Goal: Task Accomplishment & Management: Use online tool/utility

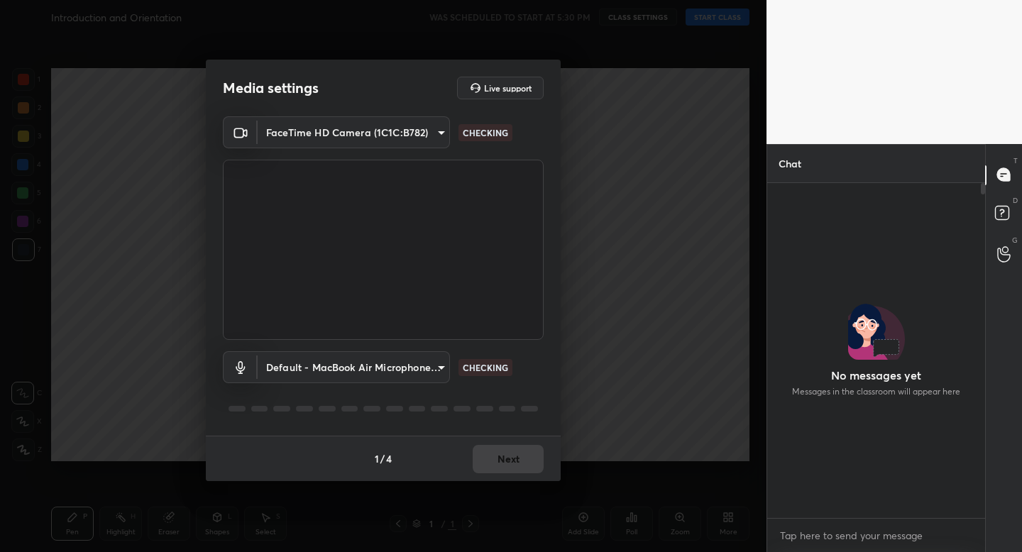
scroll to position [331, 214]
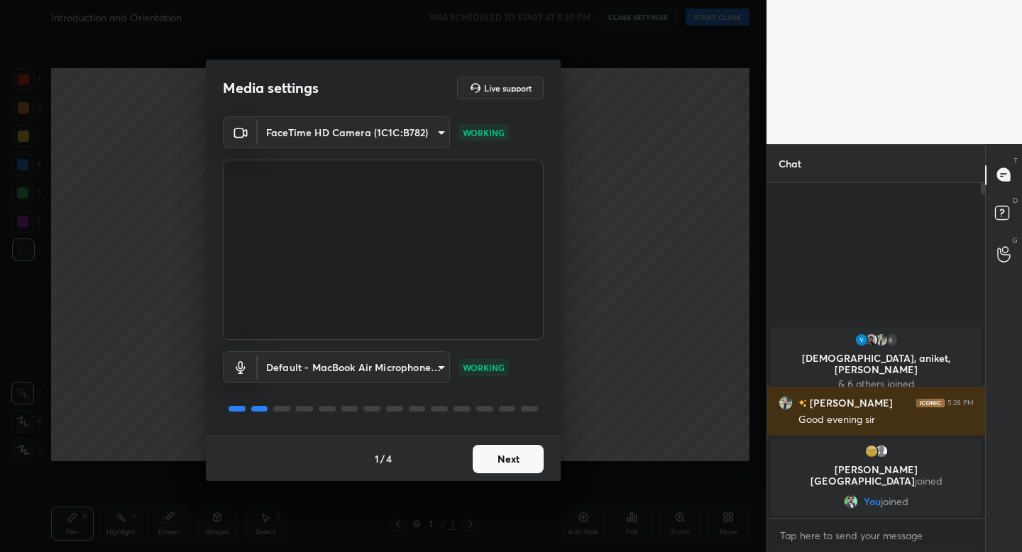
click at [517, 461] on button "Next" at bounding box center [508, 459] width 71 height 28
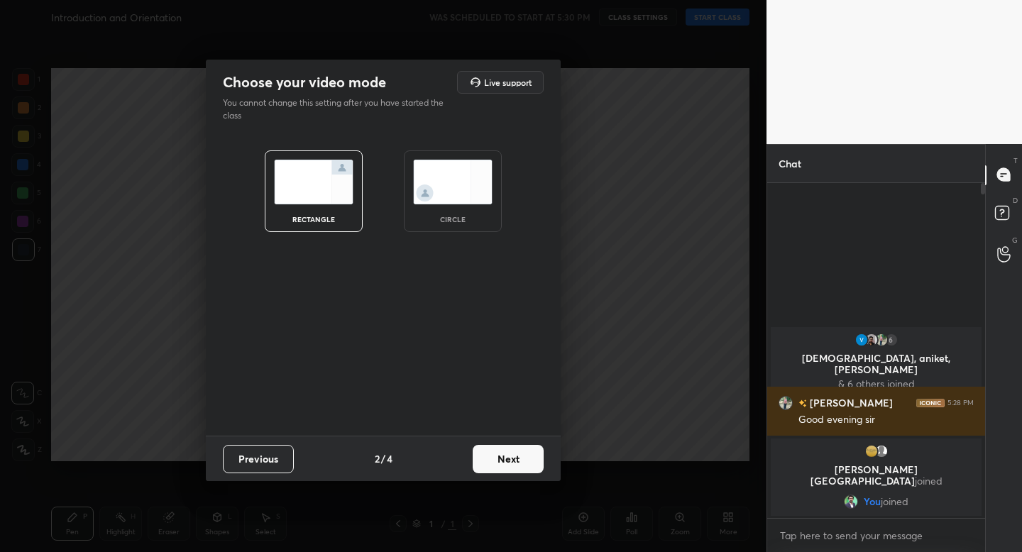
click at [473, 197] on img at bounding box center [452, 182] width 79 height 45
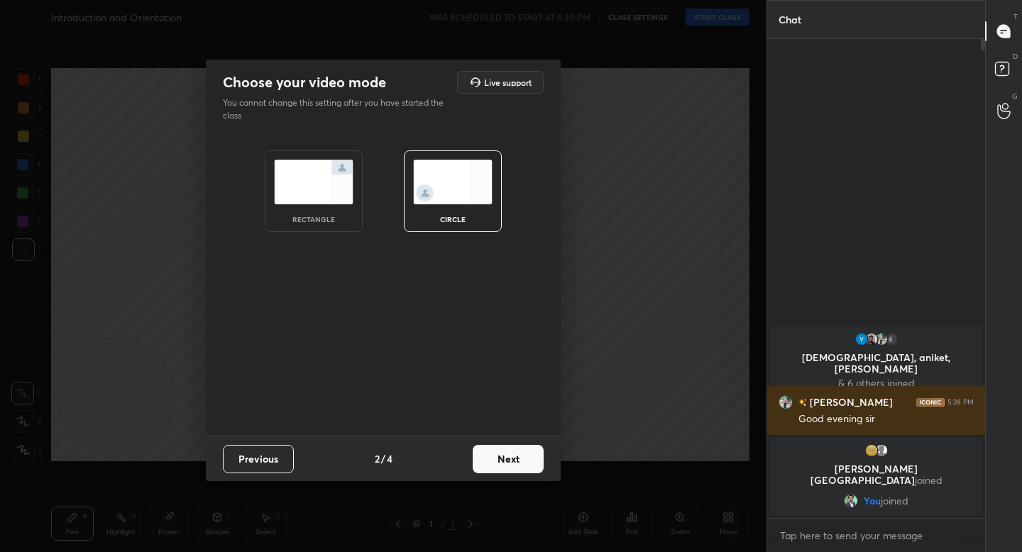
click at [530, 466] on button "Next" at bounding box center [508, 459] width 71 height 28
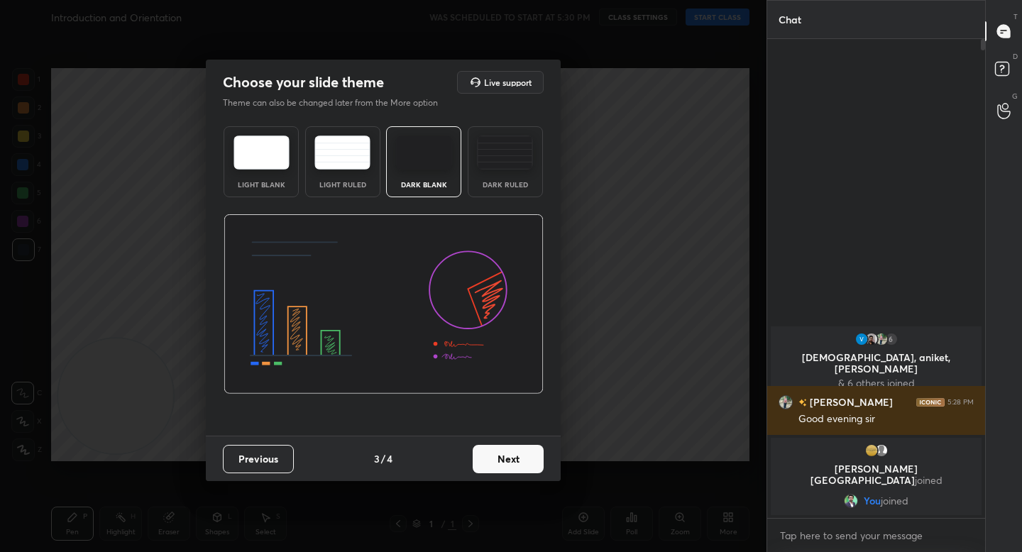
click at [540, 461] on button "Next" at bounding box center [508, 459] width 71 height 28
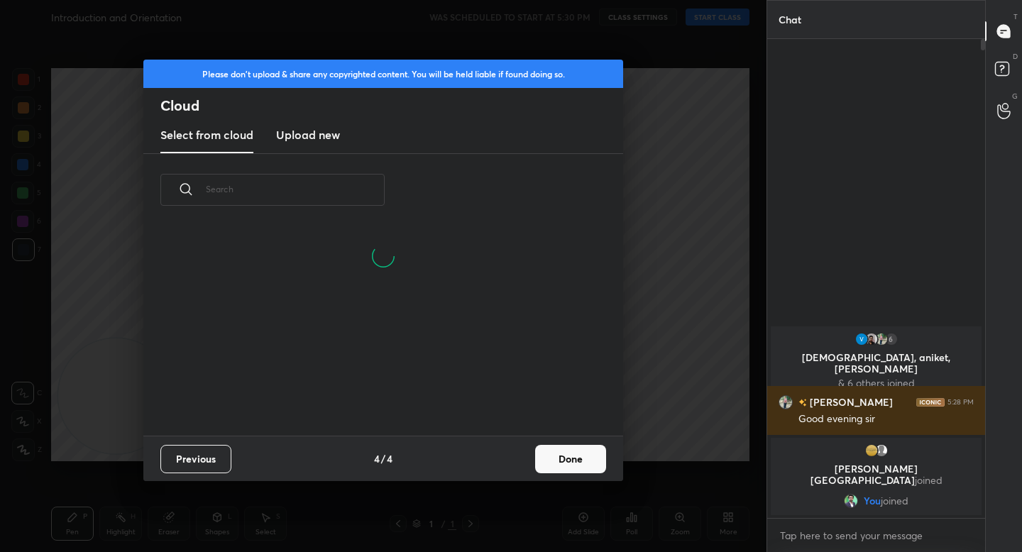
click at [586, 458] on button "Done" at bounding box center [570, 459] width 71 height 28
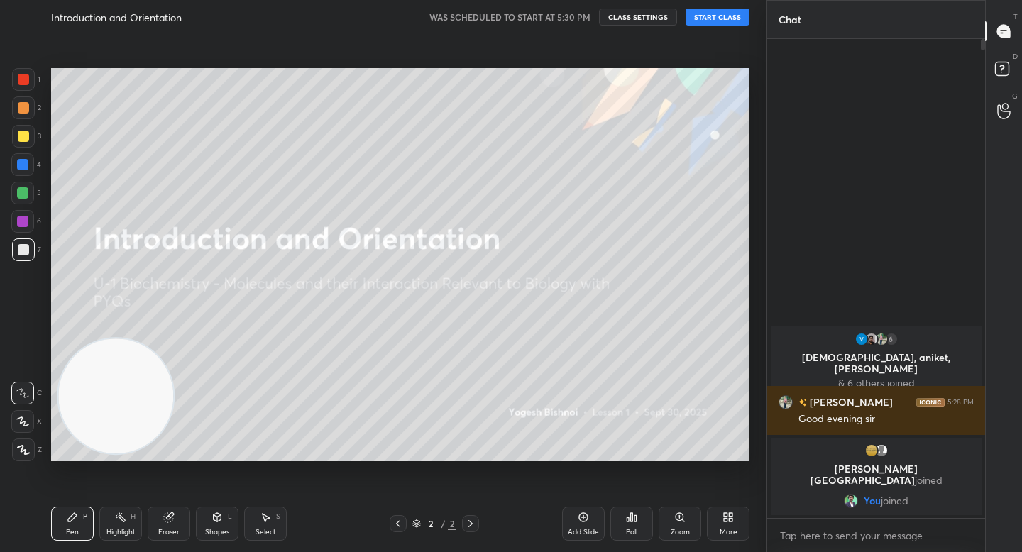
click at [711, 18] on button "START CLASS" at bounding box center [718, 17] width 64 height 17
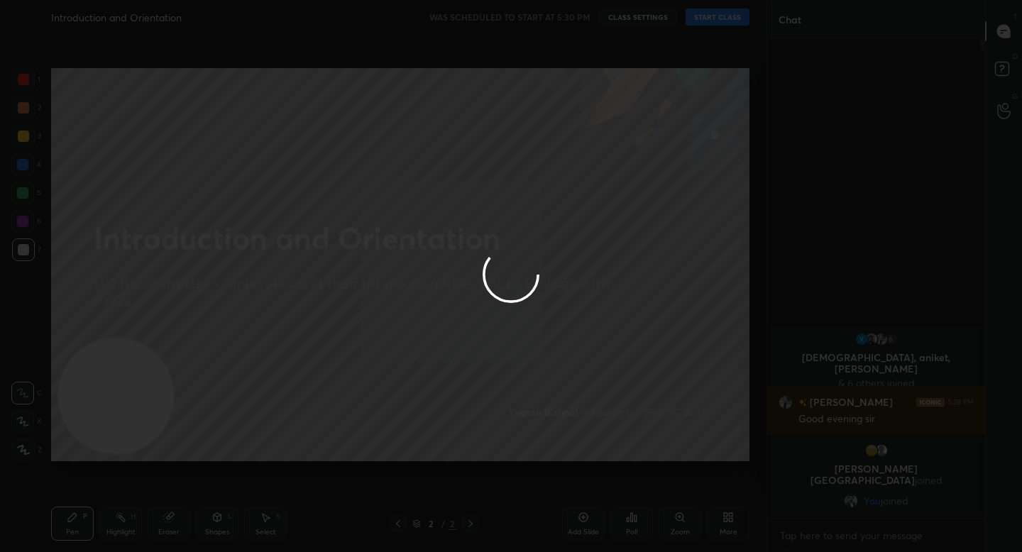
type textarea "x"
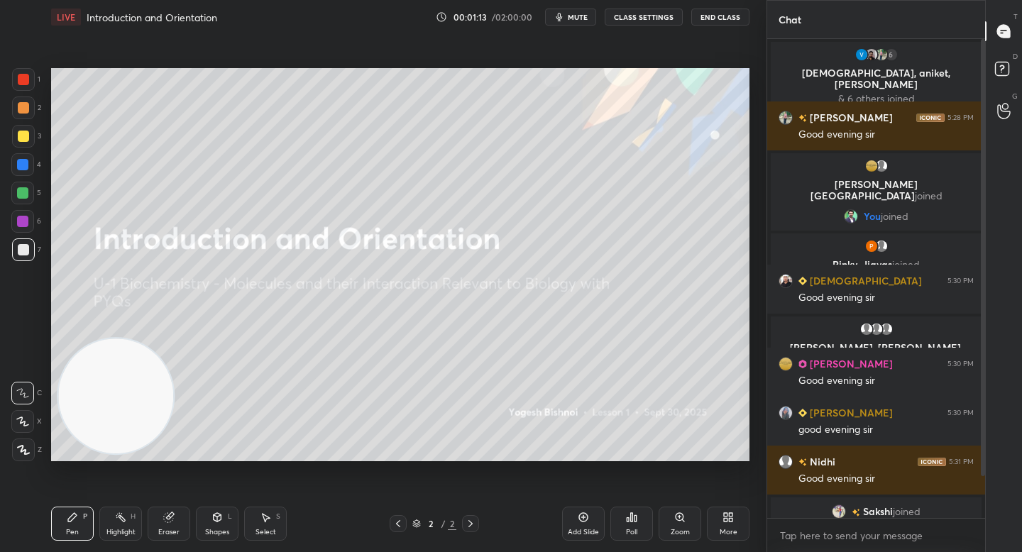
drag, startPoint x: 28, startPoint y: 451, endPoint x: 28, endPoint y: 430, distance: 21.3
click at [26, 452] on icon at bounding box center [23, 450] width 13 height 10
click at [27, 109] on div at bounding box center [23, 107] width 11 height 11
click at [26, 136] on div at bounding box center [23, 136] width 11 height 11
click at [25, 178] on div "4" at bounding box center [26, 167] width 30 height 28
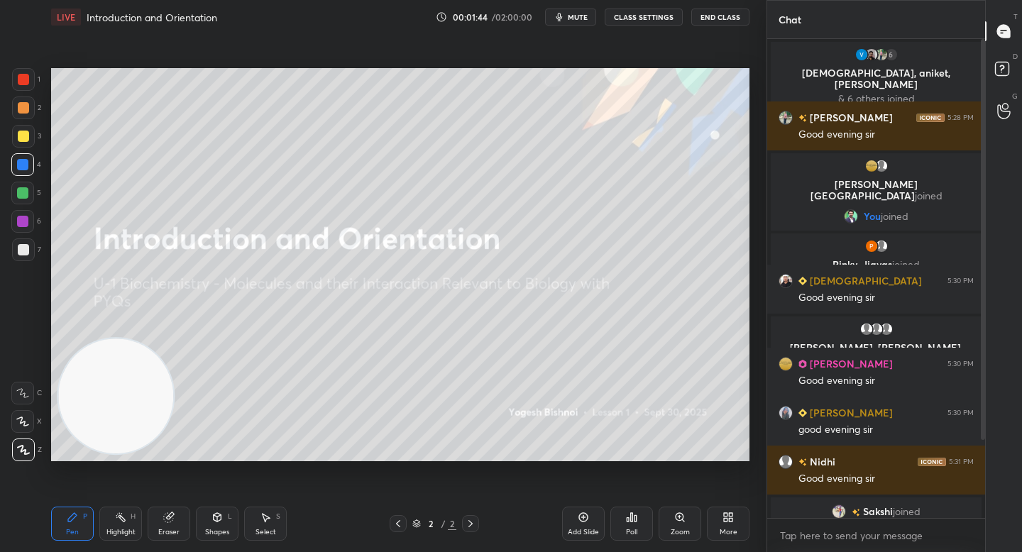
click at [26, 190] on div at bounding box center [22, 192] width 11 height 11
click at [16, 256] on div at bounding box center [23, 249] width 23 height 23
click at [28, 204] on div at bounding box center [22, 193] width 23 height 23
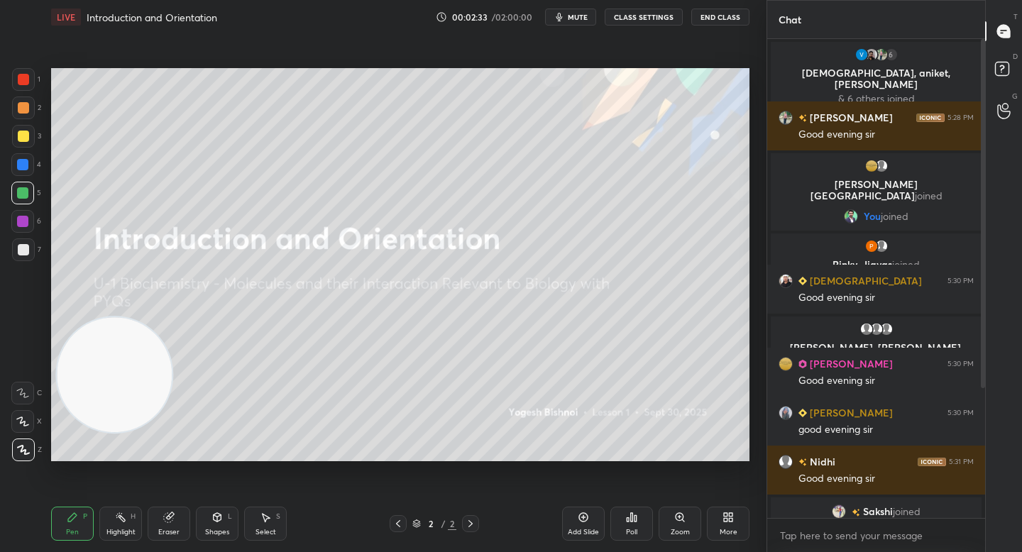
drag, startPoint x: 110, startPoint y: 385, endPoint x: 114, endPoint y: 191, distance: 194.5
click at [114, 317] on video at bounding box center [114, 374] width 115 height 115
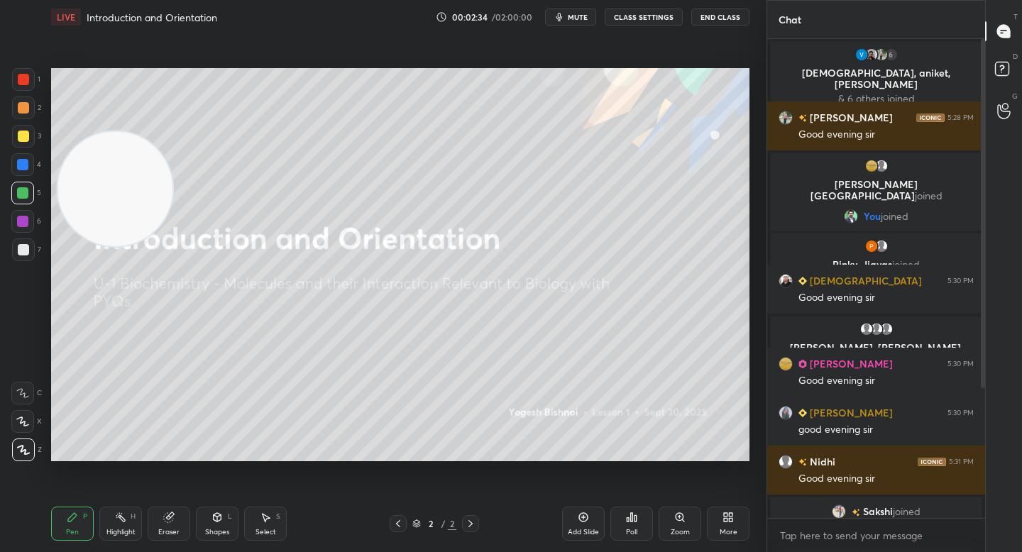
drag, startPoint x: 118, startPoint y: 209, endPoint x: 97, endPoint y: 128, distance: 83.7
click at [97, 131] on video at bounding box center [114, 188] width 115 height 115
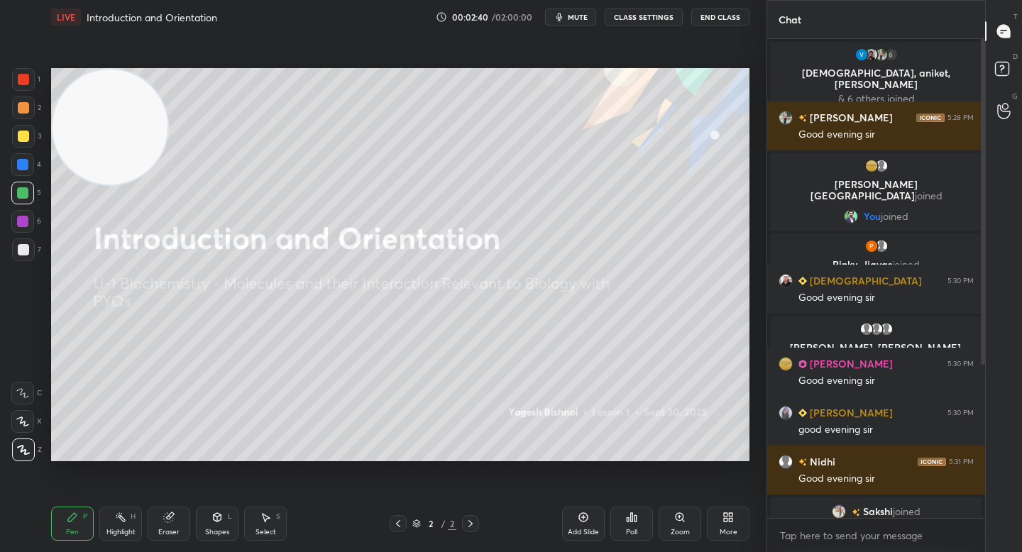
click at [17, 246] on div at bounding box center [23, 249] width 23 height 23
click at [26, 135] on div at bounding box center [23, 136] width 11 height 11
click at [551, 22] on button "mute" at bounding box center [570, 17] width 51 height 17
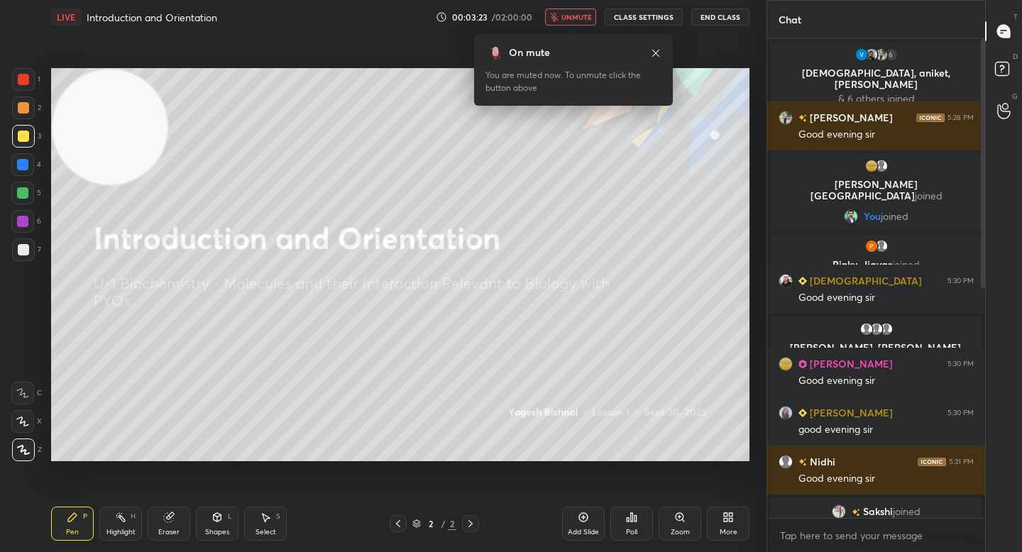
click at [551, 22] on button "unmute" at bounding box center [570, 17] width 51 height 17
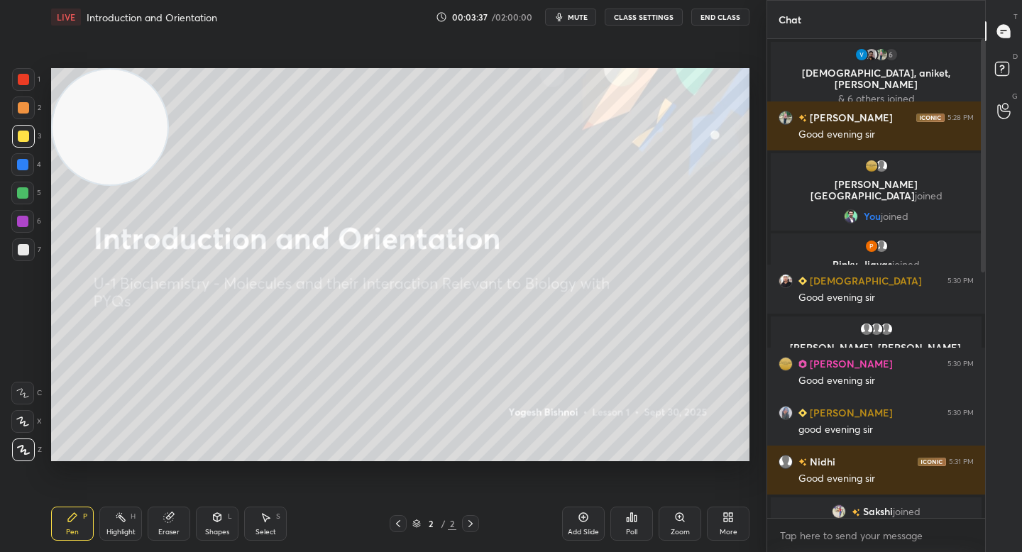
click at [28, 112] on div at bounding box center [23, 108] width 23 height 23
drag, startPoint x: 26, startPoint y: 125, endPoint x: 27, endPoint y: 116, distance: 9.3
click at [26, 126] on div at bounding box center [23, 136] width 23 height 23
click at [28, 101] on div at bounding box center [23, 108] width 23 height 23
click at [26, 121] on div "2" at bounding box center [26, 111] width 29 height 28
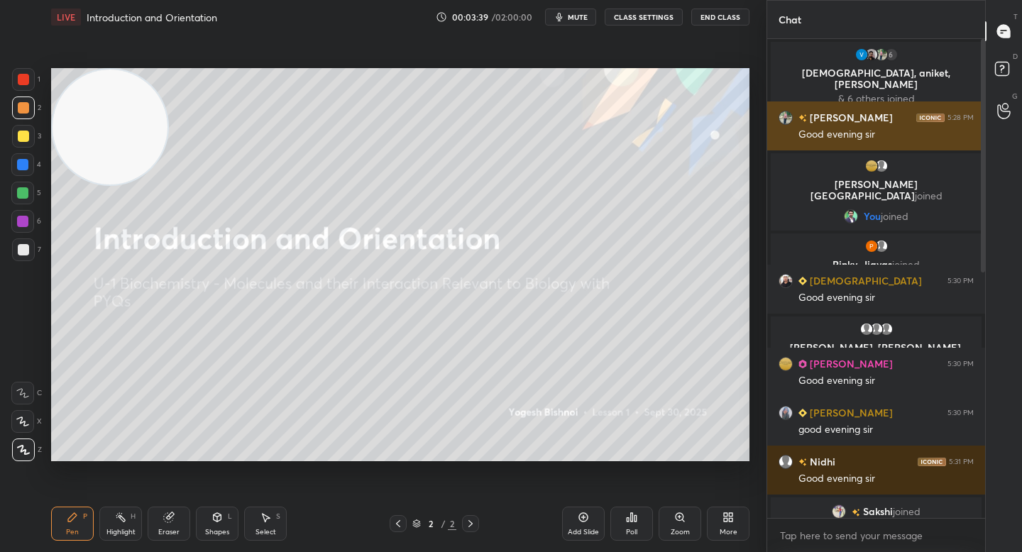
click at [783, 112] on img "grid" at bounding box center [785, 118] width 14 height 14
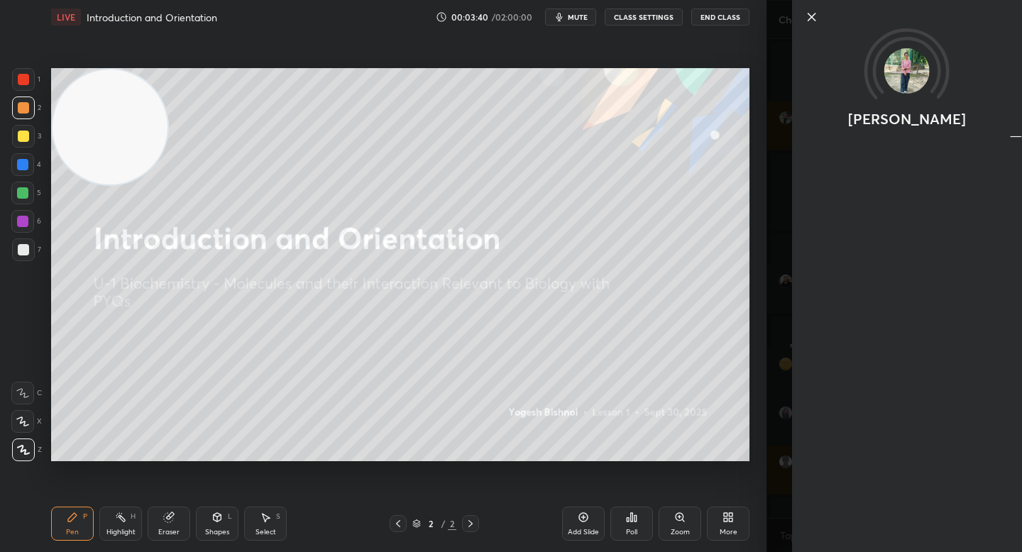
click at [810, 16] on icon at bounding box center [811, 16] width 7 height 7
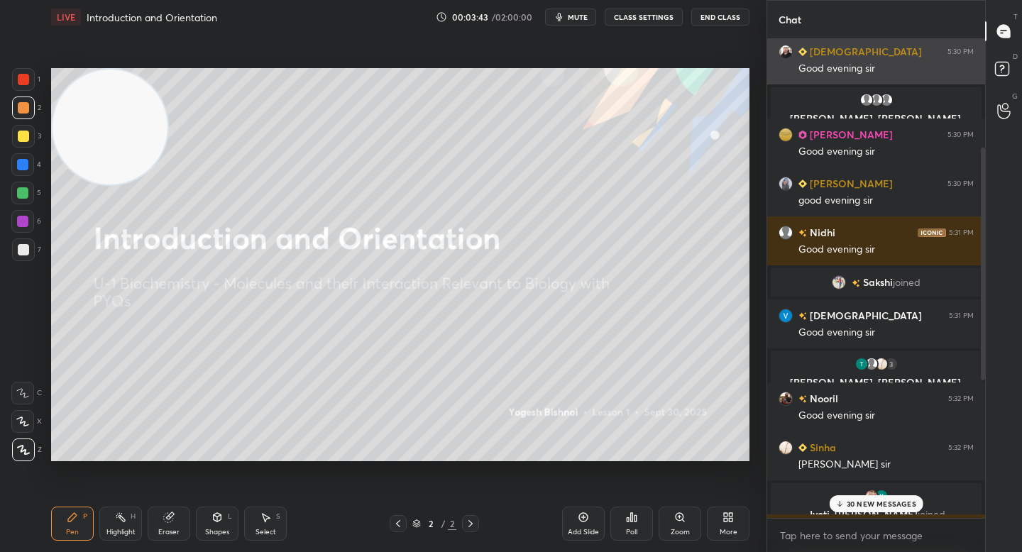
scroll to position [241, 0]
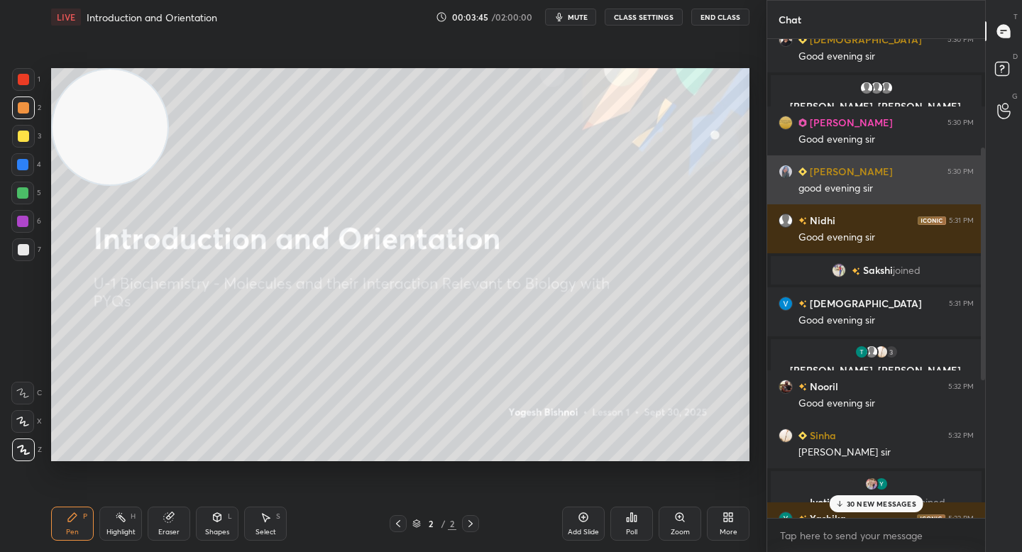
click at [783, 165] on img "grid" at bounding box center [785, 172] width 14 height 14
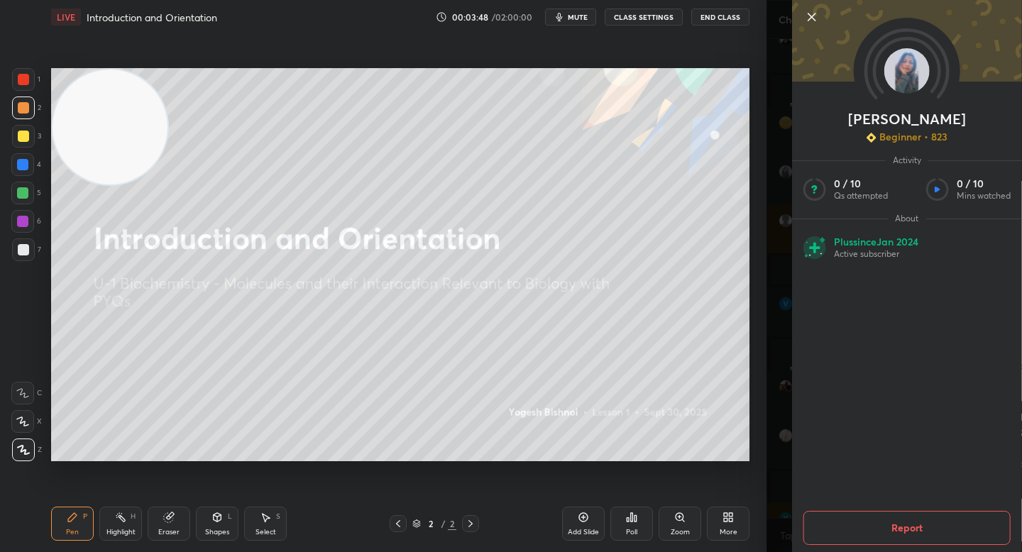
click at [810, 11] on icon at bounding box center [811, 17] width 17 height 17
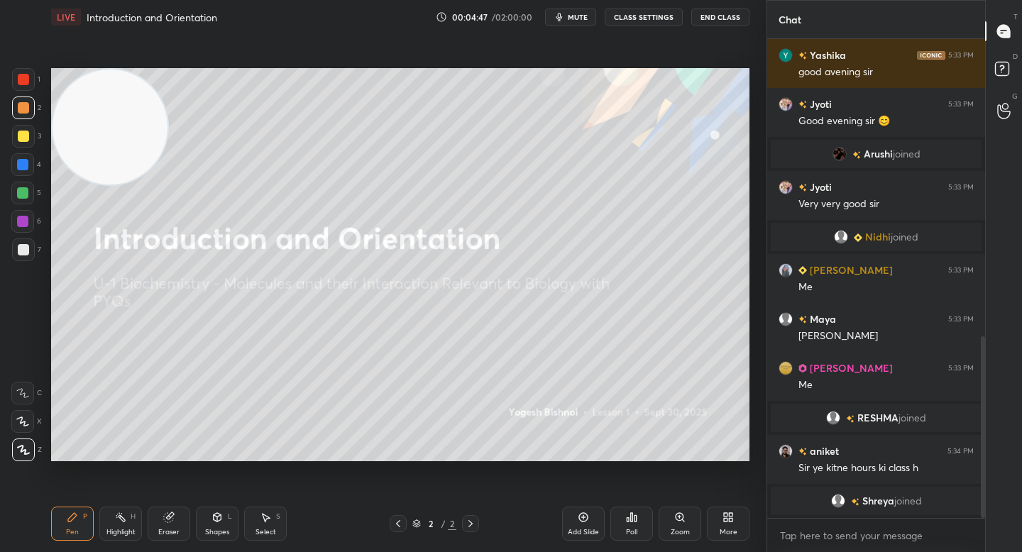
scroll to position [783, 0]
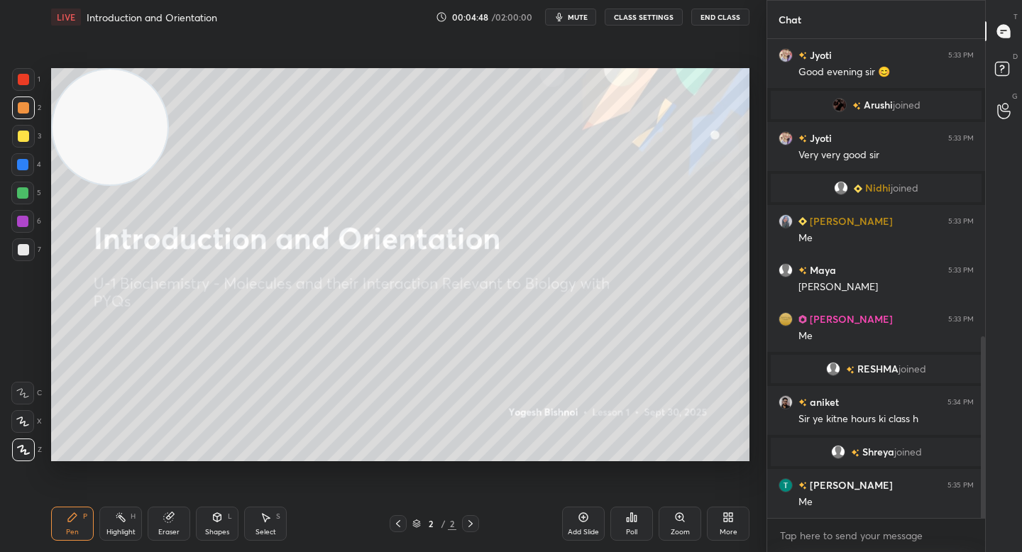
click at [839, 102] on img "grid" at bounding box center [839, 105] width 14 height 14
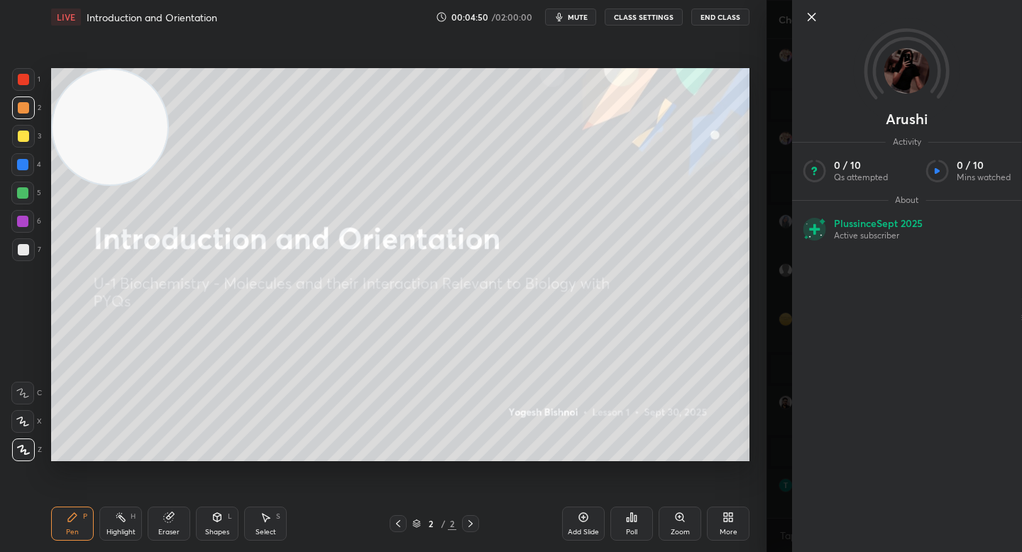
click at [812, 16] on icon at bounding box center [811, 16] width 7 height 7
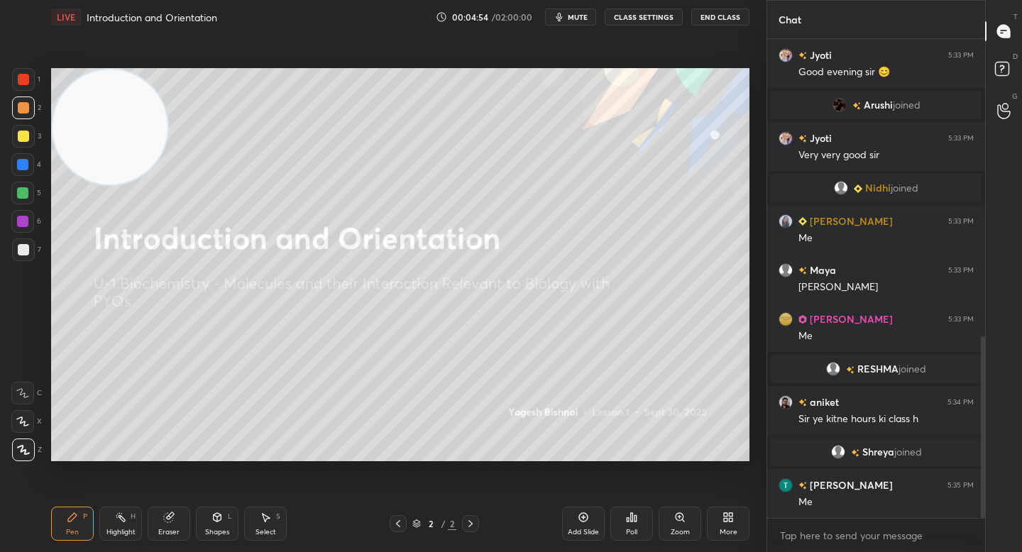
click at [565, 11] on icon "button" at bounding box center [559, 16] width 11 height 11
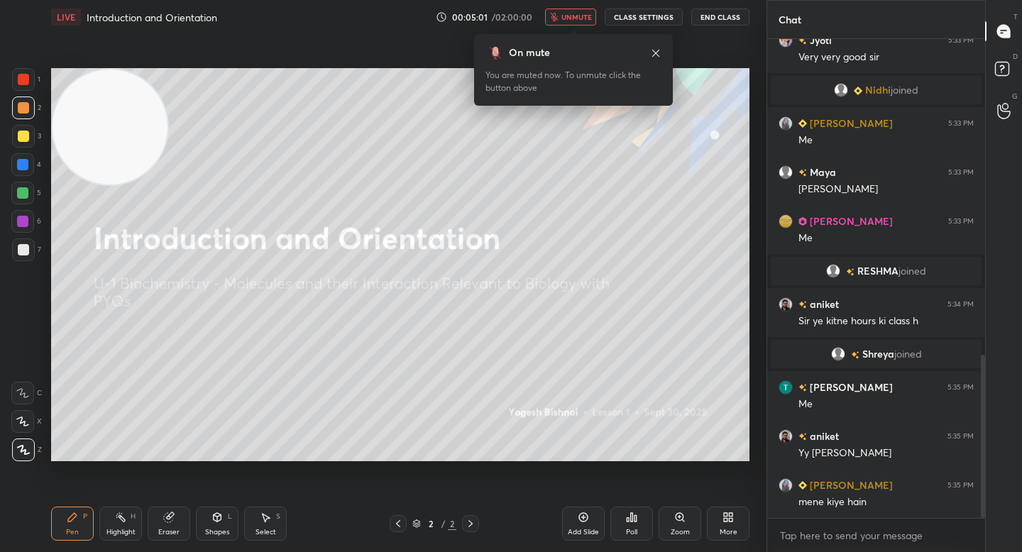
scroll to position [930, 0]
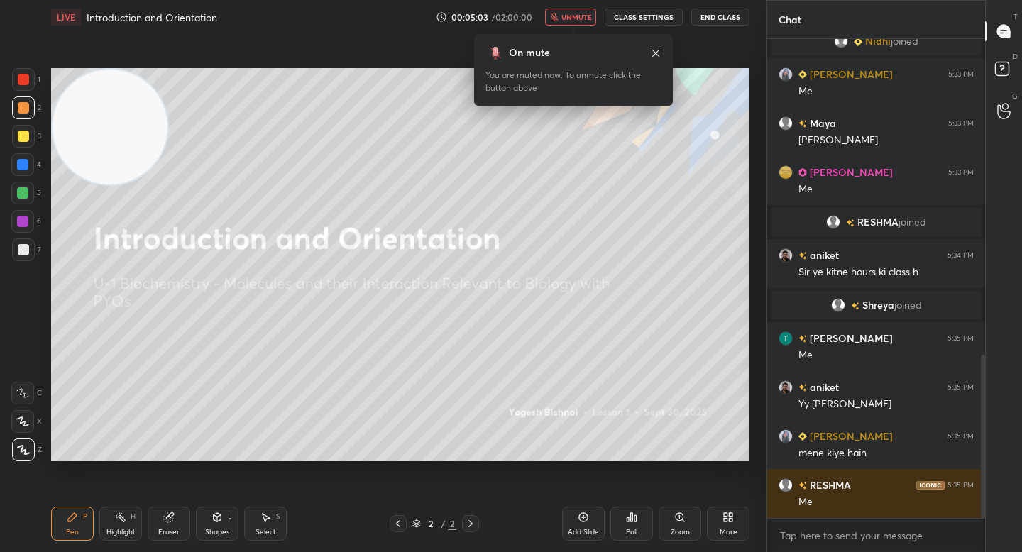
click at [565, 11] on button "unmute" at bounding box center [570, 17] width 51 height 17
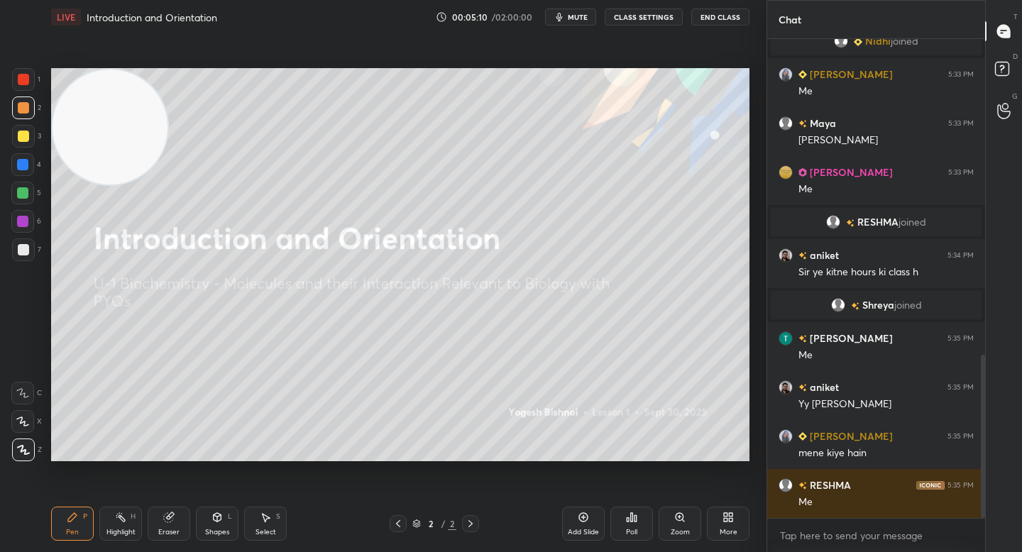
scroll to position [964, 0]
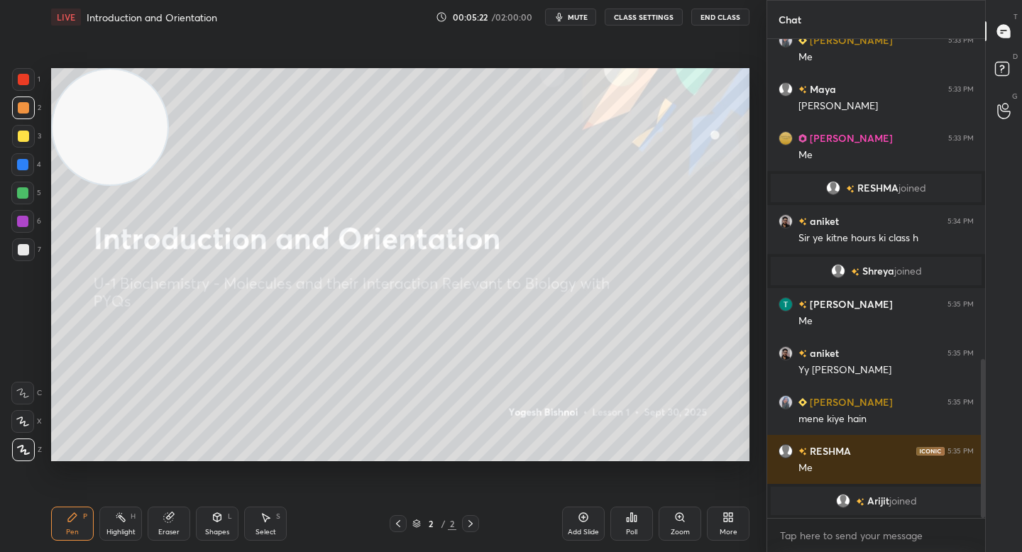
click at [576, 514] on div "Add Slide" at bounding box center [583, 524] width 43 height 34
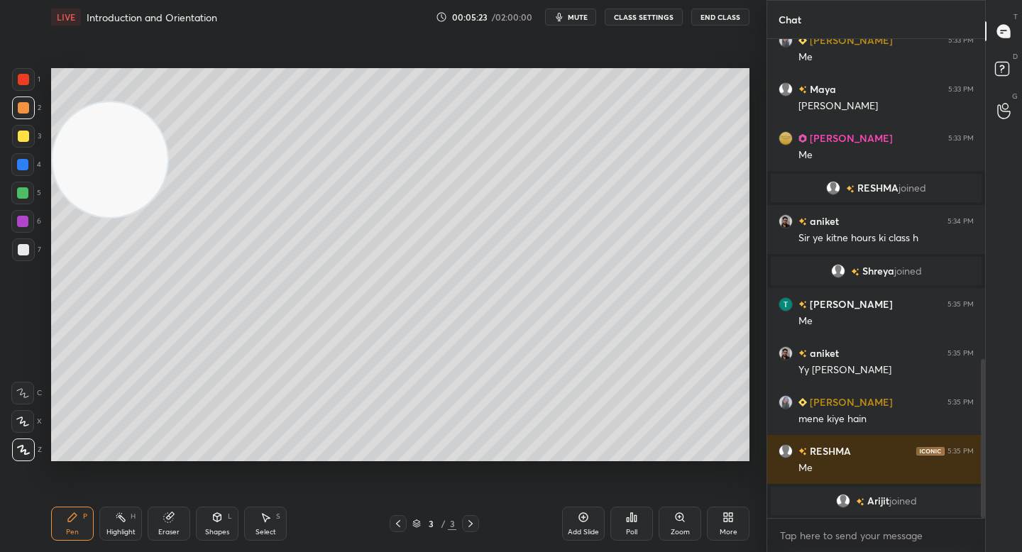
drag, startPoint x: 120, startPoint y: 170, endPoint x: 114, endPoint y: 412, distance: 242.1
click at [117, 217] on video at bounding box center [110, 159] width 115 height 115
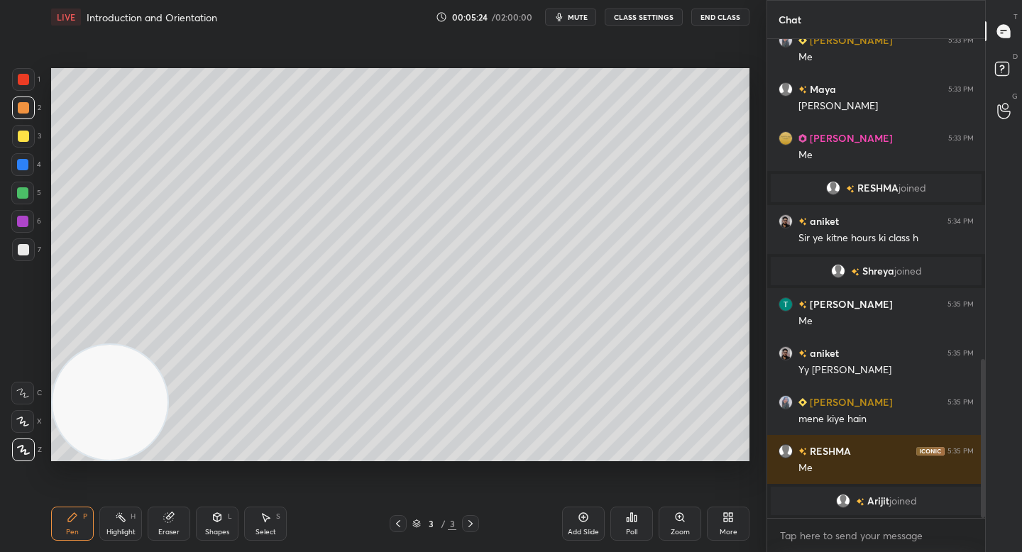
drag, startPoint x: 25, startPoint y: 253, endPoint x: 31, endPoint y: 246, distance: 9.5
click at [25, 253] on div at bounding box center [23, 249] width 11 height 11
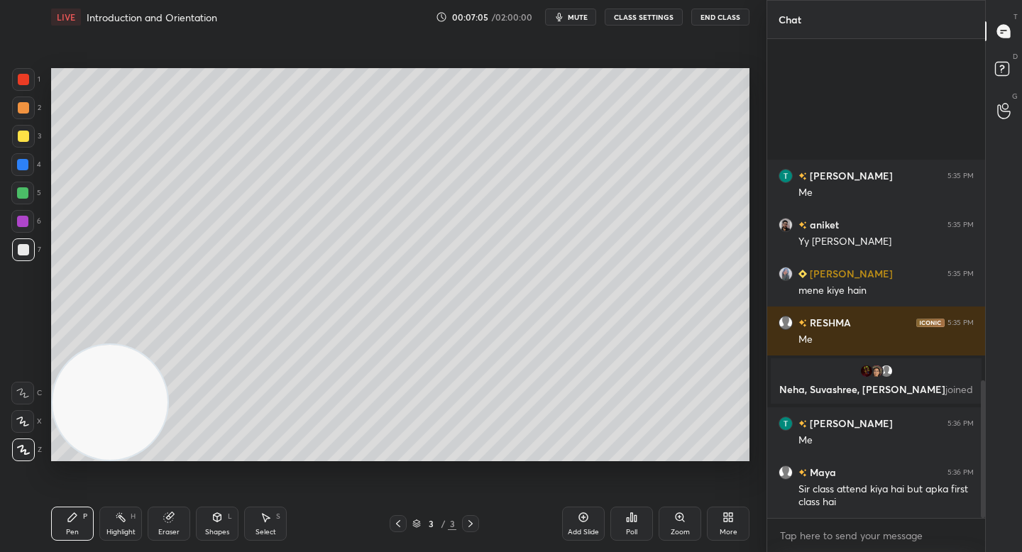
scroll to position [1191, 0]
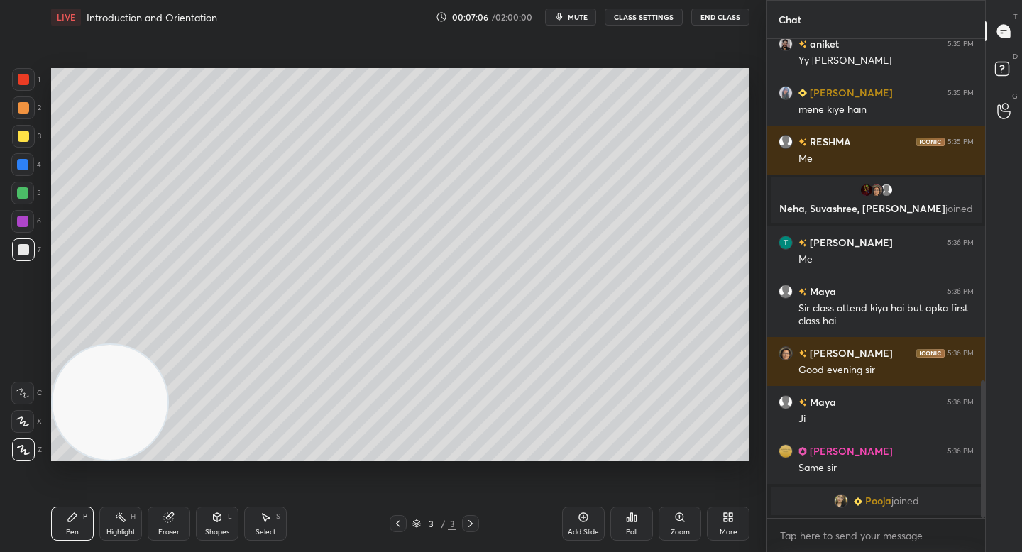
click at [739, 524] on div "More" at bounding box center [728, 524] width 43 height 34
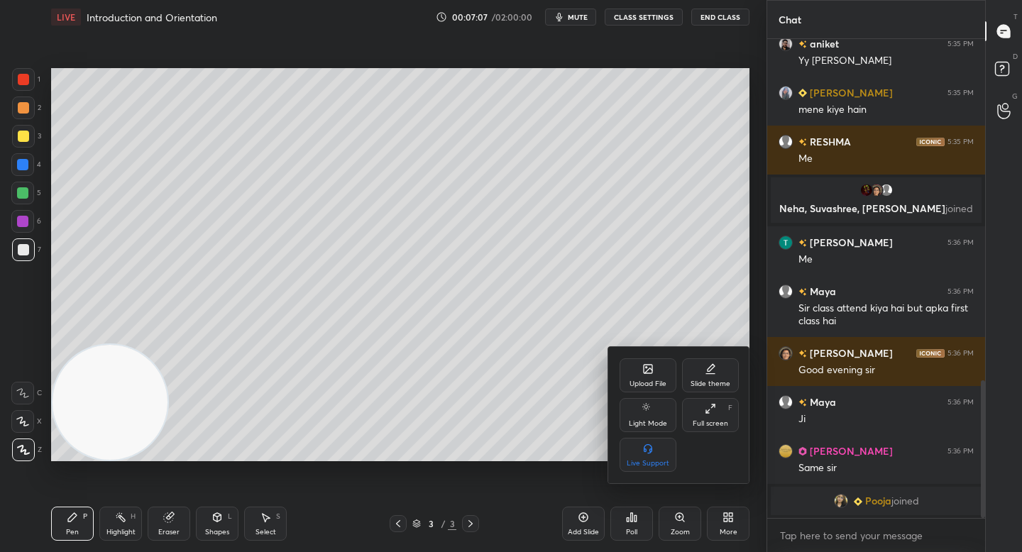
click at [652, 369] on icon at bounding box center [648, 369] width 9 height 9
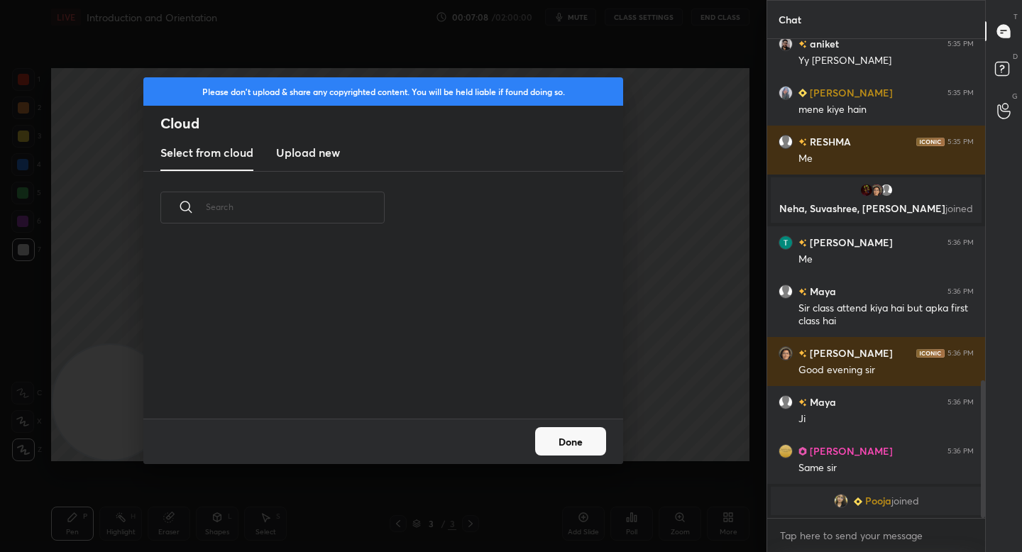
scroll to position [175, 456]
click at [560, 434] on button "Done" at bounding box center [570, 441] width 71 height 28
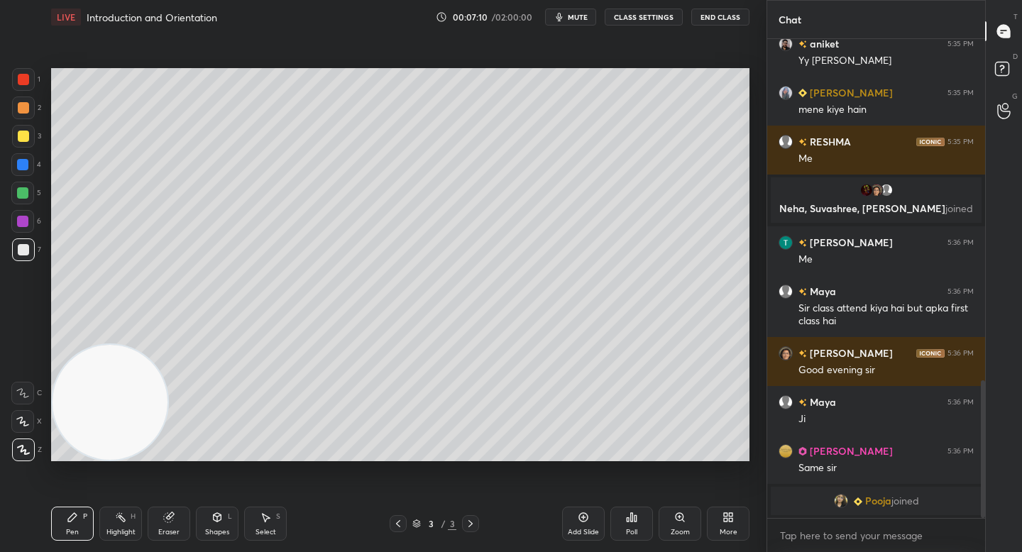
click at [727, 520] on icon at bounding box center [726, 520] width 4 height 4
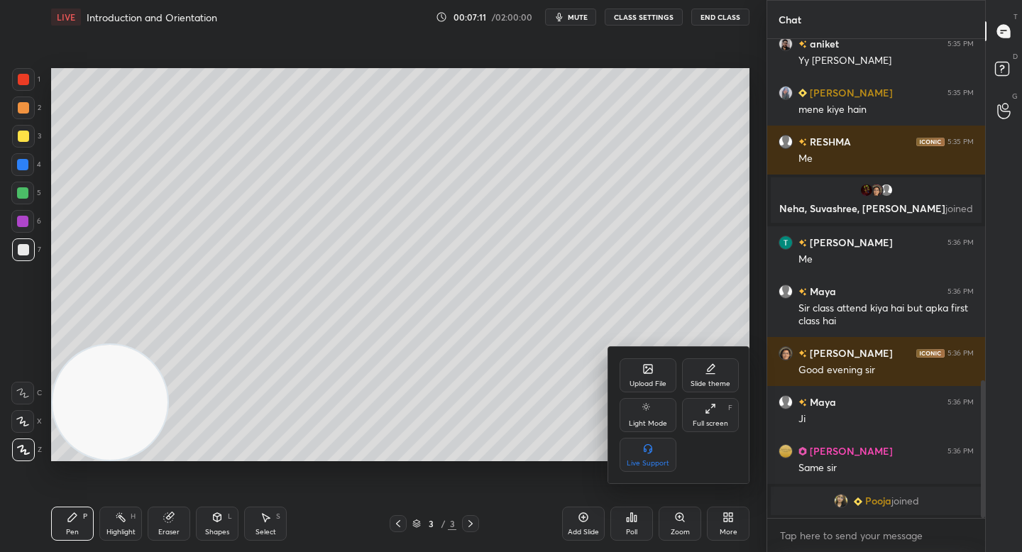
click at [636, 380] on div "Upload File" at bounding box center [647, 383] width 37 height 7
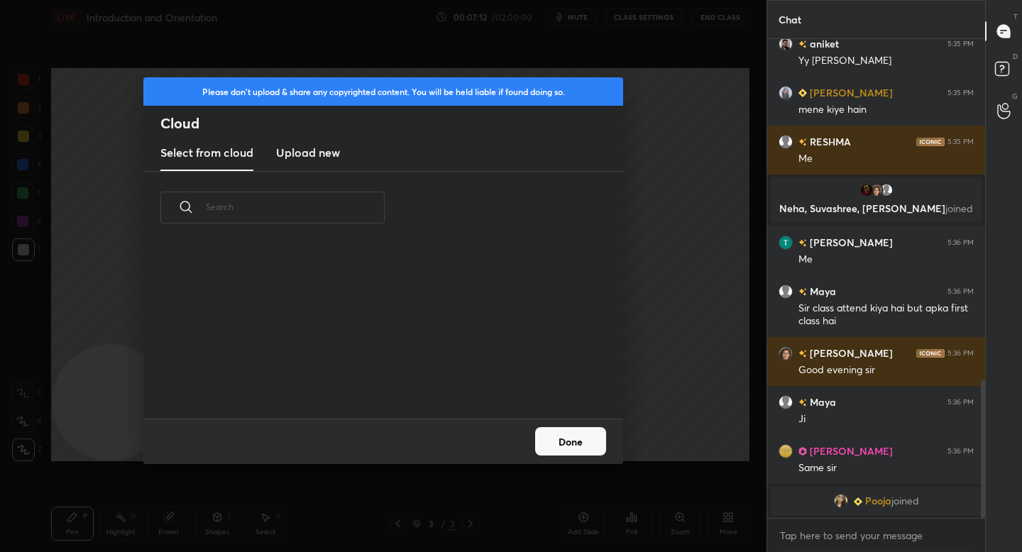
click at [300, 156] on h3 "Upload new" at bounding box center [308, 152] width 64 height 17
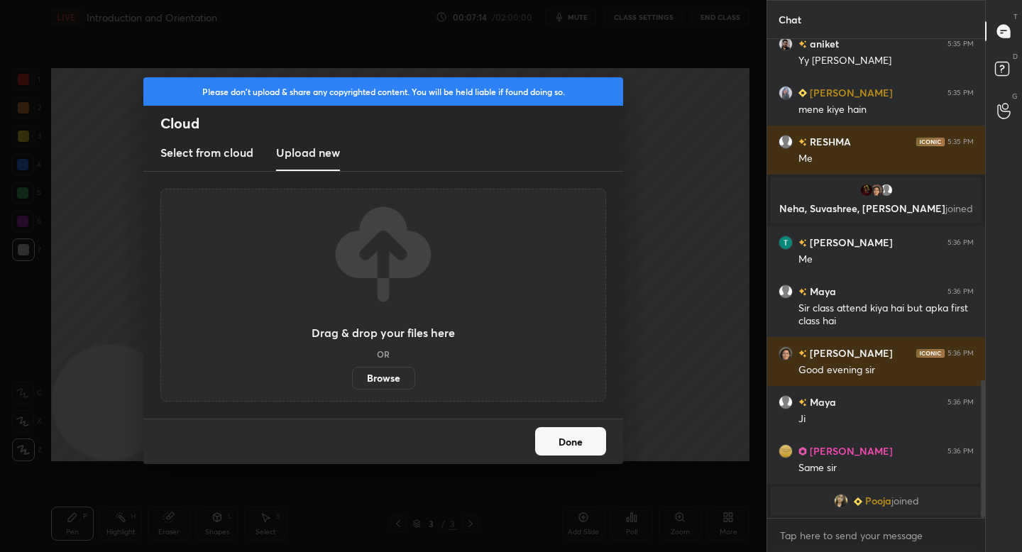
click at [392, 370] on label "Browse" at bounding box center [383, 378] width 63 height 23
click at [352, 370] on input "Browse" at bounding box center [352, 378] width 0 height 23
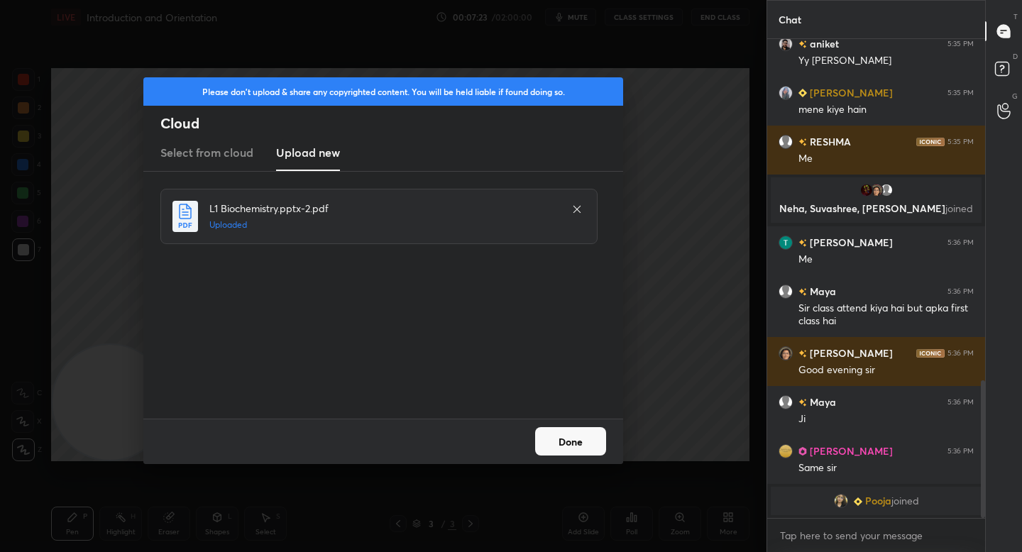
click at [561, 434] on button "Done" at bounding box center [570, 441] width 71 height 28
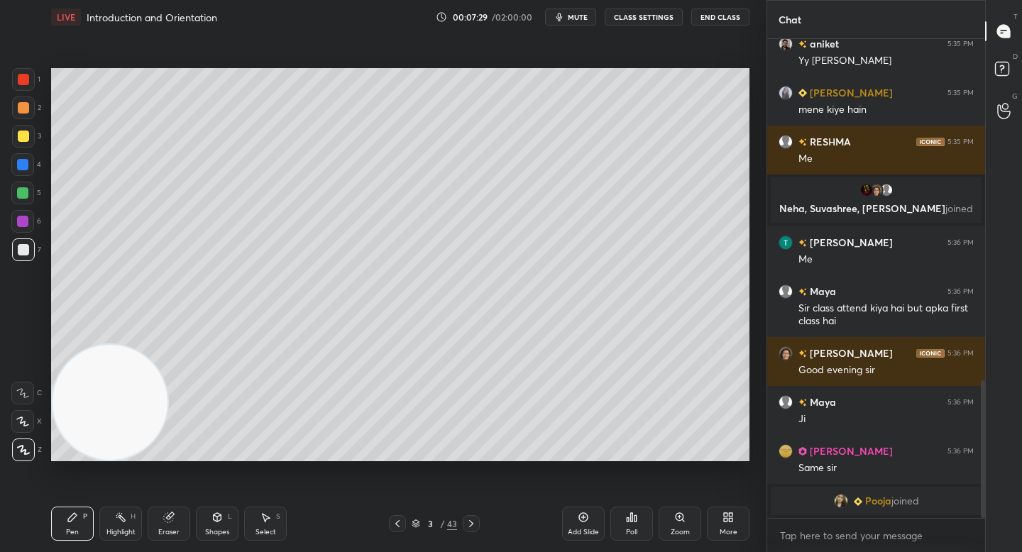
click at [579, 18] on span "mute" at bounding box center [578, 17] width 20 height 10
click at [579, 18] on span "unmute" at bounding box center [576, 17] width 31 height 10
click at [579, 18] on span "mute" at bounding box center [578, 17] width 20 height 10
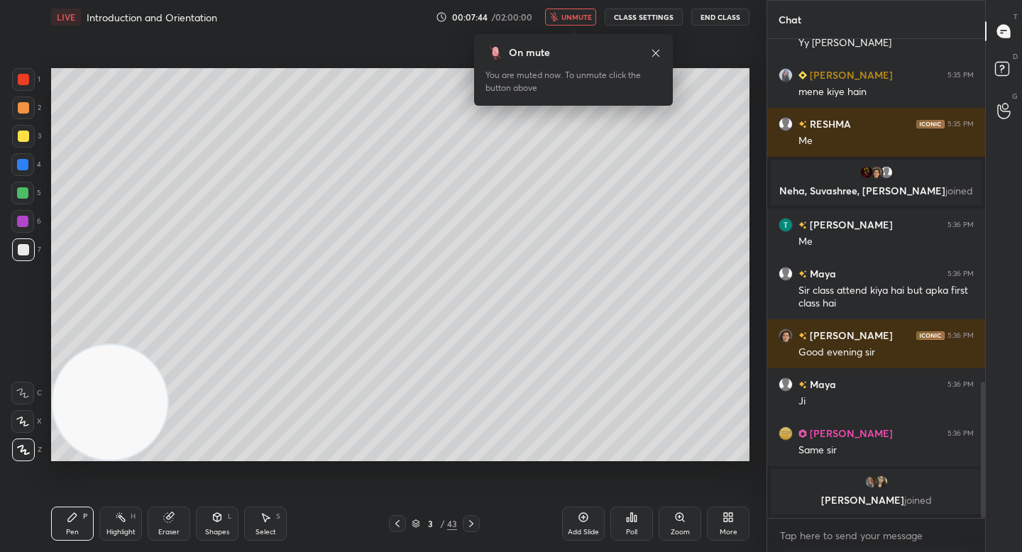
scroll to position [1147, 0]
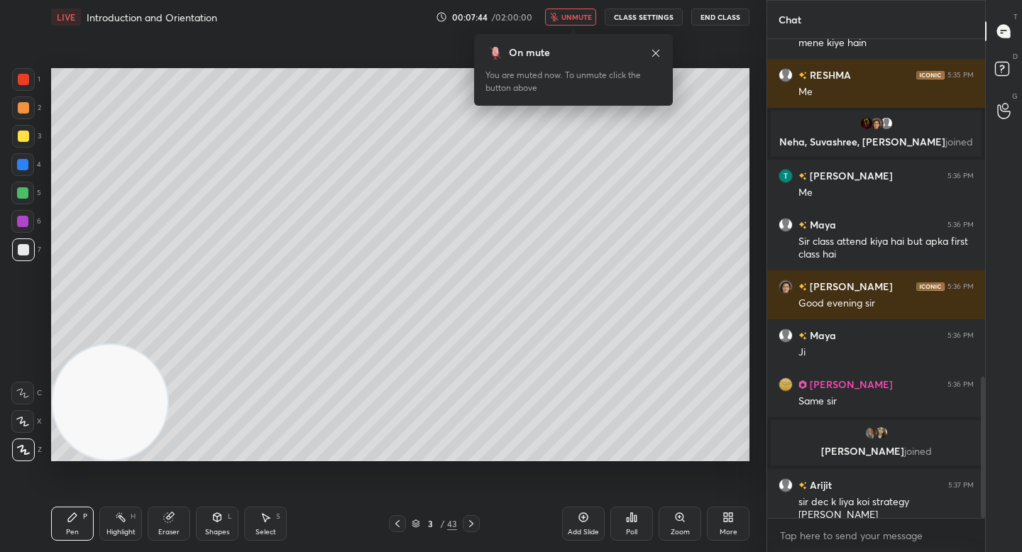
click at [579, 18] on span "unmute" at bounding box center [576, 17] width 31 height 10
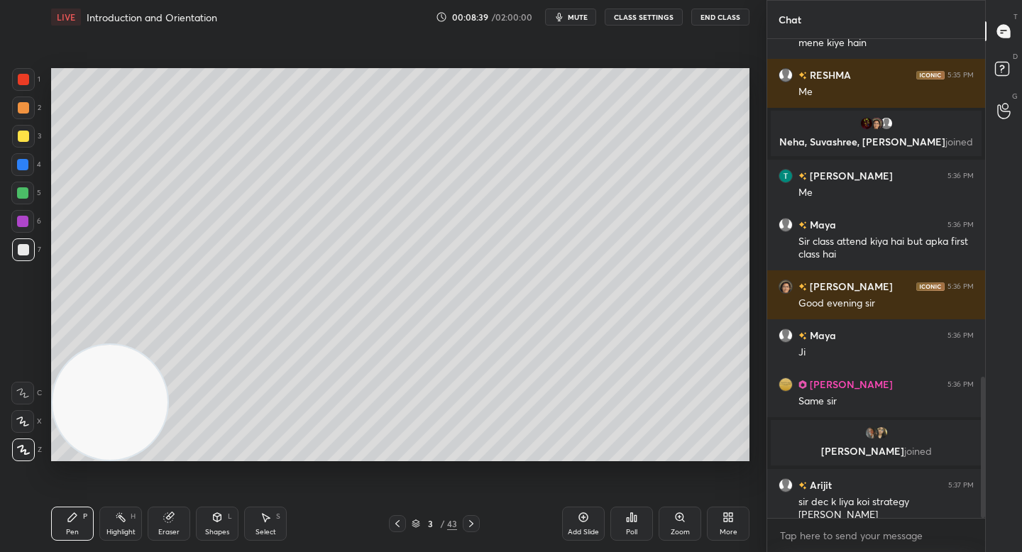
click at [29, 182] on div "1 2 3 4 5 6 7" at bounding box center [26, 167] width 30 height 199
click at [28, 196] on div at bounding box center [22, 193] width 23 height 23
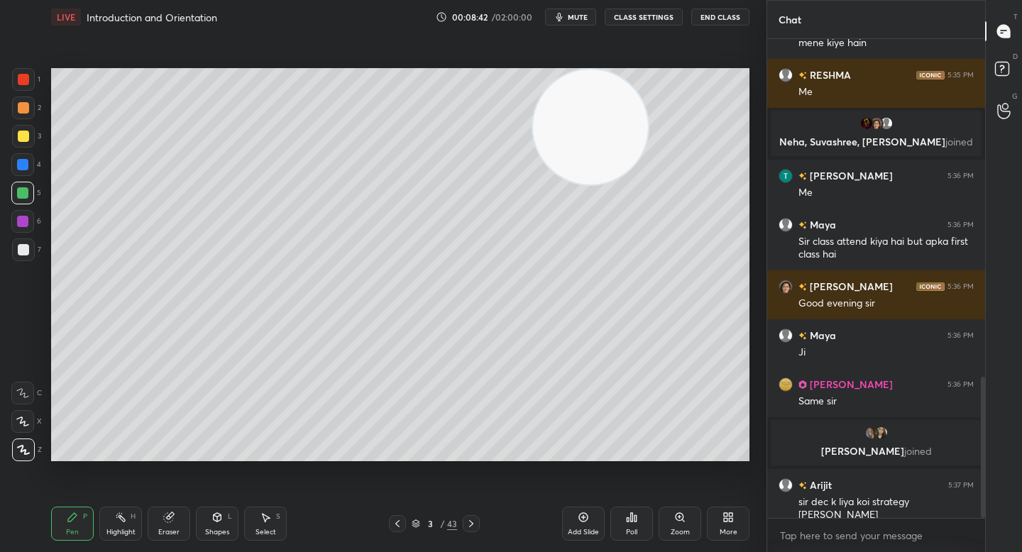
drag, startPoint x: 131, startPoint y: 403, endPoint x: 607, endPoint y: 87, distance: 571.4
click at [608, 87] on video at bounding box center [590, 127] width 115 height 115
drag, startPoint x: 602, startPoint y: 107, endPoint x: 594, endPoint y: 102, distance: 9.9
click at [641, 101] on video at bounding box center [603, 127] width 115 height 115
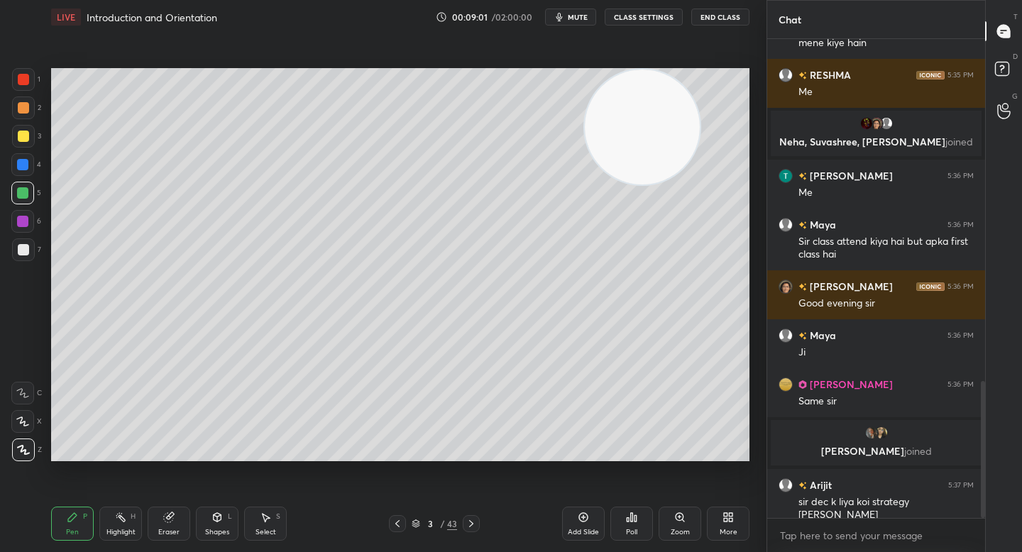
scroll to position [1196, 0]
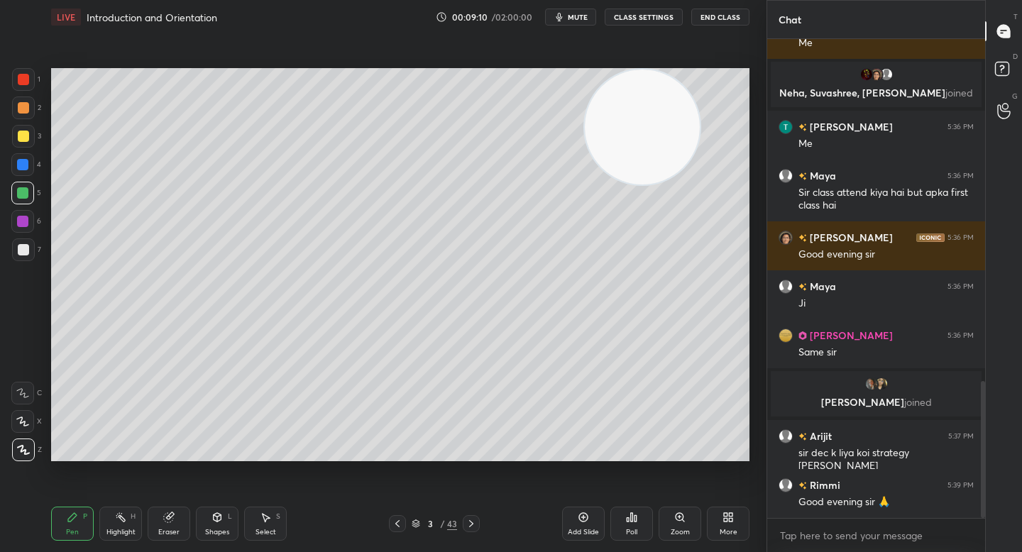
drag, startPoint x: 21, startPoint y: 128, endPoint x: 31, endPoint y: 137, distance: 13.1
click at [20, 130] on div at bounding box center [23, 136] width 23 height 23
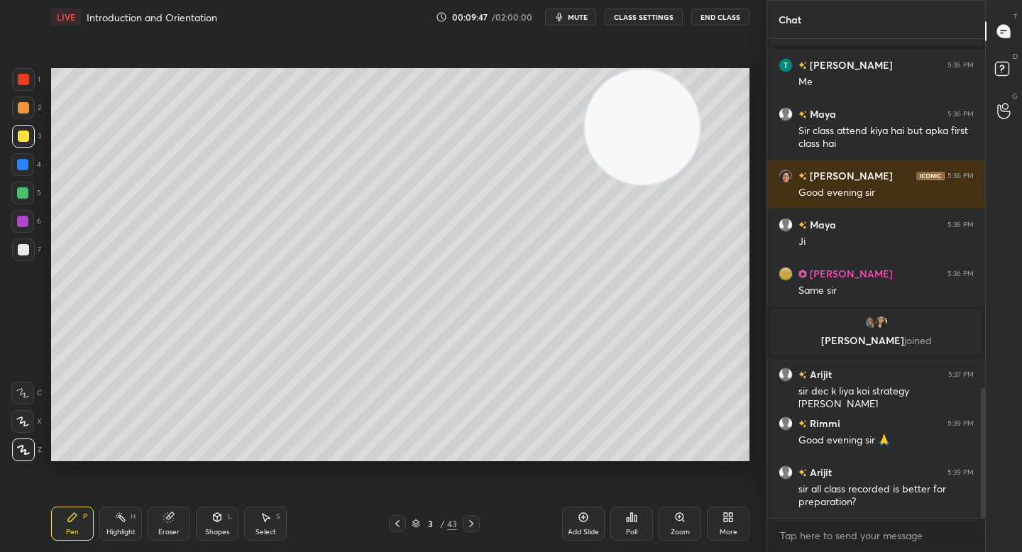
scroll to position [1292, 0]
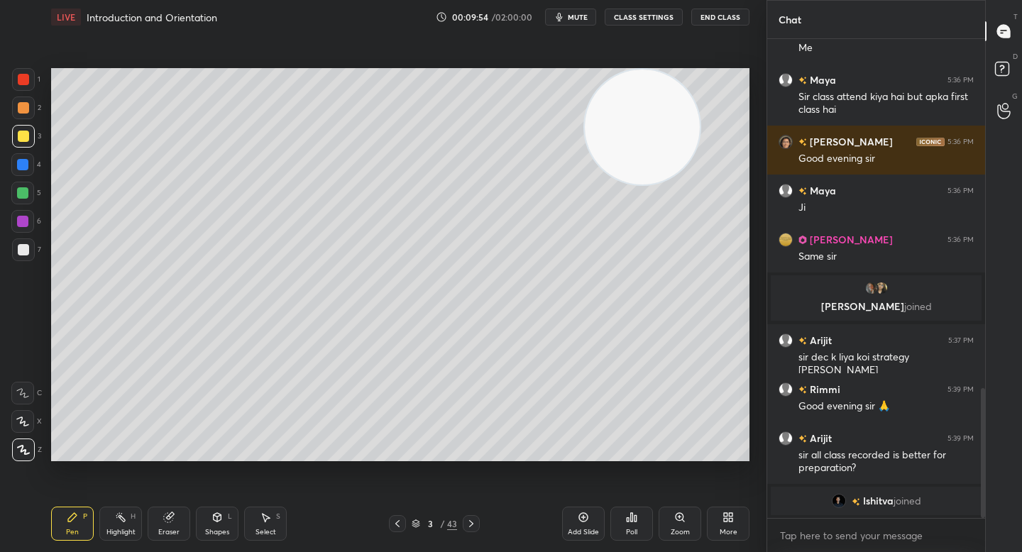
click at [27, 109] on div at bounding box center [23, 107] width 11 height 11
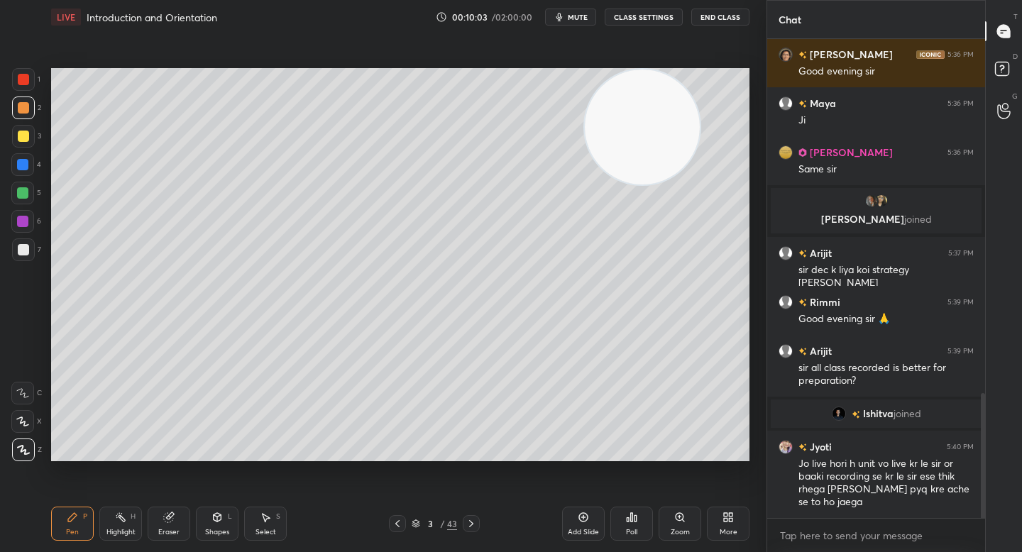
scroll to position [1389, 0]
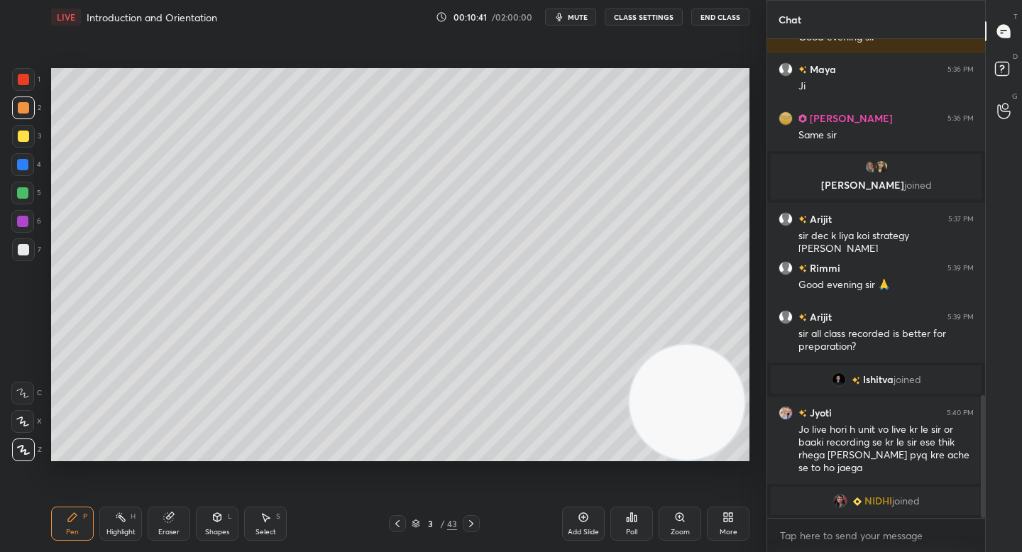
drag, startPoint x: 641, startPoint y: 161, endPoint x: 689, endPoint y: 426, distance: 269.8
click at [688, 431] on video at bounding box center [686, 402] width 115 height 115
click at [703, 422] on video at bounding box center [690, 402] width 115 height 115
drag, startPoint x: 26, startPoint y: 131, endPoint x: 31, endPoint y: 142, distance: 12.1
click at [26, 131] on div at bounding box center [23, 136] width 23 height 23
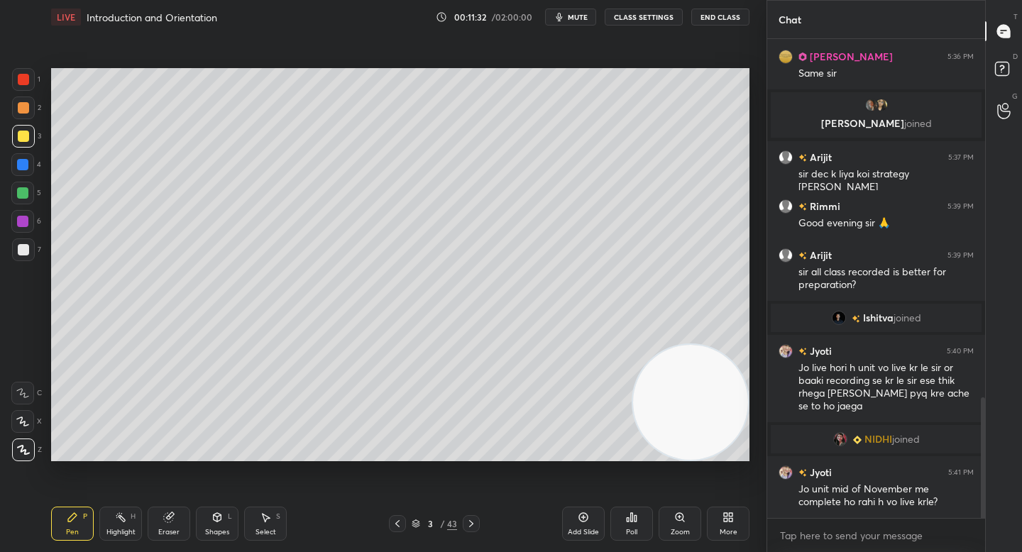
scroll to position [1472, 0]
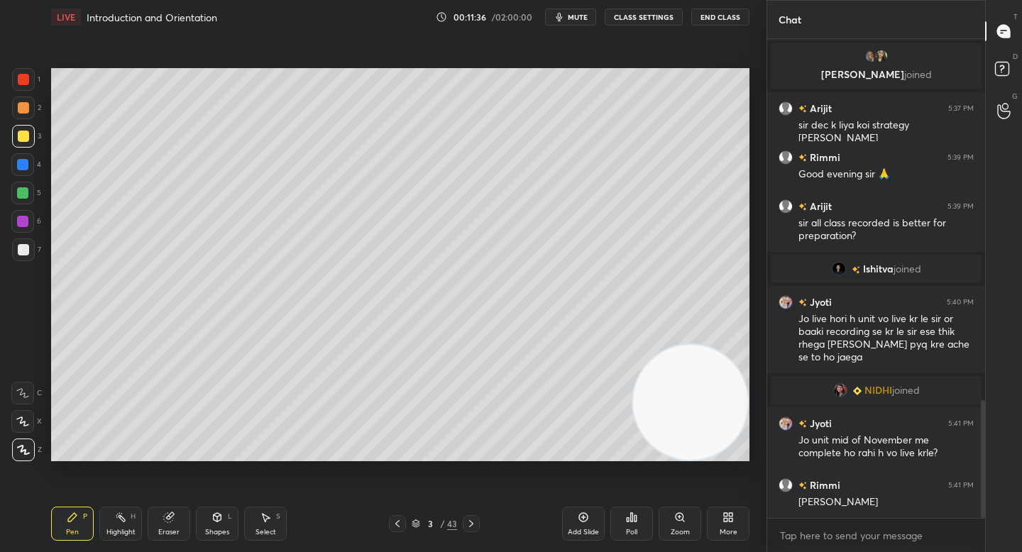
click at [20, 106] on div at bounding box center [23, 107] width 11 height 11
click at [573, 523] on div "Add Slide" at bounding box center [583, 524] width 43 height 34
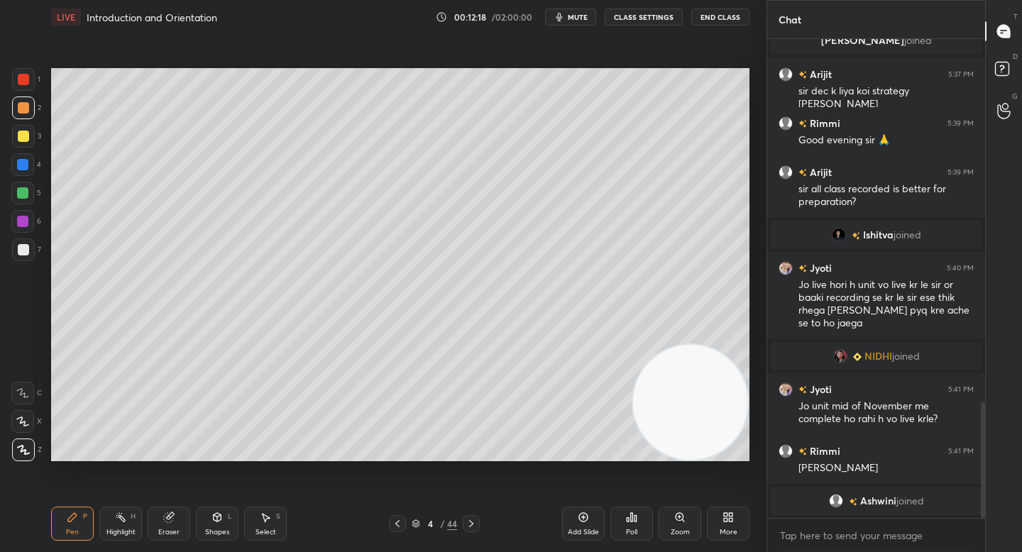
click at [633, 345] on video at bounding box center [690, 402] width 115 height 115
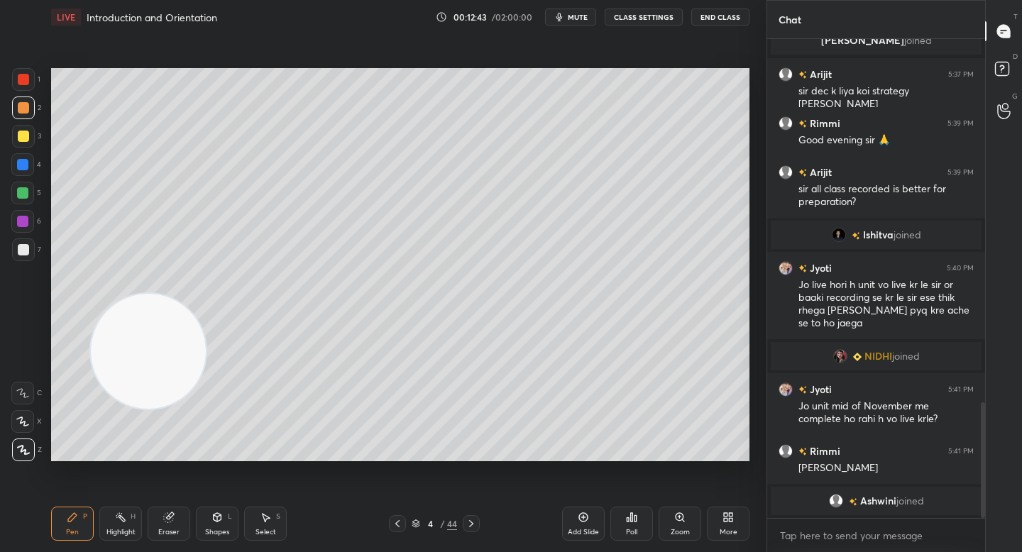
click at [165, 376] on video at bounding box center [148, 351] width 115 height 115
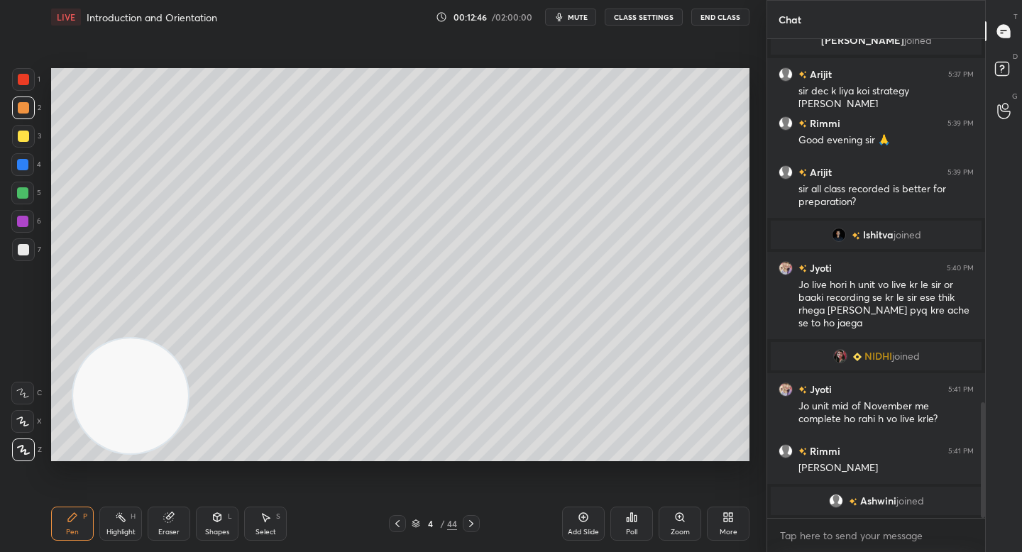
drag, startPoint x: 141, startPoint y: 383, endPoint x: 119, endPoint y: 457, distance: 76.8
click at [123, 453] on video at bounding box center [130, 395] width 115 height 115
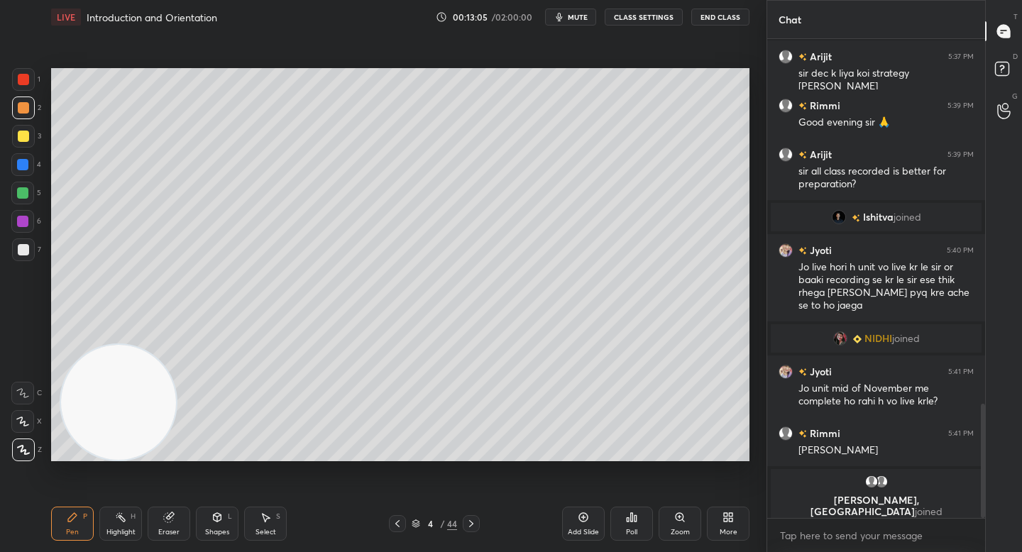
scroll to position [1574, 0]
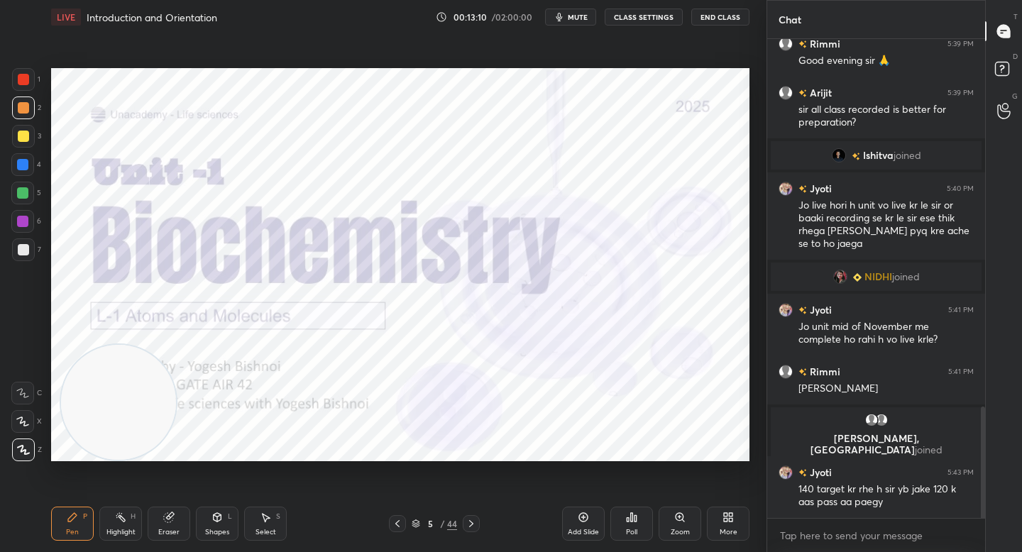
drag, startPoint x: 20, startPoint y: 226, endPoint x: 41, endPoint y: 220, distance: 22.0
click at [21, 226] on div at bounding box center [22, 221] width 11 height 11
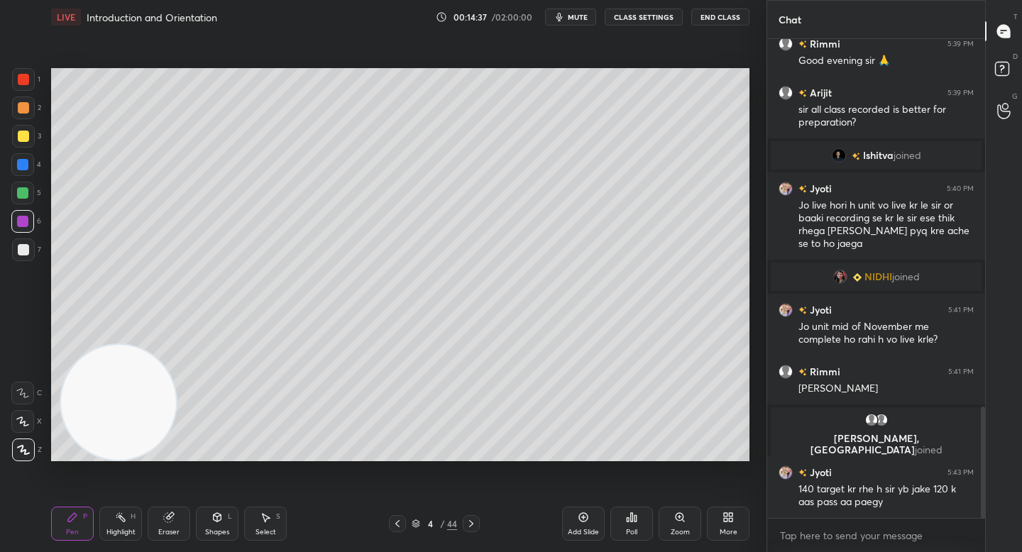
click at [20, 126] on div at bounding box center [23, 136] width 23 height 23
click at [578, 523] on div "Add Slide" at bounding box center [583, 524] width 43 height 34
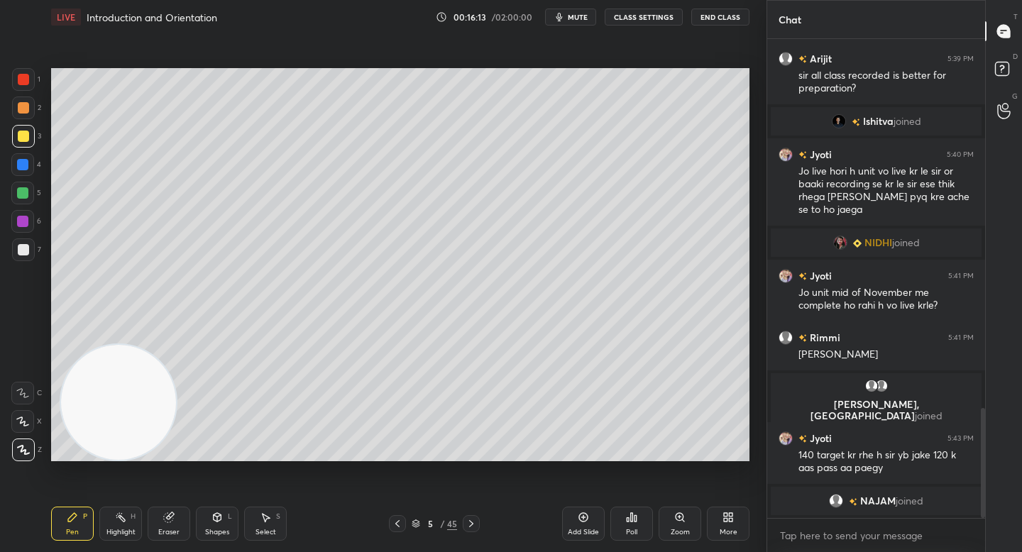
click at [584, 522] on icon at bounding box center [583, 517] width 9 height 9
click at [23, 109] on div at bounding box center [23, 107] width 11 height 11
click at [35, 248] on div "7" at bounding box center [26, 249] width 29 height 23
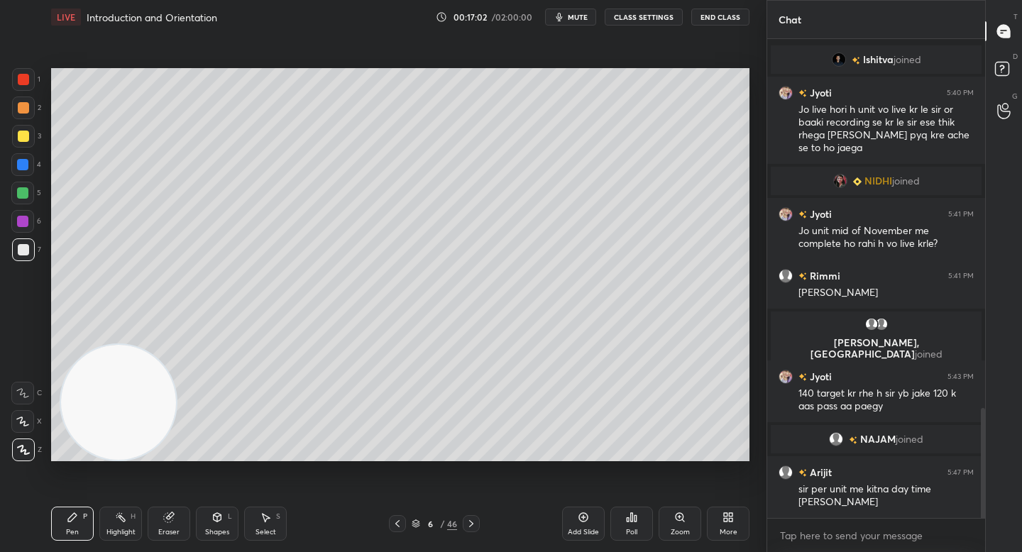
scroll to position [1658, 0]
click at [802, 522] on div "x" at bounding box center [876, 535] width 218 height 33
type textarea "x"
paste textarea "[URL][DOMAIN_NAME]"
type textarea "[URL][DOMAIN_NAME]"
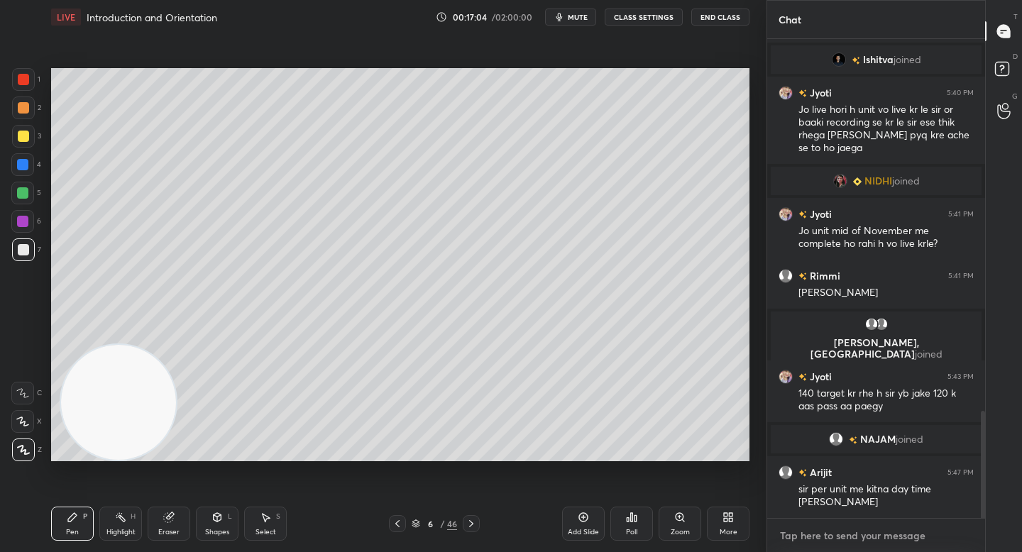
type textarea "x"
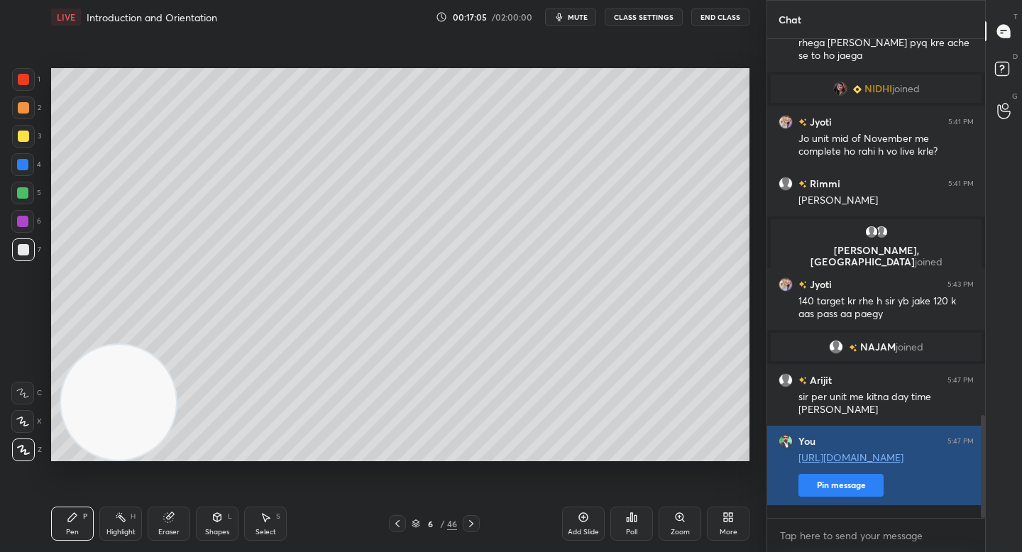
click at [813, 497] on button "Pin message" at bounding box center [840, 485] width 85 height 23
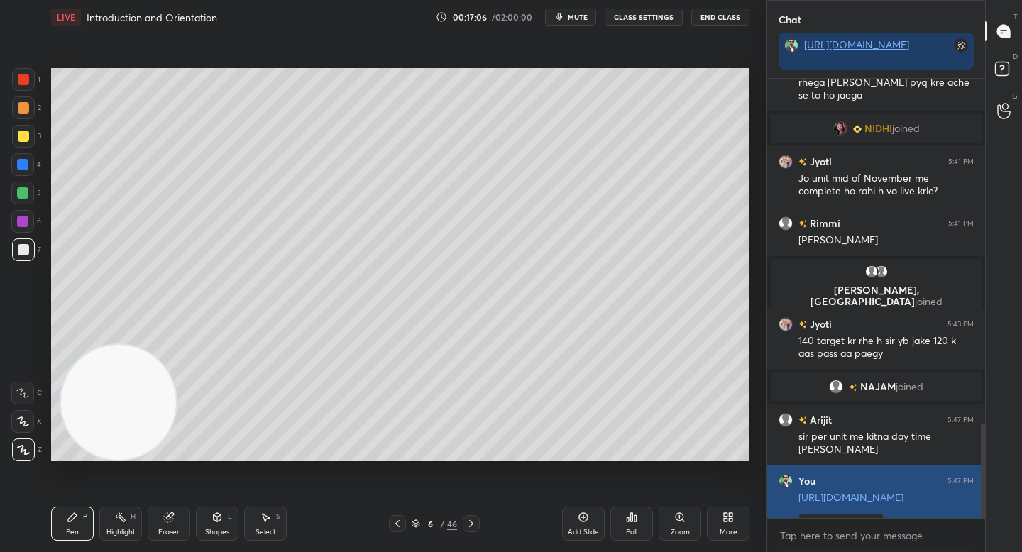
scroll to position [1790, 0]
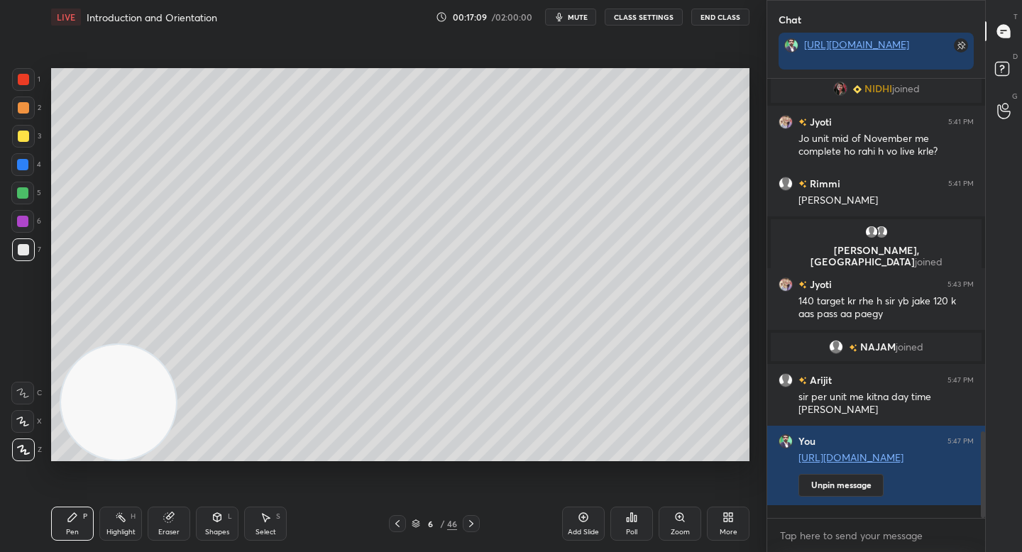
click at [573, 22] on button "mute" at bounding box center [570, 17] width 51 height 17
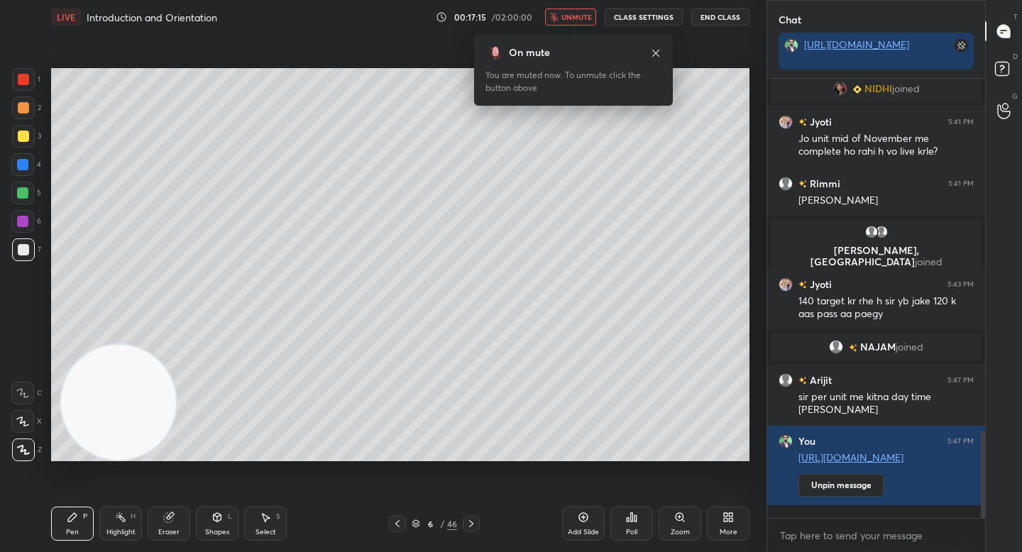
click at [573, 22] on button "unmute" at bounding box center [570, 17] width 51 height 17
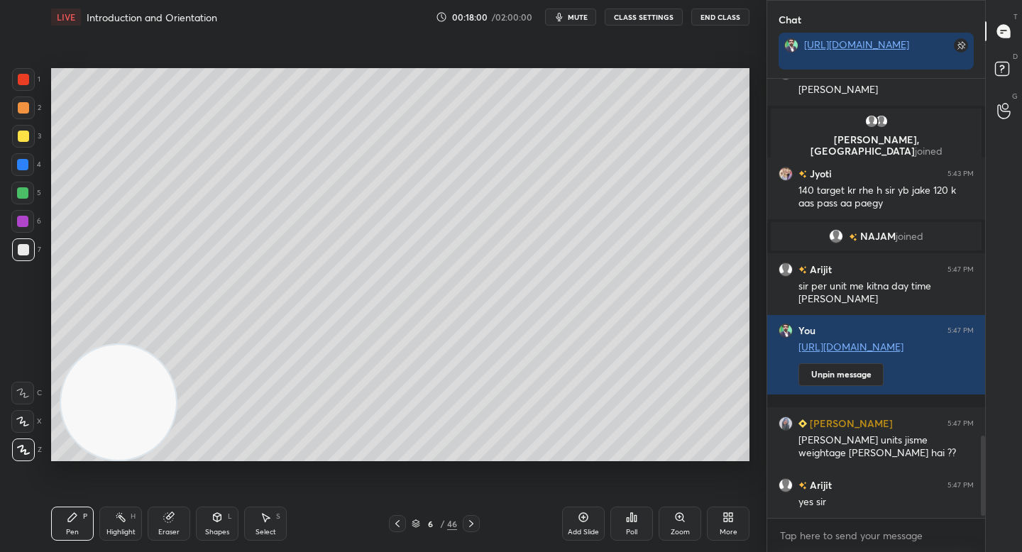
scroll to position [1962, 0]
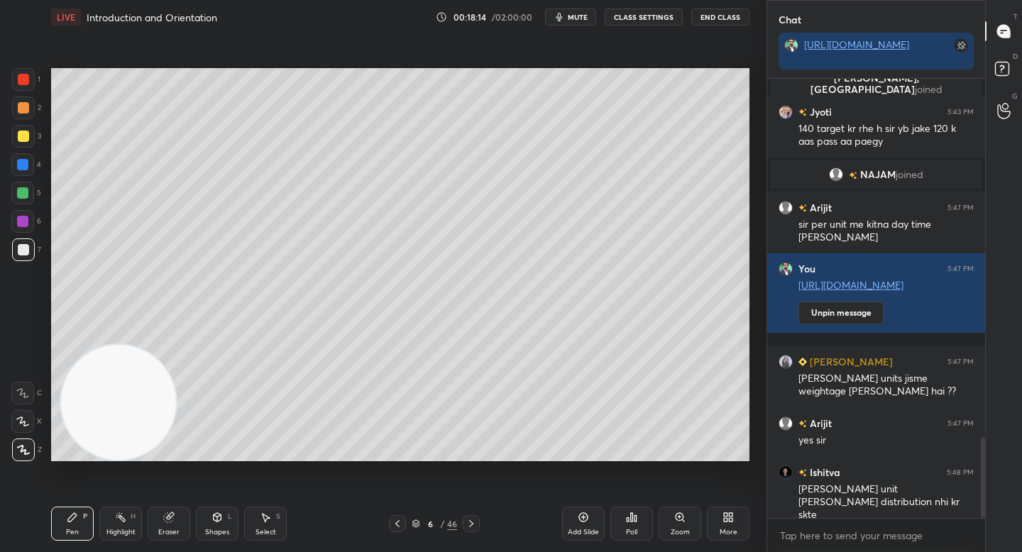
click at [18, 199] on div at bounding box center [22, 193] width 23 height 23
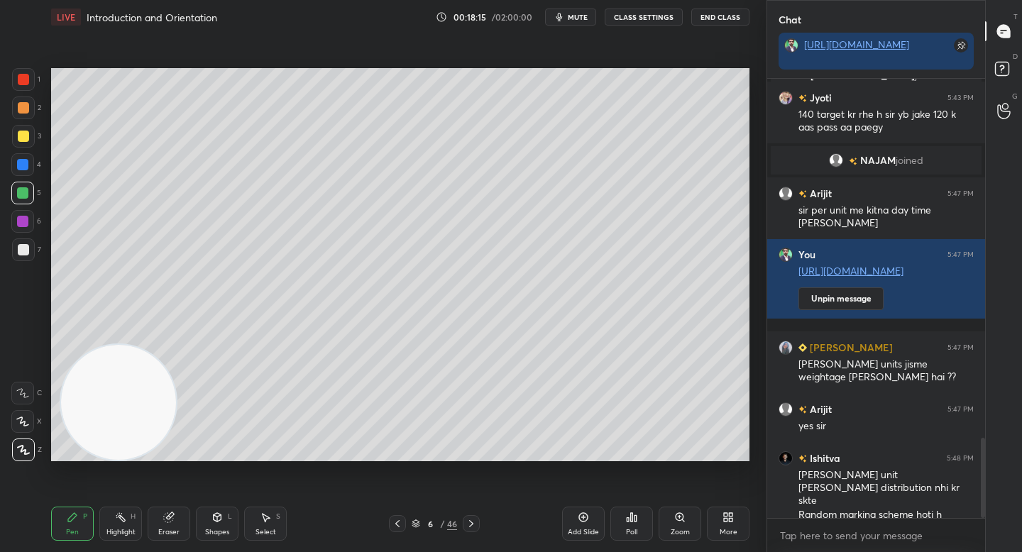
drag, startPoint x: 568, startPoint y: 514, endPoint x: 561, endPoint y: 498, distance: 17.5
click at [567, 515] on div "Add Slide" at bounding box center [583, 524] width 43 height 34
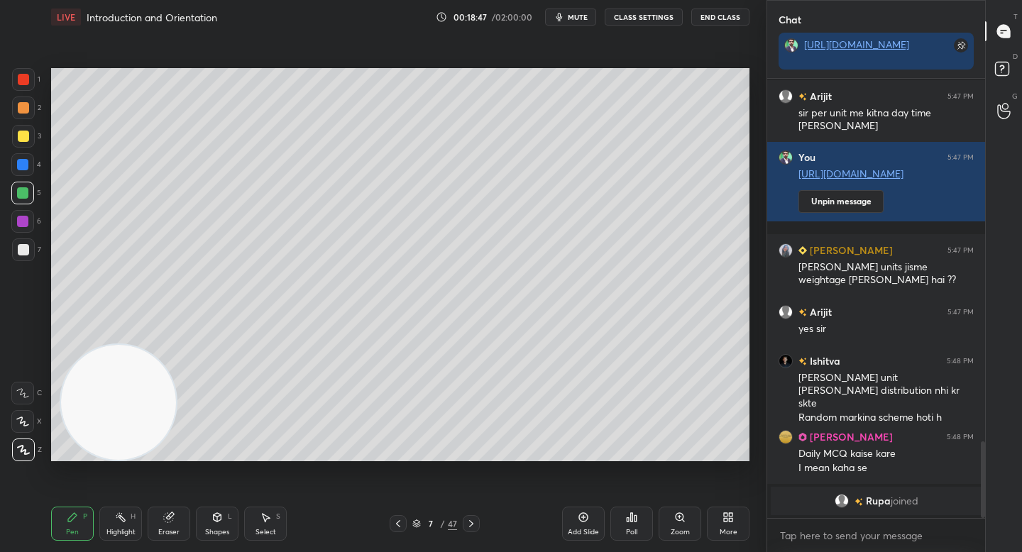
scroll to position [1999, 0]
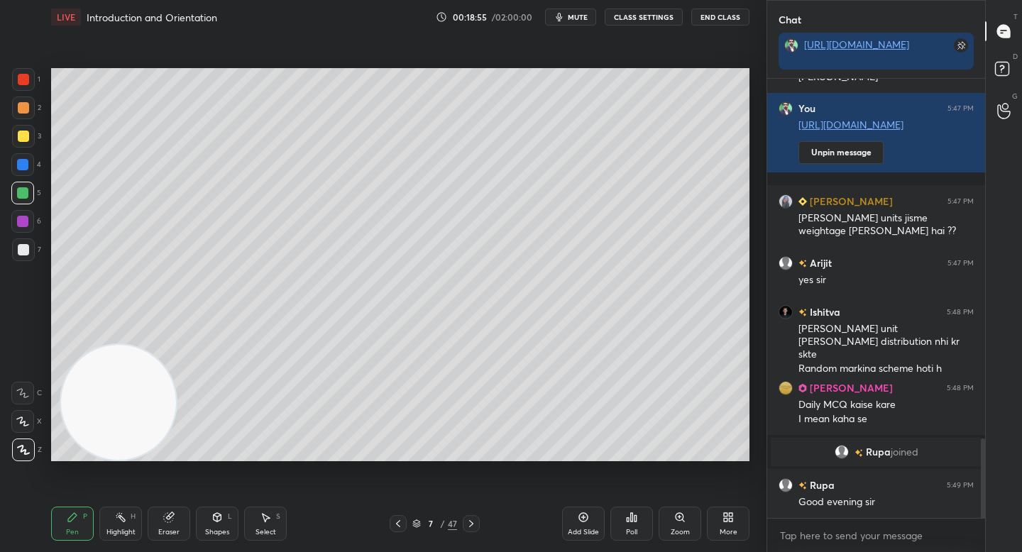
click at [18, 131] on div at bounding box center [23, 136] width 23 height 23
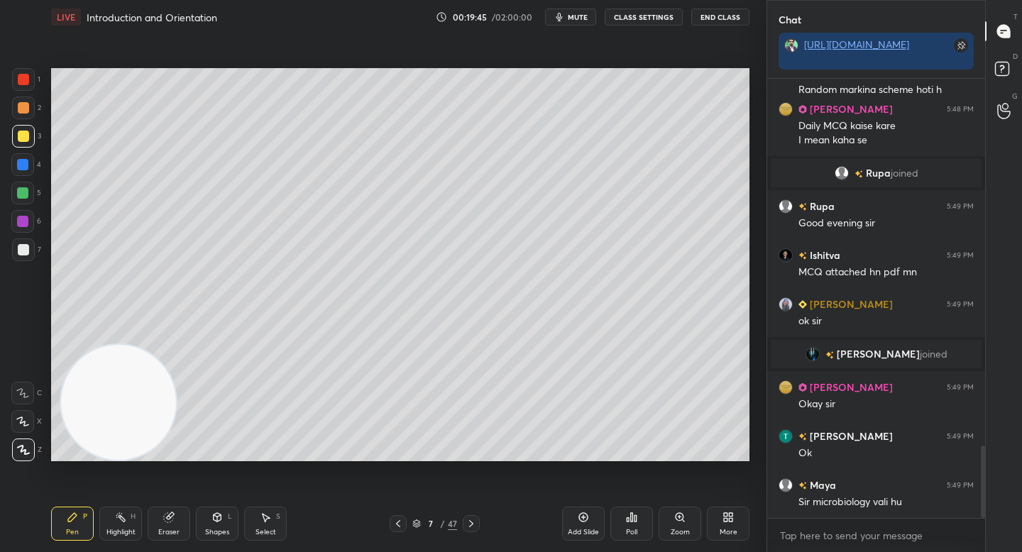
scroll to position [2235, 0]
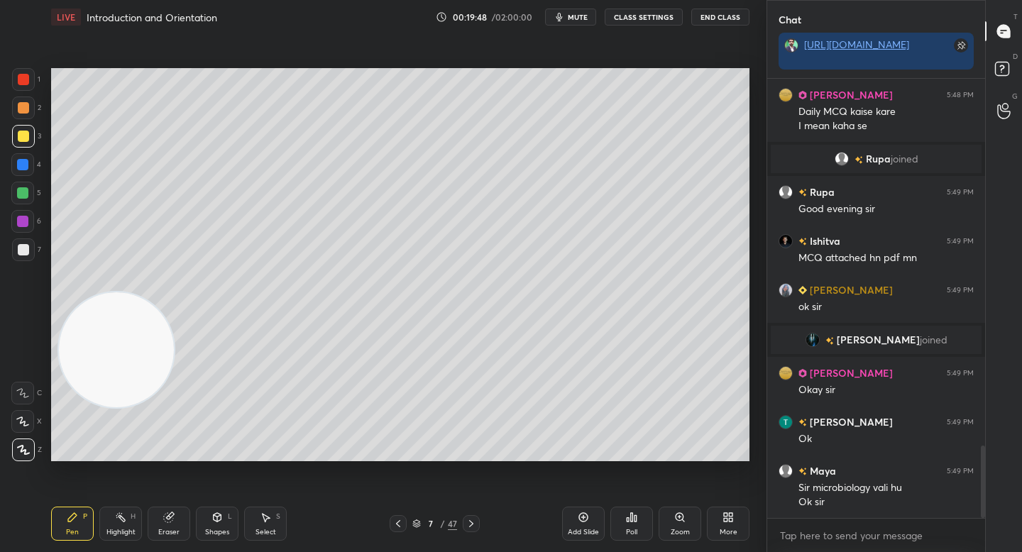
drag, startPoint x: 122, startPoint y: 387, endPoint x: 105, endPoint y: 123, distance: 264.5
click at [103, 292] on video at bounding box center [116, 349] width 115 height 115
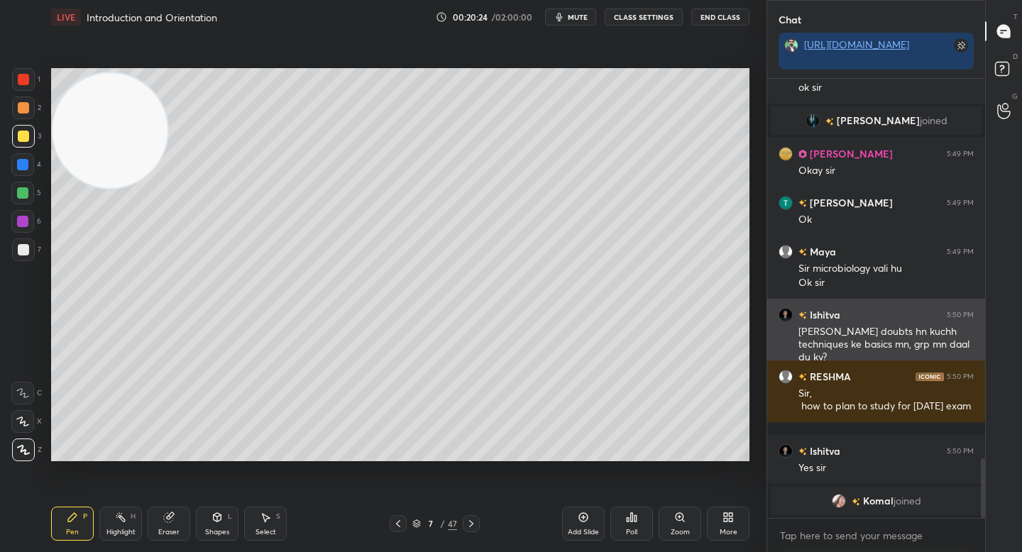
scroll to position [2427, 0]
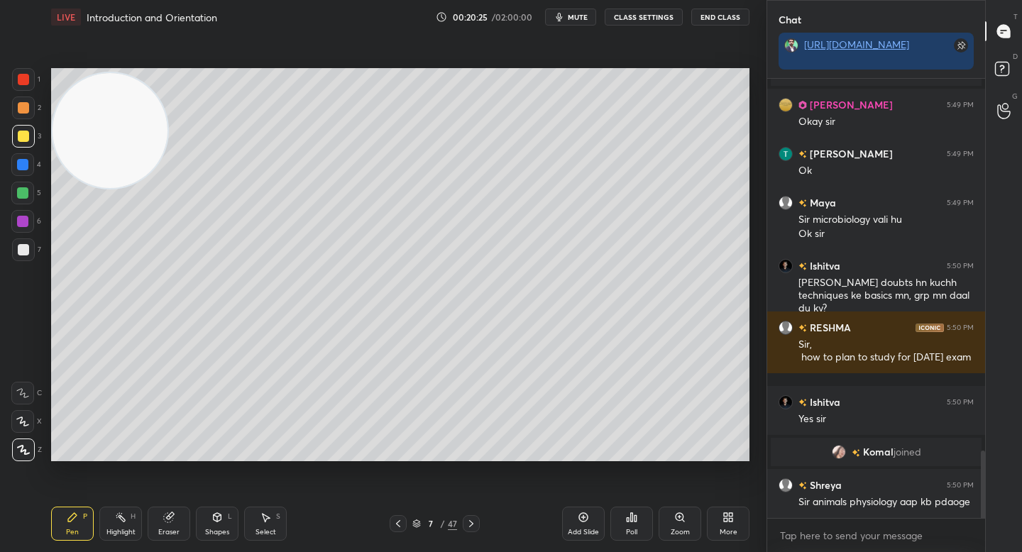
click at [20, 247] on div at bounding box center [23, 249] width 11 height 11
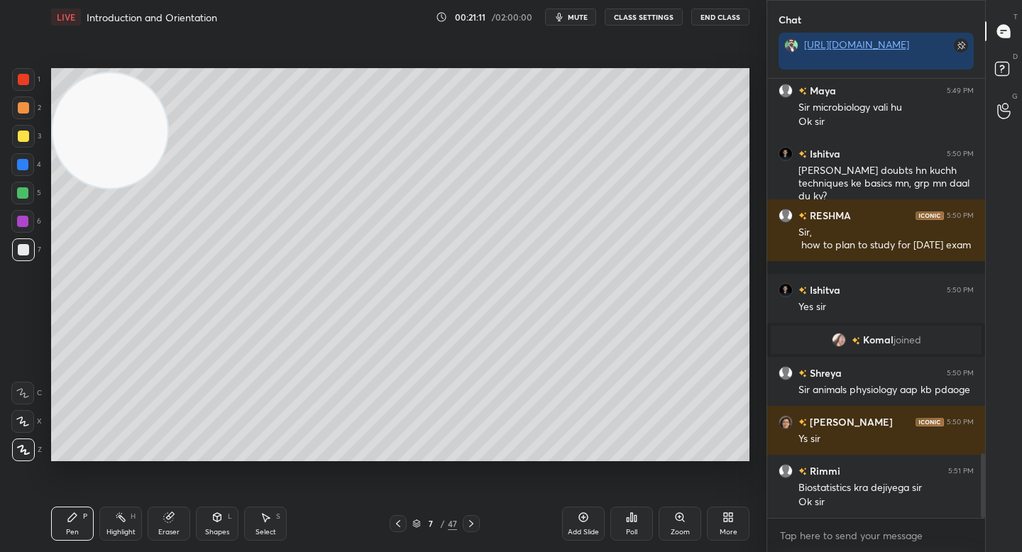
scroll to position [2588, 0]
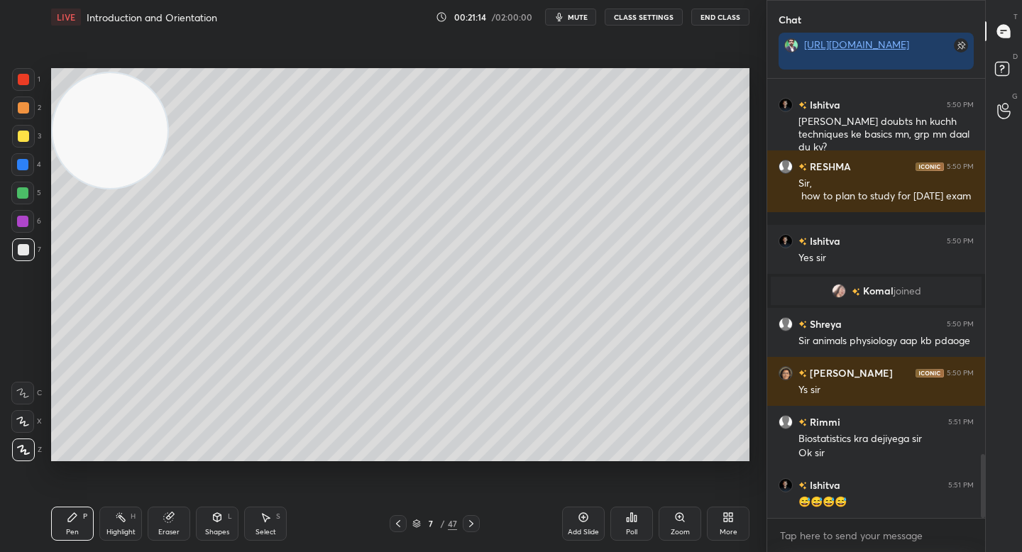
click at [16, 93] on div "1" at bounding box center [26, 82] width 28 height 28
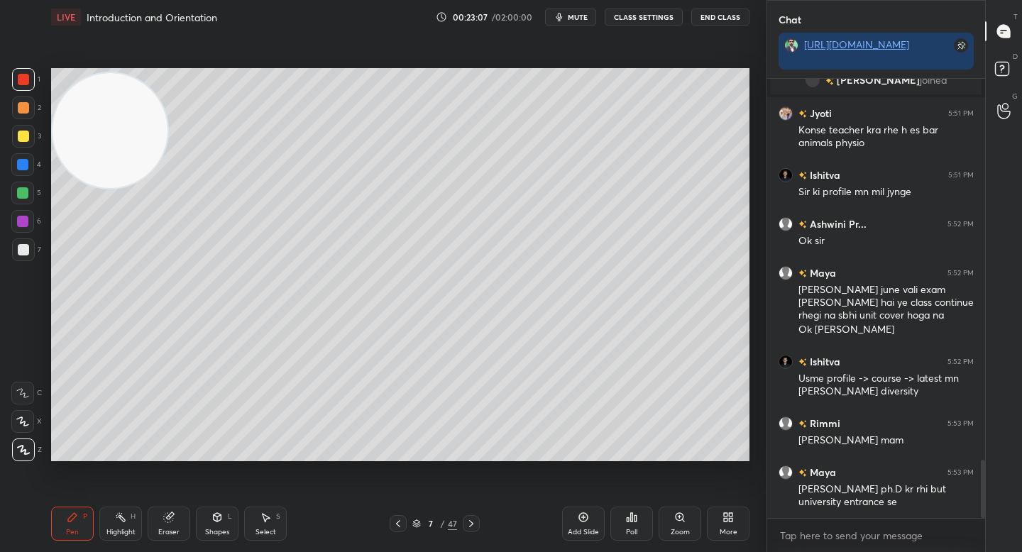
scroll to position [2988, 0]
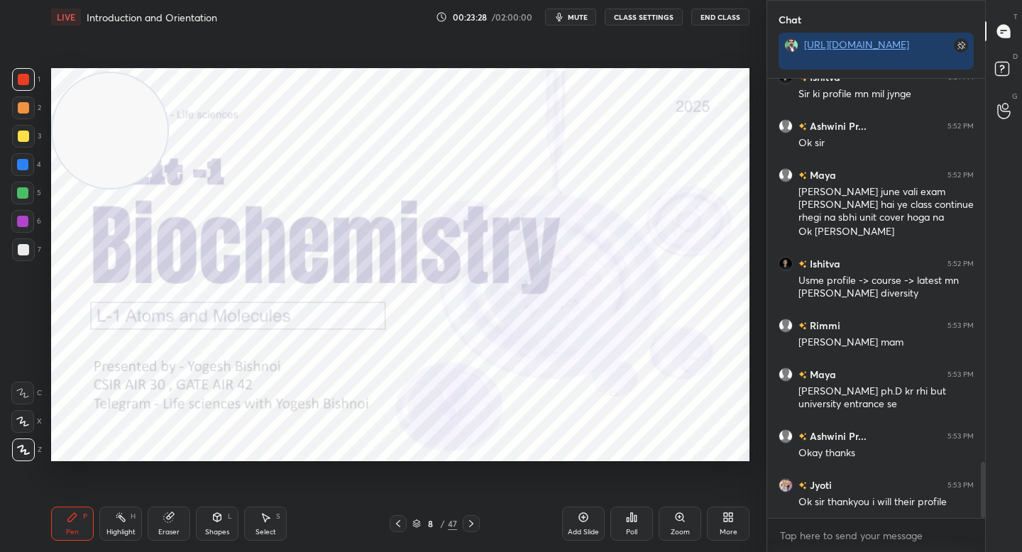
click at [28, 167] on div at bounding box center [22, 164] width 11 height 11
click at [26, 136] on div at bounding box center [23, 136] width 11 height 11
click at [30, 103] on div at bounding box center [23, 108] width 23 height 23
drag, startPoint x: 28, startPoint y: 141, endPoint x: 29, endPoint y: 151, distance: 10.7
click at [29, 144] on div at bounding box center [23, 136] width 23 height 23
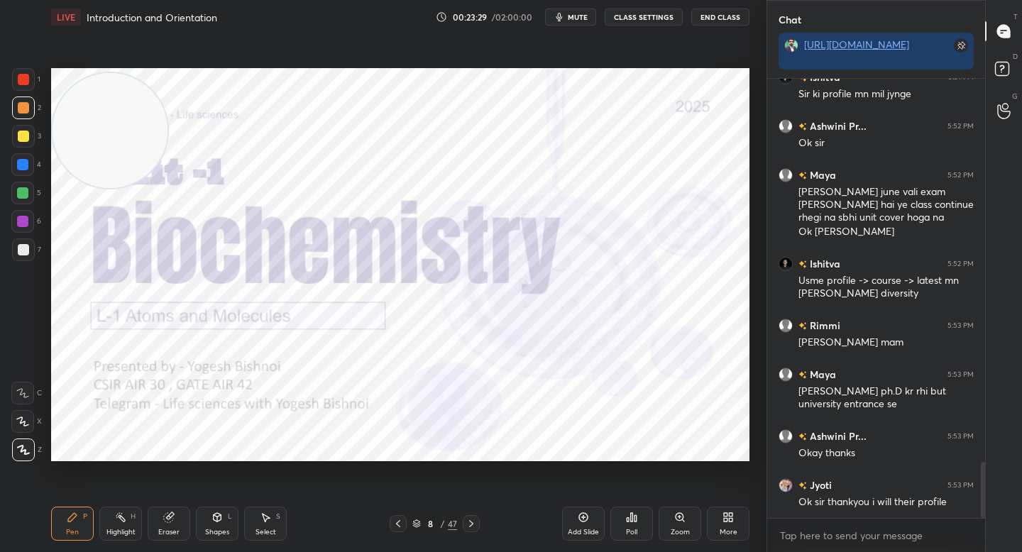
click at [31, 160] on div at bounding box center [22, 164] width 23 height 23
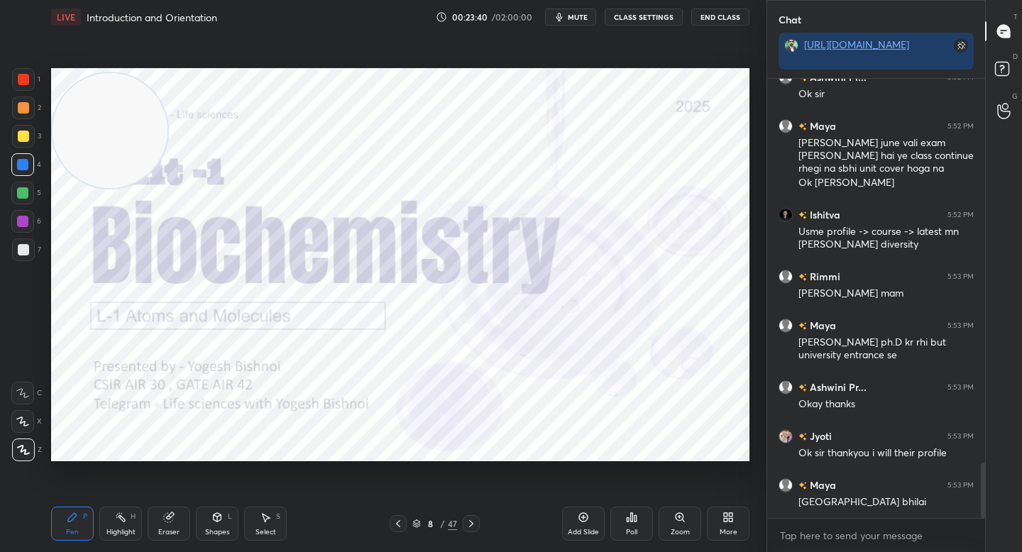
drag, startPoint x: 113, startPoint y: 160, endPoint x: 115, endPoint y: 175, distance: 14.4
click at [109, 165] on video at bounding box center [110, 130] width 115 height 115
drag, startPoint x: 121, startPoint y: 134, endPoint x: 406, endPoint y: 143, distance: 285.4
click at [408, 143] on video at bounding box center [443, 140] width 115 height 115
click at [381, 148] on video at bounding box center [391, 127] width 115 height 115
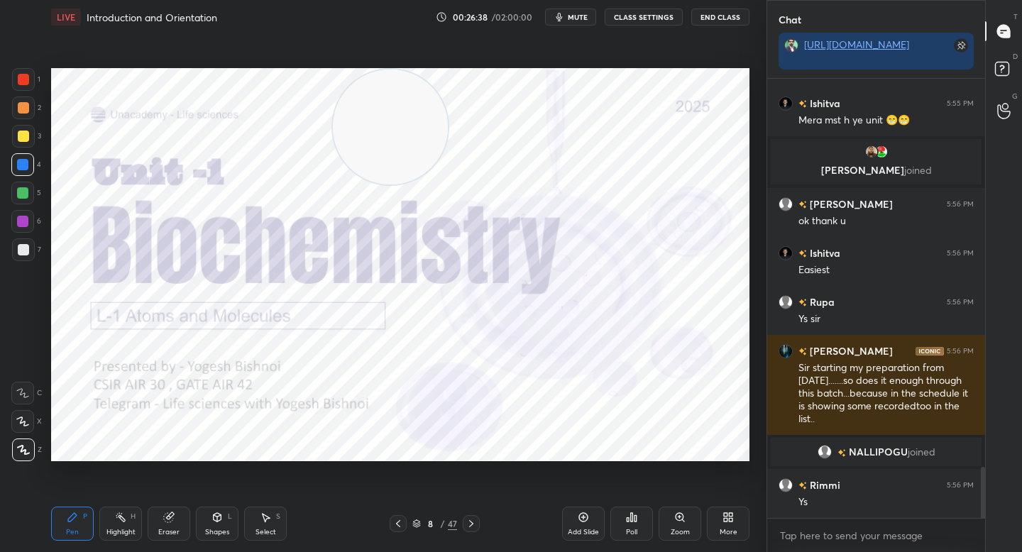
scroll to position [3370, 0]
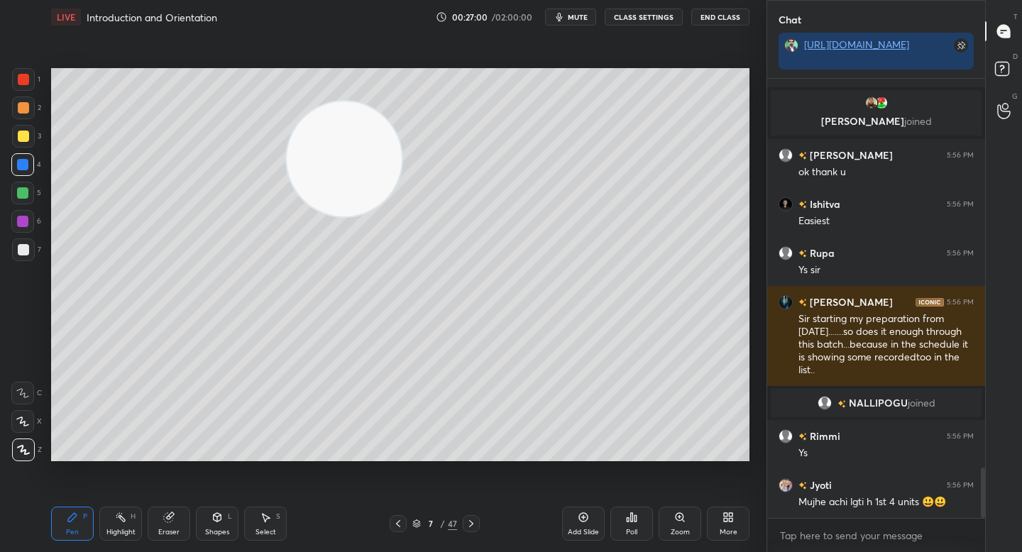
drag, startPoint x: 352, startPoint y: 163, endPoint x: 138, endPoint y: 342, distance: 278.6
click at [287, 216] on video at bounding box center [344, 158] width 115 height 115
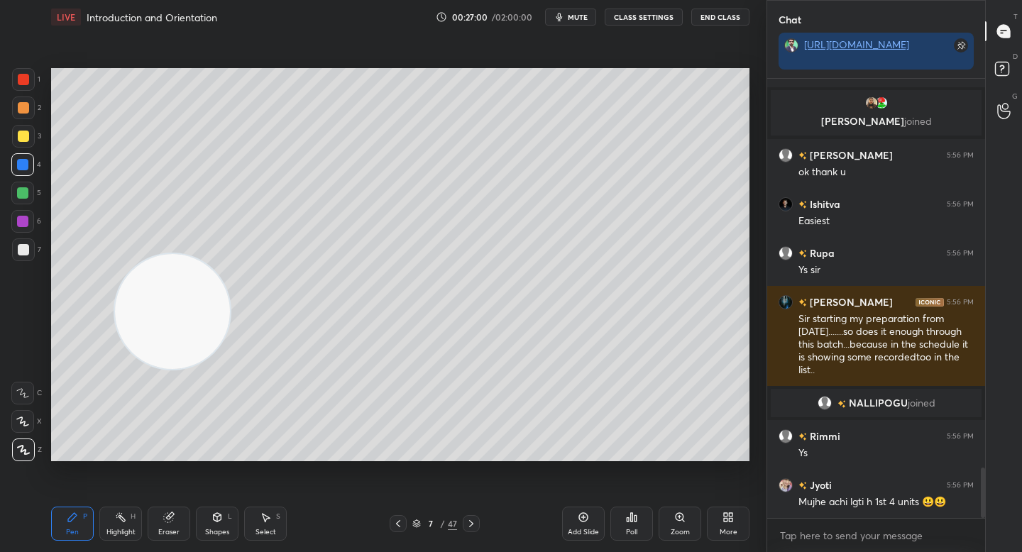
drag, startPoint x: 168, startPoint y: 315, endPoint x: 53, endPoint y: 471, distance: 194.3
click at [56, 493] on div "Setting up your live class Poll for secs No correct answer Start poll" at bounding box center [400, 264] width 710 height 461
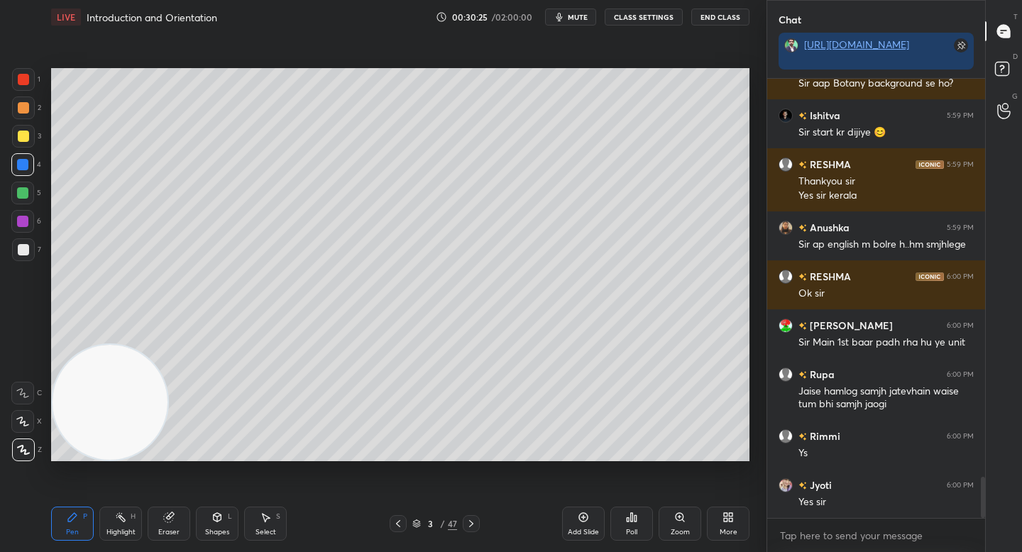
scroll to position [4335, 0]
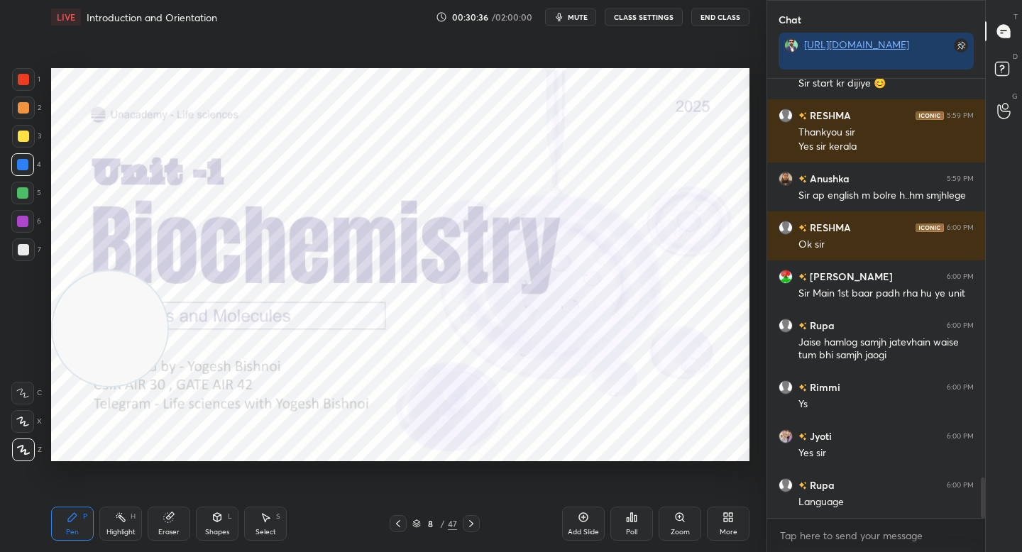
drag, startPoint x: 136, startPoint y: 319, endPoint x: 129, endPoint y: 149, distance: 170.4
click at [131, 271] on video at bounding box center [110, 328] width 115 height 115
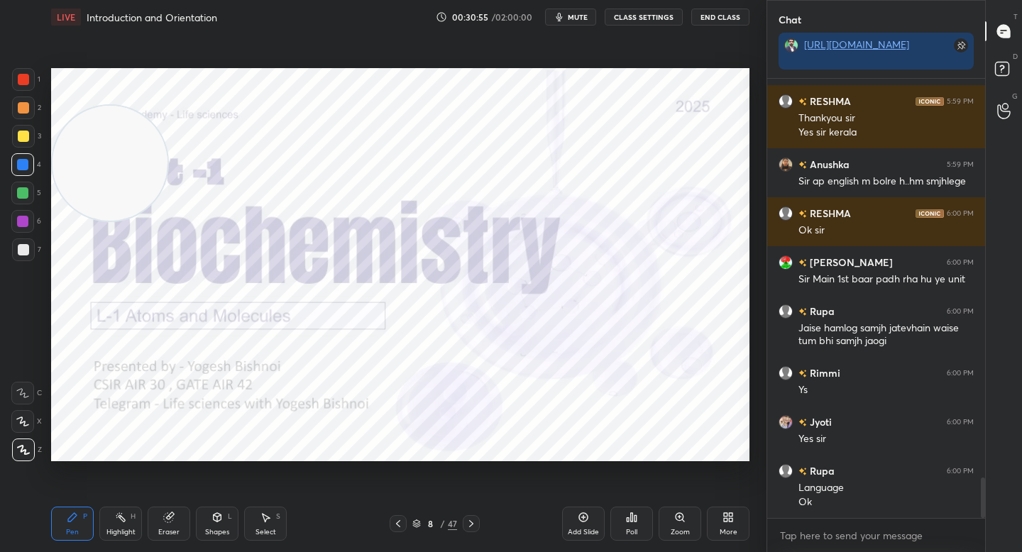
scroll to position [4398, 0]
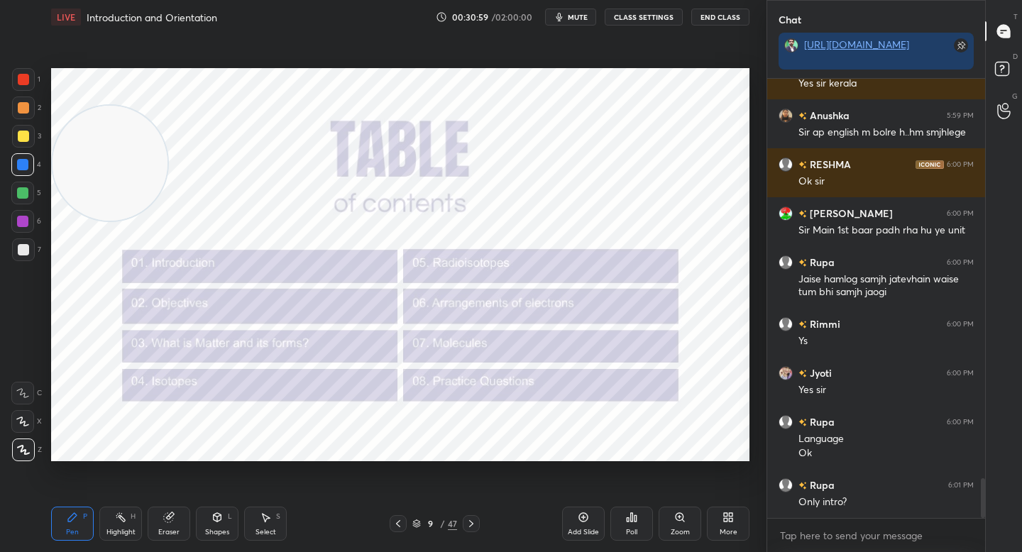
drag, startPoint x: 21, startPoint y: 198, endPoint x: 53, endPoint y: 219, distance: 37.8
click at [22, 198] on div at bounding box center [22, 192] width 11 height 11
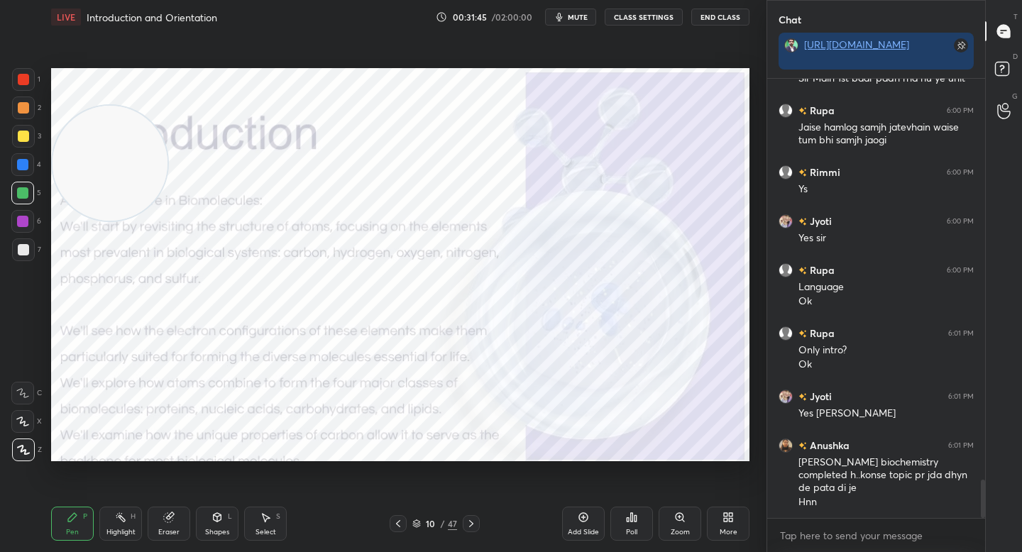
scroll to position [4599, 0]
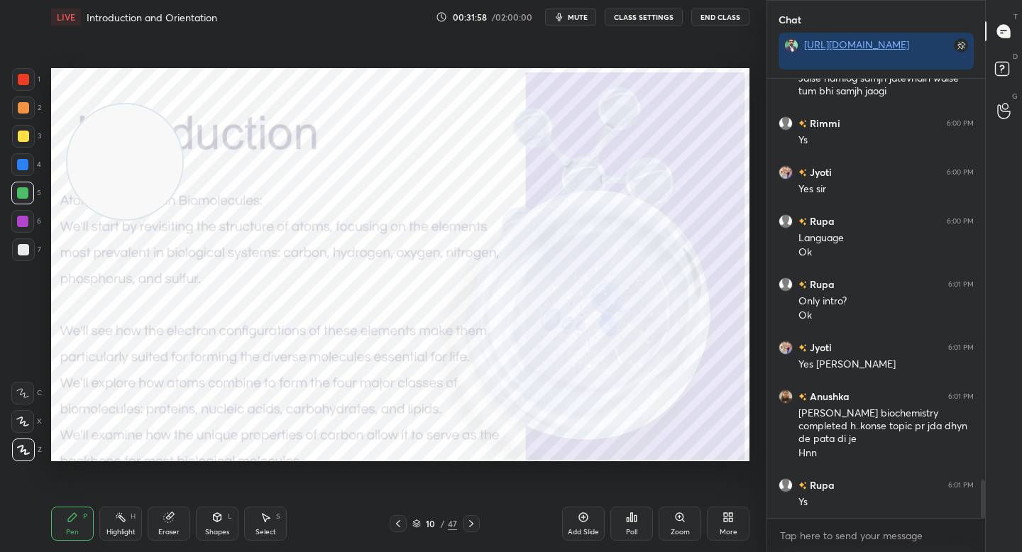
drag, startPoint x: 120, startPoint y: 163, endPoint x: 624, endPoint y: 104, distance: 507.3
click at [182, 106] on video at bounding box center [124, 161] width 115 height 115
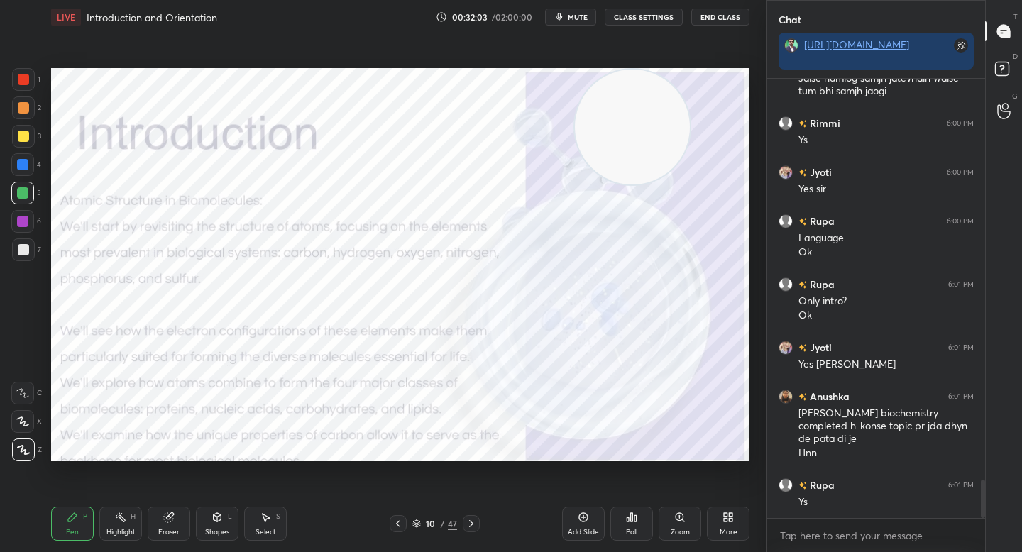
click at [20, 155] on div at bounding box center [22, 164] width 23 height 23
click at [27, 125] on div at bounding box center [23, 136] width 23 height 23
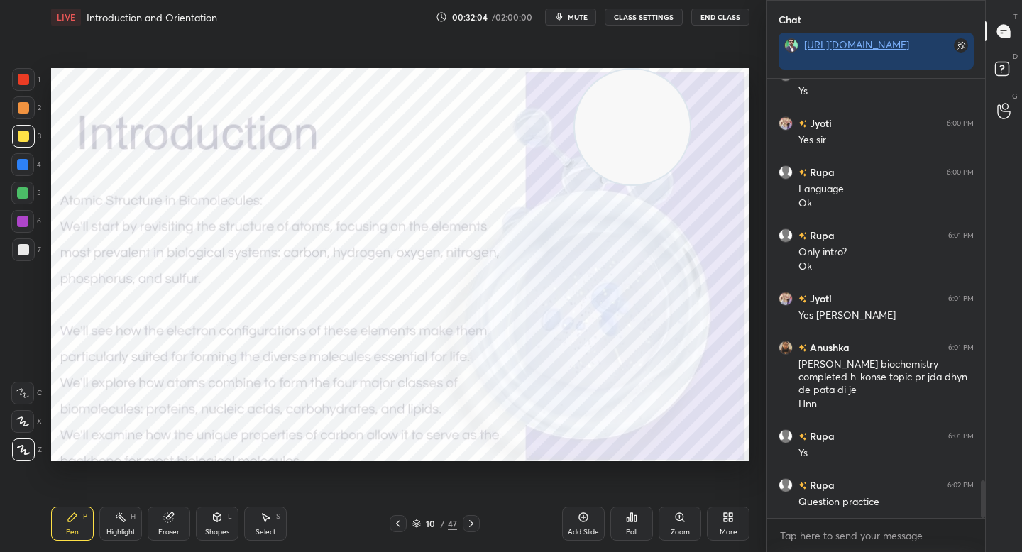
drag, startPoint x: 28, startPoint y: 107, endPoint x: 29, endPoint y: 92, distance: 15.7
click at [28, 106] on div at bounding box center [23, 107] width 11 height 11
drag, startPoint x: 29, startPoint y: 90, endPoint x: 30, endPoint y: 108, distance: 17.8
click at [28, 90] on div at bounding box center [23, 79] width 23 height 23
click at [28, 123] on div "2" at bounding box center [26, 111] width 29 height 28
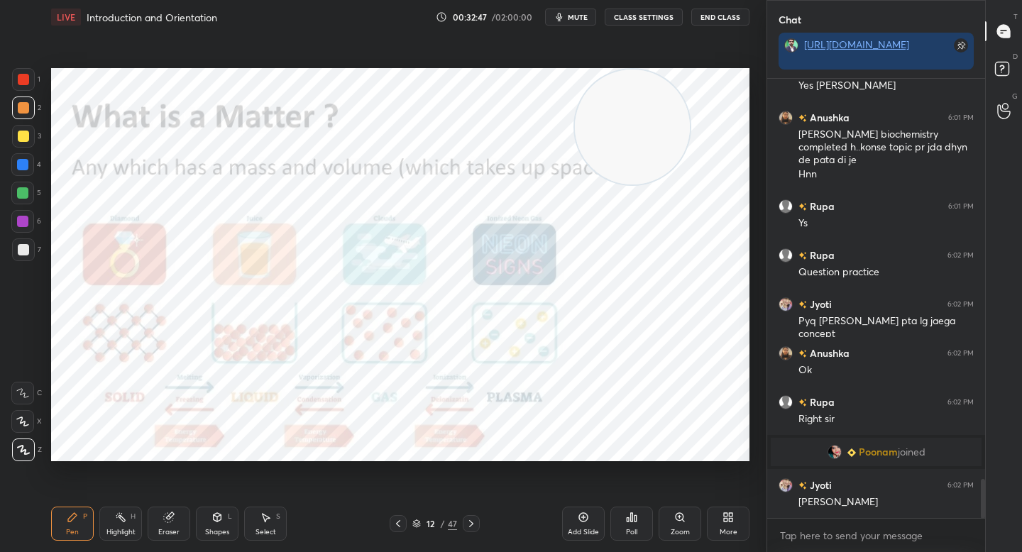
scroll to position [4528, 0]
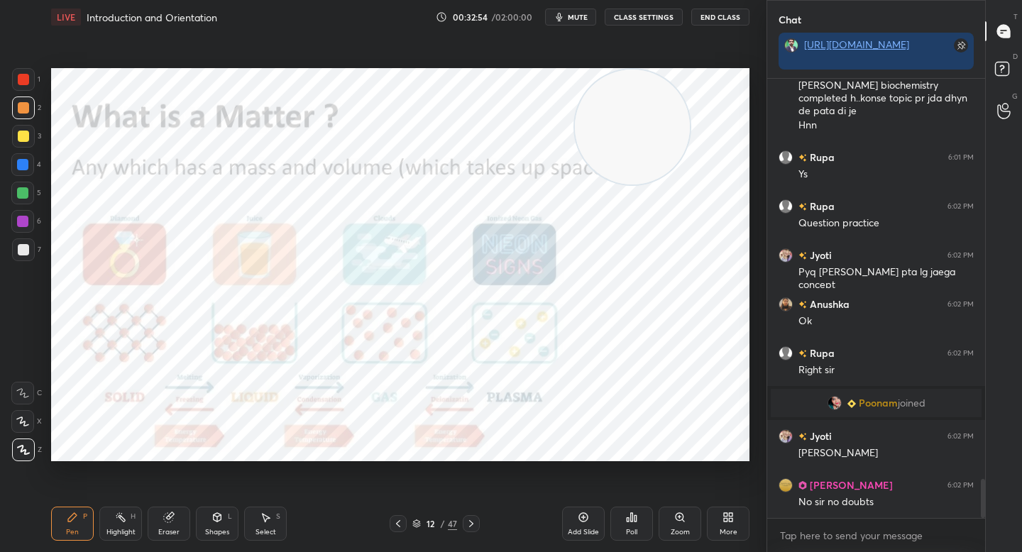
click at [575, 180] on video at bounding box center [632, 127] width 115 height 115
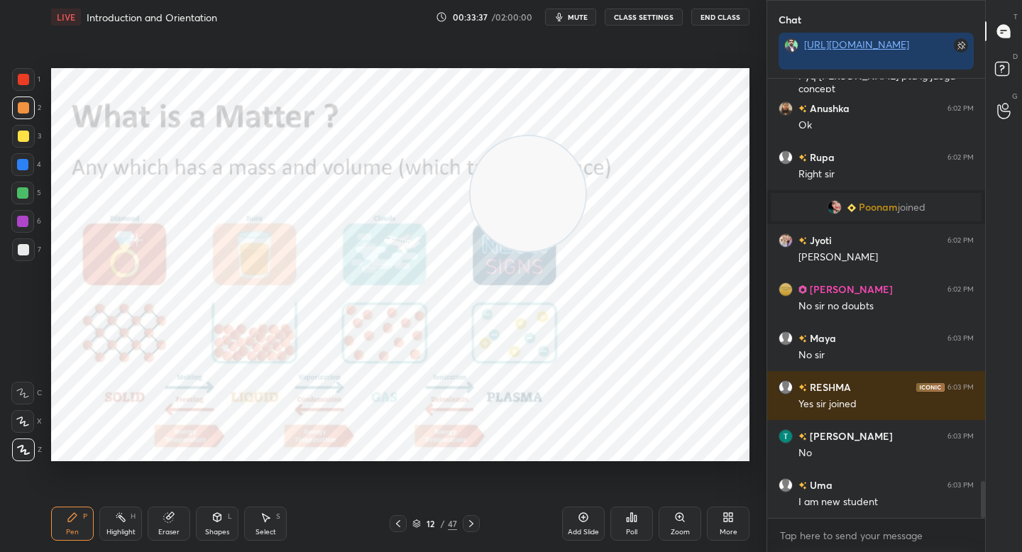
scroll to position [4773, 0]
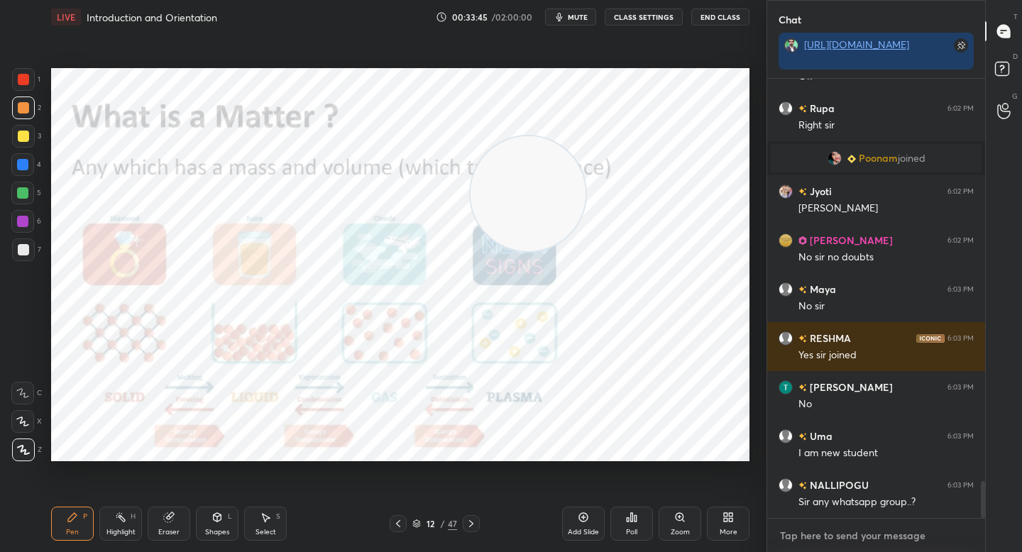
type textarea "x"
click at [796, 541] on textarea at bounding box center [875, 535] width 195 height 23
type textarea "W"
type textarea "x"
type textarea "Wh"
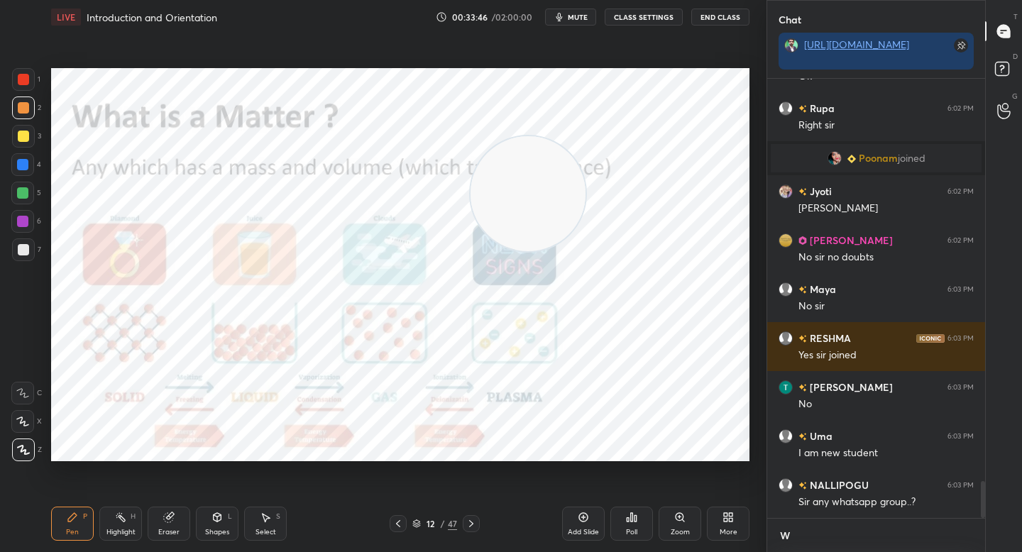
type textarea "x"
type textarea "Wha"
type textarea "x"
type textarea "What"
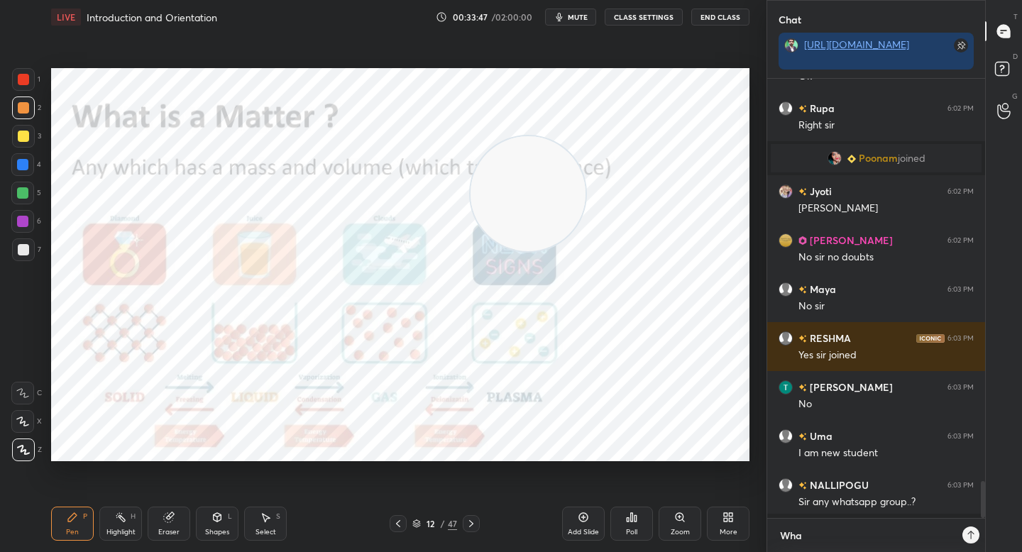
type textarea "x"
type textarea "Whats"
type textarea "x"
type textarea "Whats"
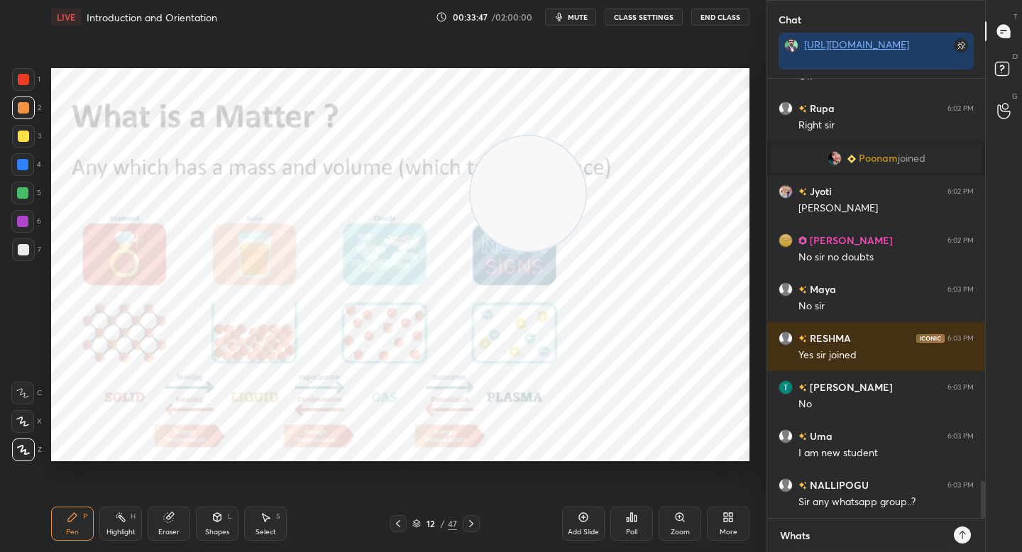
type textarea "x"
type textarea "Whats a"
type textarea "x"
type textarea "Whats ap"
type textarea "x"
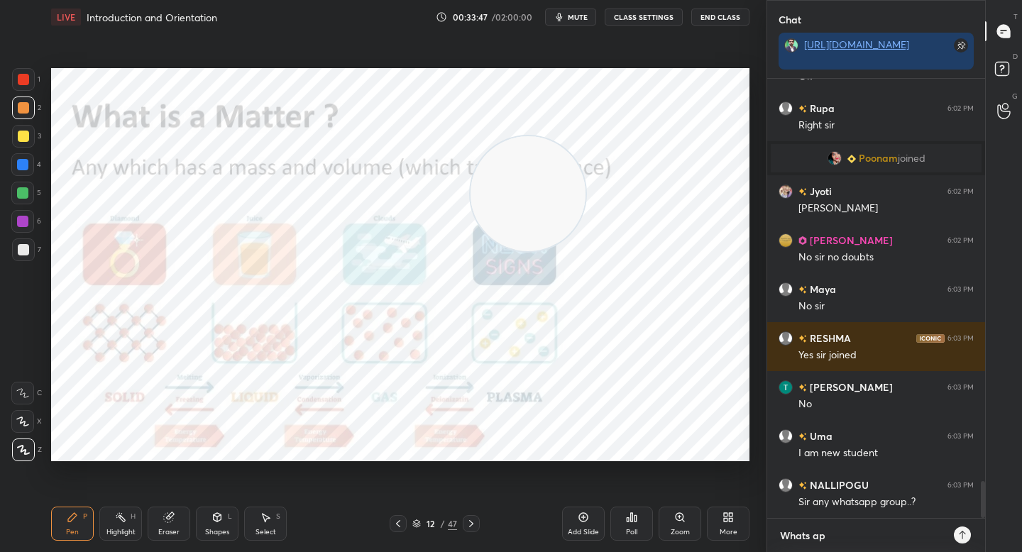
type textarea "Whats app"
type textarea "x"
type textarea "Whats app"
type textarea "x"
type textarea "Whats app g"
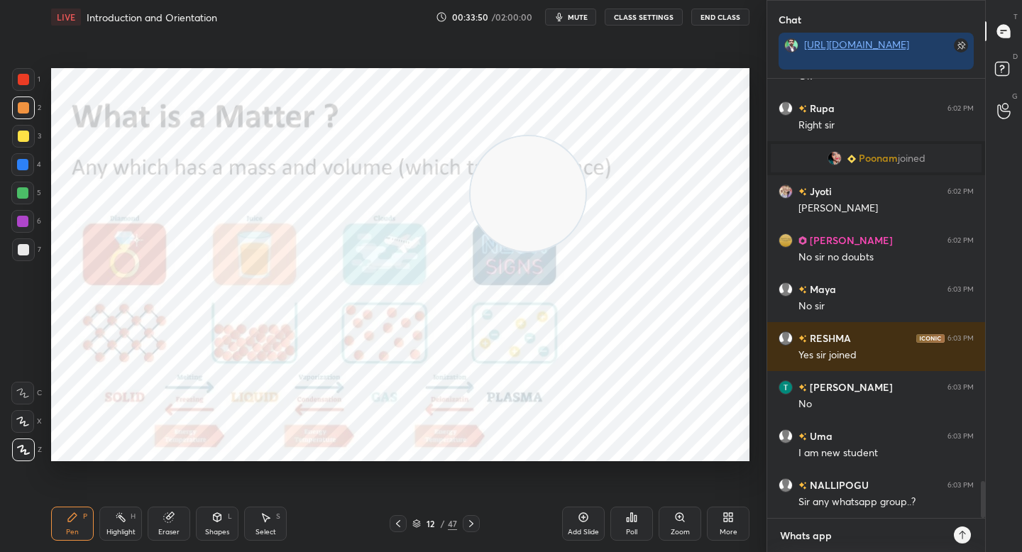
type textarea "x"
type textarea "Whats app gr"
type textarea "x"
type textarea "Whats app gro"
type textarea "x"
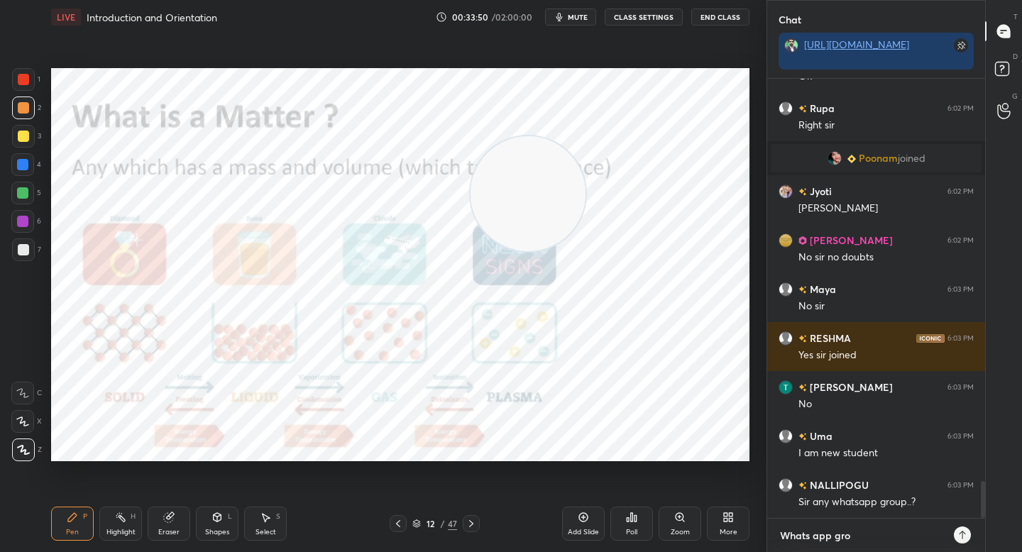
type textarea "Whats app grou"
type textarea "x"
type textarea "Whats app group"
type textarea "x"
type textarea "Whats app group"
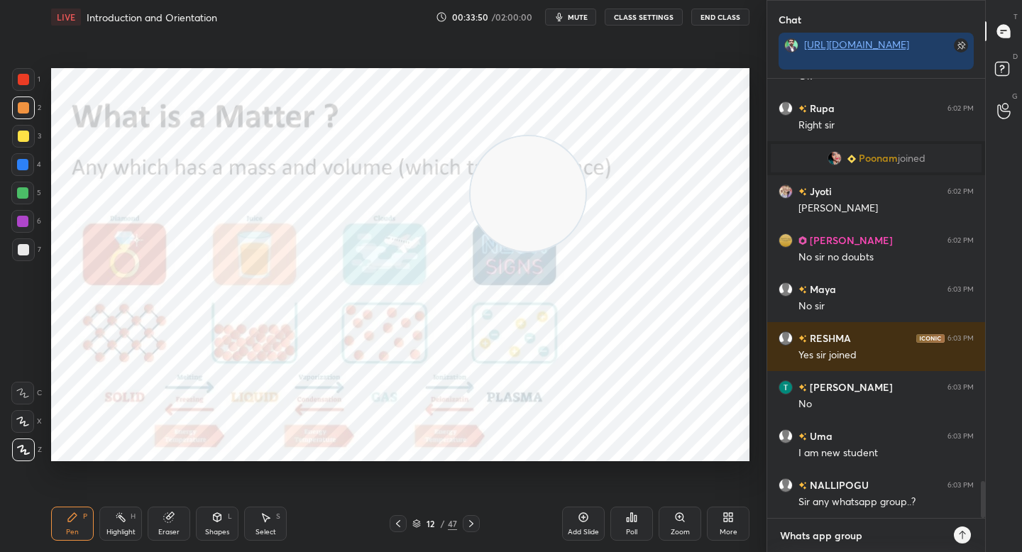
type textarea "x"
type textarea "Whats app group o"
type textarea "x"
type textarea "Whats app group os"
type textarea "x"
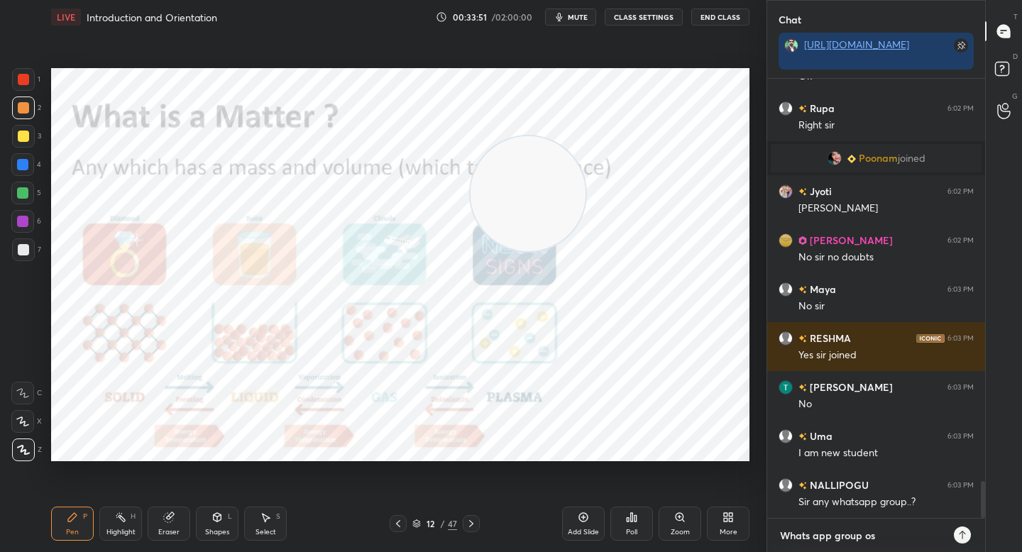
type textarea "Whats app group os"
type textarea "x"
type textarea "Whats app group os"
type textarea "x"
type textarea "Whats app group o"
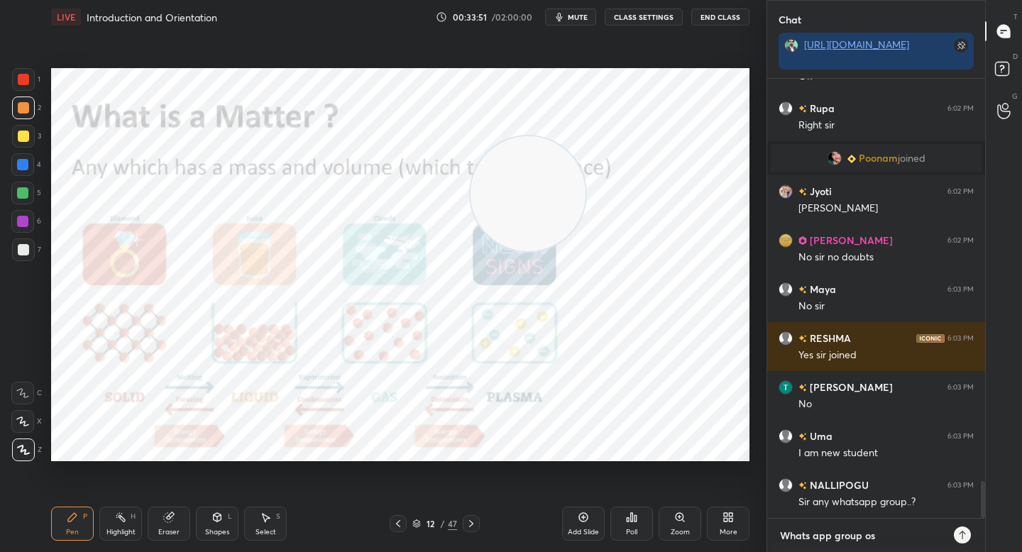
type textarea "x"
type textarea "Whats app group"
type textarea "x"
type textarea "Whats app group i"
type textarea "x"
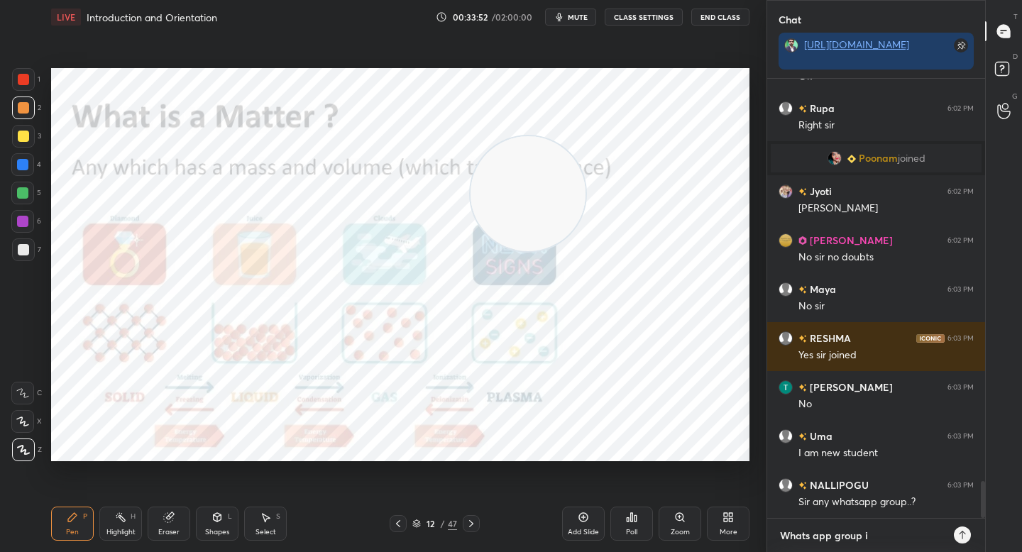
type textarea "Whats app group is"
type textarea "x"
type textarea "Whats app group is"
type textarea "x"
type textarea "Whats app group is p"
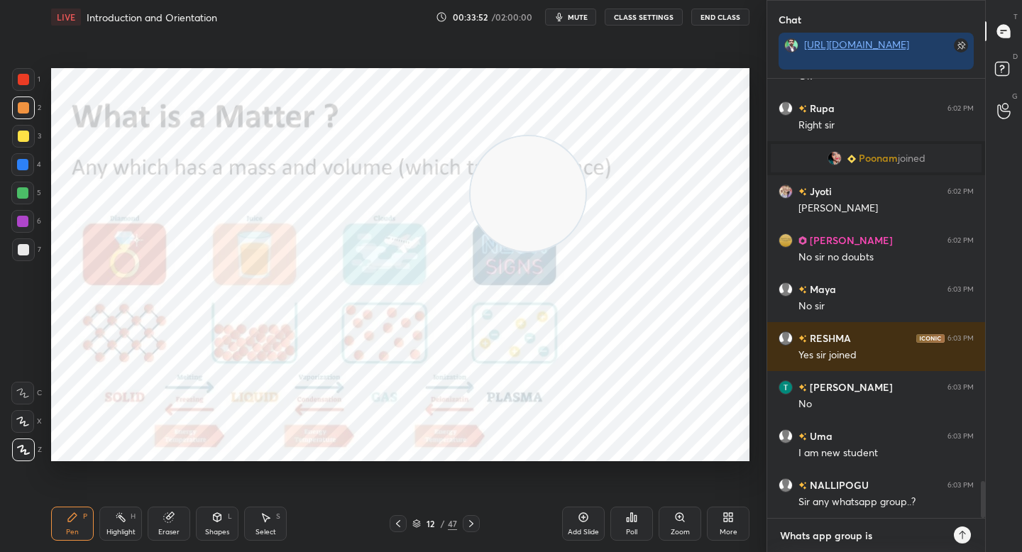
type textarea "x"
type textarea "Whats app group is pi"
type textarea "x"
type textarea "Whats app group is pin"
type textarea "x"
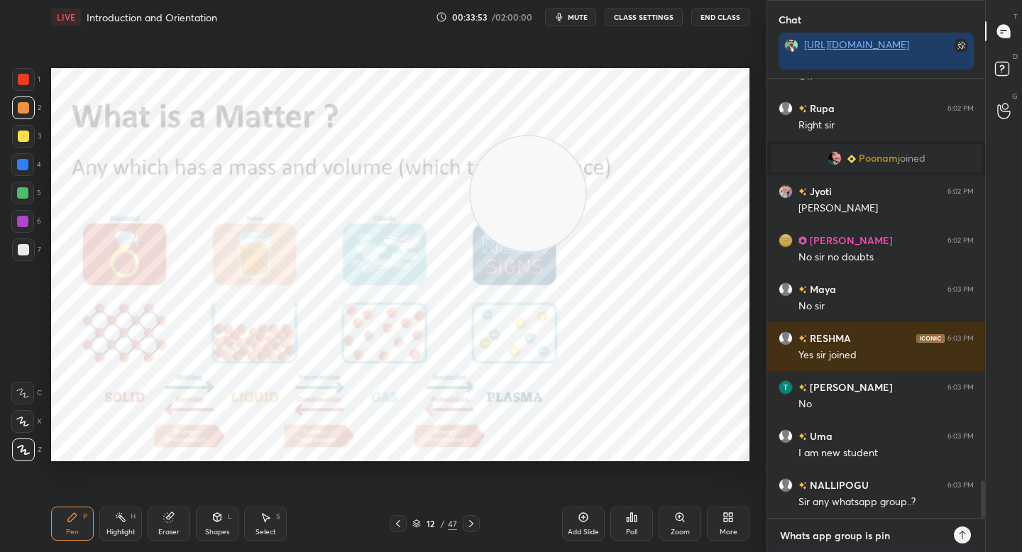
type textarea "Whats app group is pinn"
type textarea "x"
type textarea "Whats app group is pinne"
type textarea "x"
type textarea "Whats app group is pinned"
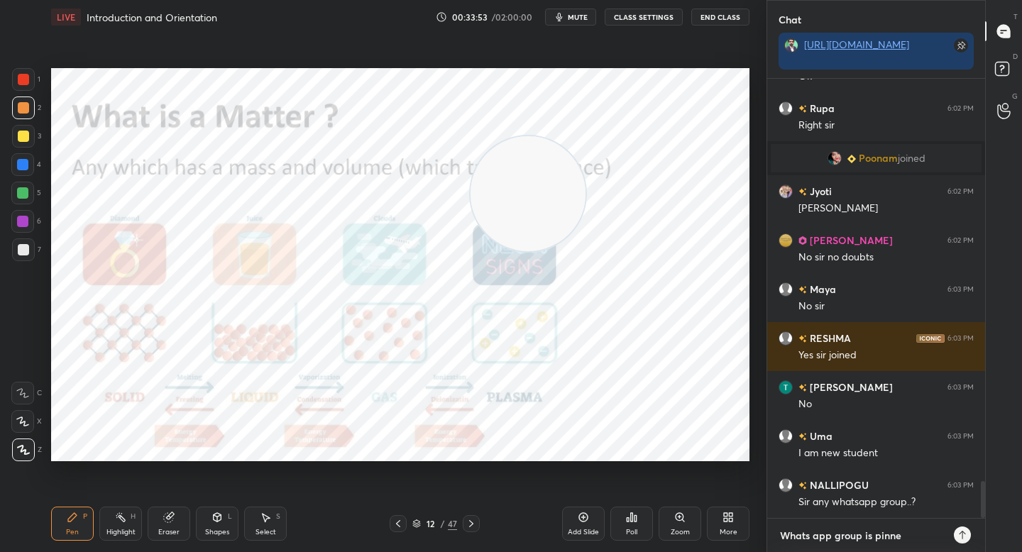
type textarea "x"
type textarea "Whats app group is pinned"
type textarea "x"
type textarea "Whats app group is pinned i"
type textarea "x"
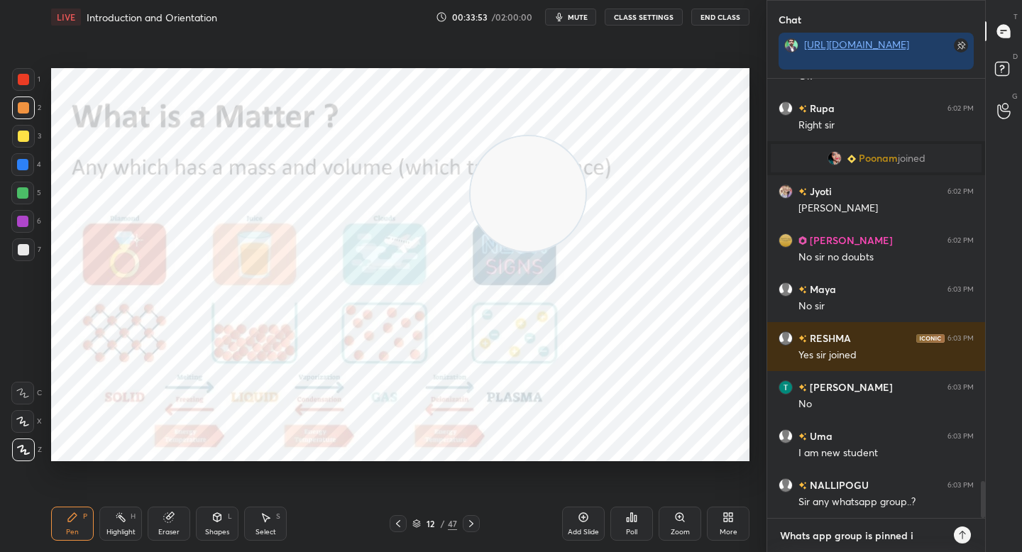
type textarea "Whats app group is pinned in"
type textarea "x"
type textarea "Whats app group is pinned in"
type textarea "x"
type textarea "Whats app group is pinned in t"
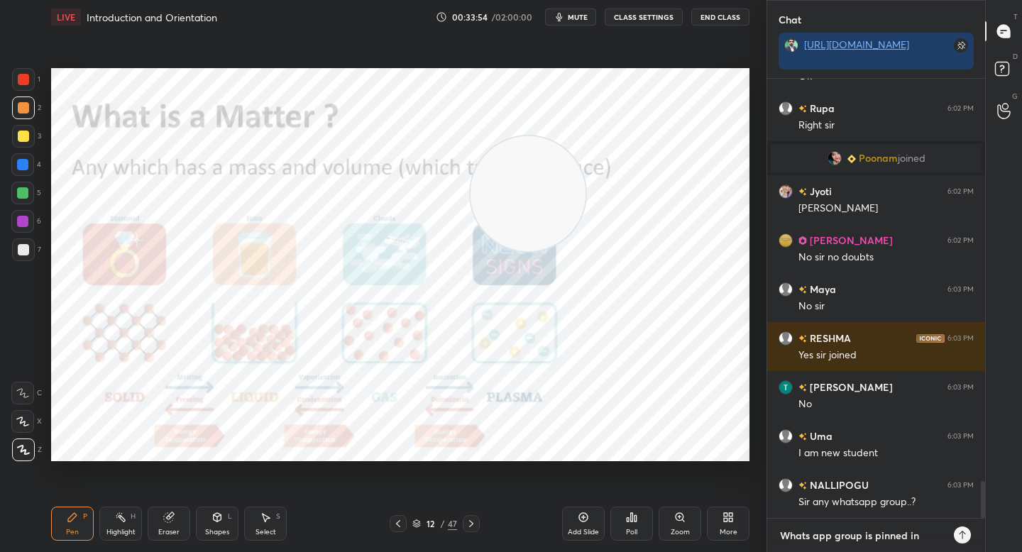
type textarea "x"
type textarea "Whats app group is pinned in th"
type textarea "x"
type textarea "Whats app group is pinned in the"
type textarea "x"
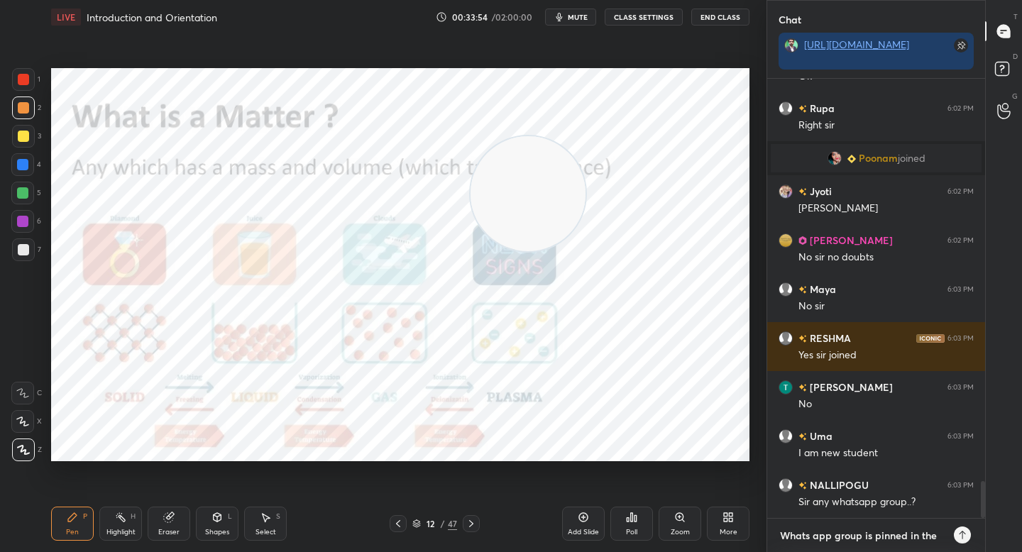
type textarea "Whats app group is pinned in the"
type textarea "x"
type textarea "Whats app group is pinned in the c"
type textarea "x"
type textarea "Whats app group is pinned in the cah"
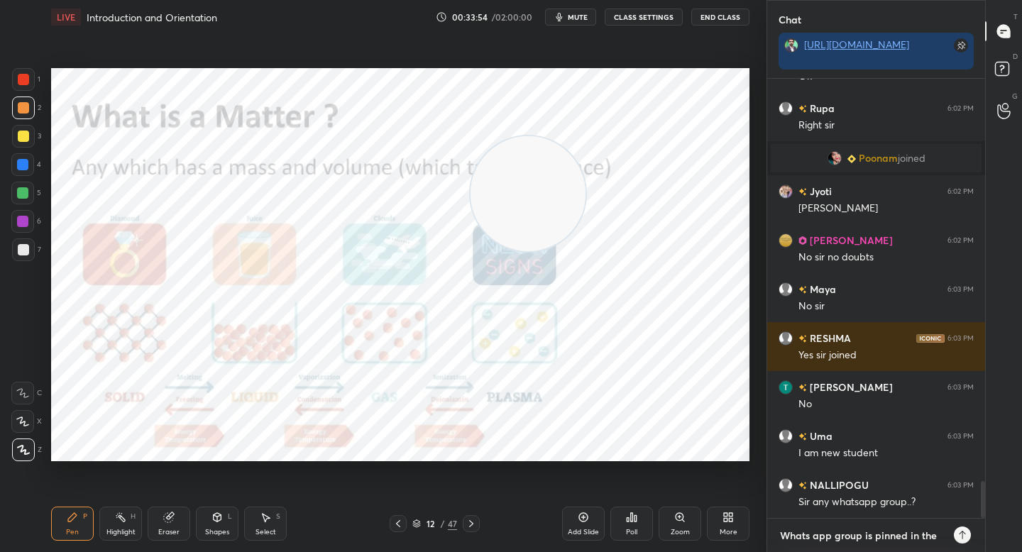
type textarea "x"
type textarea "Whats app group is pinned in the caht"
type textarea "x"
type textarea "Whats app group is pinned in the caht"
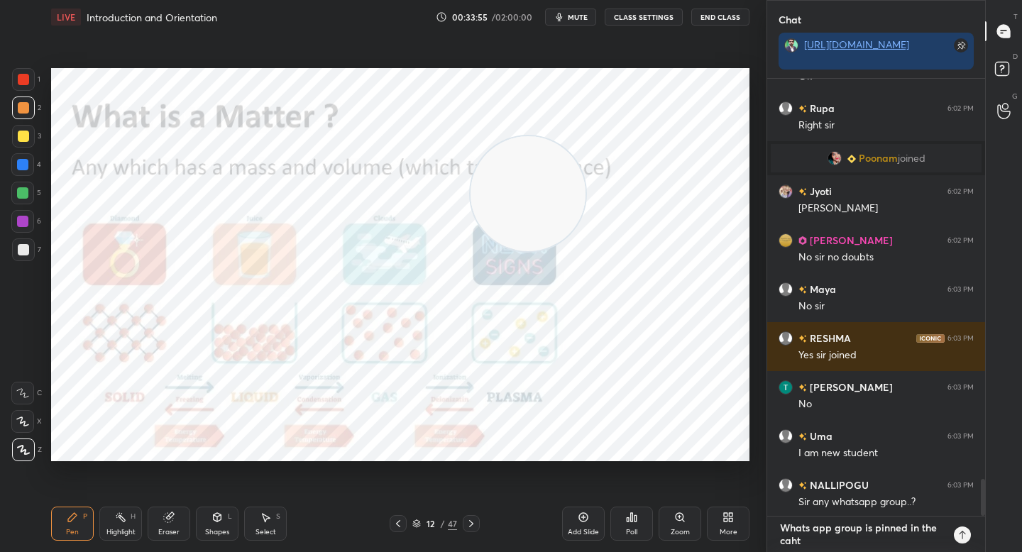
type textarea "x"
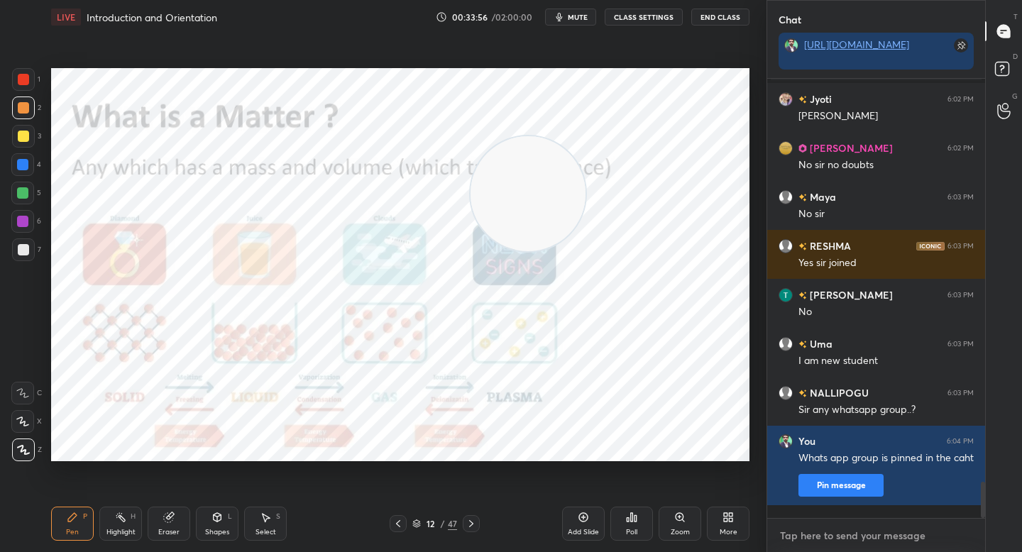
type textarea "c"
type textarea "x"
type textarea "ch"
type textarea "x"
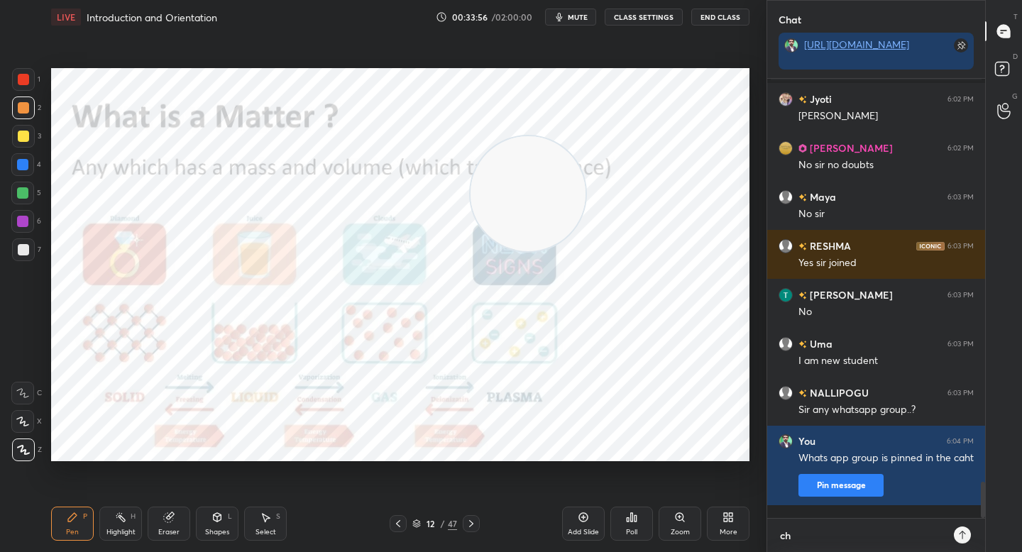
type textarea "cha"
type textarea "x"
type textarea "chagt"
type textarea "x"
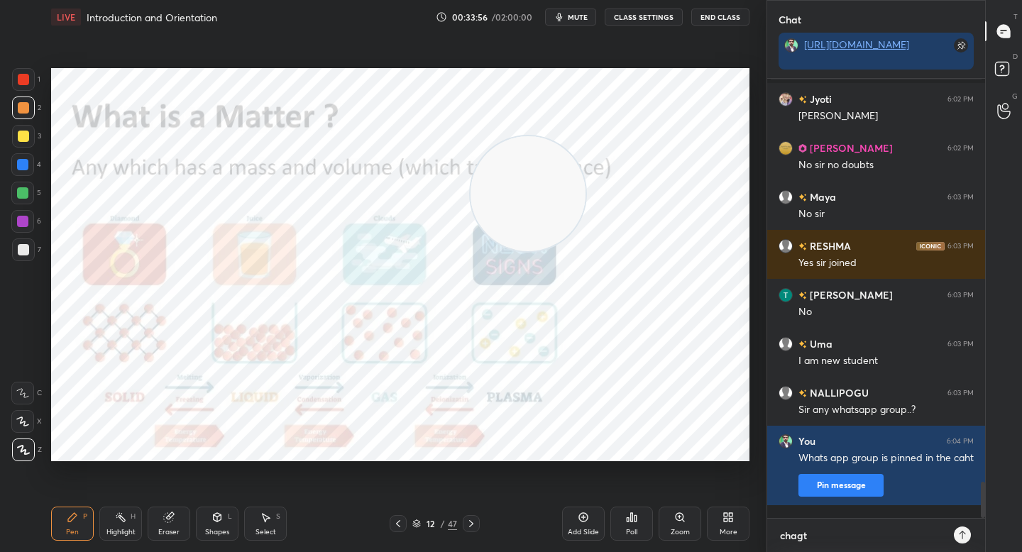
type textarea "chagt"
type textarea "x"
type textarea "chagt"
type textarea "x"
type textarea "chag"
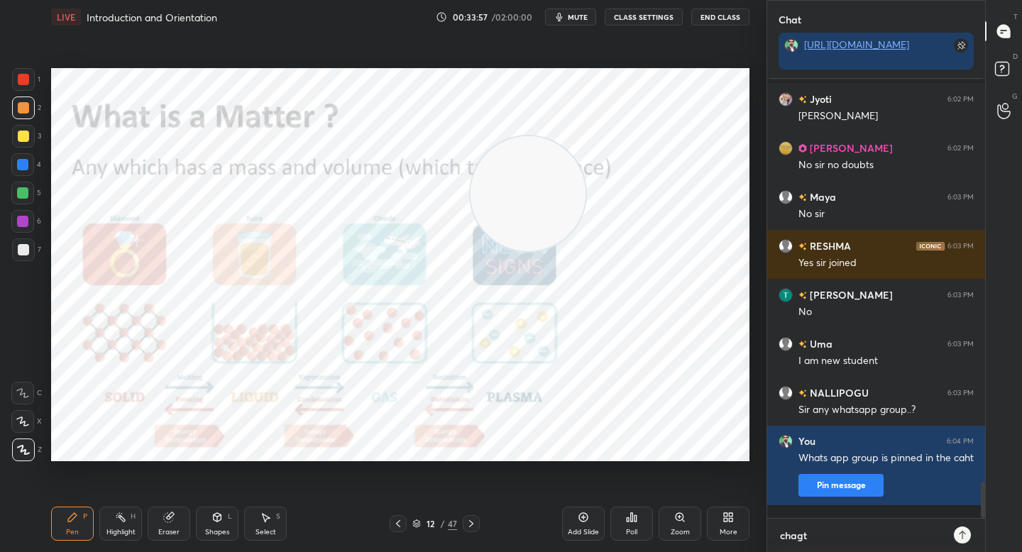
type textarea "x"
type textarea "cha"
type textarea "x"
type textarea "chat"
type textarea "x"
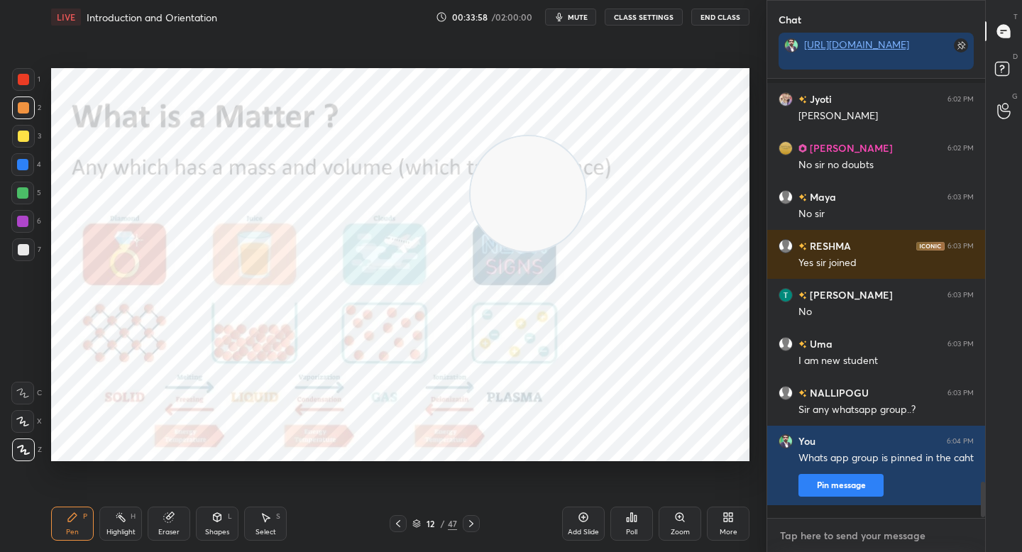
scroll to position [4945, 0]
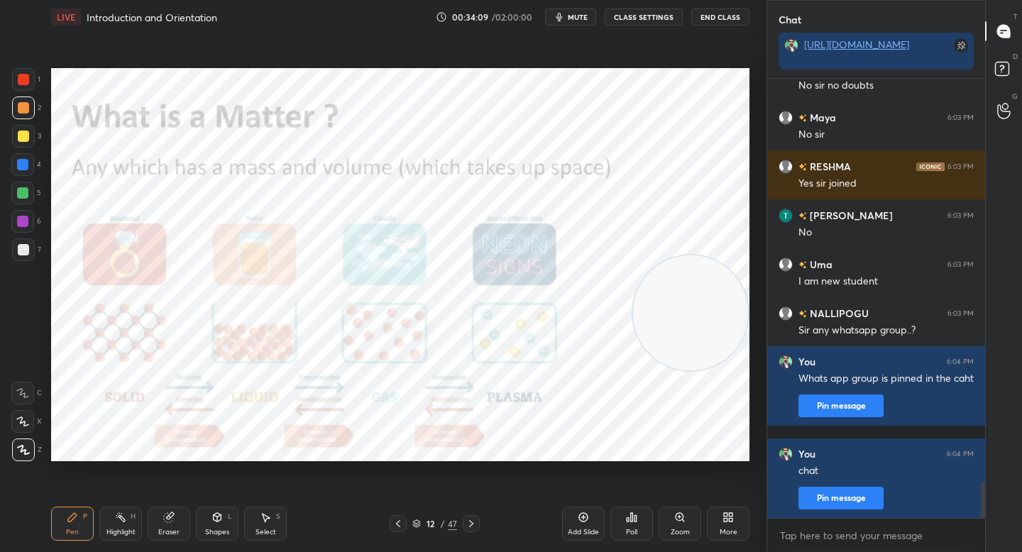
drag, startPoint x: 528, startPoint y: 195, endPoint x: 694, endPoint y: 307, distance: 200.4
click at [696, 312] on video at bounding box center [690, 312] width 115 height 115
click at [24, 88] on div at bounding box center [23, 79] width 23 height 23
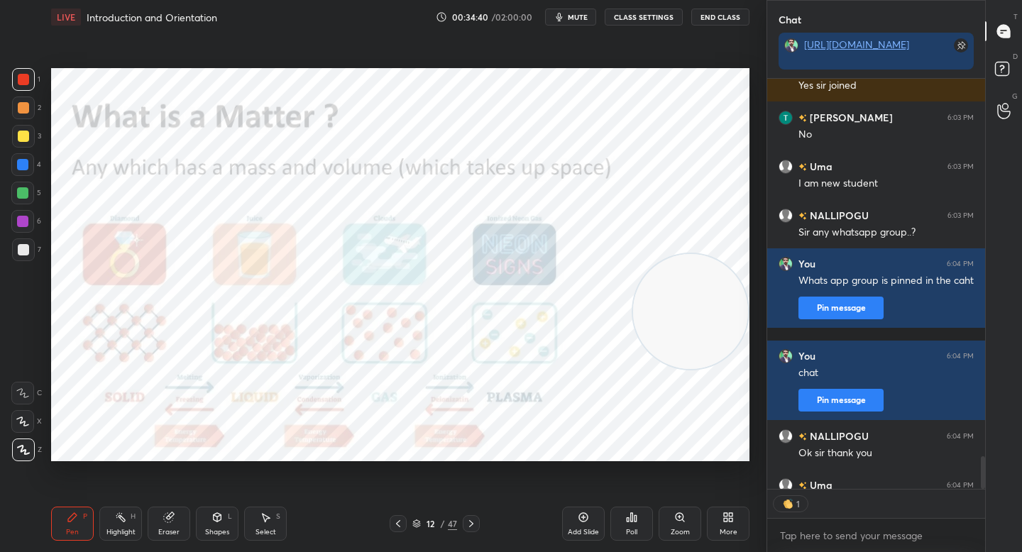
scroll to position [5, 5]
click at [578, 26] on div "LIVE Introduction and Orientation 00:34:40 / 02:00:00 mute CLASS SETTINGS End C…" at bounding box center [400, 17] width 698 height 34
click at [578, 21] on span "mute" at bounding box center [578, 17] width 20 height 10
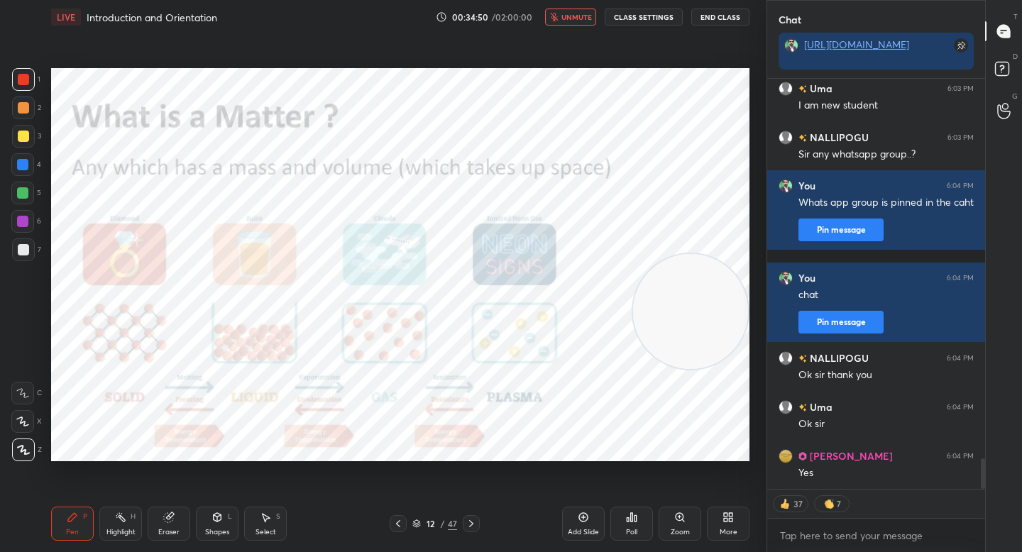
click at [578, 21] on span "unmute" at bounding box center [576, 17] width 31 height 10
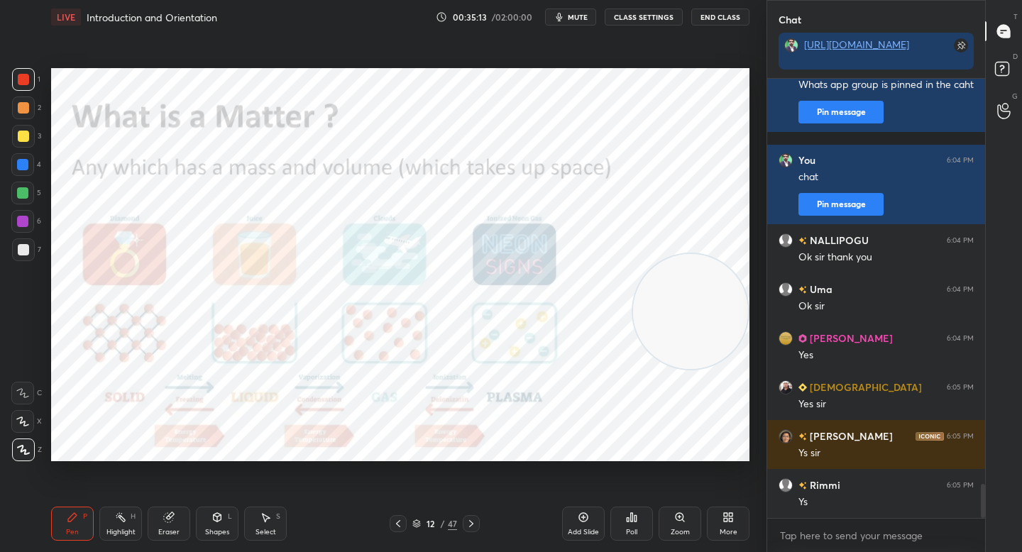
scroll to position [5, 5]
click at [18, 119] on div at bounding box center [23, 108] width 23 height 23
click at [703, 375] on video at bounding box center [690, 380] width 115 height 115
click at [27, 143] on div at bounding box center [23, 136] width 23 height 23
click at [27, 250] on div at bounding box center [23, 249] width 11 height 11
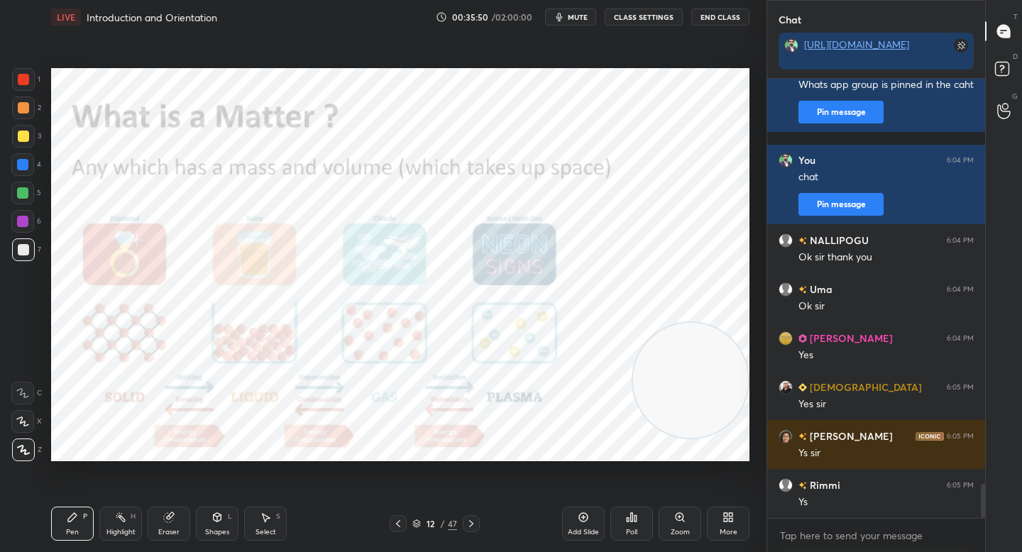
click at [33, 218] on div at bounding box center [22, 221] width 23 height 23
click at [175, 539] on div "Eraser" at bounding box center [169, 524] width 43 height 34
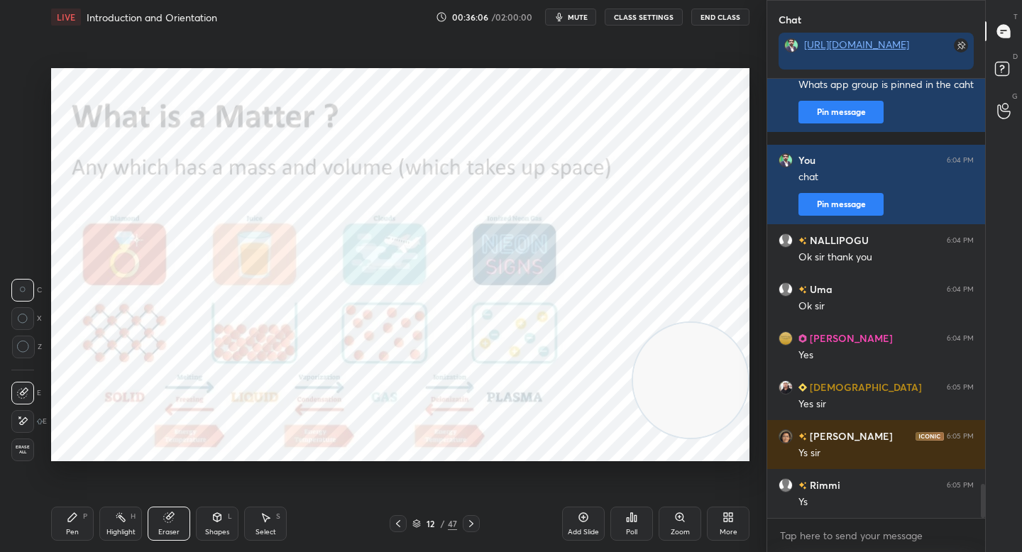
click at [86, 524] on div "Pen P" at bounding box center [72, 524] width 43 height 34
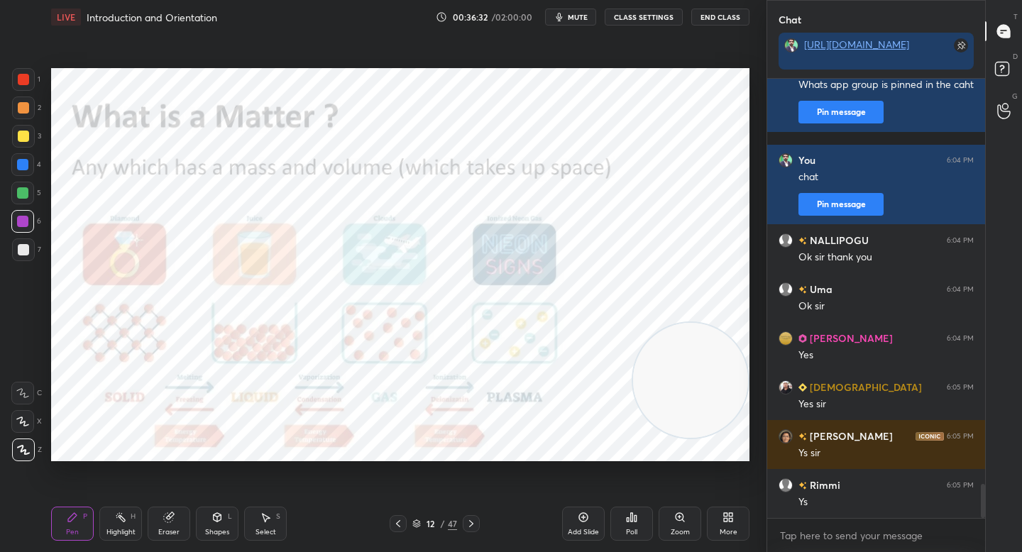
scroll to position [5287, 0]
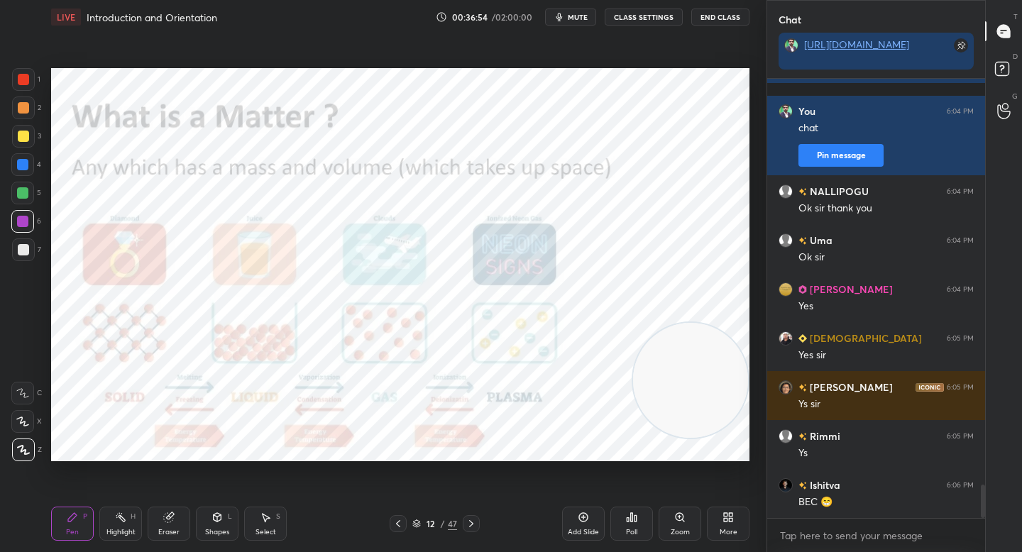
click at [666, 517] on div "Zoom" at bounding box center [680, 524] width 43 height 34
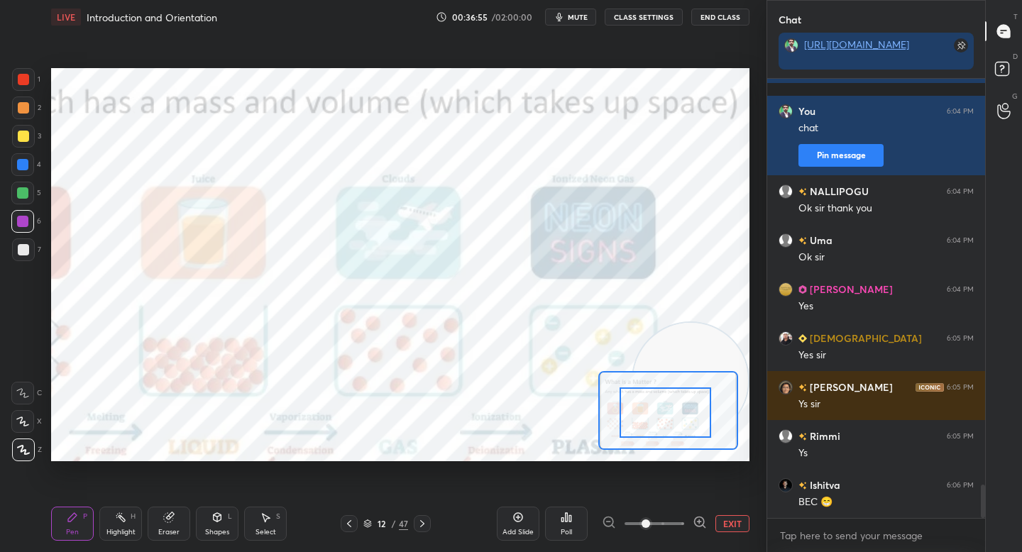
click at [666, 411] on div at bounding box center [666, 412] width 92 height 50
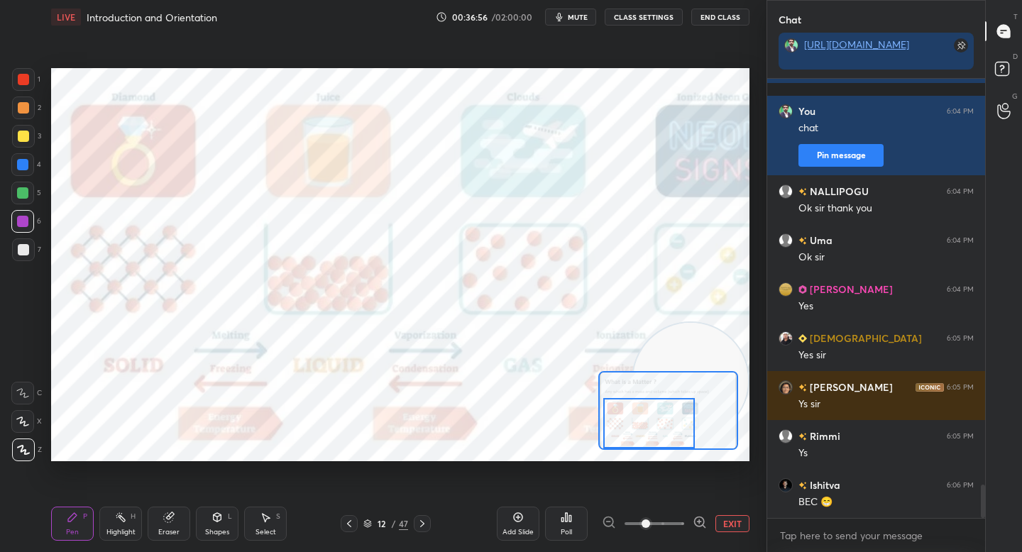
drag, startPoint x: 662, startPoint y: 418, endPoint x: 643, endPoint y: 433, distance: 24.3
click at [645, 433] on div at bounding box center [649, 423] width 92 height 50
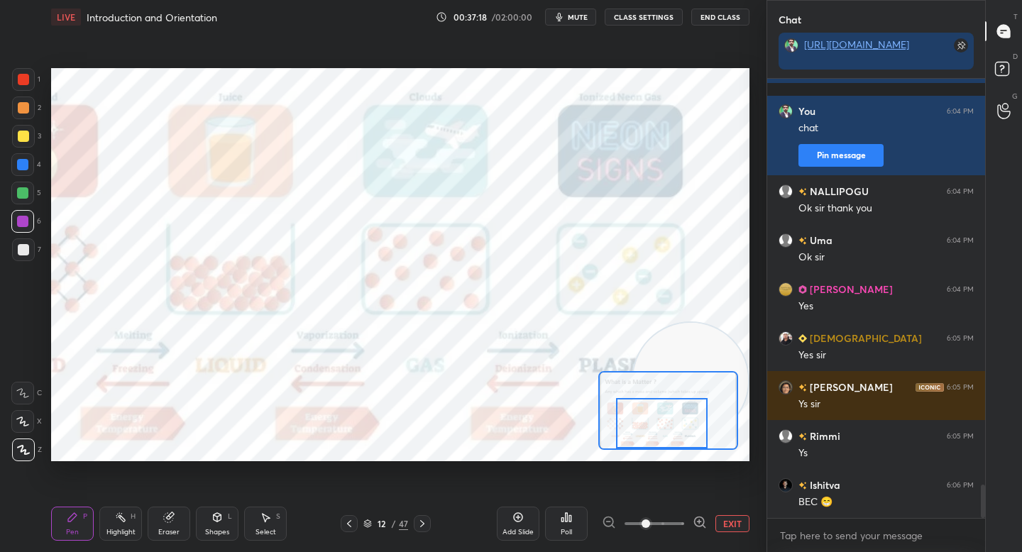
drag, startPoint x: 646, startPoint y: 414, endPoint x: 656, endPoint y: 414, distance: 9.2
click at [656, 414] on div at bounding box center [662, 423] width 92 height 50
click at [654, 415] on div at bounding box center [662, 423] width 92 height 50
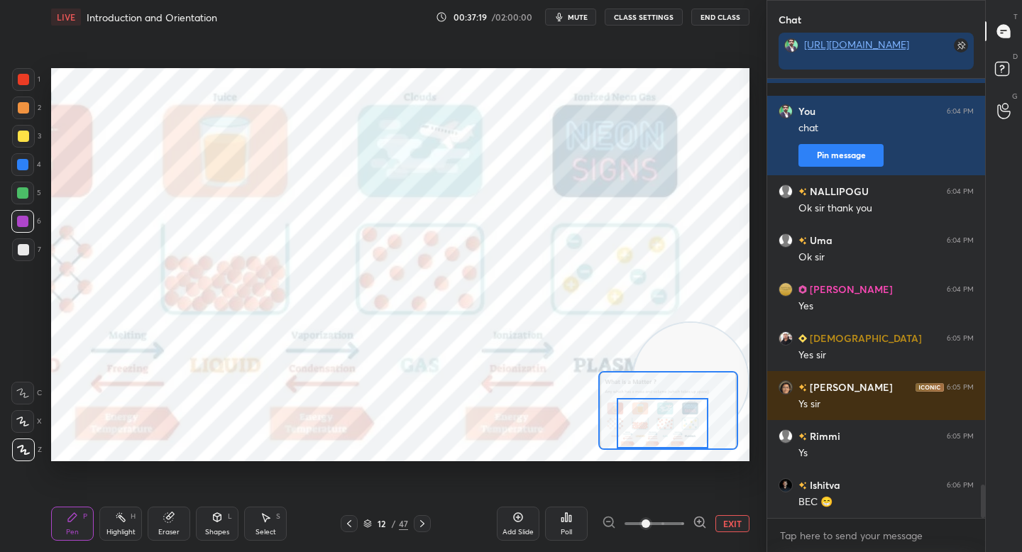
click at [567, 381] on div "Setting up your live class Poll for secs No correct answer Start poll" at bounding box center [400, 264] width 698 height 393
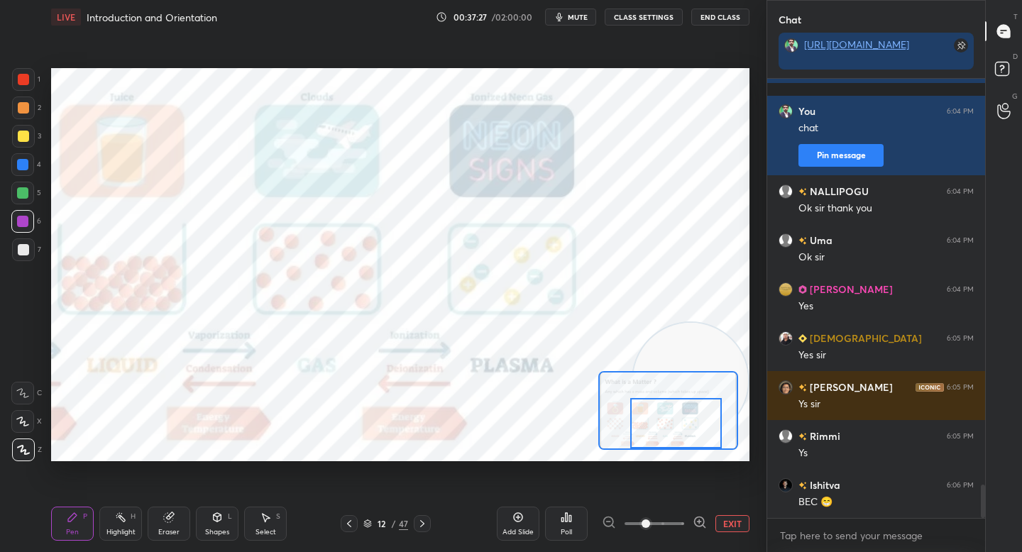
drag, startPoint x: 678, startPoint y: 434, endPoint x: 693, endPoint y: 438, distance: 14.6
click at [693, 438] on div at bounding box center [676, 423] width 92 height 50
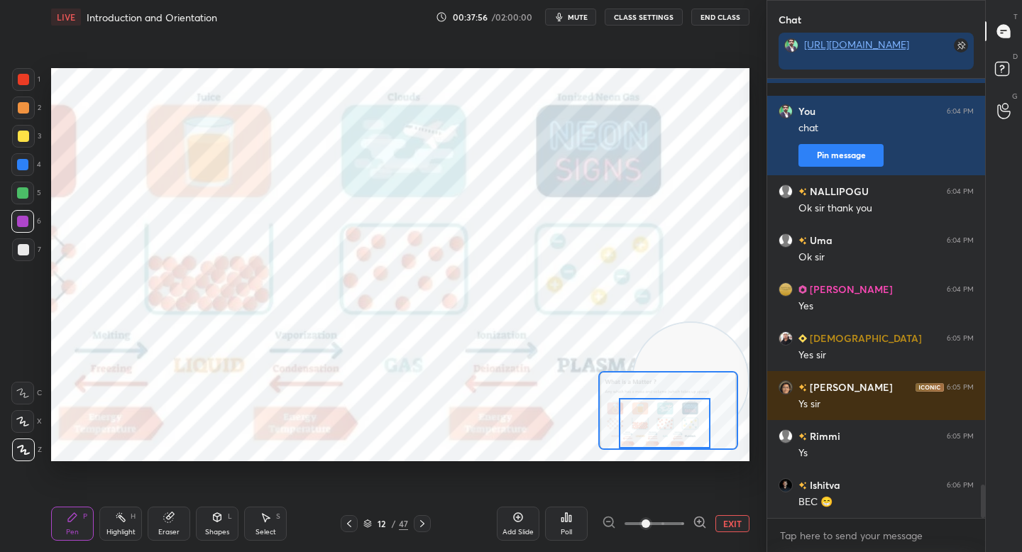
drag, startPoint x: 660, startPoint y: 417, endPoint x: 645, endPoint y: 420, distance: 15.3
click at [646, 421] on div at bounding box center [665, 423] width 92 height 50
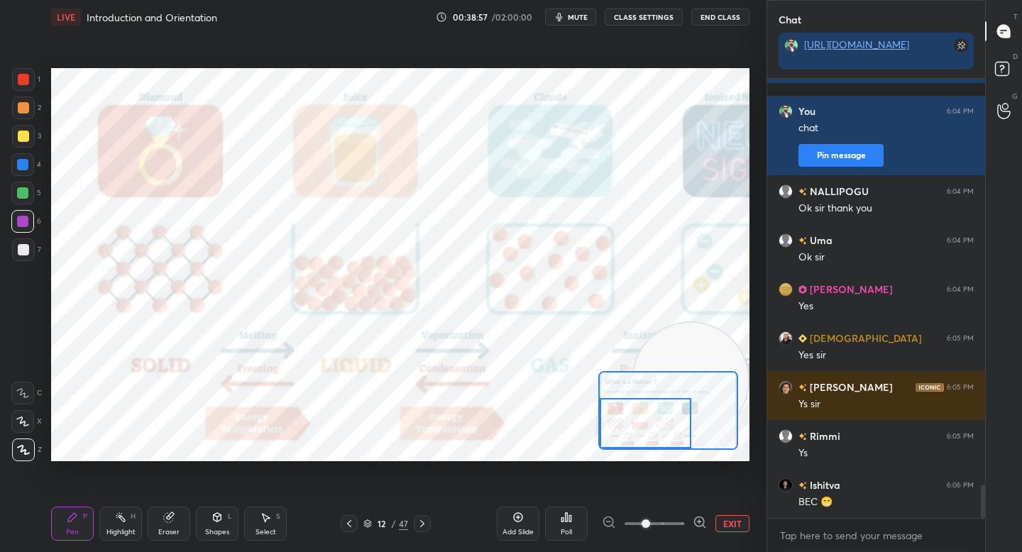
drag, startPoint x: 664, startPoint y: 429, endPoint x: 644, endPoint y: 436, distance: 21.1
click at [644, 436] on div at bounding box center [646, 423] width 92 height 50
click at [739, 524] on button "EXIT" at bounding box center [732, 523] width 34 height 17
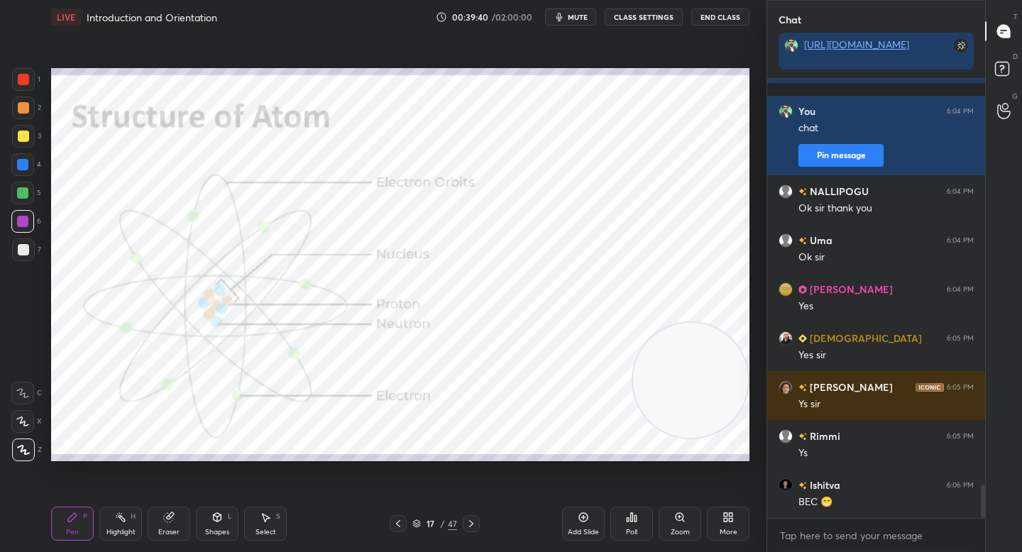
click at [21, 116] on div at bounding box center [23, 108] width 23 height 23
click at [23, 97] on div at bounding box center [23, 108] width 23 height 23
click at [23, 93] on div "1" at bounding box center [26, 82] width 28 height 28
click at [685, 517] on div "Zoom" at bounding box center [680, 524] width 43 height 34
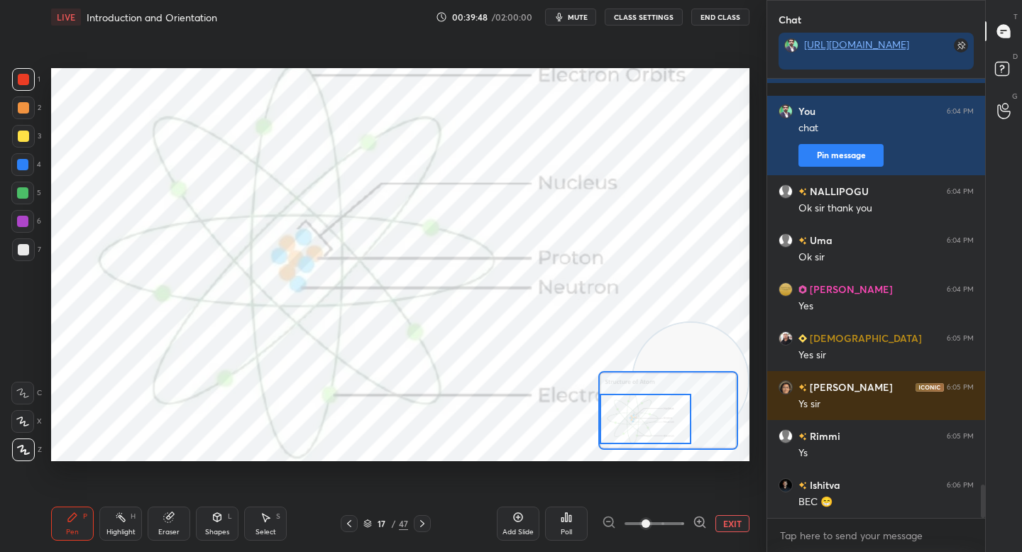
drag, startPoint x: 642, startPoint y: 419, endPoint x: 629, endPoint y: 422, distance: 12.4
click at [630, 422] on div at bounding box center [646, 419] width 92 height 50
drag, startPoint x: 31, startPoint y: 164, endPoint x: 48, endPoint y: 159, distance: 17.7
click at [31, 165] on div at bounding box center [22, 164] width 23 height 23
click at [740, 520] on button "EXIT" at bounding box center [732, 523] width 34 height 17
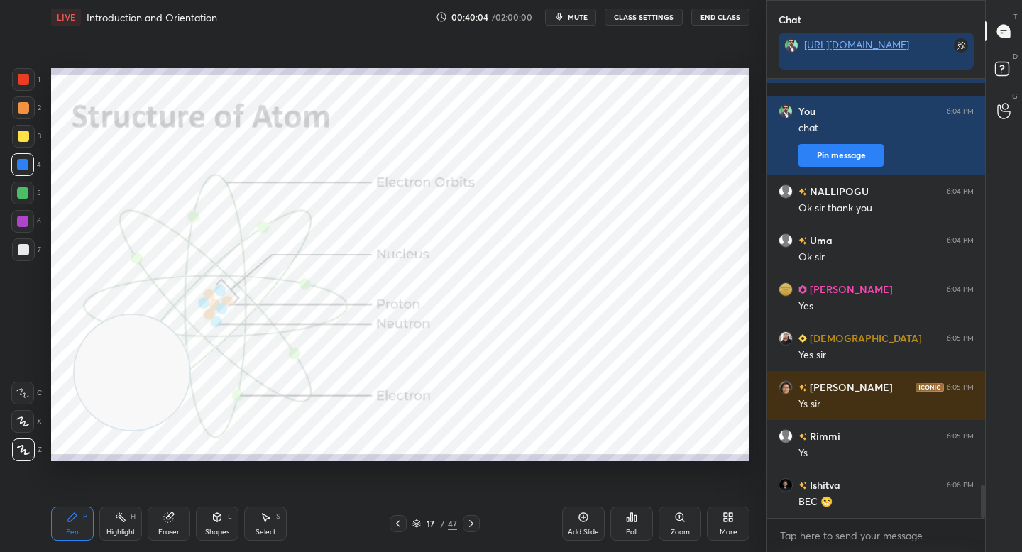
drag, startPoint x: 677, startPoint y: 377, endPoint x: 120, endPoint y: 373, distance: 557.1
click at [119, 371] on video at bounding box center [132, 372] width 115 height 115
click at [204, 520] on div "Shapes L" at bounding box center [217, 524] width 43 height 34
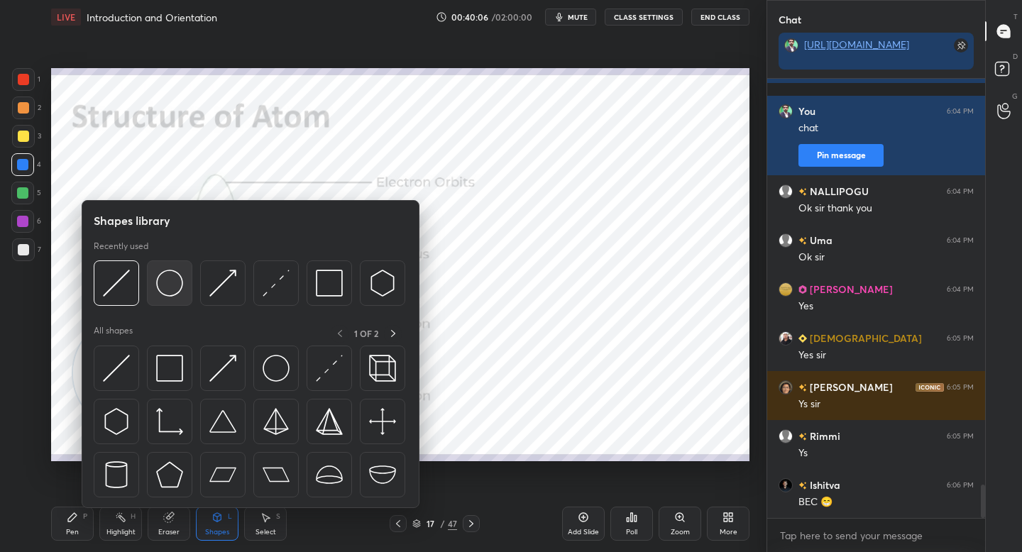
click at [177, 281] on img at bounding box center [169, 283] width 27 height 27
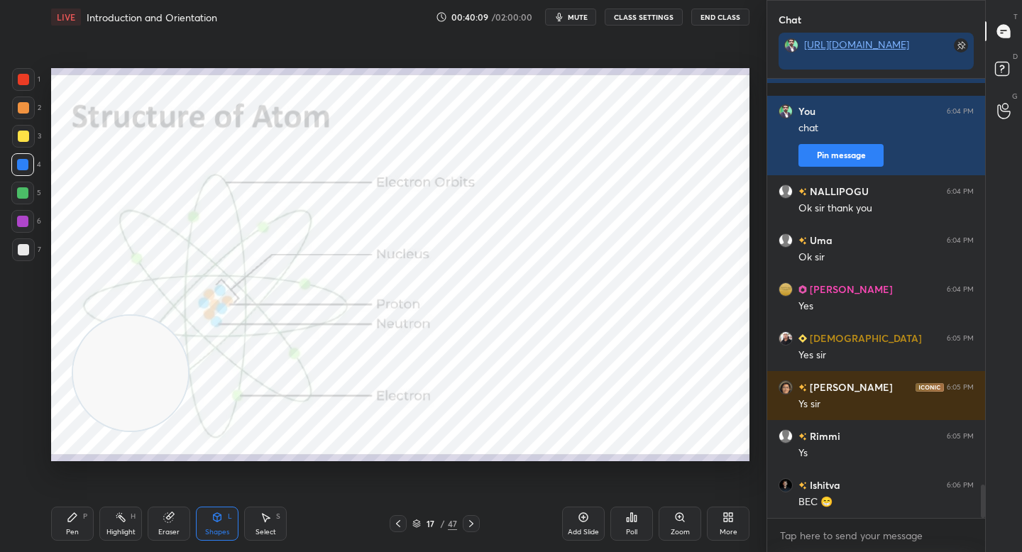
click at [82, 526] on div "Pen P" at bounding box center [72, 524] width 43 height 34
click at [27, 113] on div at bounding box center [23, 108] width 23 height 23
drag, startPoint x: 123, startPoint y: 359, endPoint x: 103, endPoint y: 121, distance: 238.6
click at [85, 297] on video at bounding box center [127, 354] width 115 height 115
click at [20, 163] on div at bounding box center [22, 164] width 11 height 11
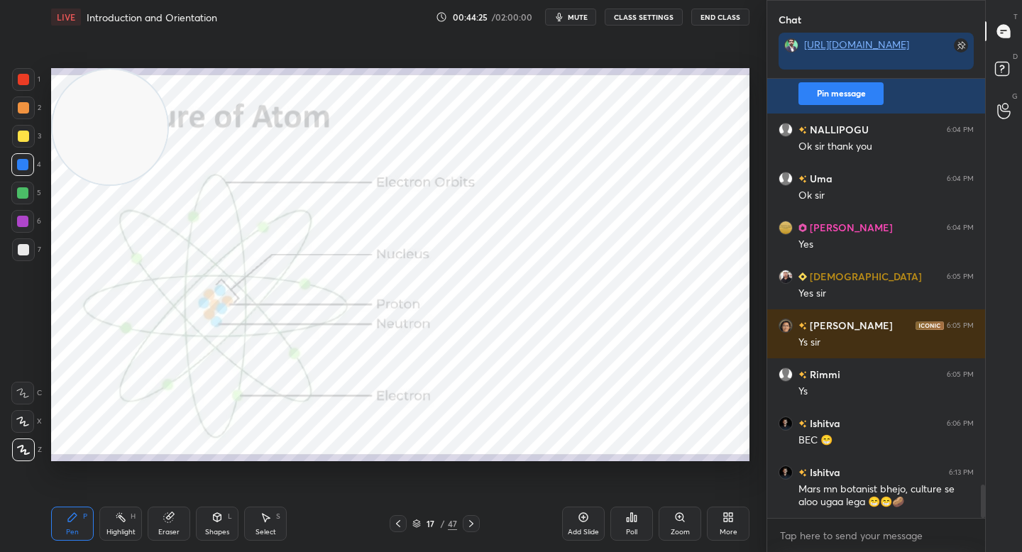
scroll to position [5398, 0]
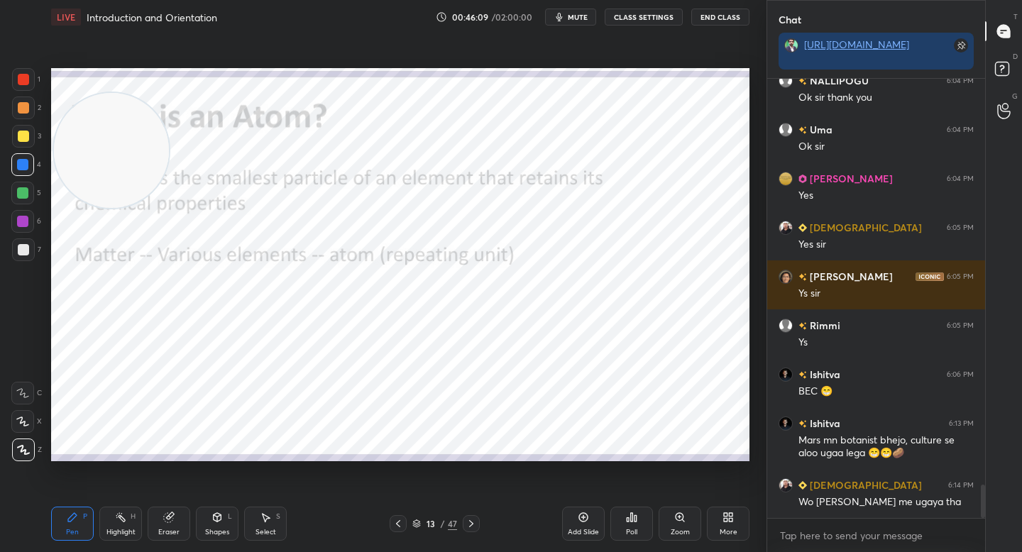
drag, startPoint x: 101, startPoint y: 144, endPoint x: 113, endPoint y: 370, distance: 225.9
click at [111, 208] on video at bounding box center [111, 150] width 115 height 115
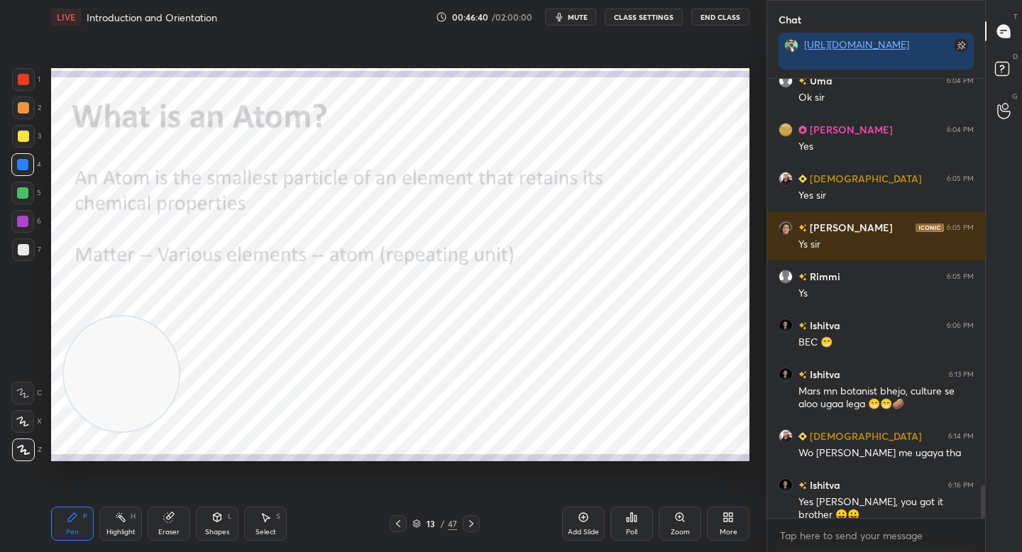
click at [550, 20] on button "mute" at bounding box center [570, 17] width 51 height 17
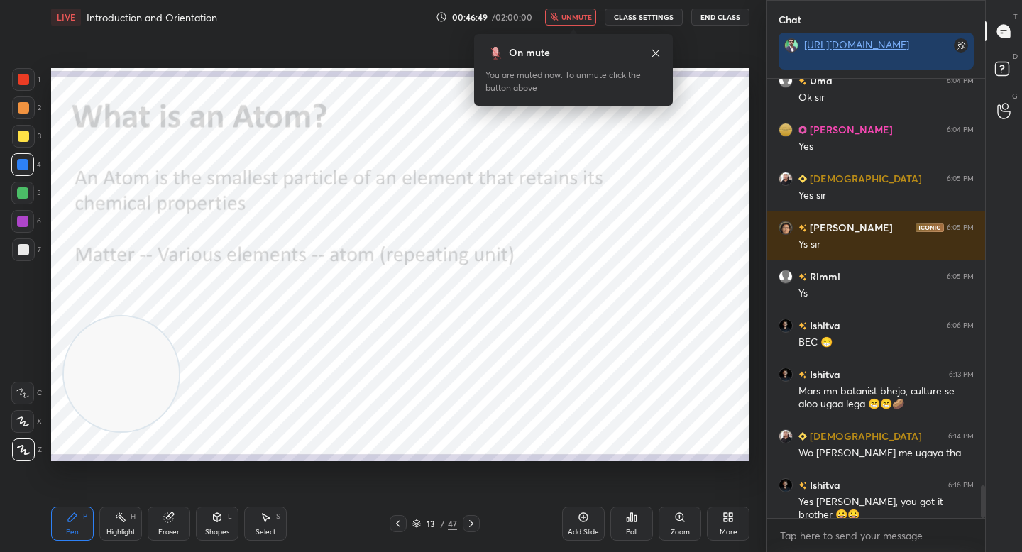
scroll to position [5, 5]
click at [556, 23] on button "unmute" at bounding box center [570, 17] width 51 height 17
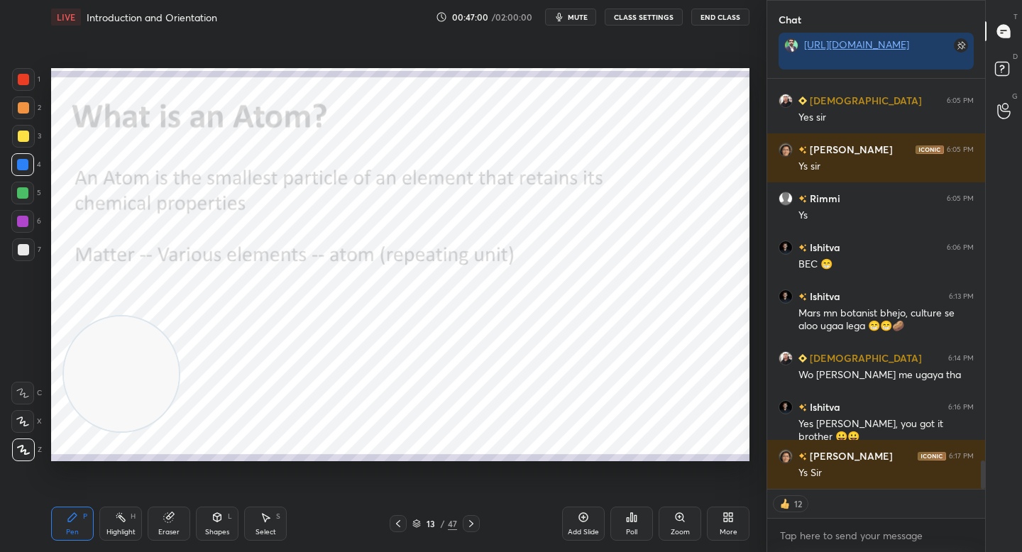
scroll to position [5574, 0]
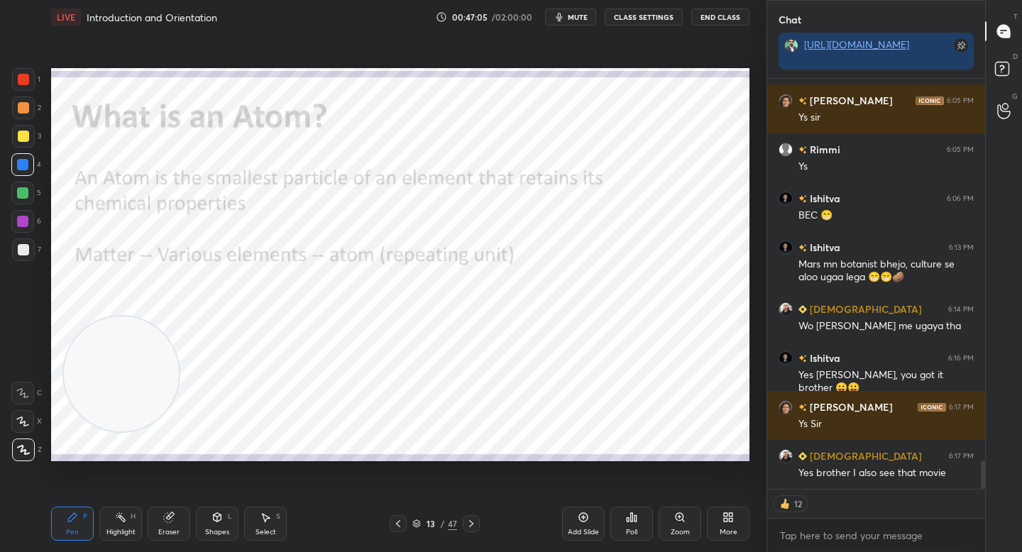
type textarea "x"
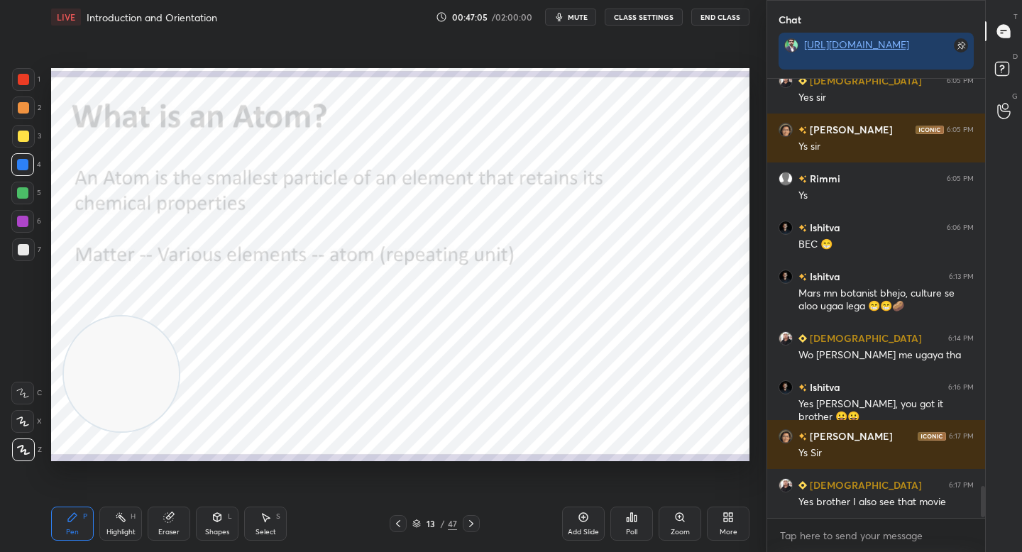
scroll to position [5545, 0]
click at [22, 71] on div "1" at bounding box center [26, 79] width 28 height 23
click at [114, 411] on video at bounding box center [114, 393] width 115 height 115
click at [110, 423] on video at bounding box center [112, 398] width 115 height 115
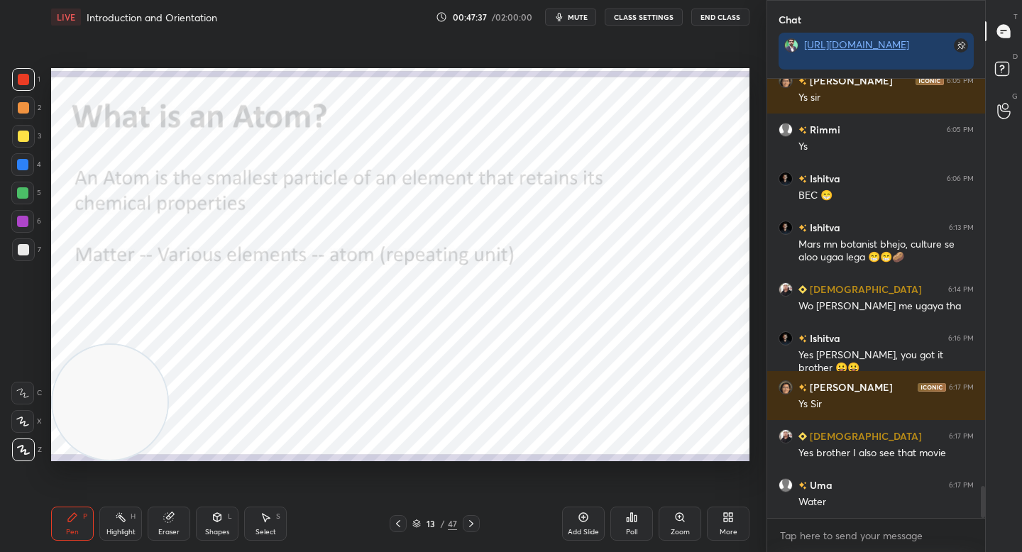
scroll to position [5643, 0]
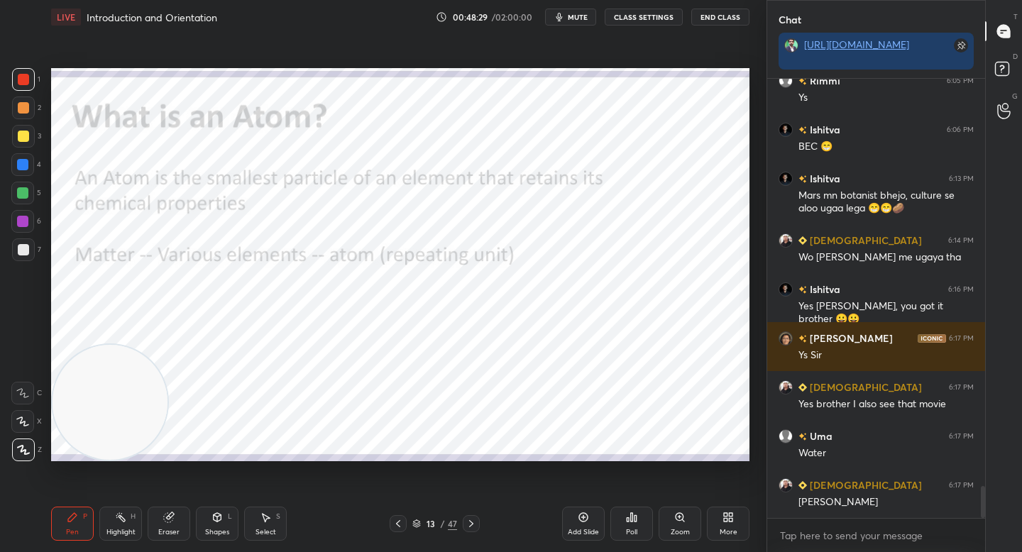
click at [211, 526] on div "Shapes L" at bounding box center [217, 524] width 43 height 34
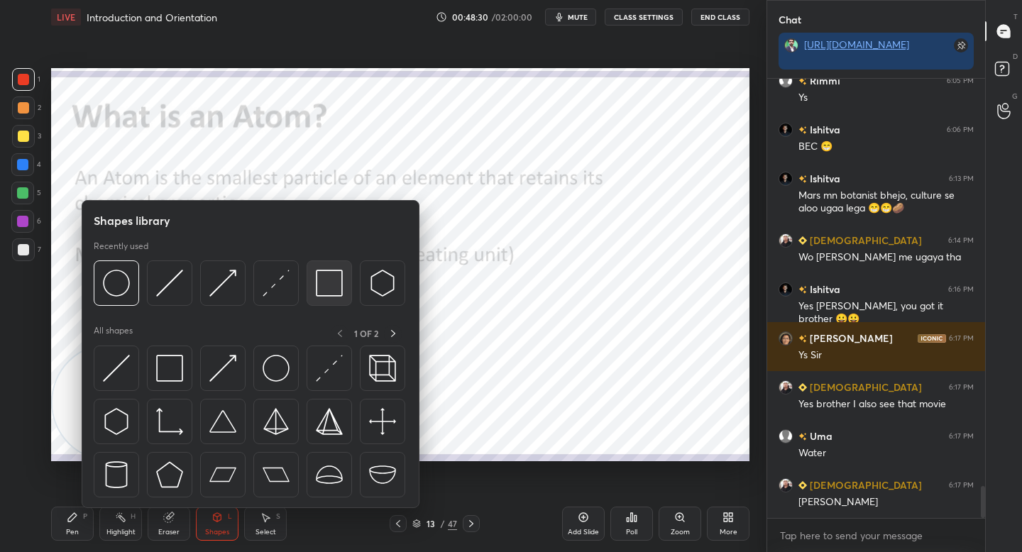
click at [327, 281] on img at bounding box center [329, 283] width 27 height 27
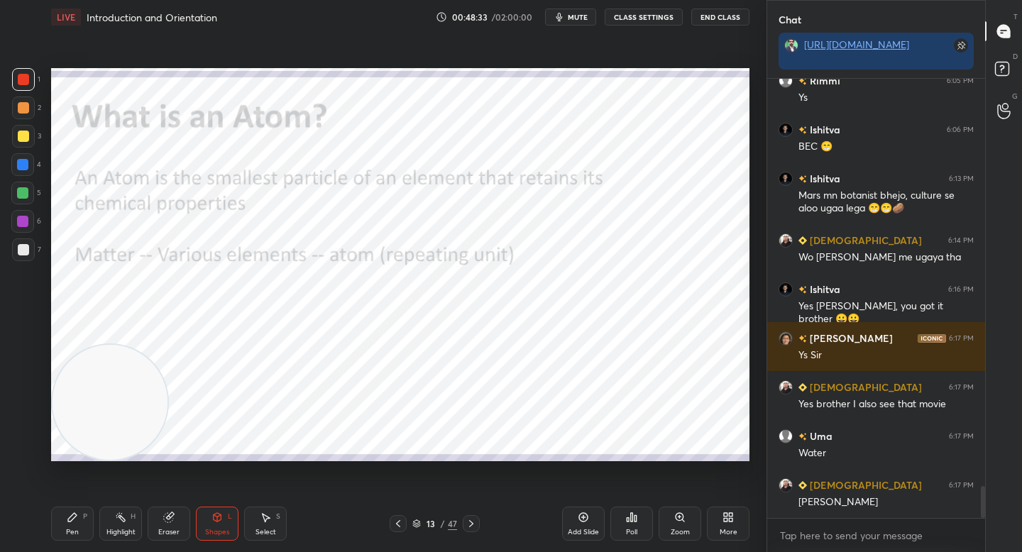
click at [86, 522] on div "Pen P" at bounding box center [72, 524] width 43 height 34
click at [21, 216] on div at bounding box center [22, 221] width 11 height 11
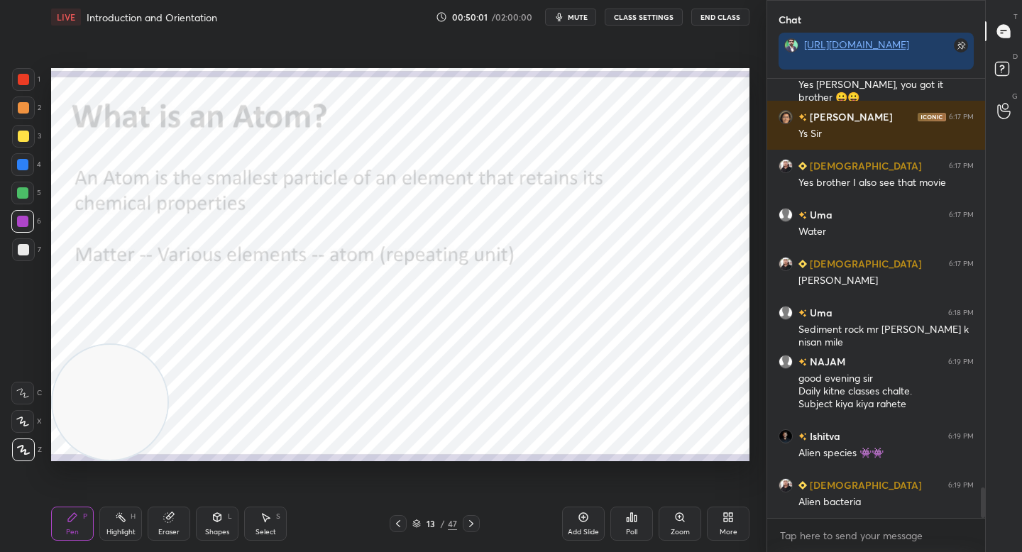
scroll to position [5913, 0]
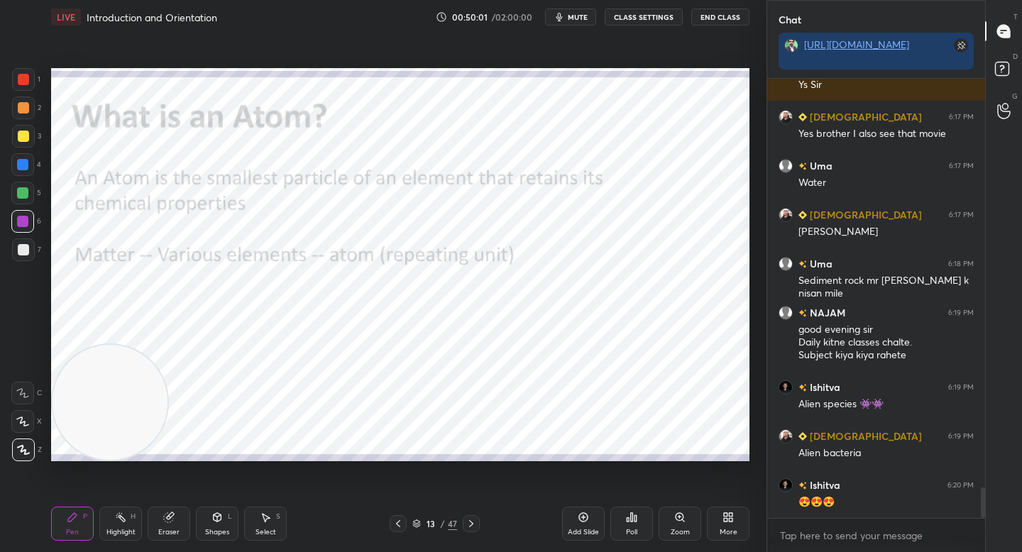
click at [28, 144] on div at bounding box center [23, 136] width 23 height 23
click at [28, 138] on div at bounding box center [23, 136] width 23 height 23
click at [25, 98] on div at bounding box center [23, 108] width 23 height 23
click at [28, 96] on div "1" at bounding box center [26, 82] width 28 height 28
click at [26, 113] on div at bounding box center [23, 107] width 11 height 11
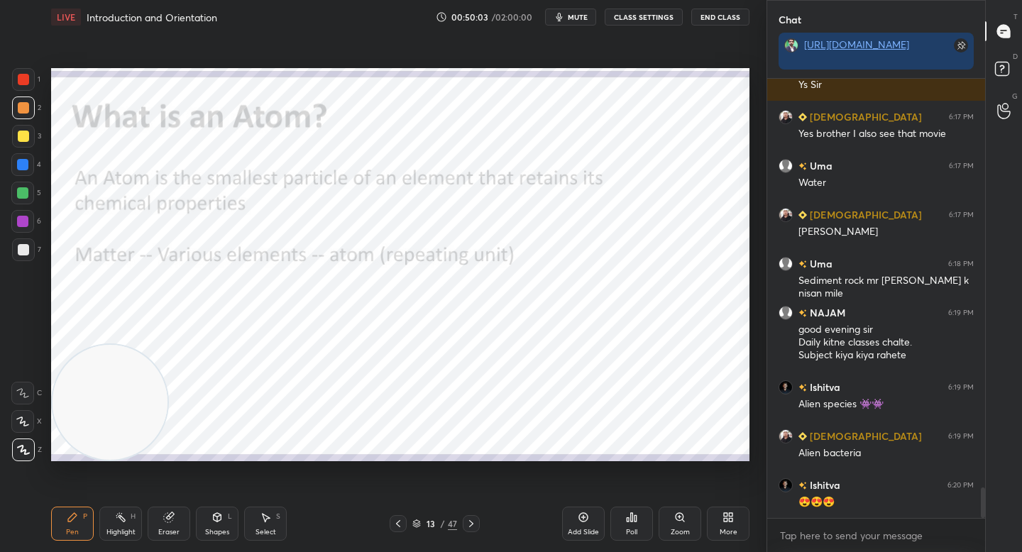
click at [27, 111] on div at bounding box center [23, 107] width 11 height 11
click at [25, 135] on div at bounding box center [23, 136] width 11 height 11
drag, startPoint x: 26, startPoint y: 108, endPoint x: 26, endPoint y: 117, distance: 9.2
click at [26, 108] on div at bounding box center [23, 107] width 11 height 11
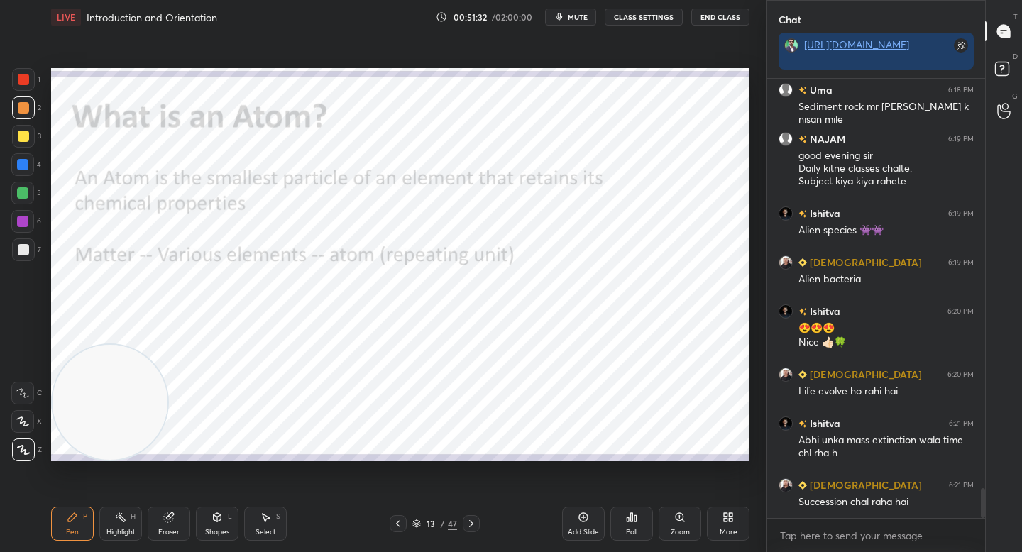
scroll to position [6136, 0]
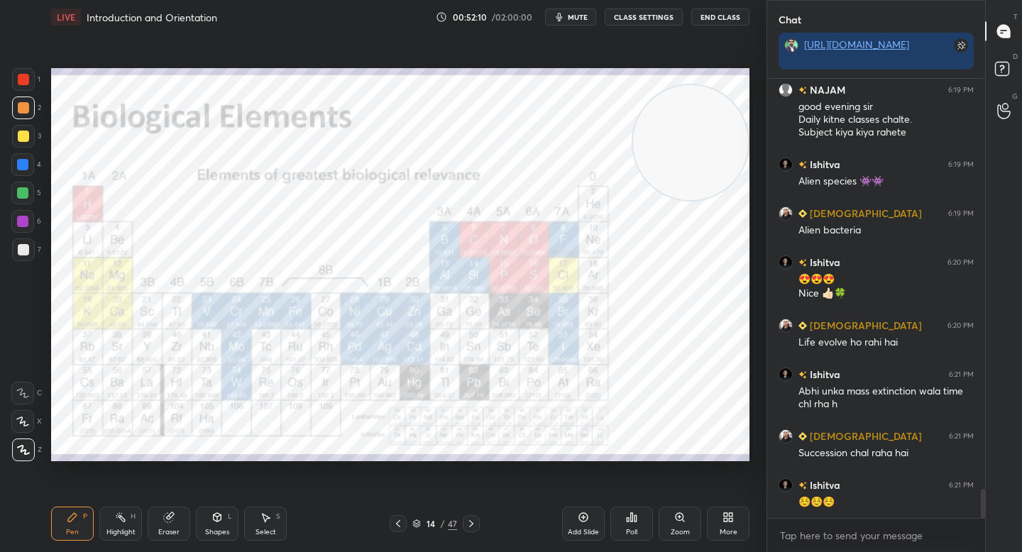
drag, startPoint x: 126, startPoint y: 413, endPoint x: 738, endPoint y: 149, distance: 666.9
click at [738, 149] on video at bounding box center [690, 142] width 115 height 115
click at [570, 18] on button "mute" at bounding box center [570, 17] width 51 height 17
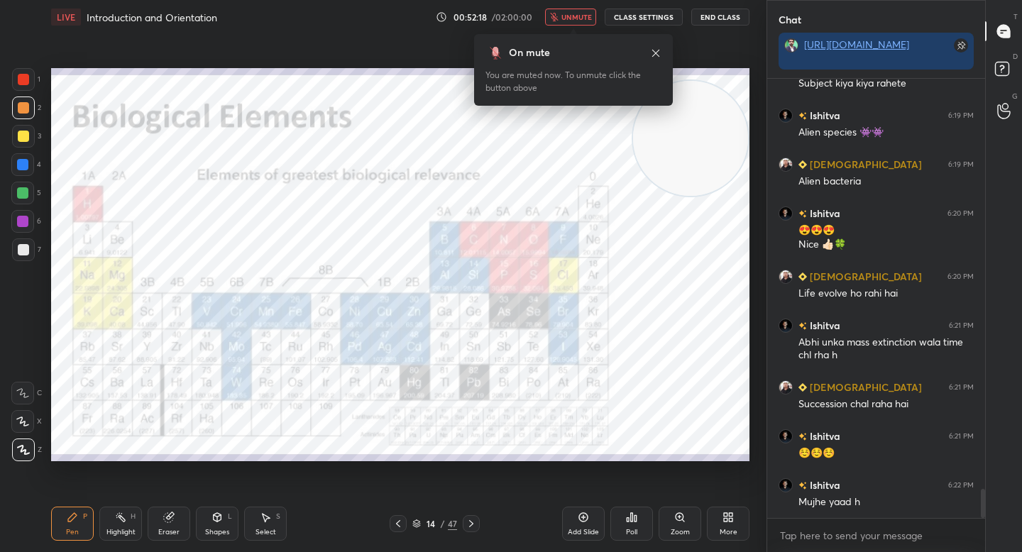
scroll to position [6234, 0]
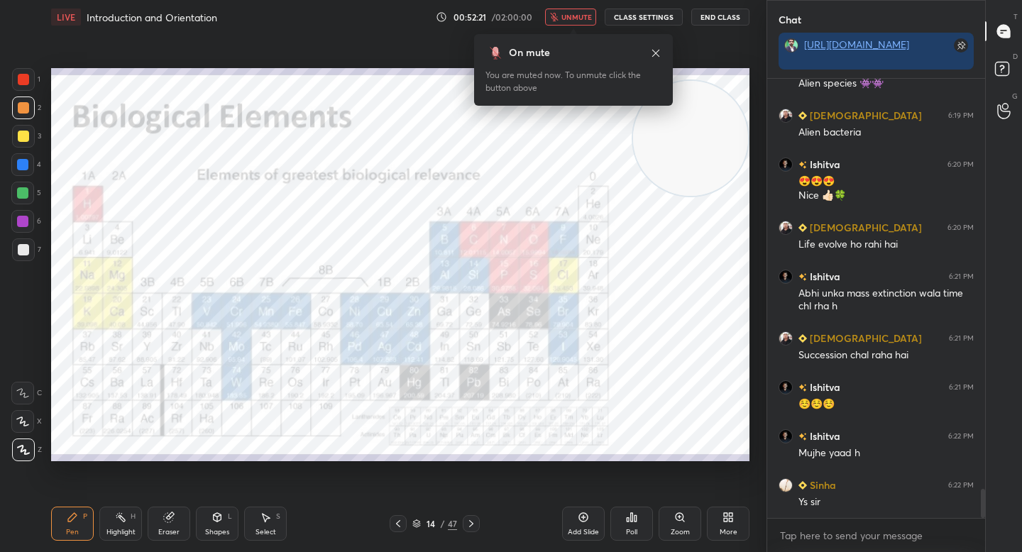
click at [570, 18] on span "unmute" at bounding box center [576, 17] width 31 height 10
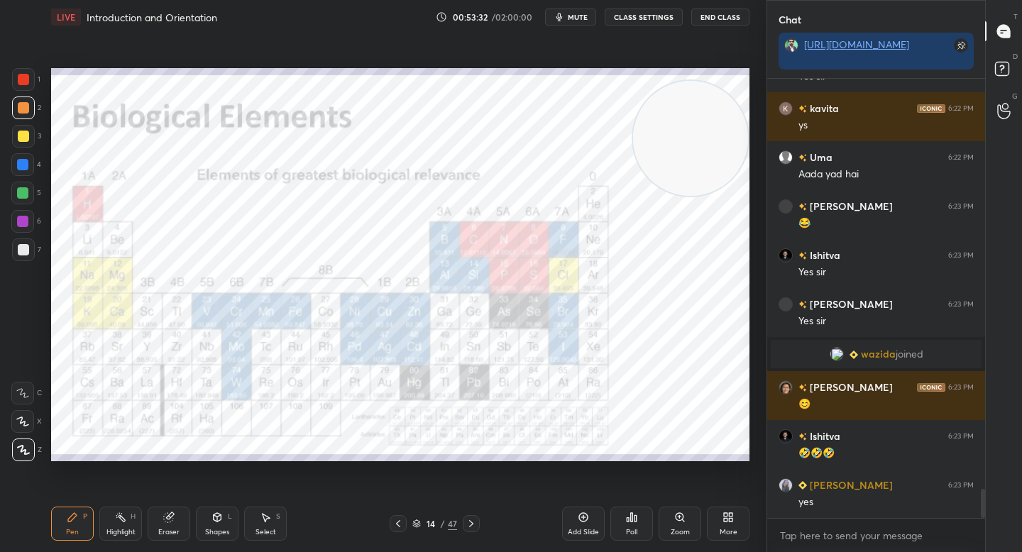
scroll to position [6172, 0]
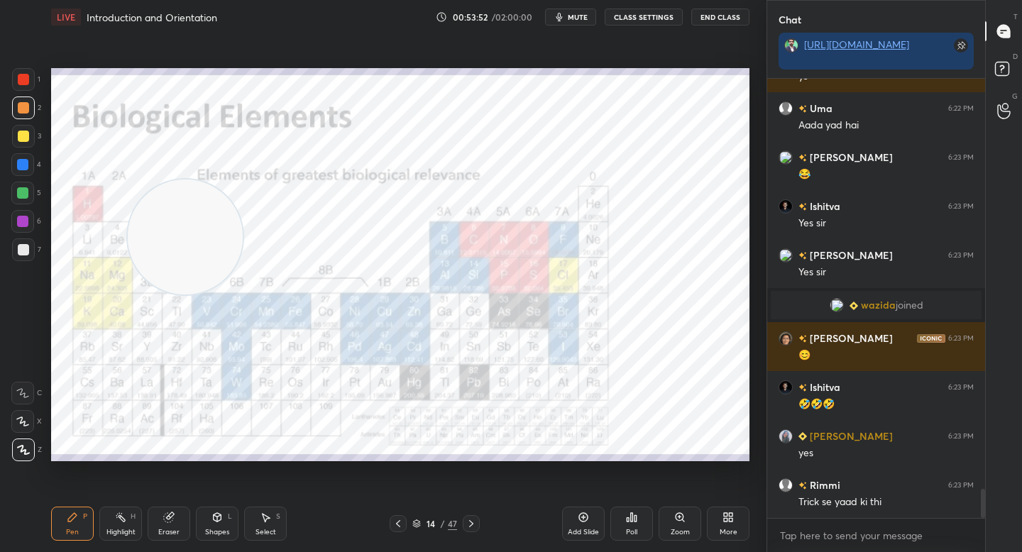
drag, startPoint x: 668, startPoint y: 133, endPoint x: 158, endPoint y: 230, distance: 520.1
click at [159, 232] on video at bounding box center [185, 237] width 115 height 115
click at [18, 135] on div at bounding box center [23, 136] width 11 height 11
drag, startPoint x: 23, startPoint y: 223, endPoint x: 44, endPoint y: 218, distance: 21.9
click at [22, 224] on div at bounding box center [22, 221] width 11 height 11
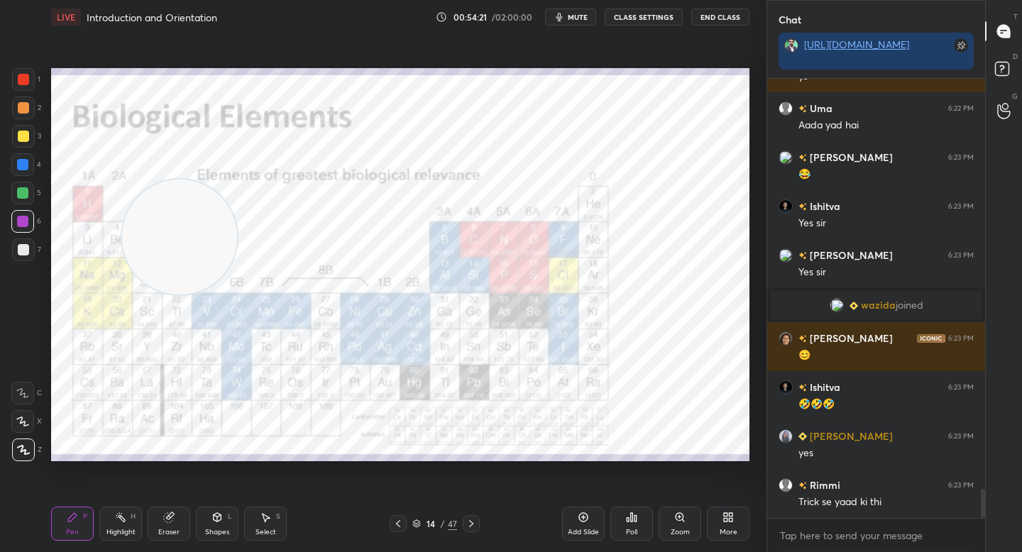
drag, startPoint x: 191, startPoint y: 238, endPoint x: 576, endPoint y: 212, distance: 385.5
click at [237, 215] on video at bounding box center [179, 237] width 115 height 115
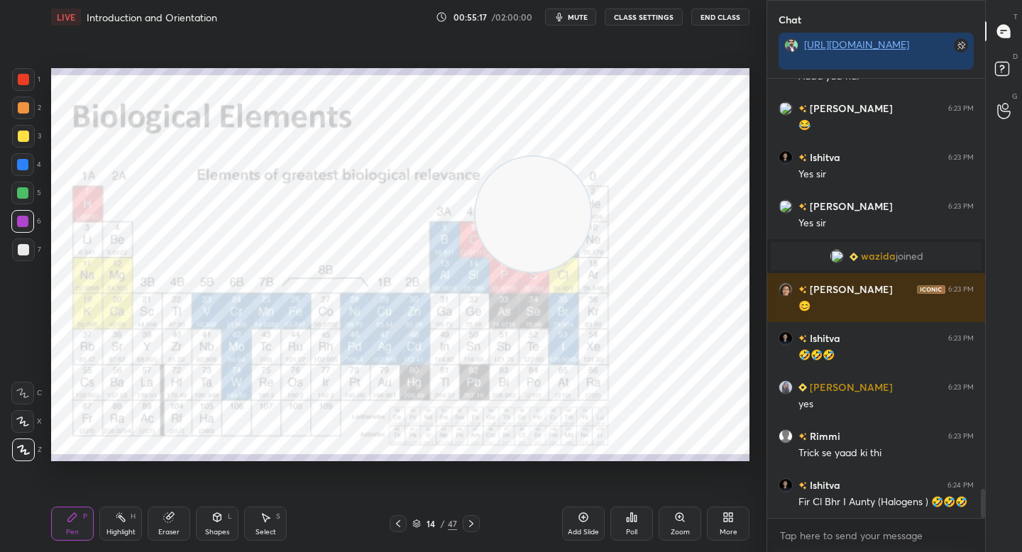
drag, startPoint x: 160, startPoint y: 114, endPoint x: 192, endPoint y: 127, distance: 33.7
click at [475, 157] on video at bounding box center [532, 214] width 115 height 115
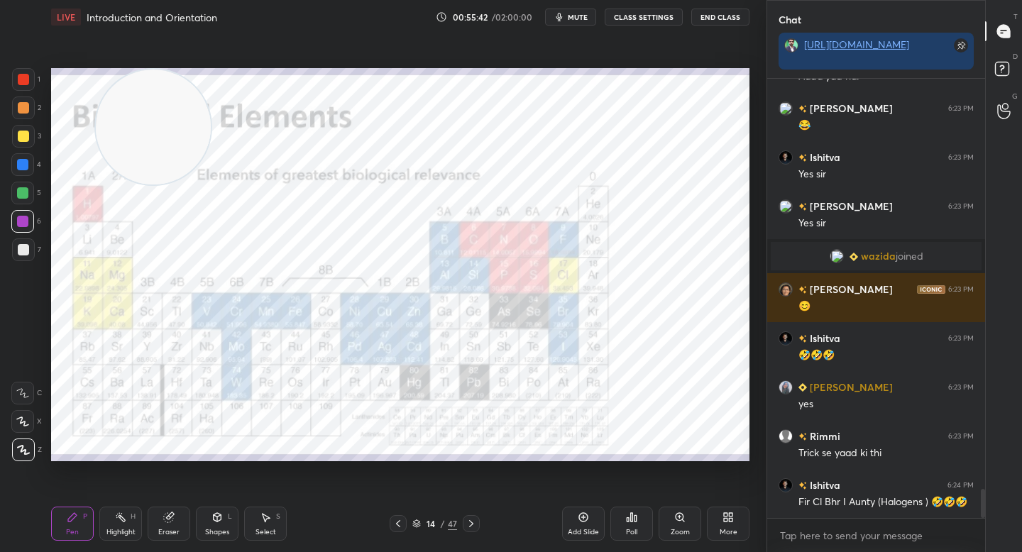
click at [579, 529] on div "Add Slide" at bounding box center [583, 532] width 31 height 7
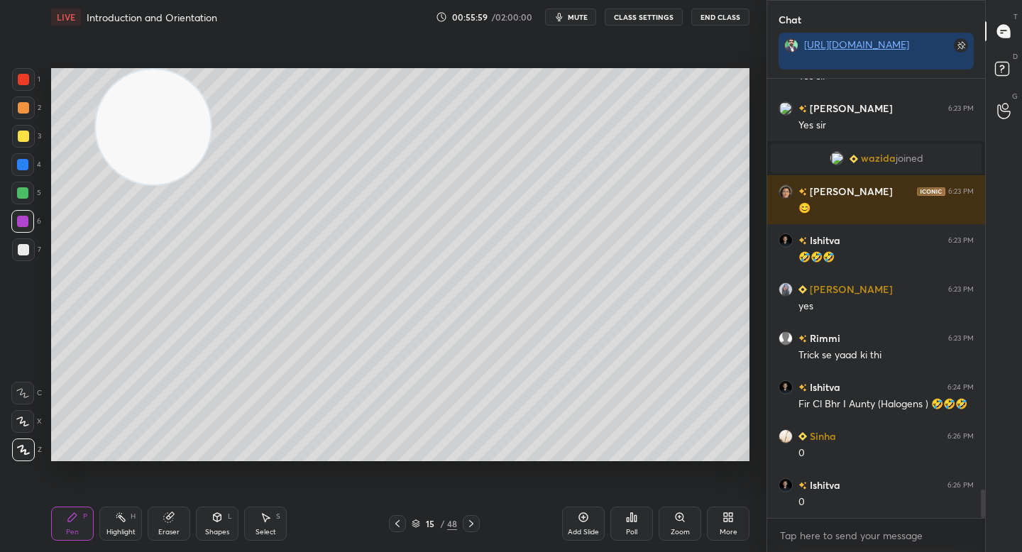
scroll to position [6368, 0]
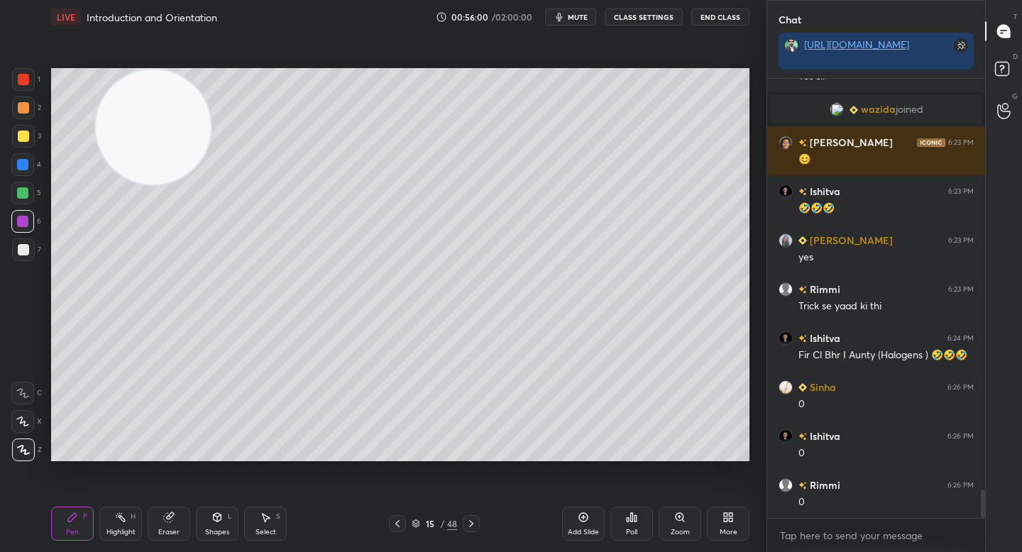
click at [623, 513] on div "Poll" at bounding box center [631, 524] width 43 height 34
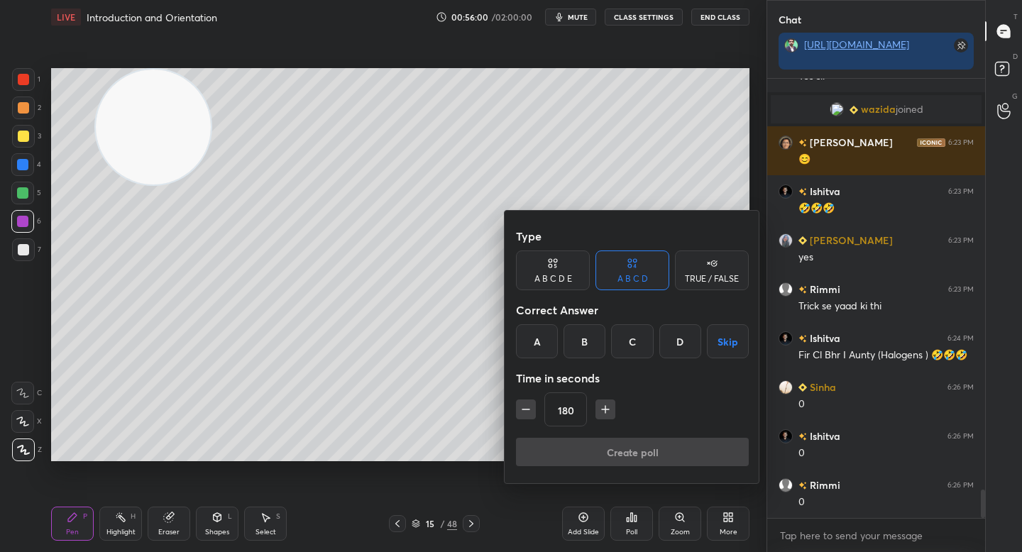
click at [675, 345] on div "D" at bounding box center [680, 341] width 42 height 34
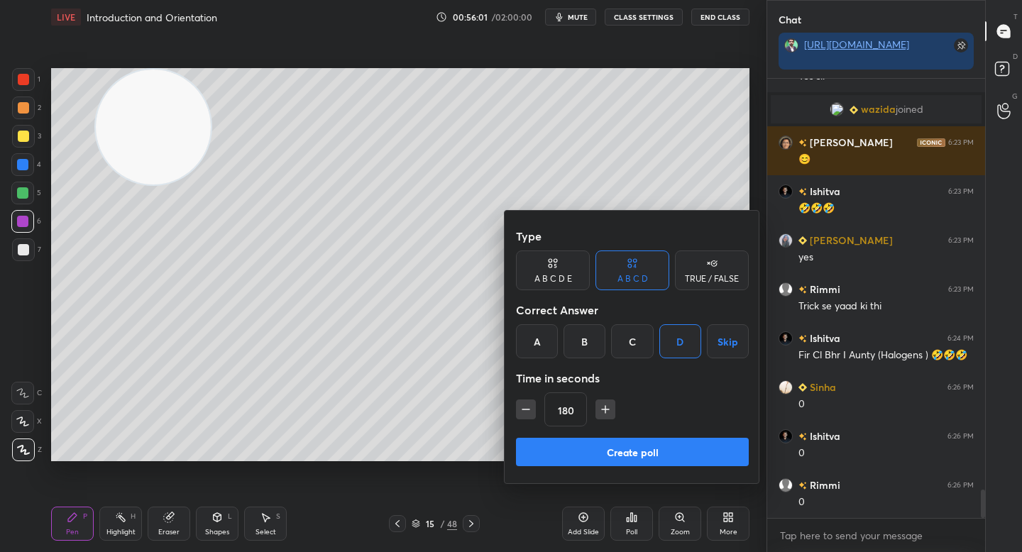
click at [520, 411] on icon "button" at bounding box center [526, 409] width 14 height 14
click at [522, 411] on icon "button" at bounding box center [526, 409] width 14 height 14
click at [524, 409] on icon "button" at bounding box center [526, 409] width 14 height 14
click at [525, 409] on icon "button" at bounding box center [525, 409] width 7 height 0
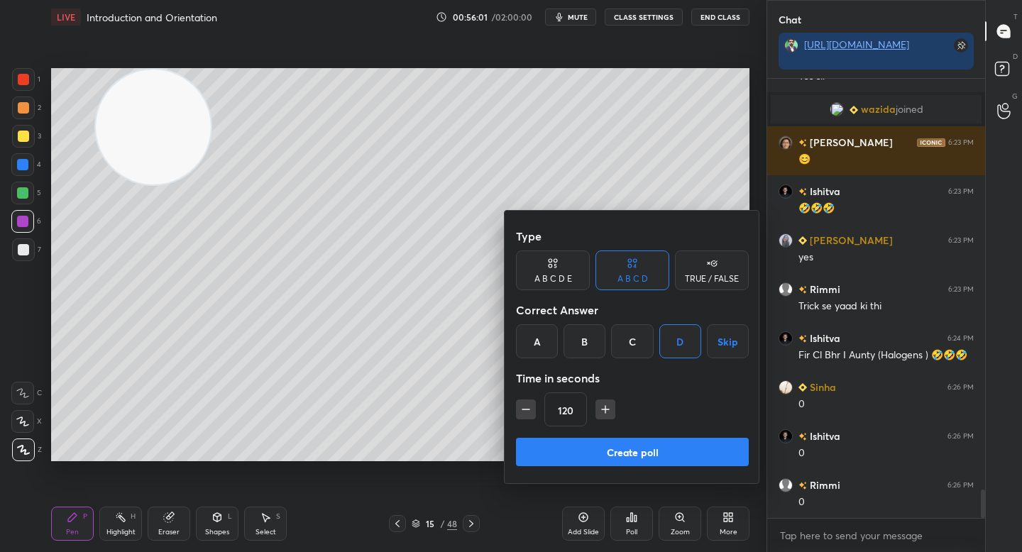
type input "105"
click at [605, 457] on button "Create poll" at bounding box center [632, 452] width 233 height 28
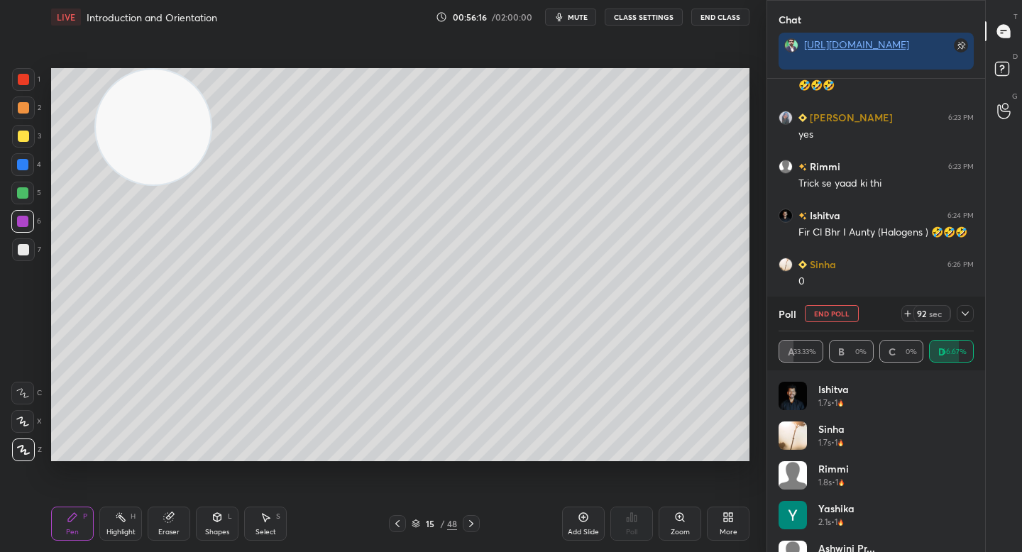
scroll to position [6504, 0]
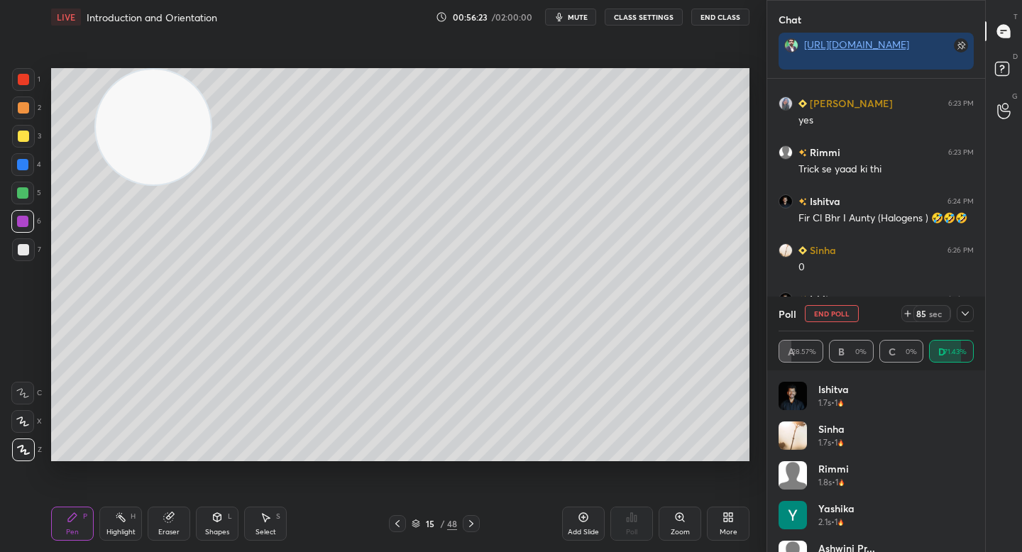
click at [962, 313] on icon at bounding box center [964, 313] width 11 height 11
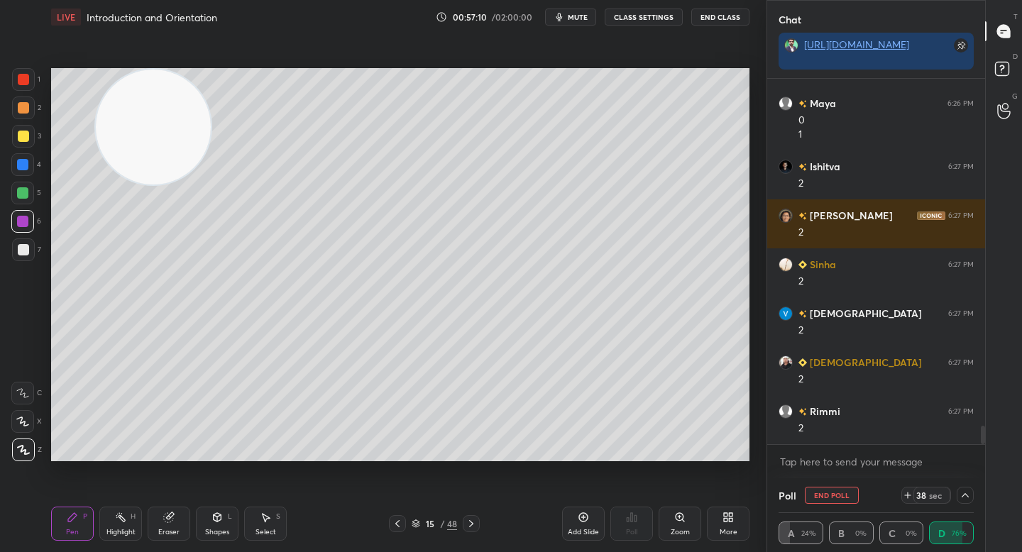
scroll to position [6847, 0]
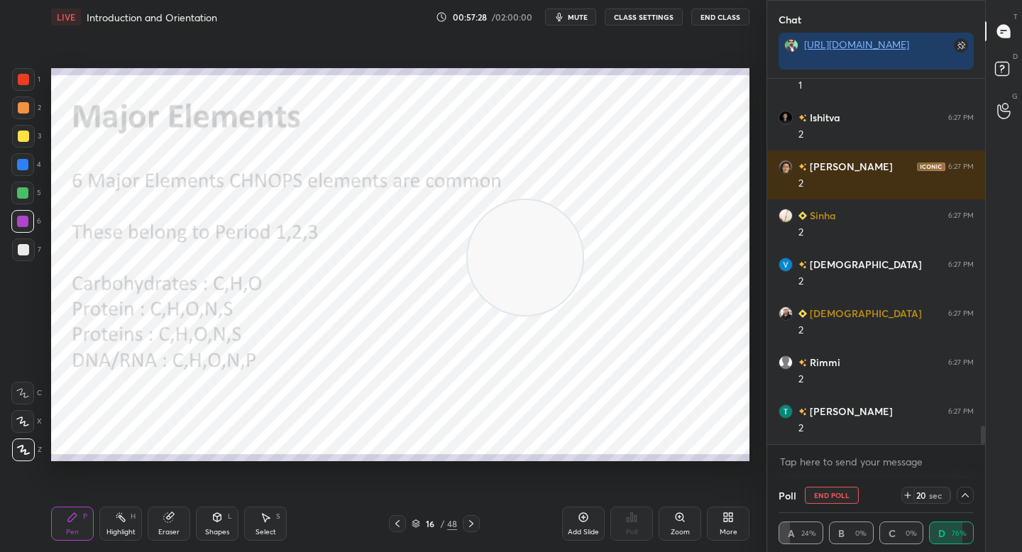
drag, startPoint x: 173, startPoint y: 145, endPoint x: 598, endPoint y: 279, distance: 444.8
click at [583, 283] on video at bounding box center [525, 257] width 115 height 115
drag, startPoint x: 622, startPoint y: 281, endPoint x: 672, endPoint y: 293, distance: 51.8
click at [679, 302] on video at bounding box center [621, 292] width 115 height 115
click at [28, 89] on div at bounding box center [23, 79] width 23 height 23
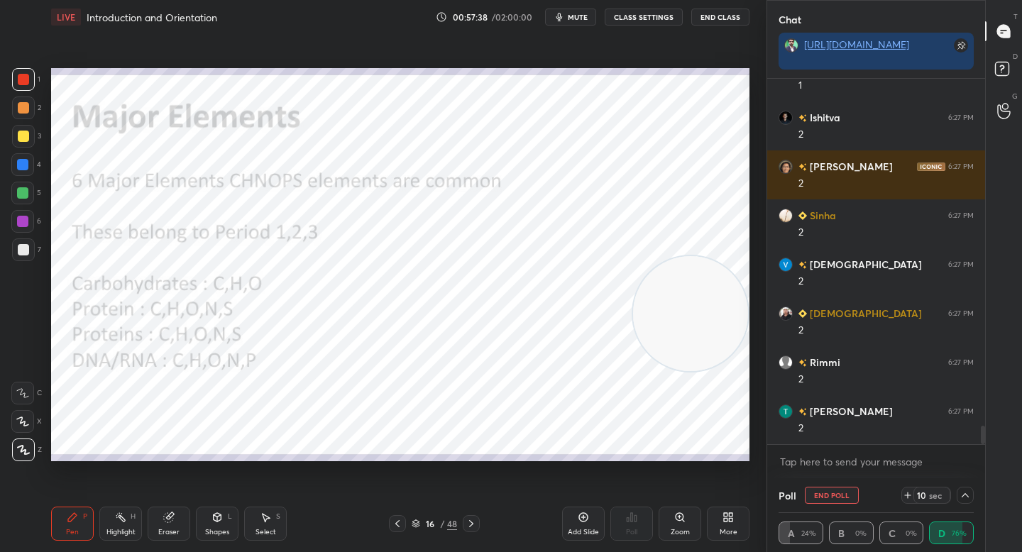
click at [845, 498] on button "End Poll" at bounding box center [832, 495] width 54 height 17
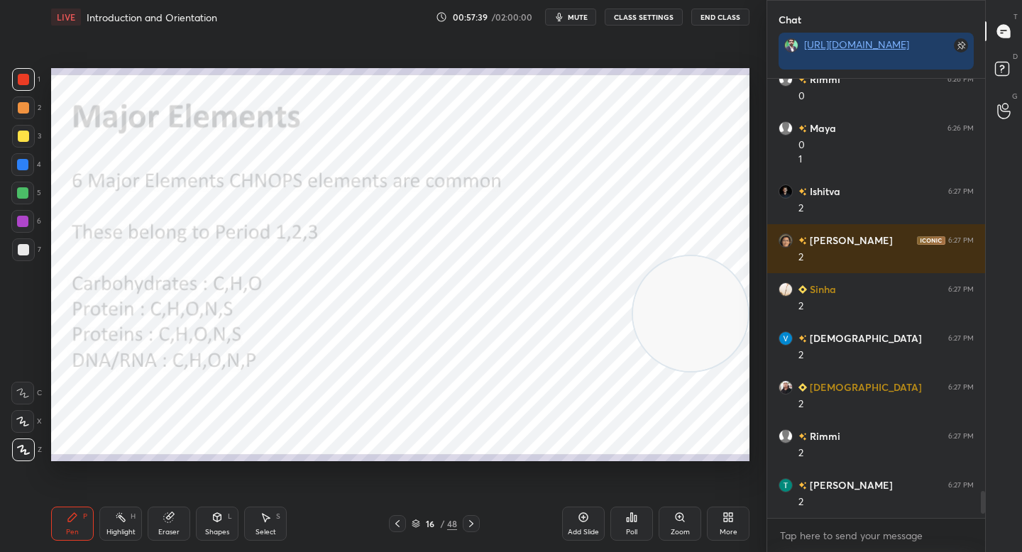
scroll to position [5, 5]
click at [20, 142] on div at bounding box center [23, 136] width 23 height 23
click at [26, 109] on div at bounding box center [23, 107] width 11 height 11
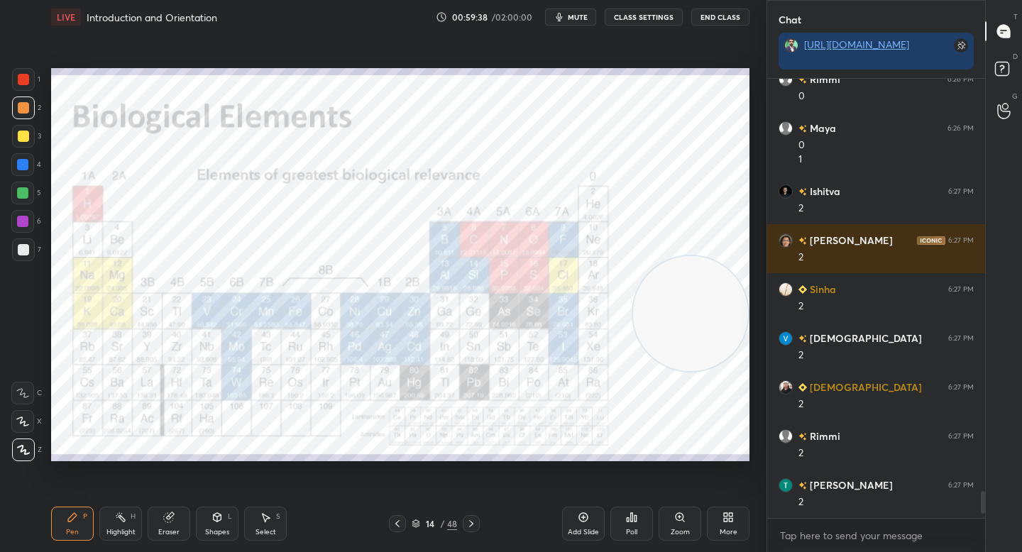
click at [187, 522] on div "Eraser" at bounding box center [169, 524] width 43 height 34
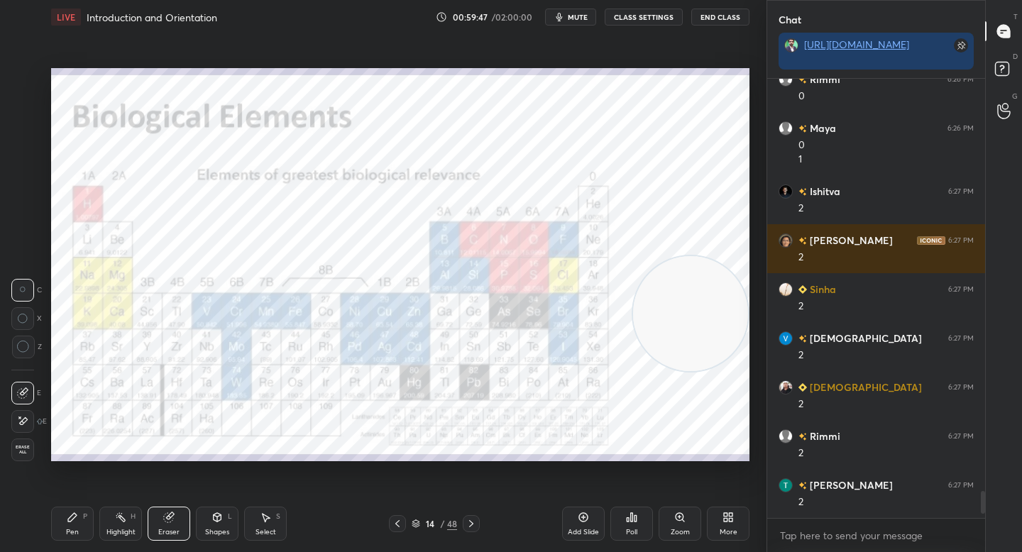
click at [77, 516] on div "Pen P" at bounding box center [72, 524] width 43 height 34
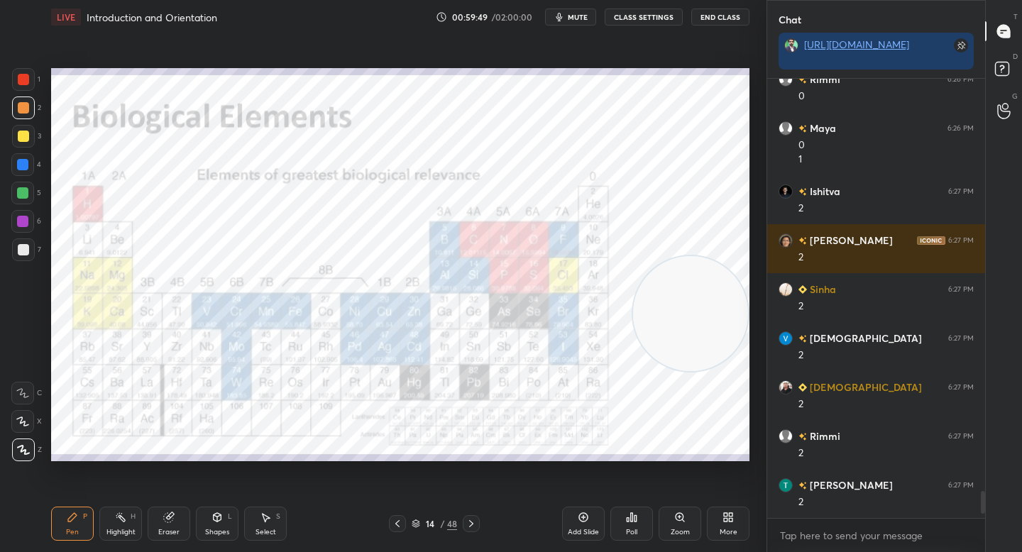
click at [22, 85] on div at bounding box center [23, 79] width 23 height 23
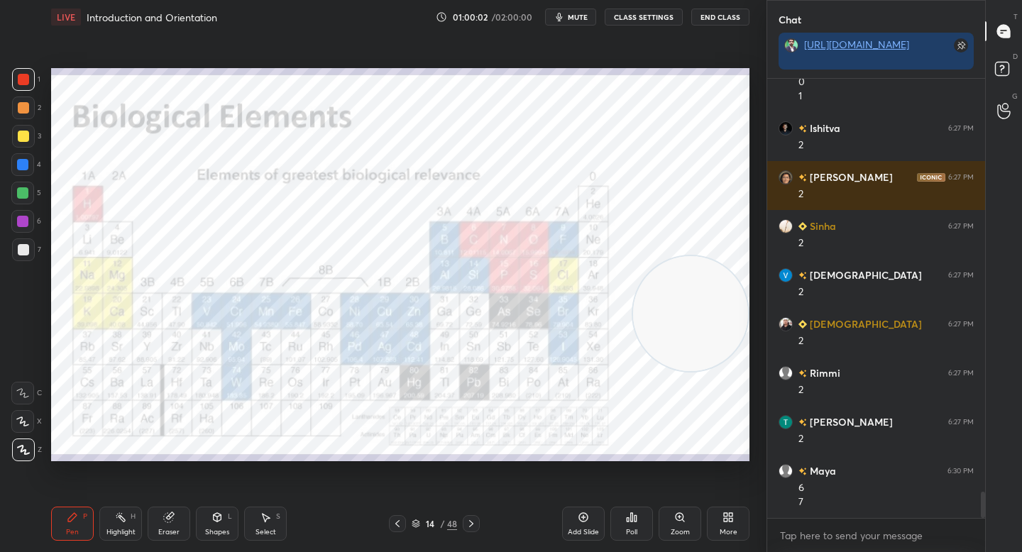
scroll to position [6886, 0]
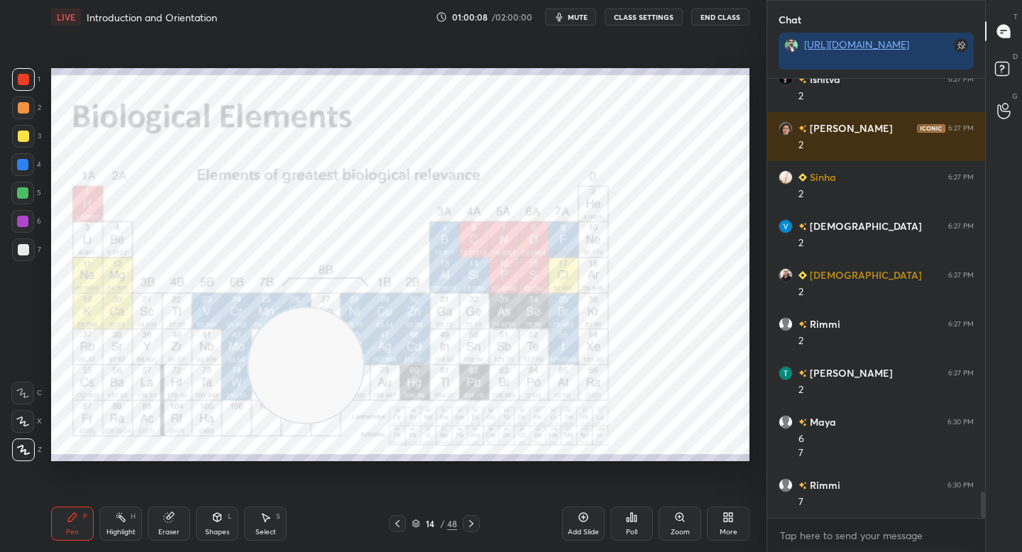
drag, startPoint x: 491, startPoint y: 312, endPoint x: 308, endPoint y: 357, distance: 188.5
click at [307, 360] on video at bounding box center [305, 365] width 115 height 115
drag, startPoint x: 182, startPoint y: 385, endPoint x: 160, endPoint y: 388, distance: 21.6
click at [160, 388] on video at bounding box center [177, 392] width 115 height 115
drag, startPoint x: 160, startPoint y: 222, endPoint x: 165, endPoint y: 180, distance: 42.3
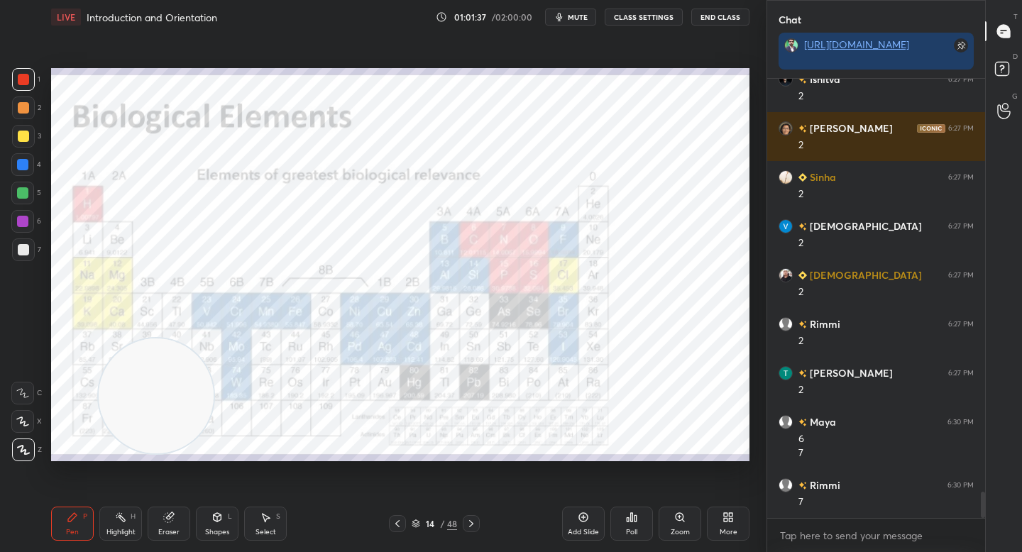
click at [166, 338] on video at bounding box center [156, 395] width 115 height 115
drag, startPoint x: 160, startPoint y: 169, endPoint x: 131, endPoint y: 113, distance: 63.5
click at [137, 117] on video at bounding box center [158, 161] width 115 height 115
click at [26, 175] on div at bounding box center [22, 164] width 23 height 23
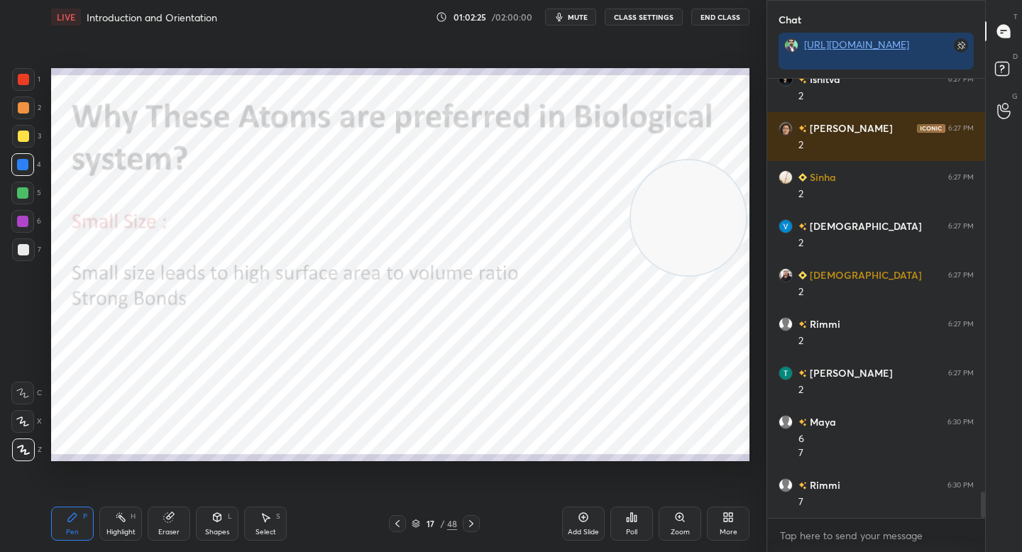
drag, startPoint x: 130, startPoint y: 129, endPoint x: 690, endPoint y: 219, distance: 567.8
click at [690, 219] on video at bounding box center [688, 217] width 115 height 115
click at [573, 13] on span "mute" at bounding box center [578, 17] width 20 height 10
click at [573, 13] on span "unmute" at bounding box center [576, 17] width 31 height 10
click at [26, 119] on div at bounding box center [23, 108] width 23 height 23
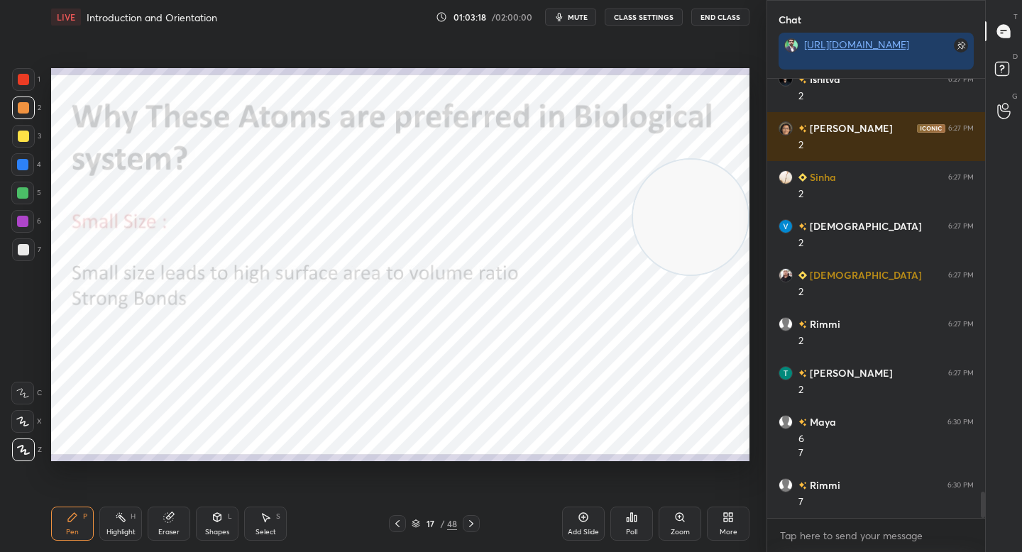
scroll to position [6934, 0]
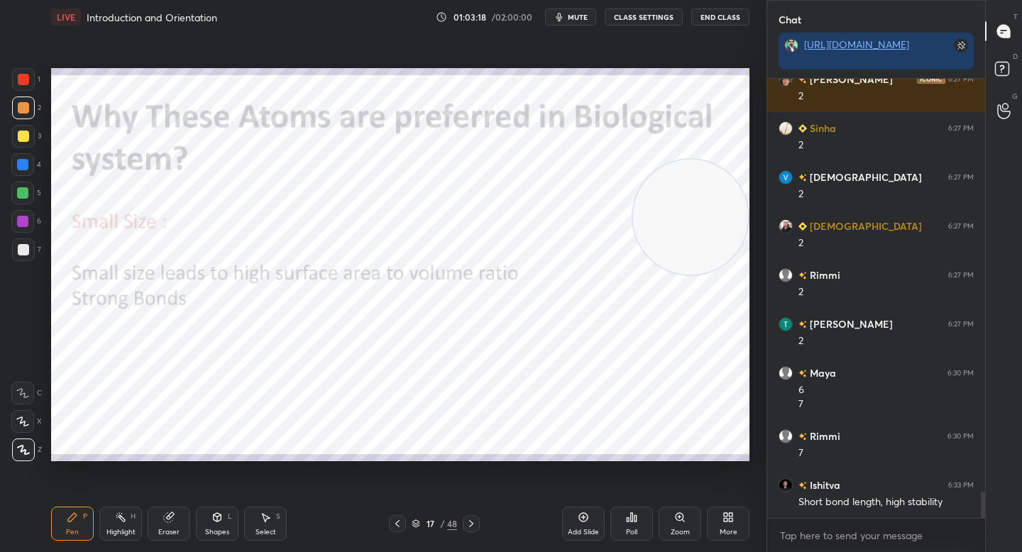
click at [227, 522] on div "Shapes L" at bounding box center [217, 524] width 43 height 34
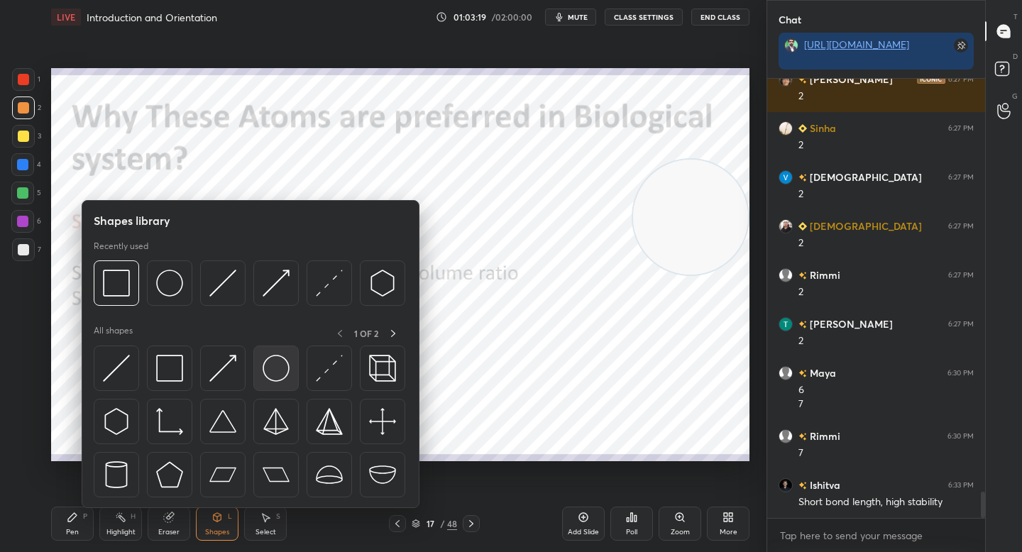
click at [285, 369] on img at bounding box center [276, 368] width 27 height 27
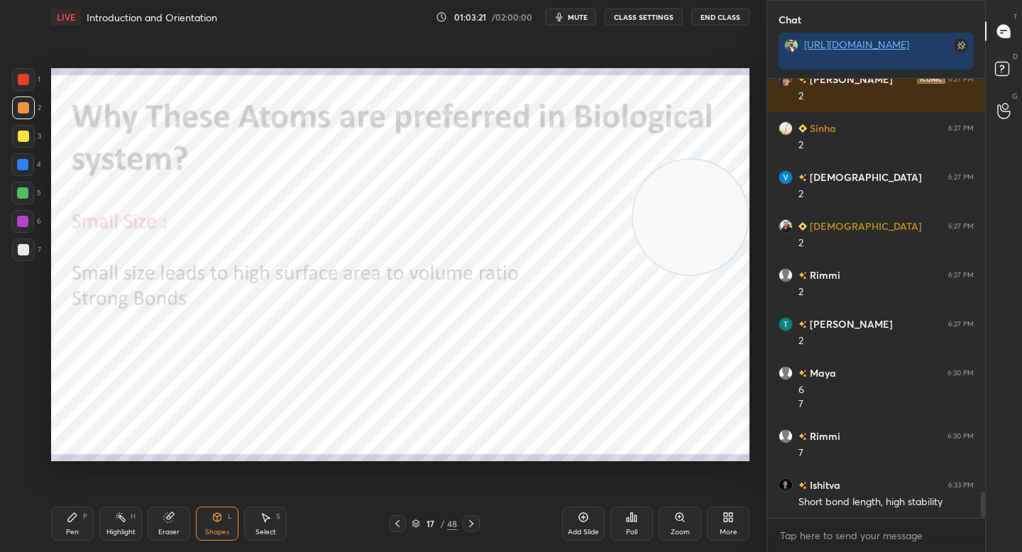
click at [85, 524] on div "Pen P" at bounding box center [72, 524] width 43 height 34
drag, startPoint x: 659, startPoint y: 206, endPoint x: 55, endPoint y: 314, distance: 613.6
click at [331, 267] on video at bounding box center [388, 209] width 115 height 115
drag, startPoint x: 74, startPoint y: 328, endPoint x: 70, endPoint y: 371, distance: 43.4
click at [70, 372] on video at bounding box center [110, 370] width 115 height 115
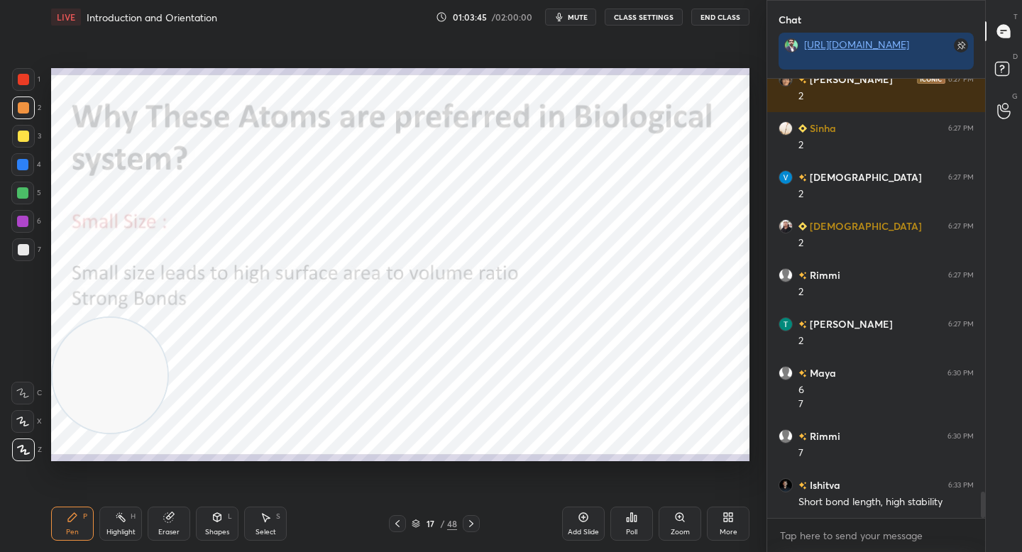
click at [22, 160] on div at bounding box center [22, 164] width 11 height 11
click at [24, 168] on div at bounding box center [22, 164] width 11 height 11
click at [24, 192] on div at bounding box center [22, 192] width 11 height 11
click at [211, 520] on icon at bounding box center [216, 517] width 11 height 11
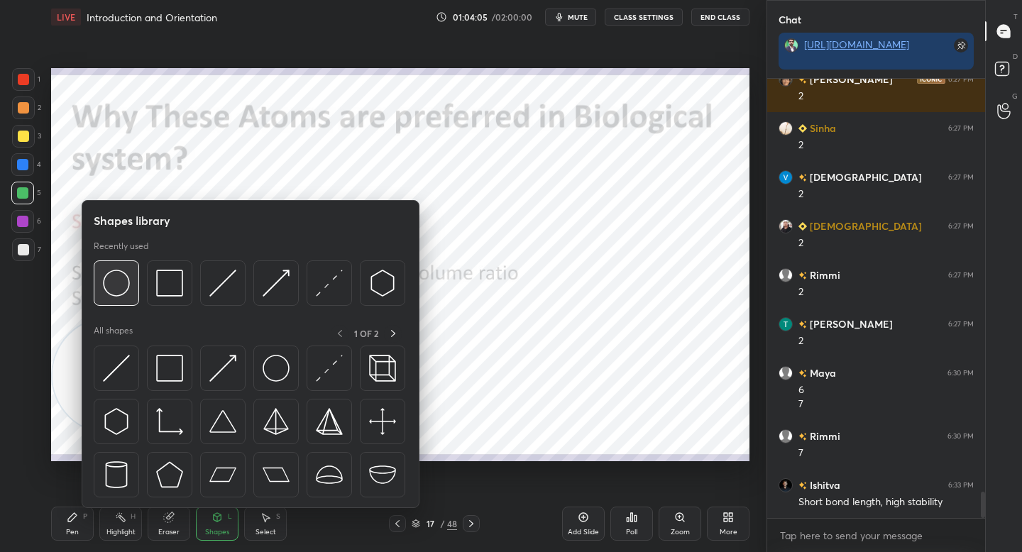
click at [122, 278] on img at bounding box center [116, 283] width 27 height 27
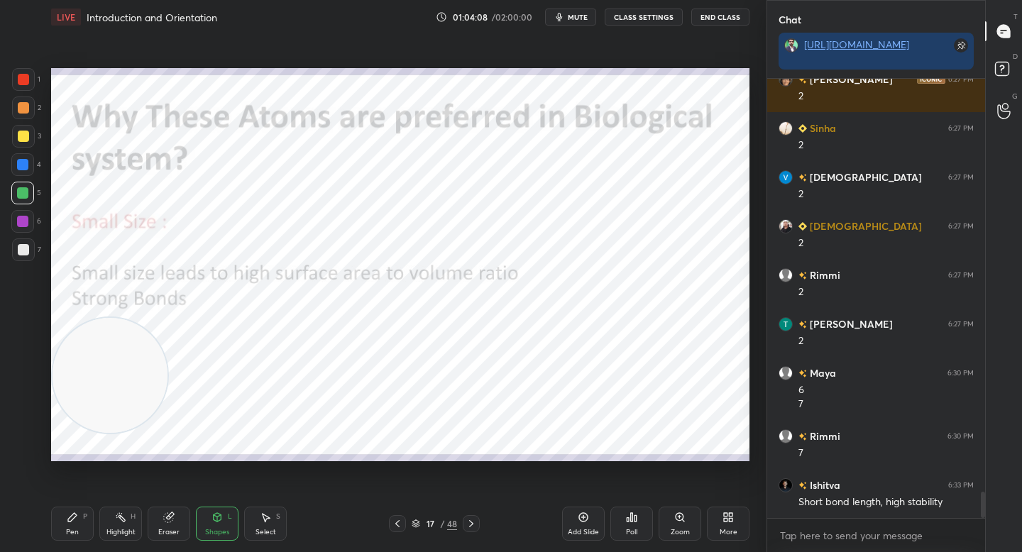
click at [77, 524] on div "Pen P" at bounding box center [72, 524] width 43 height 34
drag, startPoint x: 122, startPoint y: 242, endPoint x: 133, endPoint y: 200, distance: 43.2
click at [116, 318] on video at bounding box center [110, 375] width 115 height 115
click at [141, 246] on video at bounding box center [110, 188] width 115 height 115
click at [562, 18] on icon "button" at bounding box center [559, 17] width 6 height 9
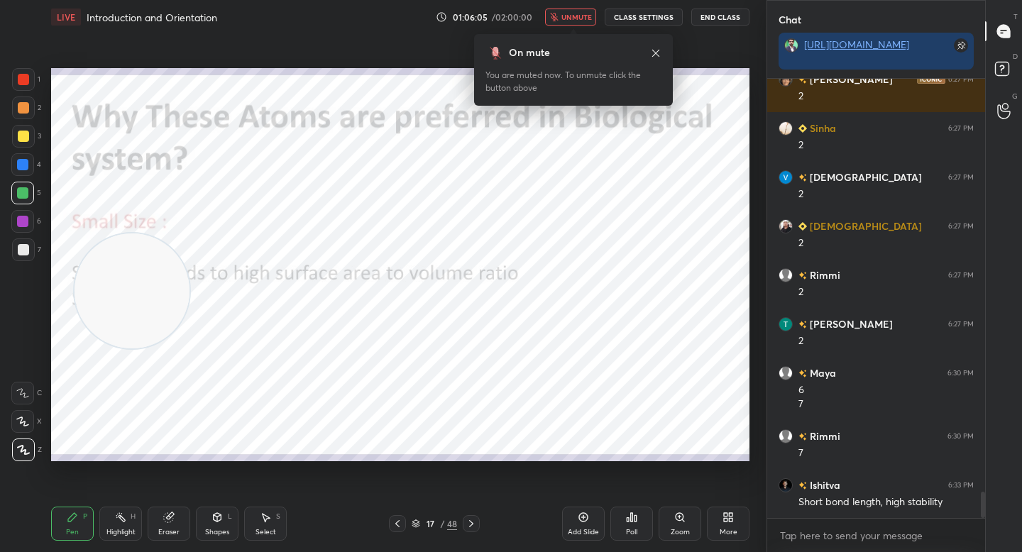
click at [562, 18] on button "unmute" at bounding box center [570, 17] width 51 height 17
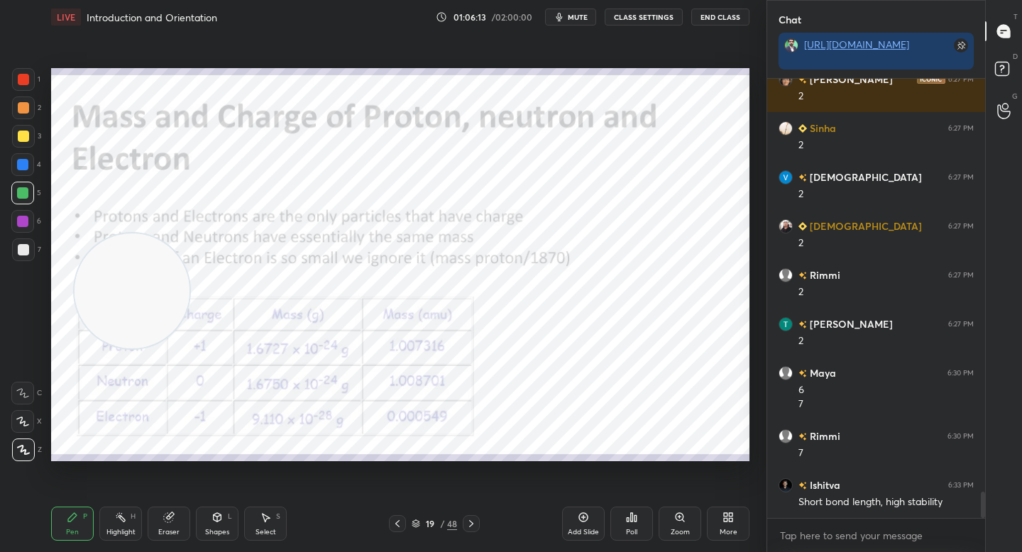
click at [143, 282] on video at bounding box center [132, 290] width 115 height 115
drag, startPoint x: 143, startPoint y: 282, endPoint x: 652, endPoint y: 307, distance: 510.1
click at [652, 307] on video at bounding box center [638, 310] width 115 height 115
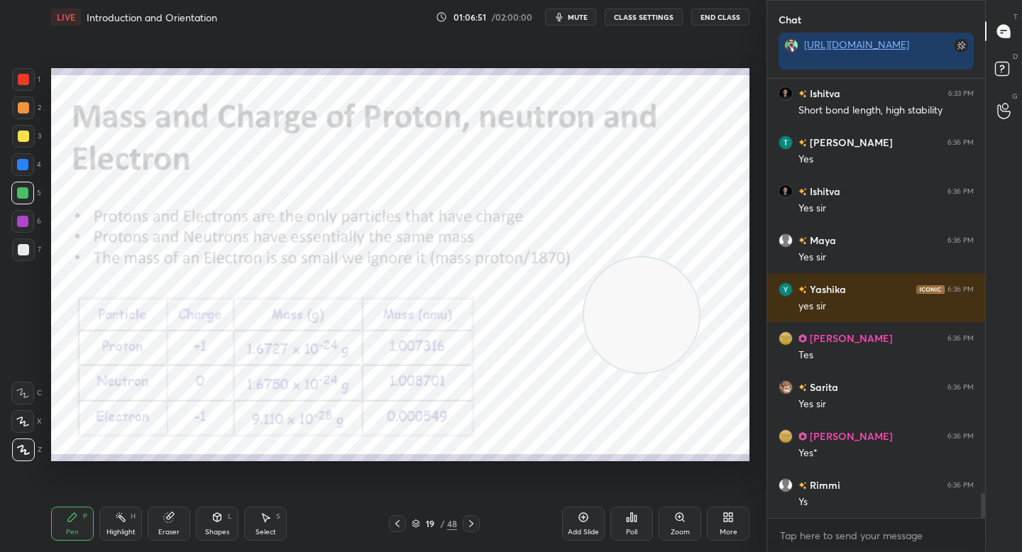
scroll to position [7375, 0]
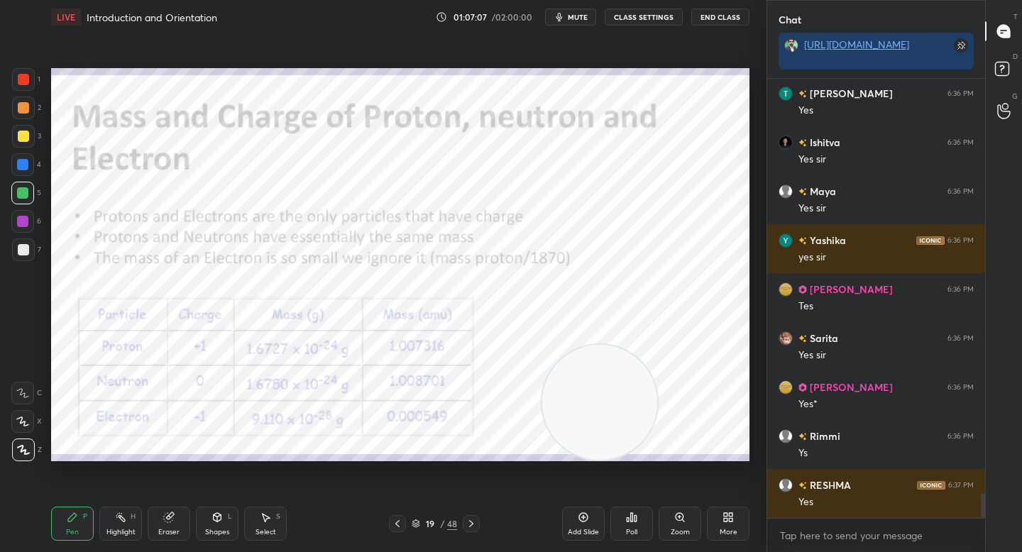
drag, startPoint x: 592, startPoint y: 397, endPoint x: 564, endPoint y: 403, distance: 28.3
click at [580, 426] on video at bounding box center [599, 402] width 115 height 115
click at [28, 158] on div at bounding box center [22, 164] width 23 height 23
click at [28, 113] on div at bounding box center [23, 108] width 23 height 23
click at [25, 193] on div at bounding box center [22, 192] width 11 height 11
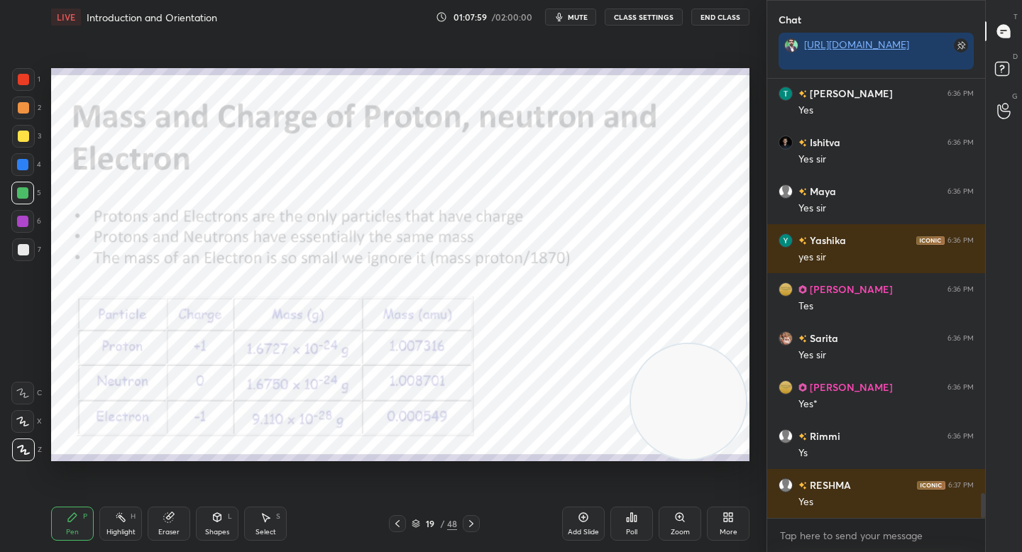
drag, startPoint x: 650, startPoint y: 408, endPoint x: 695, endPoint y: 400, distance: 46.2
click at [712, 403] on video at bounding box center [688, 401] width 115 height 115
click at [26, 104] on div at bounding box center [23, 107] width 11 height 11
click at [30, 92] on div "1" at bounding box center [26, 82] width 28 height 28
click at [27, 192] on div at bounding box center [22, 192] width 11 height 11
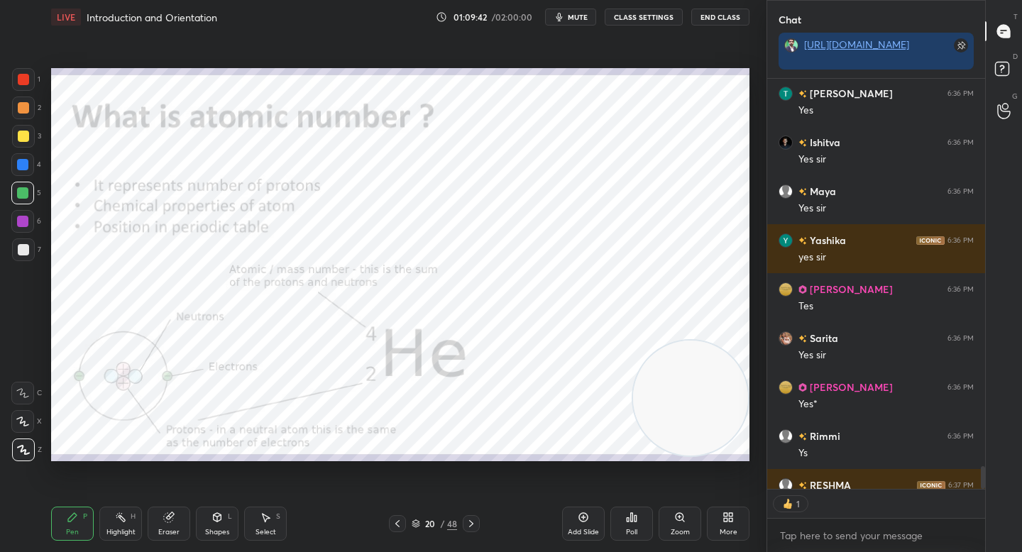
scroll to position [5, 5]
drag, startPoint x: 23, startPoint y: 101, endPoint x: 25, endPoint y: 92, distance: 9.3
click at [23, 101] on div at bounding box center [23, 108] width 23 height 23
click at [26, 91] on div at bounding box center [23, 79] width 23 height 23
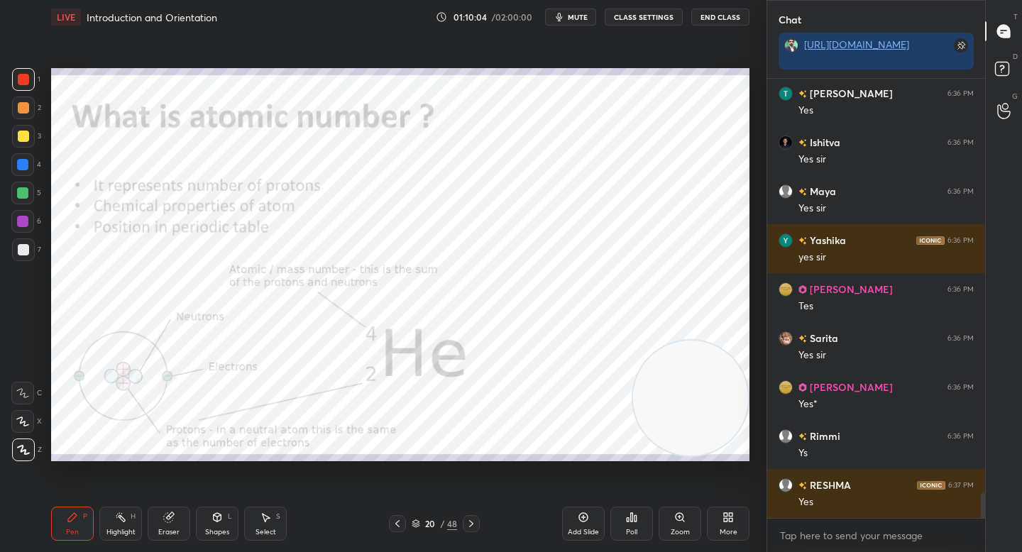
scroll to position [435, 214]
click at [680, 521] on icon at bounding box center [679, 517] width 11 height 11
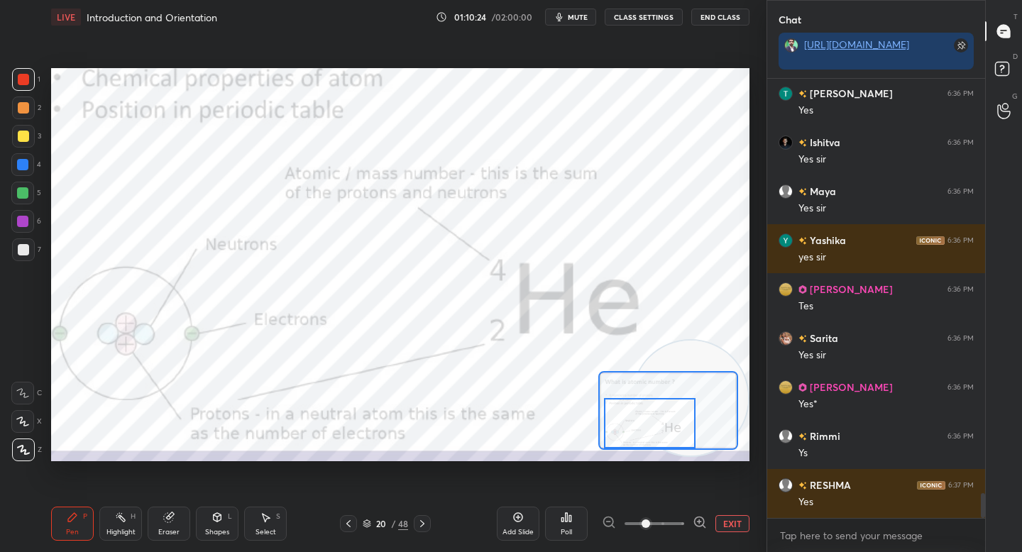
drag, startPoint x: 654, startPoint y: 431, endPoint x: 637, endPoint y: 452, distance: 26.3
click at [637, 453] on div "Setting up your live class Poll for secs No correct answer Start poll" at bounding box center [400, 264] width 698 height 393
click at [576, 11] on button "mute" at bounding box center [570, 17] width 51 height 17
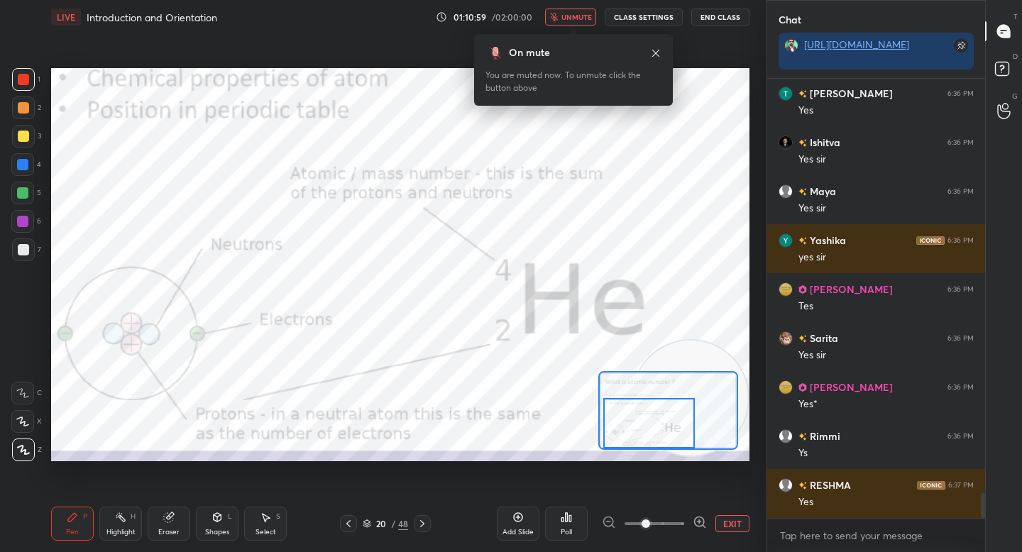
click at [576, 11] on button "unmute" at bounding box center [570, 17] width 51 height 17
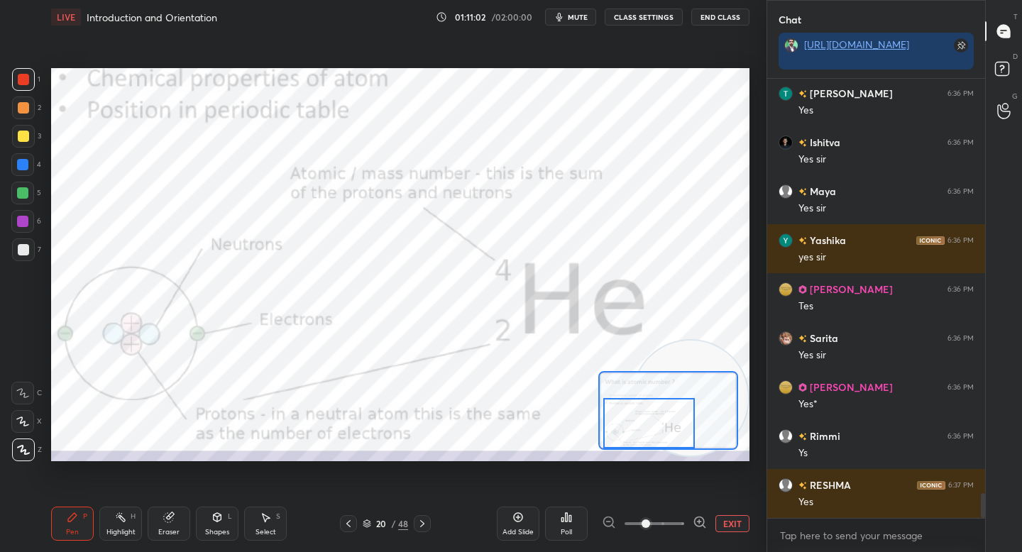
click at [729, 519] on button "EXIT" at bounding box center [732, 523] width 34 height 17
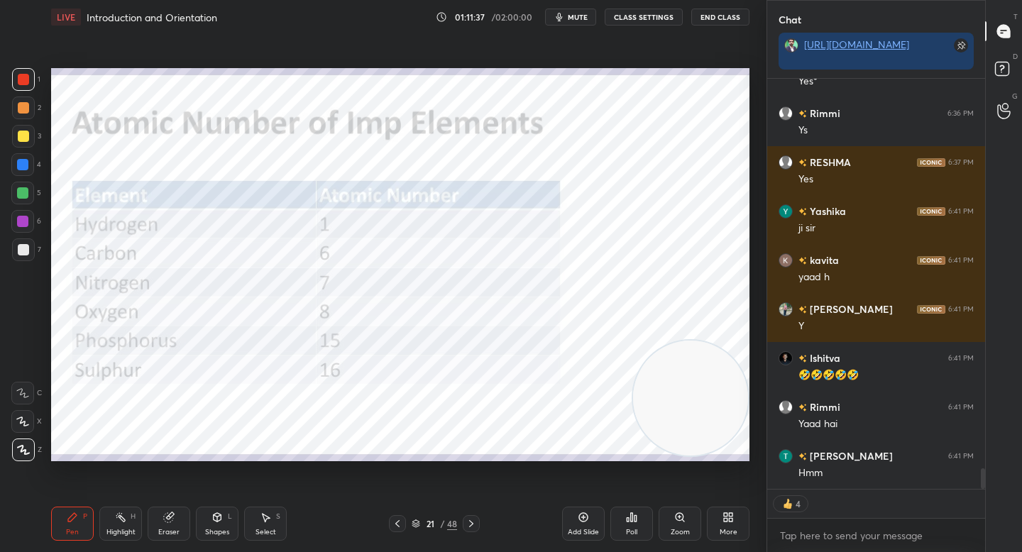
scroll to position [7747, 0]
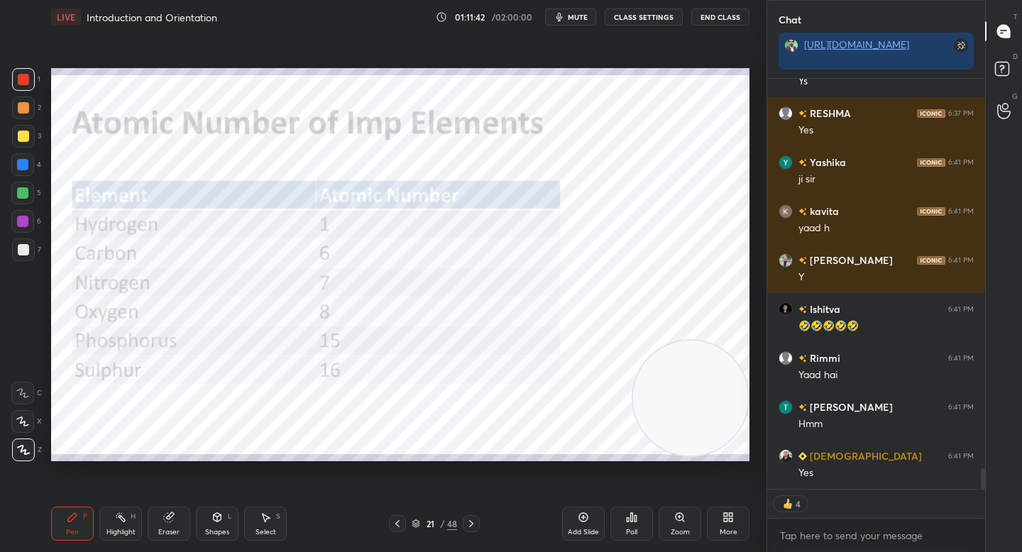
click at [21, 219] on div at bounding box center [22, 221] width 11 height 11
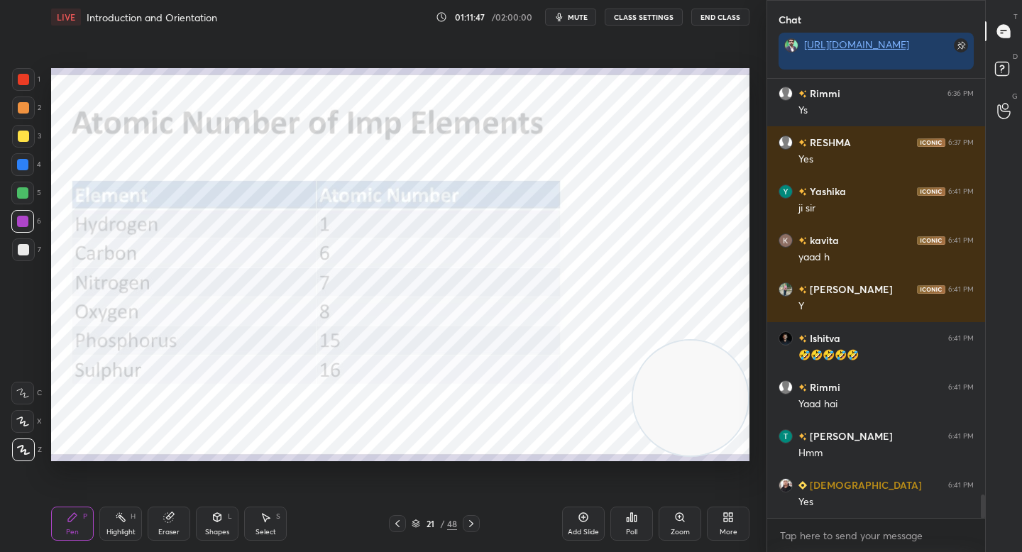
scroll to position [5, 5]
drag, startPoint x: 176, startPoint y: 525, endPoint x: 238, endPoint y: 478, distance: 78.5
click at [176, 525] on div "Eraser" at bounding box center [169, 524] width 43 height 34
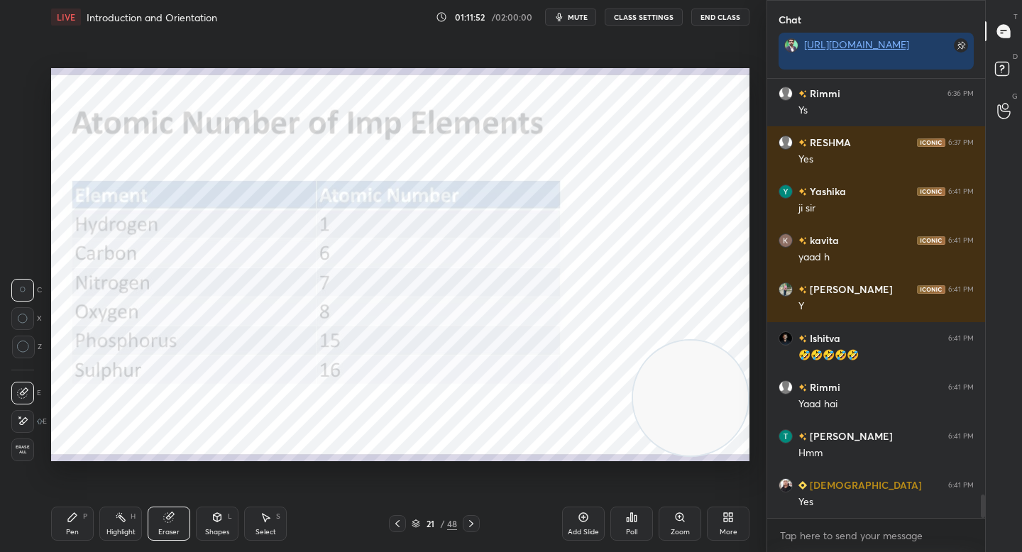
click at [67, 515] on icon at bounding box center [72, 517] width 11 height 11
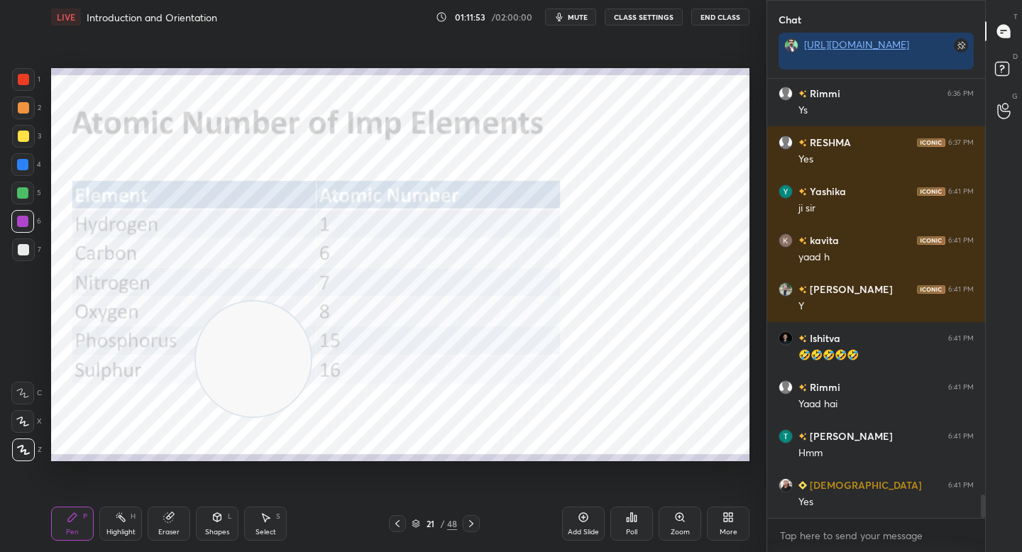
drag, startPoint x: 688, startPoint y: 388, endPoint x: 201, endPoint y: 331, distance: 490.1
click at [196, 336] on video at bounding box center [253, 359] width 115 height 115
drag, startPoint x: 202, startPoint y: 334, endPoint x: 145, endPoint y: 395, distance: 83.4
click at [143, 402] on video at bounding box center [177, 346] width 115 height 115
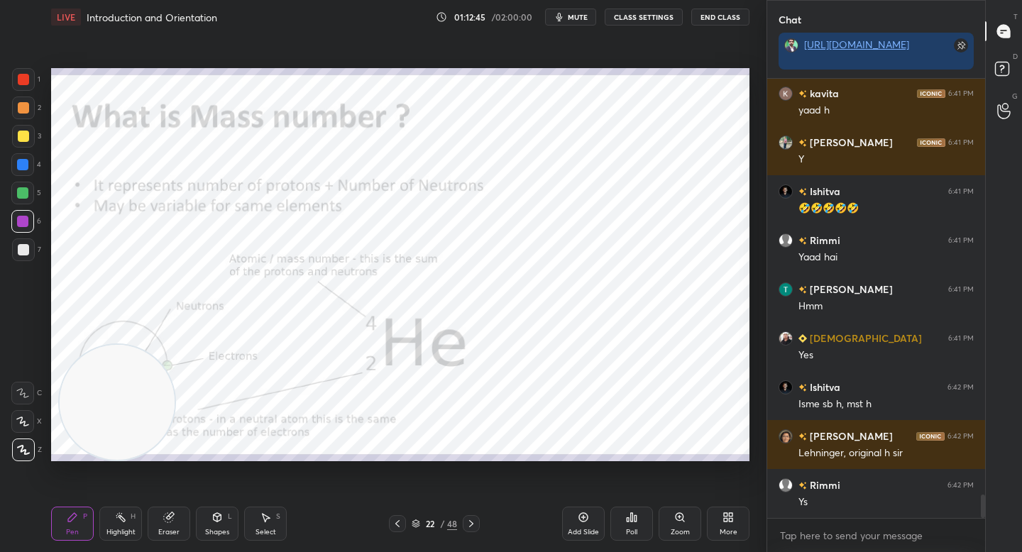
scroll to position [7865, 0]
drag, startPoint x: 21, startPoint y: 103, endPoint x: 46, endPoint y: 109, distance: 26.3
click at [21, 104] on div at bounding box center [23, 107] width 11 height 11
drag, startPoint x: 101, startPoint y: 356, endPoint x: 101, endPoint y: 201, distance: 154.7
click at [101, 201] on video at bounding box center [117, 214] width 115 height 115
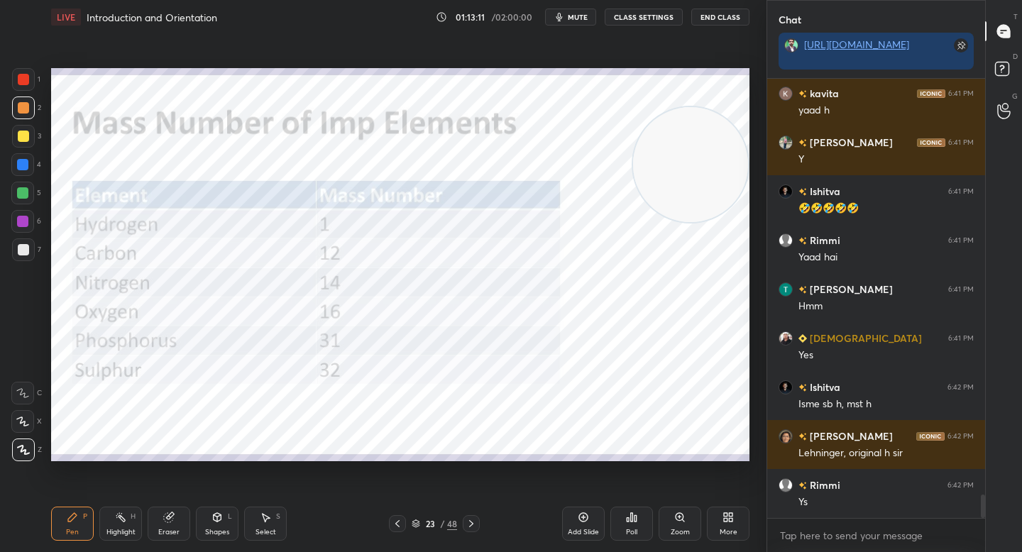
drag, startPoint x: 166, startPoint y: 198, endPoint x: 691, endPoint y: 173, distance: 525.7
click at [720, 177] on video at bounding box center [690, 164] width 115 height 115
click at [26, 202] on div at bounding box center [22, 193] width 23 height 23
click at [24, 101] on div at bounding box center [23, 108] width 23 height 23
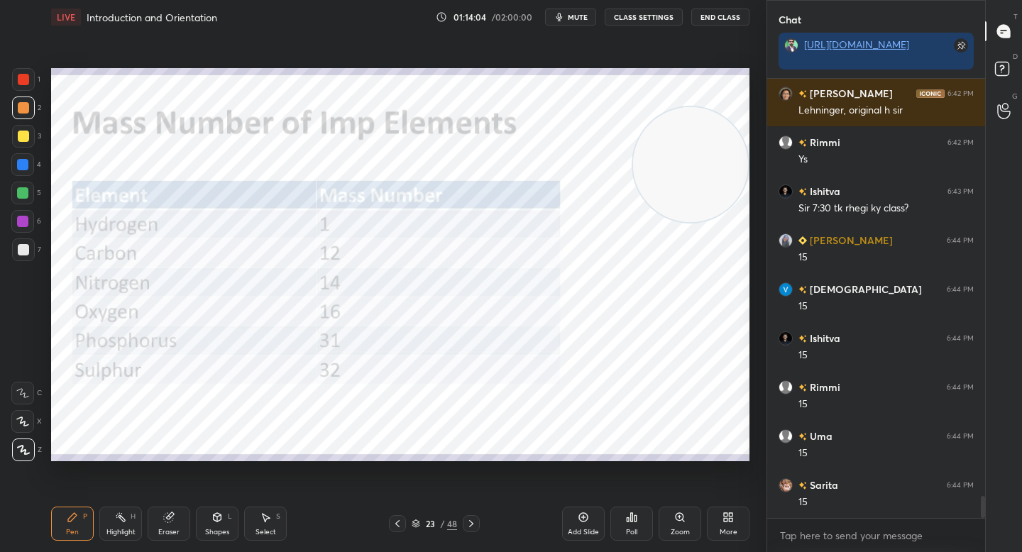
scroll to position [8306, 0]
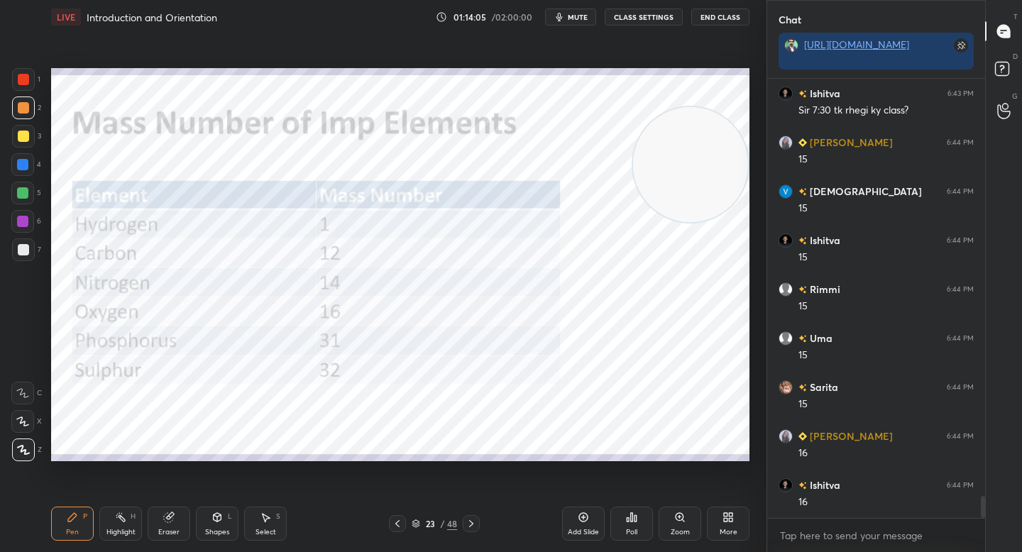
click at [23, 229] on div at bounding box center [22, 221] width 23 height 23
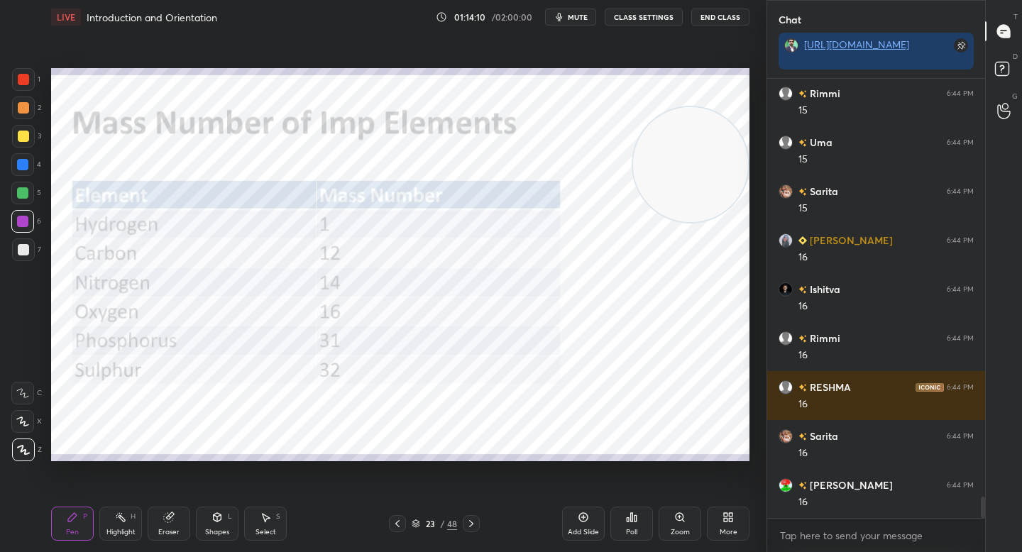
scroll to position [8550, 0]
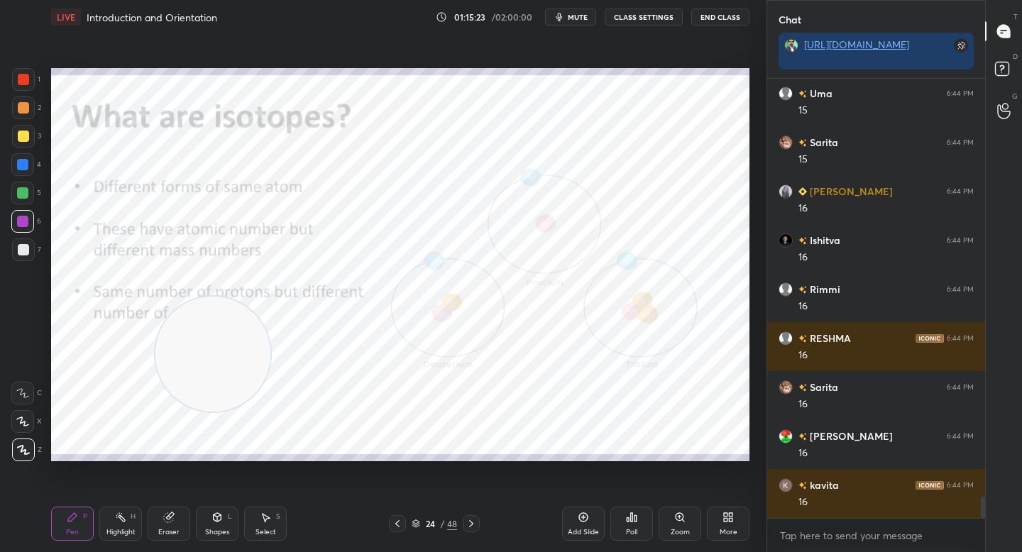
drag, startPoint x: 634, startPoint y: 172, endPoint x: 180, endPoint y: 375, distance: 497.4
click at [163, 380] on video at bounding box center [212, 354] width 115 height 115
drag, startPoint x: 169, startPoint y: 383, endPoint x: 131, endPoint y: 431, distance: 61.2
click at [131, 431] on video at bounding box center [184, 378] width 115 height 115
click at [16, 99] on div at bounding box center [23, 108] width 23 height 23
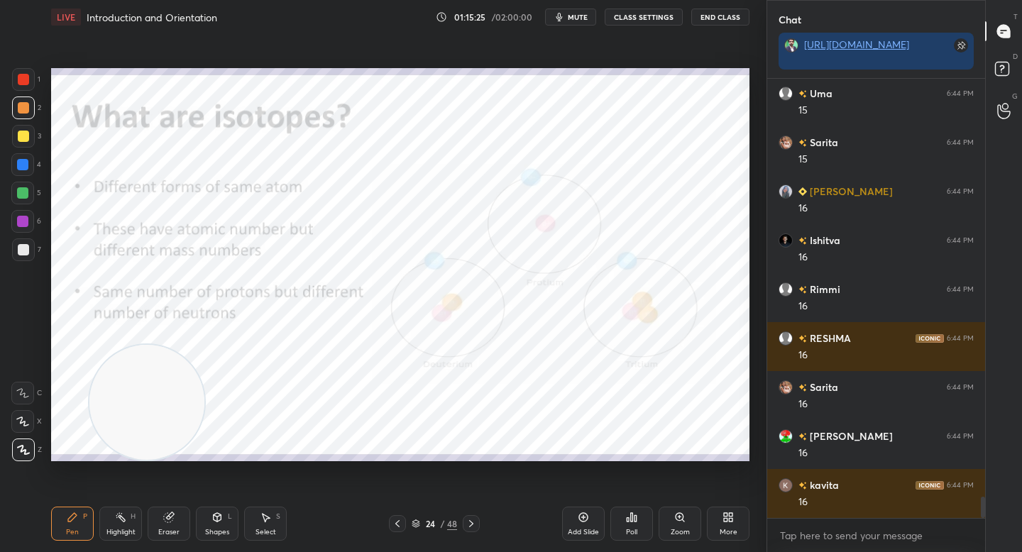
click at [18, 78] on div at bounding box center [23, 79] width 11 height 11
click at [111, 412] on video at bounding box center [146, 402] width 115 height 115
click at [26, 114] on div at bounding box center [23, 108] width 23 height 23
click at [25, 89] on div at bounding box center [23, 79] width 23 height 23
click at [10, 223] on div "1 2 3 4 5 6 7 C X Z C X Z E E Erase all H H" at bounding box center [22, 264] width 45 height 393
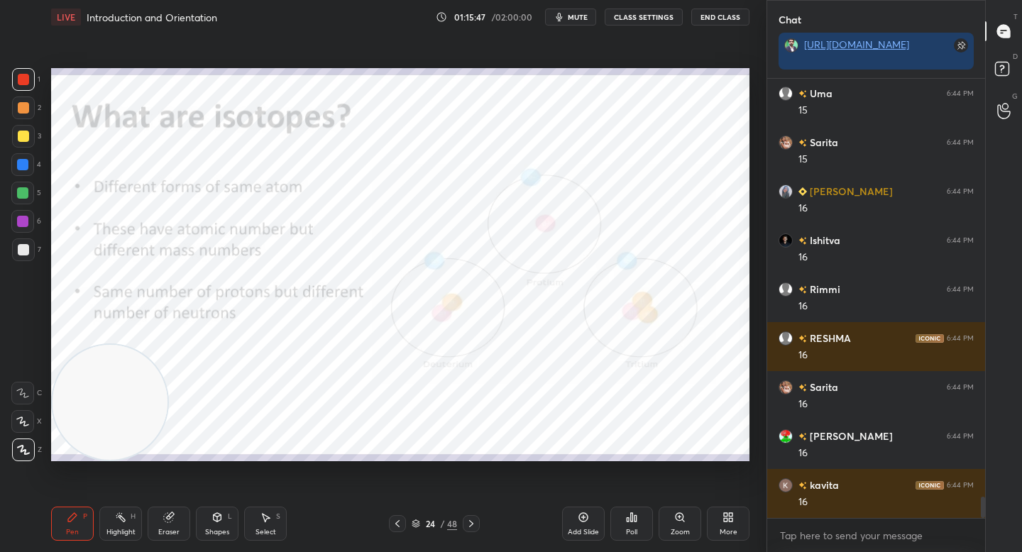
click at [26, 221] on div at bounding box center [22, 221] width 11 height 11
click at [694, 527] on div "Zoom" at bounding box center [680, 524] width 43 height 34
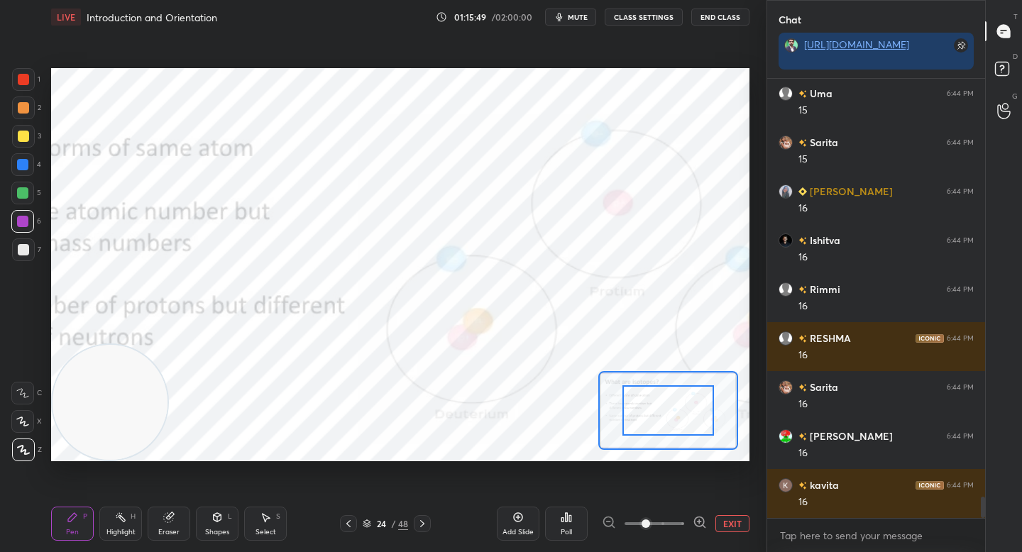
click at [703, 519] on icon at bounding box center [700, 522] width 14 height 14
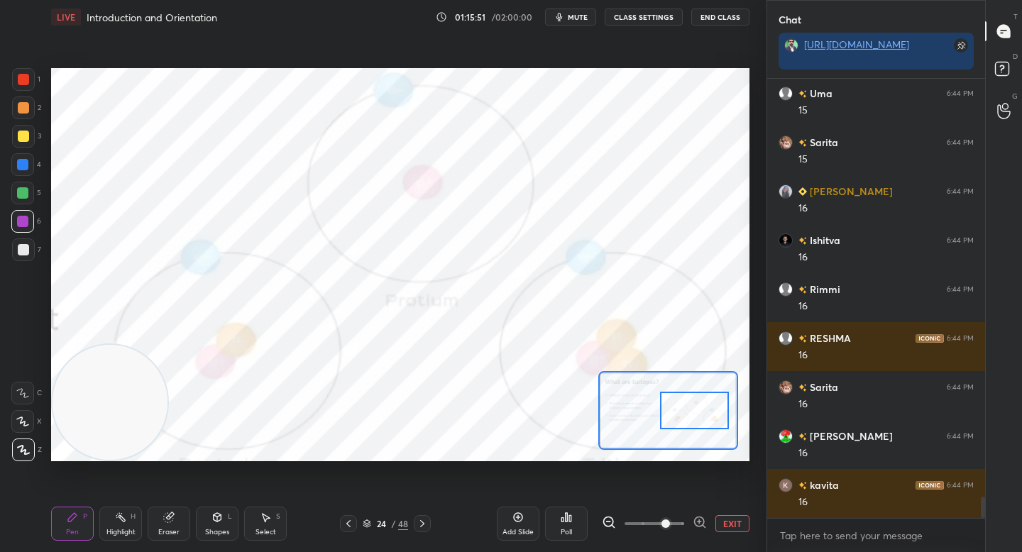
drag, startPoint x: 677, startPoint y: 416, endPoint x: 703, endPoint y: 414, distance: 25.6
click at [703, 415] on div at bounding box center [694, 411] width 68 height 38
drag, startPoint x: 165, startPoint y: 523, endPoint x: 173, endPoint y: 468, distance: 56.0
click at [165, 523] on div "Eraser" at bounding box center [169, 524] width 43 height 34
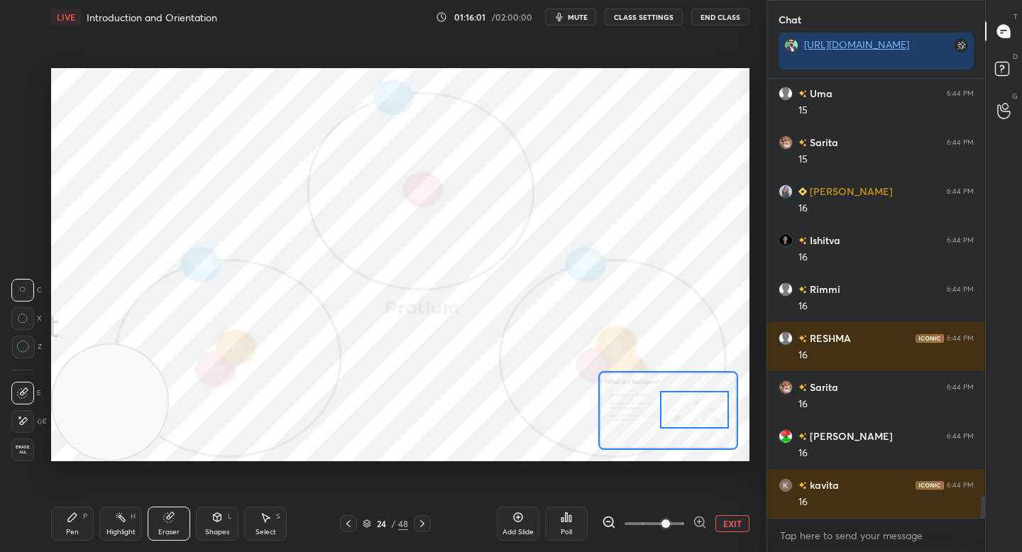
click at [77, 516] on icon at bounding box center [72, 517] width 11 height 11
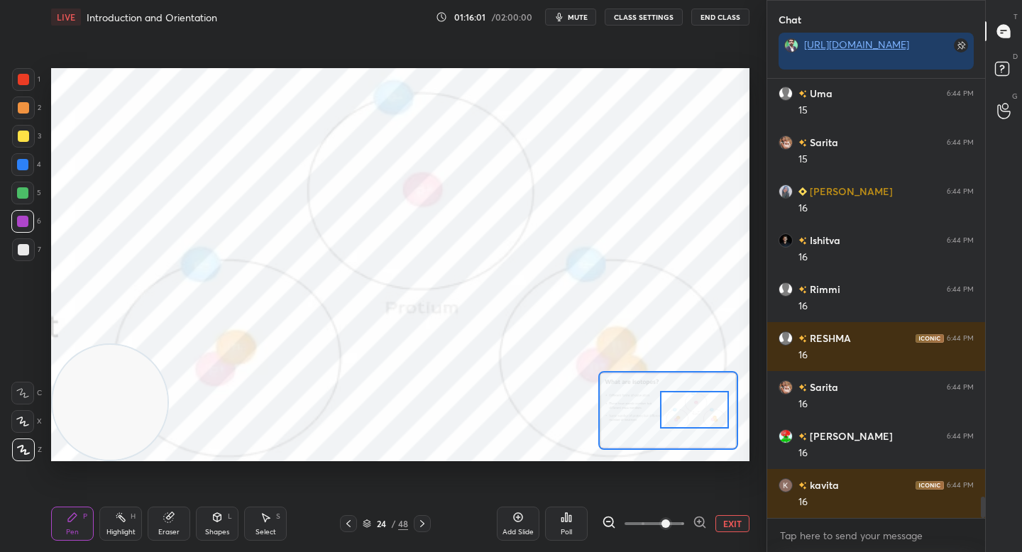
drag, startPoint x: 99, startPoint y: 312, endPoint x: 112, endPoint y: 202, distance: 110.0
click at [113, 345] on video at bounding box center [110, 402] width 115 height 115
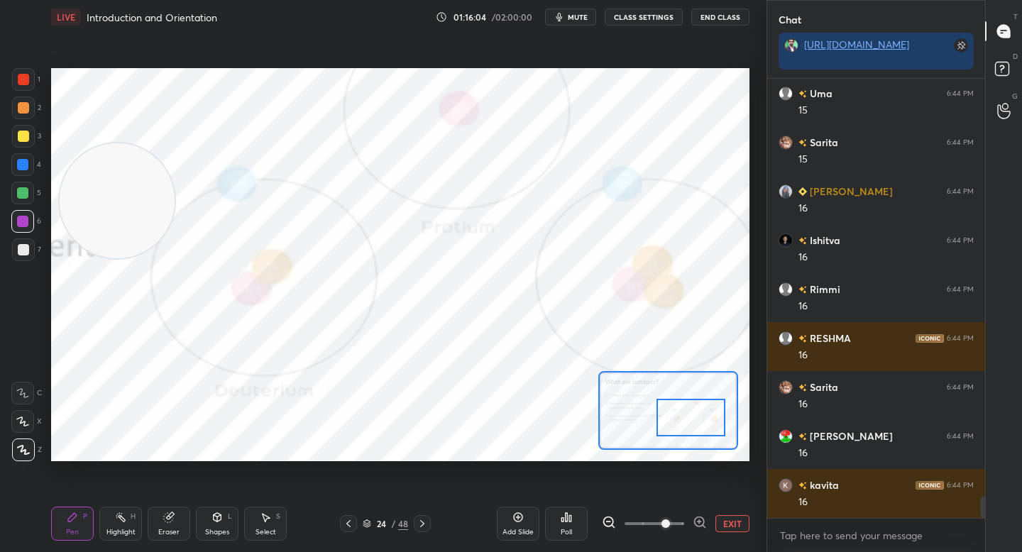
click at [695, 423] on div at bounding box center [690, 418] width 68 height 38
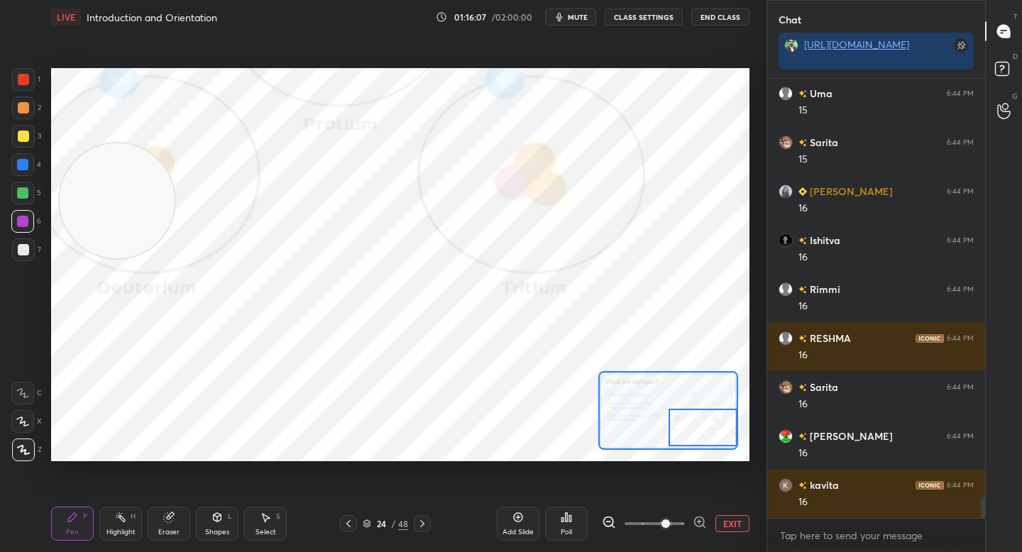
drag, startPoint x: 693, startPoint y: 419, endPoint x: 689, endPoint y: 409, distance: 10.8
click at [696, 420] on div at bounding box center [702, 428] width 68 height 38
click at [727, 521] on button "EXIT" at bounding box center [732, 523] width 34 height 17
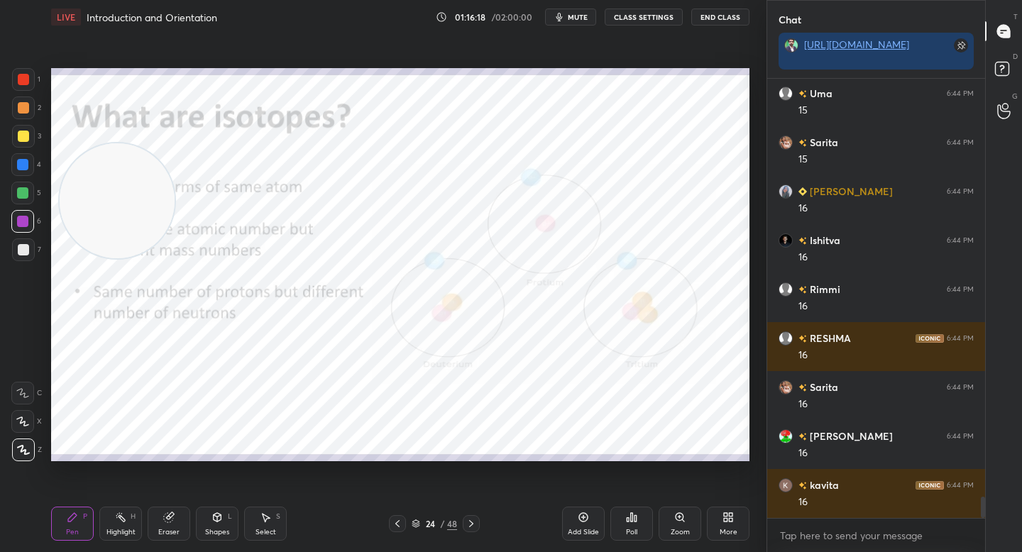
click at [158, 486] on div "Setting up your live class Poll for secs No correct answer Start poll" at bounding box center [400, 264] width 710 height 461
drag, startPoint x: 158, startPoint y: 368, endPoint x: 152, endPoint y: 211, distance: 156.9
click at [153, 345] on video at bounding box center [130, 402] width 115 height 115
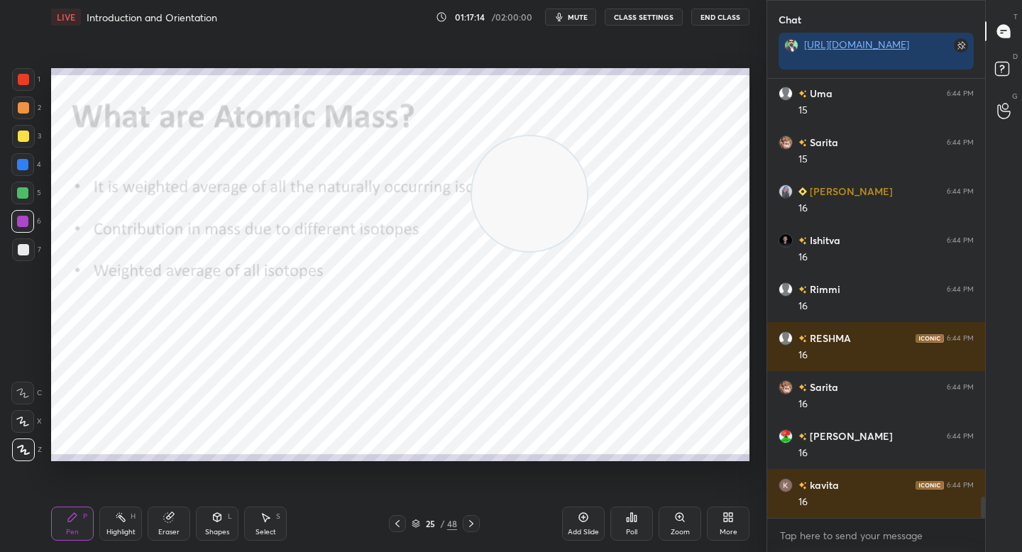
drag, startPoint x: 187, startPoint y: 233, endPoint x: 599, endPoint y: 207, distance: 413.2
click at [587, 207] on video at bounding box center [529, 193] width 115 height 115
drag, startPoint x: 647, startPoint y: 202, endPoint x: 665, endPoint y: 199, distance: 17.9
click at [659, 199] on video at bounding box center [601, 190] width 115 height 115
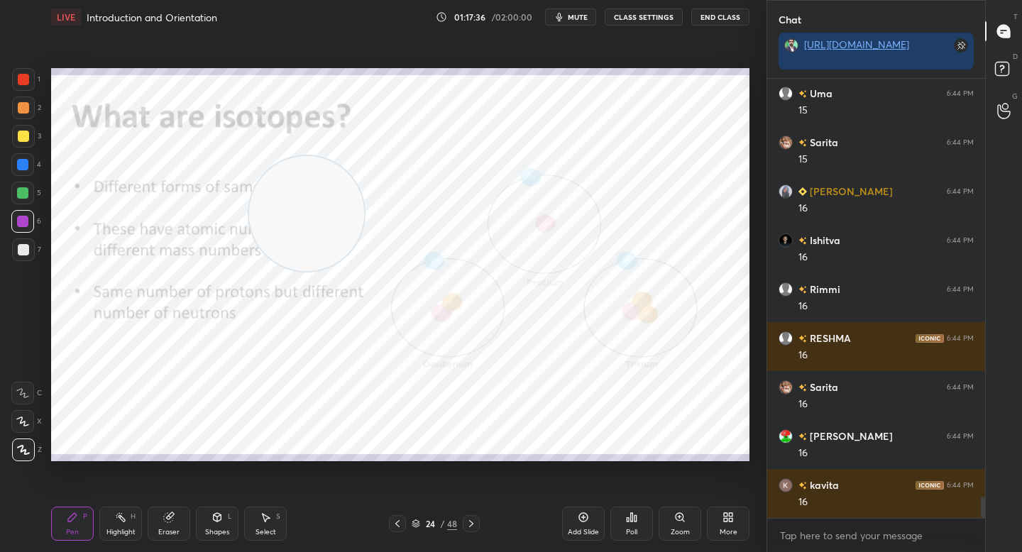
drag, startPoint x: 635, startPoint y: 171, endPoint x: 48, endPoint y: 342, distance: 611.3
click at [47, 340] on div "Setting up your live class Poll for secs No correct answer Start poll" at bounding box center [400, 264] width 710 height 461
drag, startPoint x: 94, startPoint y: 356, endPoint x: 116, endPoint y: 402, distance: 50.8
click at [95, 414] on video at bounding box center [110, 402] width 115 height 115
drag, startPoint x: 114, startPoint y: 416, endPoint x: 101, endPoint y: 424, distance: 15.0
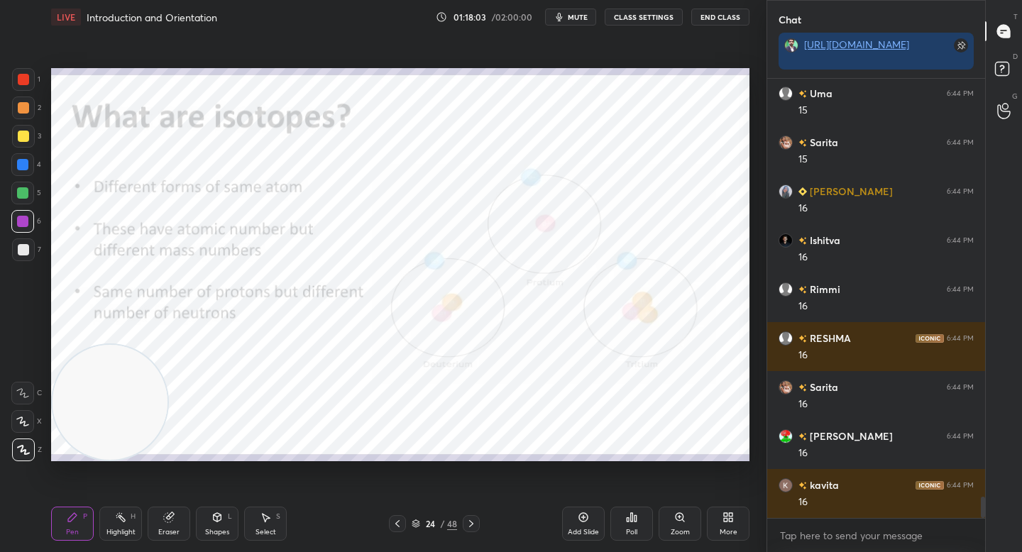
click at [84, 431] on video at bounding box center [110, 402] width 115 height 115
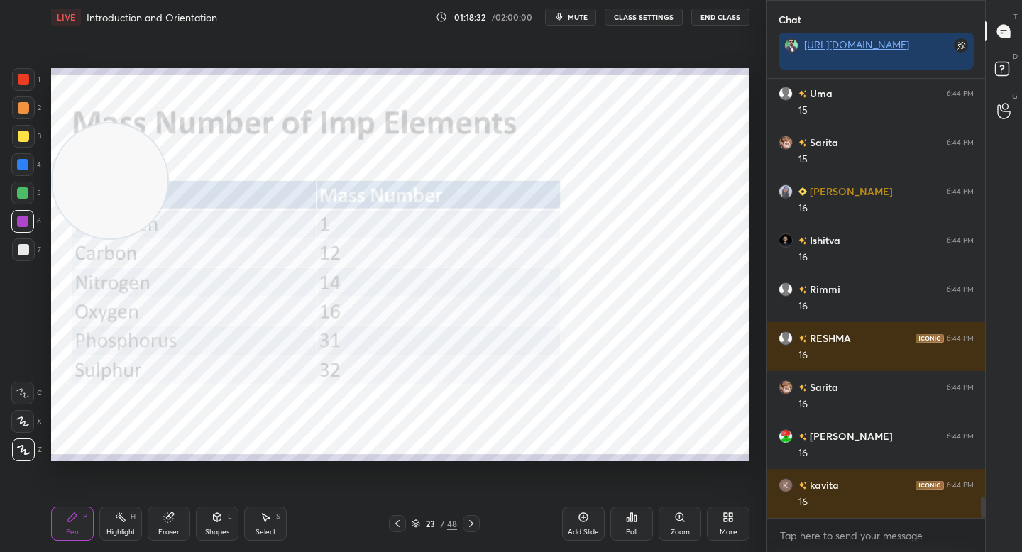
drag, startPoint x: 135, startPoint y: 413, endPoint x: 114, endPoint y: 187, distance: 226.6
click at [110, 188] on video at bounding box center [110, 180] width 115 height 115
click at [21, 158] on div at bounding box center [22, 164] width 23 height 23
click at [25, 131] on div at bounding box center [23, 136] width 11 height 11
drag, startPoint x: 23, startPoint y: 119, endPoint x: 33, endPoint y: 122, distance: 10.3
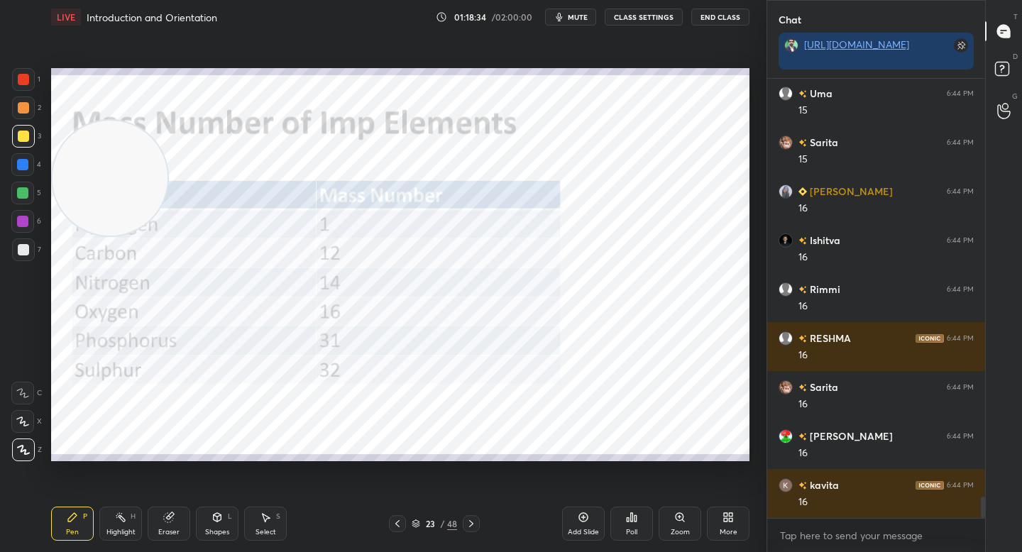
click at [23, 119] on div "2" at bounding box center [26, 111] width 29 height 28
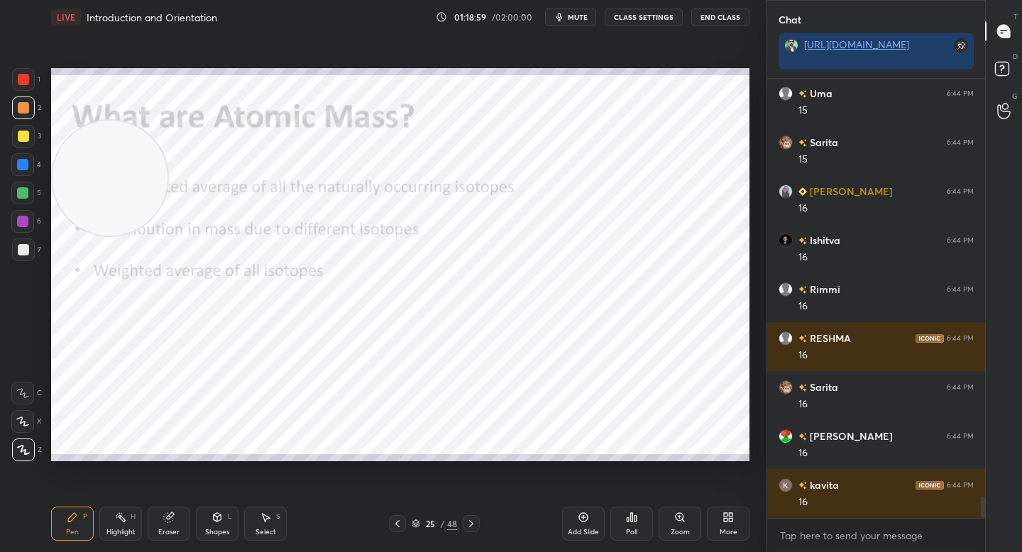
scroll to position [8599, 0]
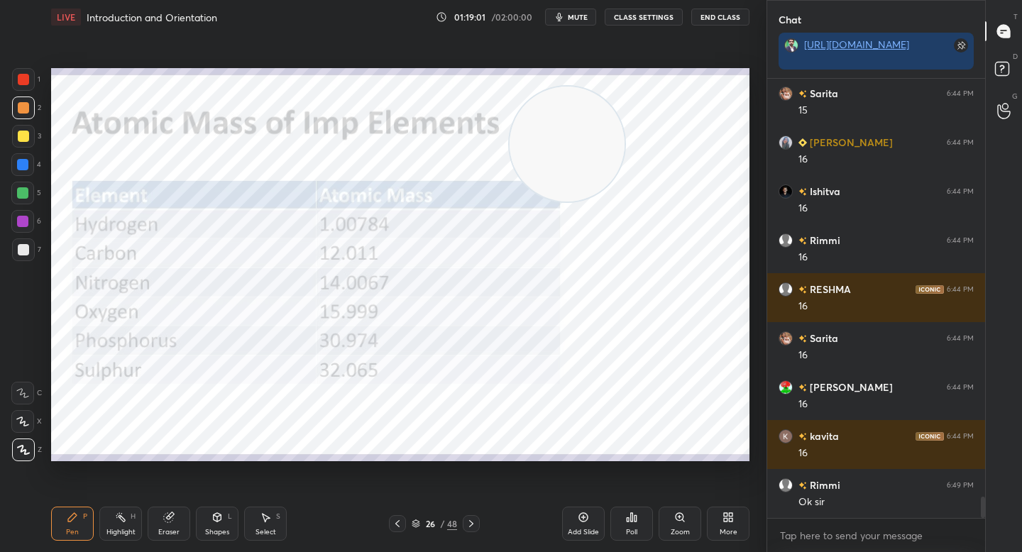
drag, startPoint x: 112, startPoint y: 189, endPoint x: 588, endPoint y: 150, distance: 477.1
click at [595, 152] on video at bounding box center [567, 144] width 115 height 115
drag, startPoint x: 26, startPoint y: 68, endPoint x: 43, endPoint y: 93, distance: 30.1
click at [26, 69] on div at bounding box center [23, 79] width 23 height 23
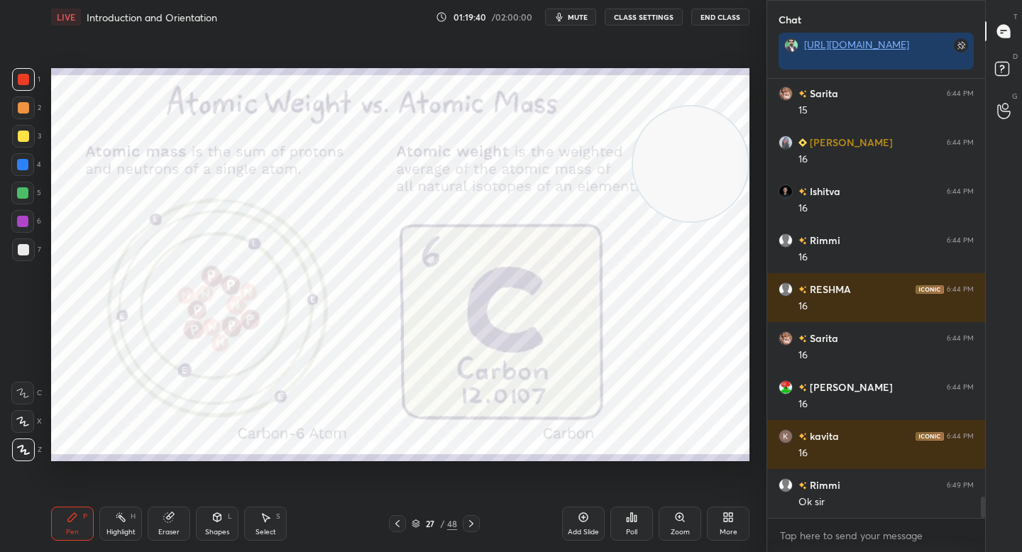
drag, startPoint x: 589, startPoint y: 141, endPoint x: 727, endPoint y: 166, distance: 140.6
click at [728, 167] on video at bounding box center [690, 163] width 115 height 115
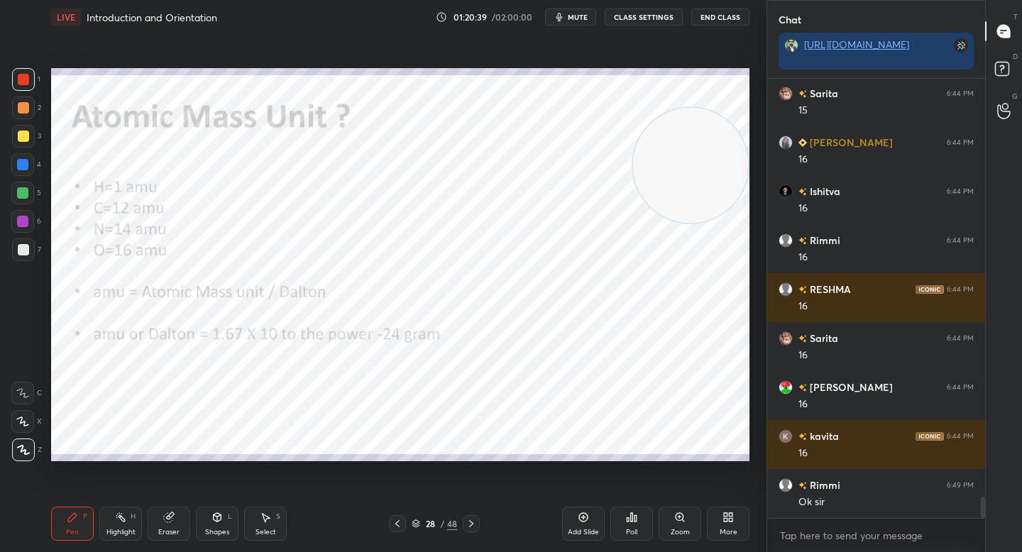
scroll to position [8648, 0]
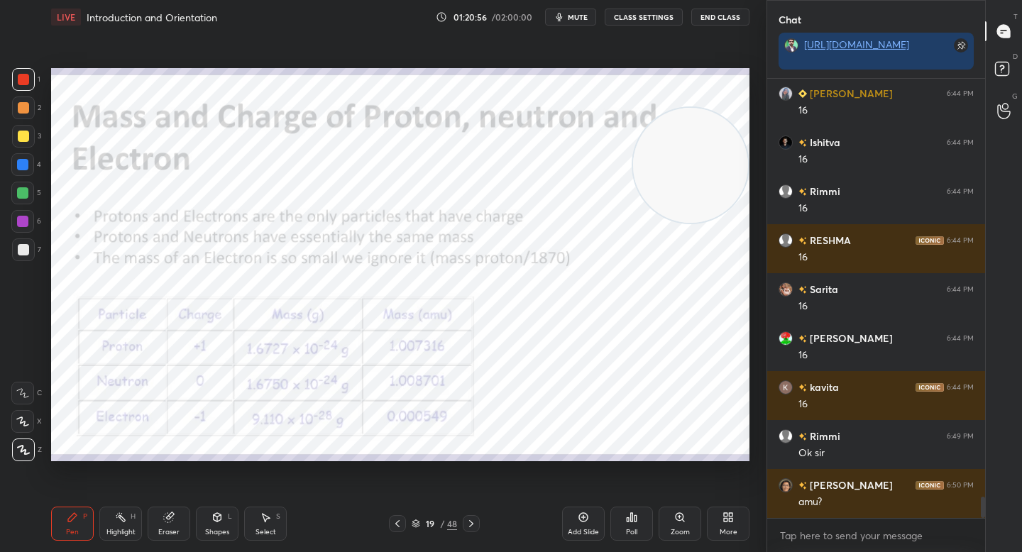
click at [569, 23] on button "mute" at bounding box center [570, 17] width 51 height 17
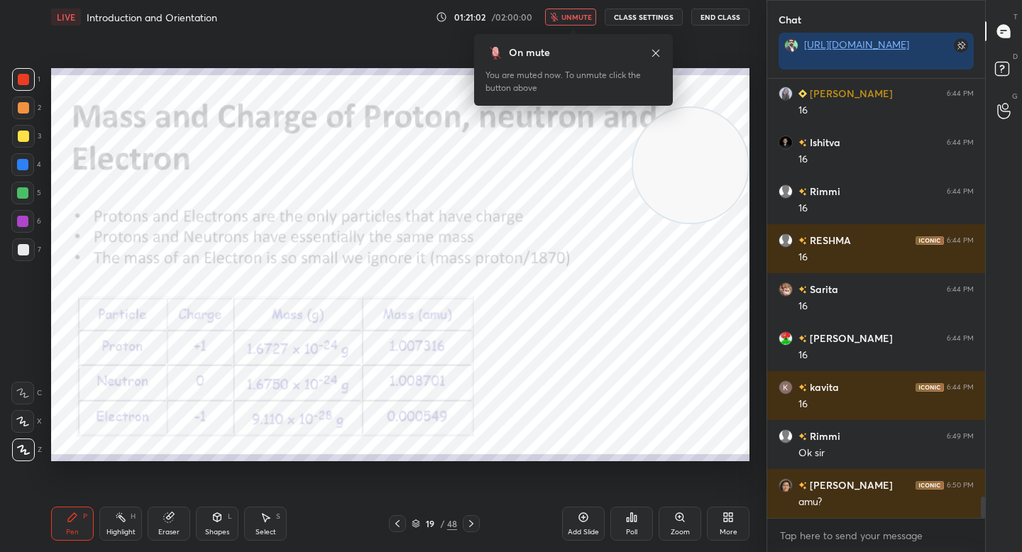
click at [569, 23] on button "unmute" at bounding box center [570, 17] width 51 height 17
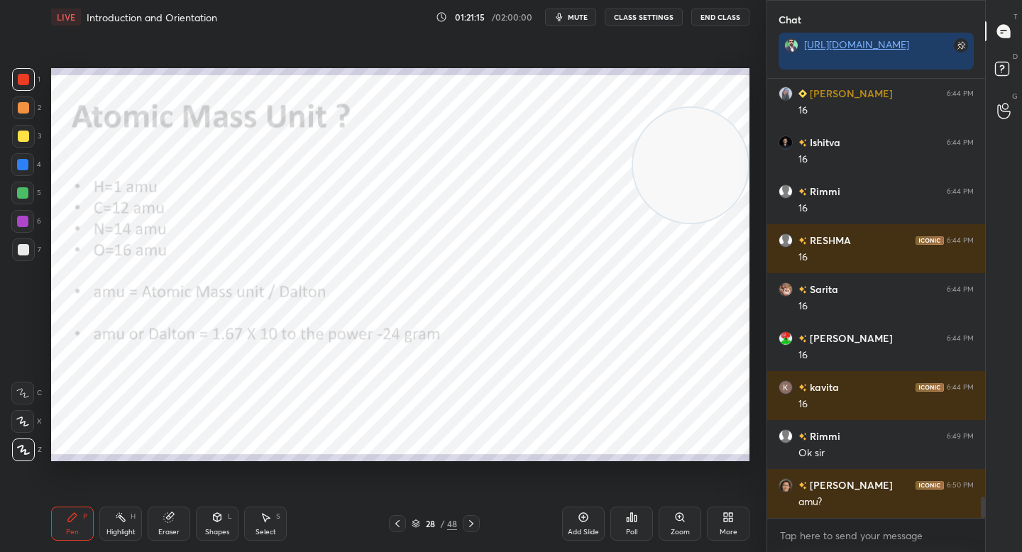
scroll to position [8697, 0]
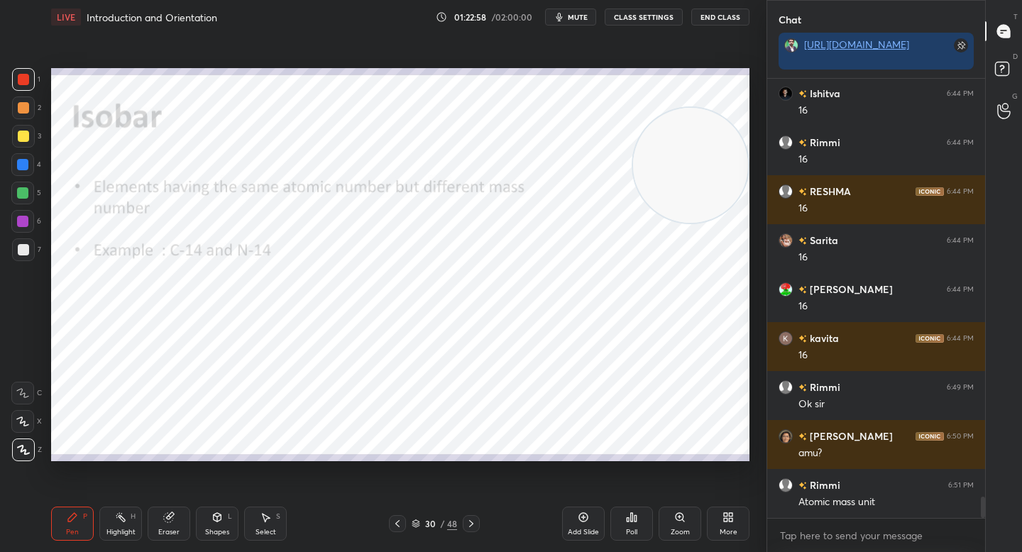
click at [178, 529] on div "Eraser" at bounding box center [169, 524] width 43 height 34
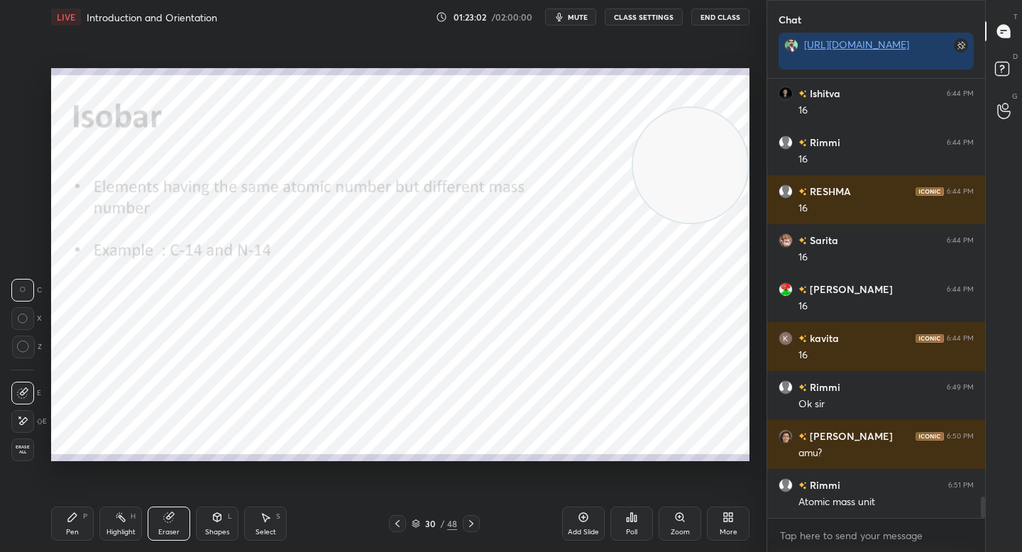
click at [67, 525] on div "Pen P" at bounding box center [72, 524] width 43 height 34
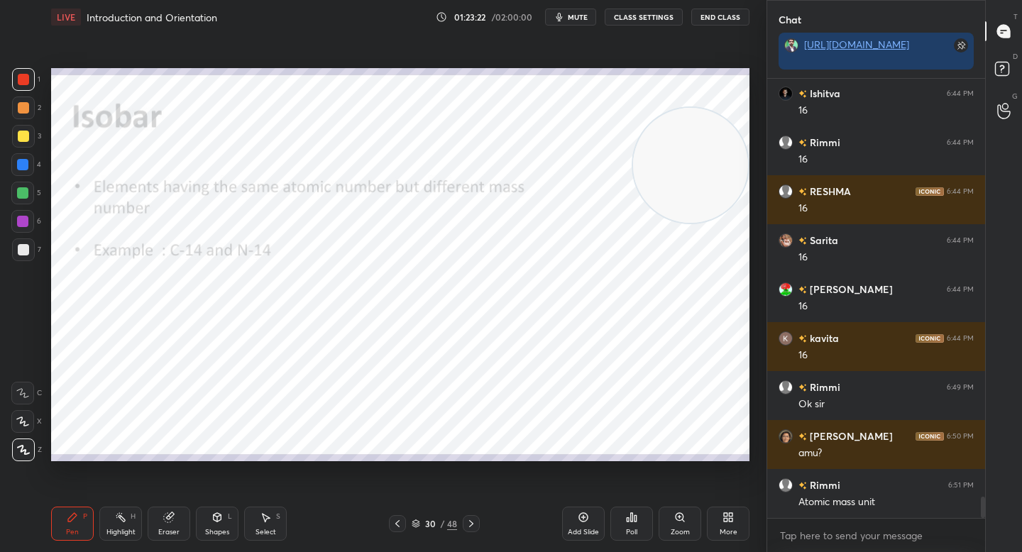
click at [165, 514] on icon at bounding box center [168, 517] width 9 height 9
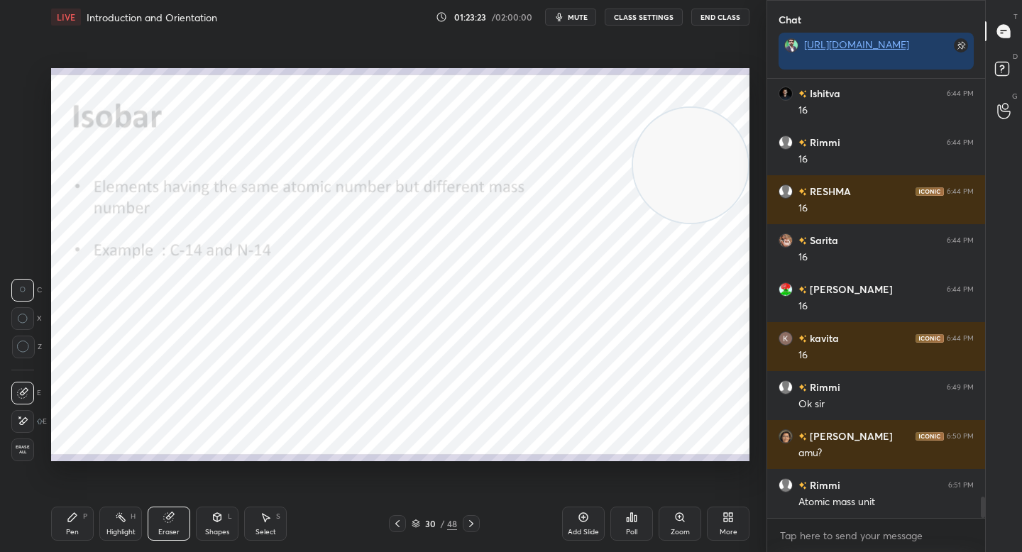
click at [74, 524] on div "Pen P" at bounding box center [72, 524] width 43 height 34
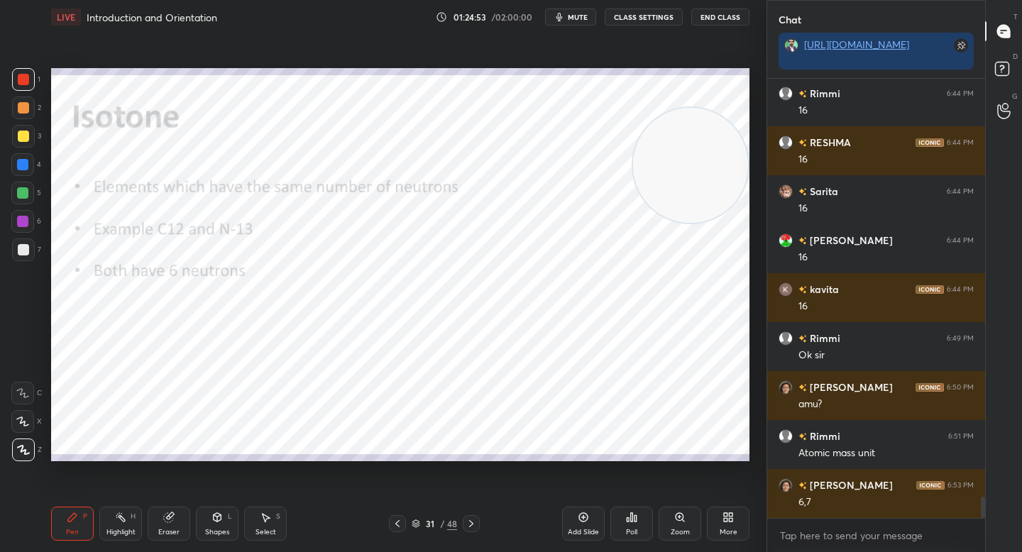
scroll to position [8795, 0]
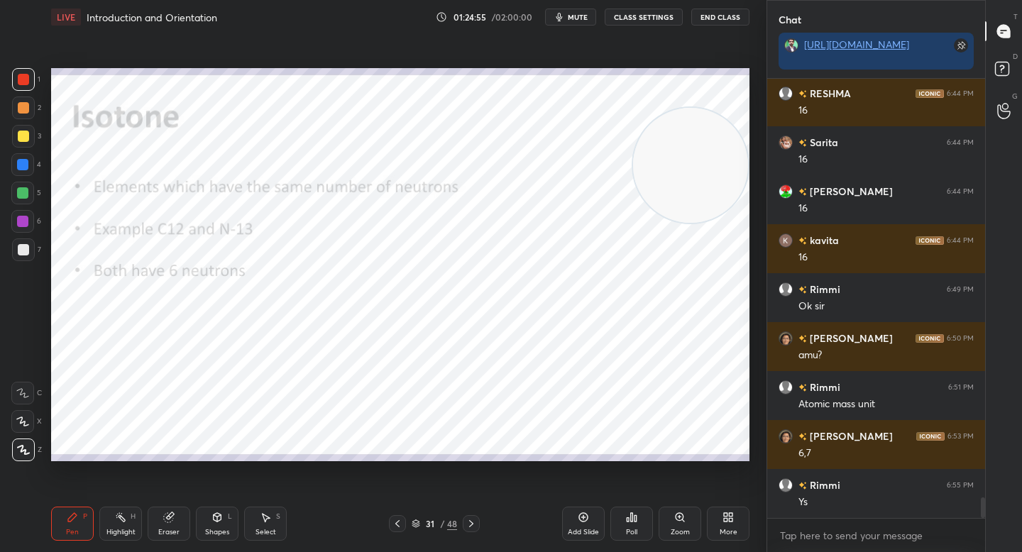
click at [583, 20] on span "mute" at bounding box center [578, 17] width 20 height 10
click at [583, 20] on span "unmute" at bounding box center [576, 17] width 31 height 10
click at [583, 20] on span "mute" at bounding box center [578, 17] width 20 height 10
click at [583, 20] on span "unmute" at bounding box center [576, 17] width 31 height 10
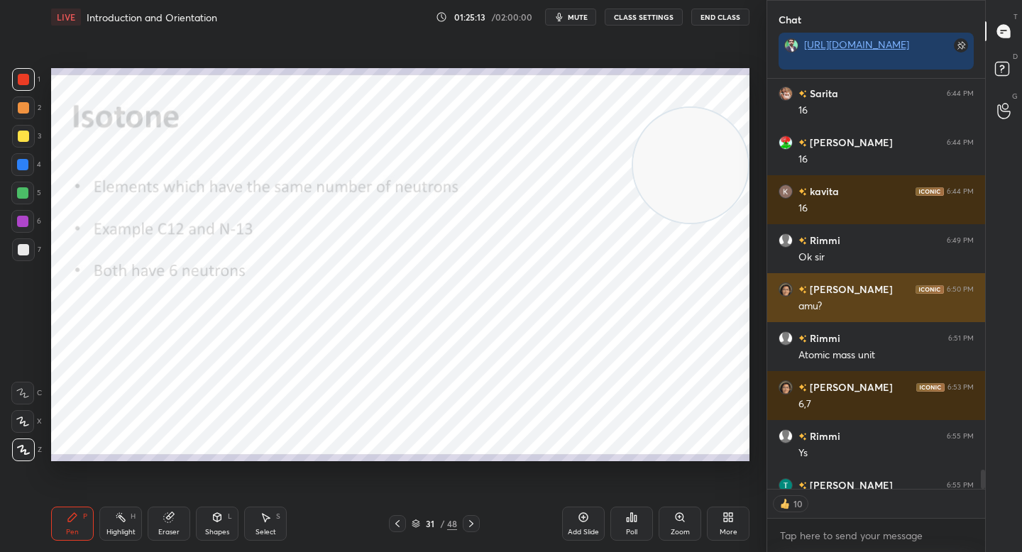
scroll to position [8873, 0]
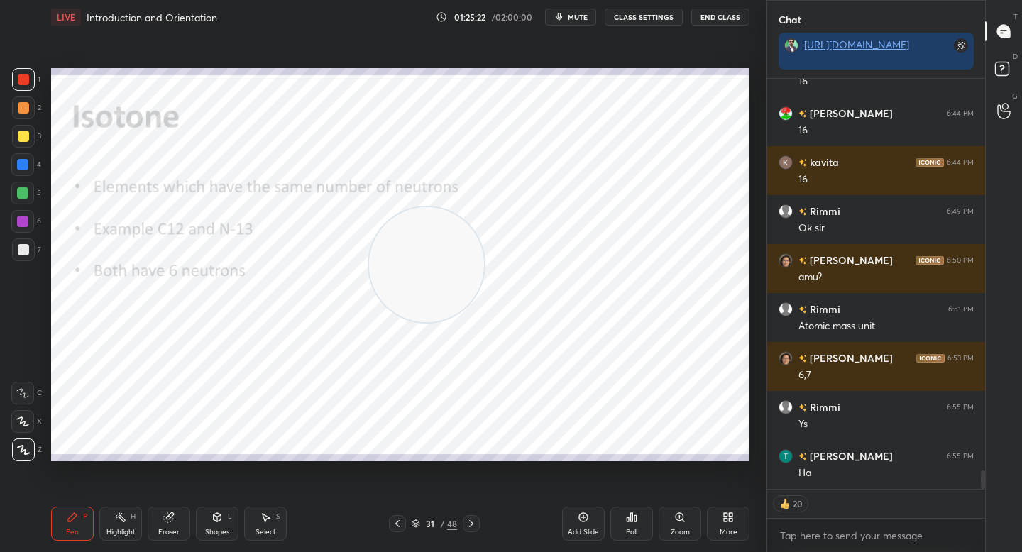
drag, startPoint x: 688, startPoint y: 180, endPoint x: 363, endPoint y: 303, distance: 348.1
click at [369, 307] on video at bounding box center [426, 264] width 115 height 115
drag, startPoint x: 26, startPoint y: 444, endPoint x: 45, endPoint y: 436, distance: 21.3
click at [31, 444] on div "1 2 3 4 5 6 7 C X Z C X Z E E Erase all H H LIVE Introduction and Orientation 0…" at bounding box center [377, 276] width 755 height 552
click at [19, 253] on div at bounding box center [23, 249] width 11 height 11
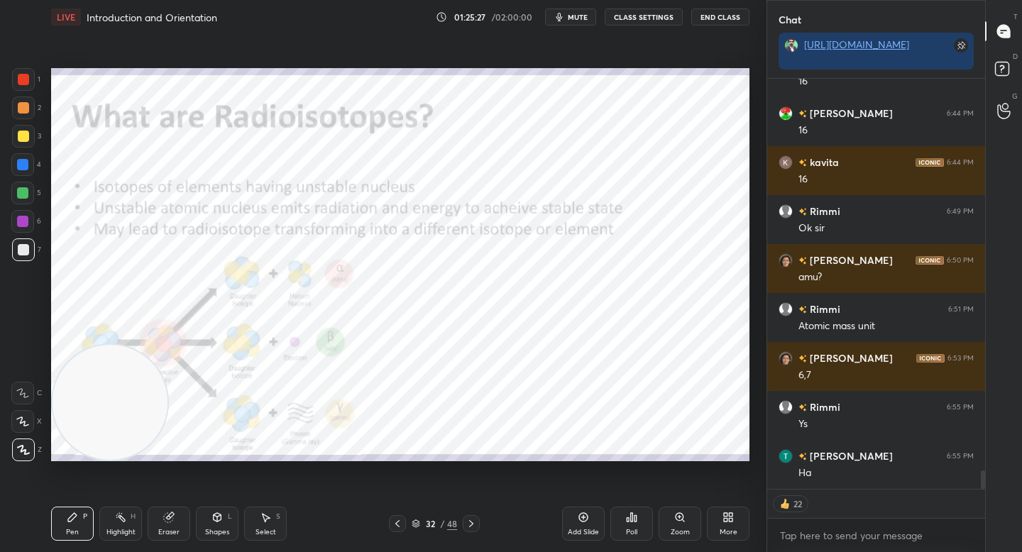
click at [18, 219] on div at bounding box center [22, 221] width 11 height 11
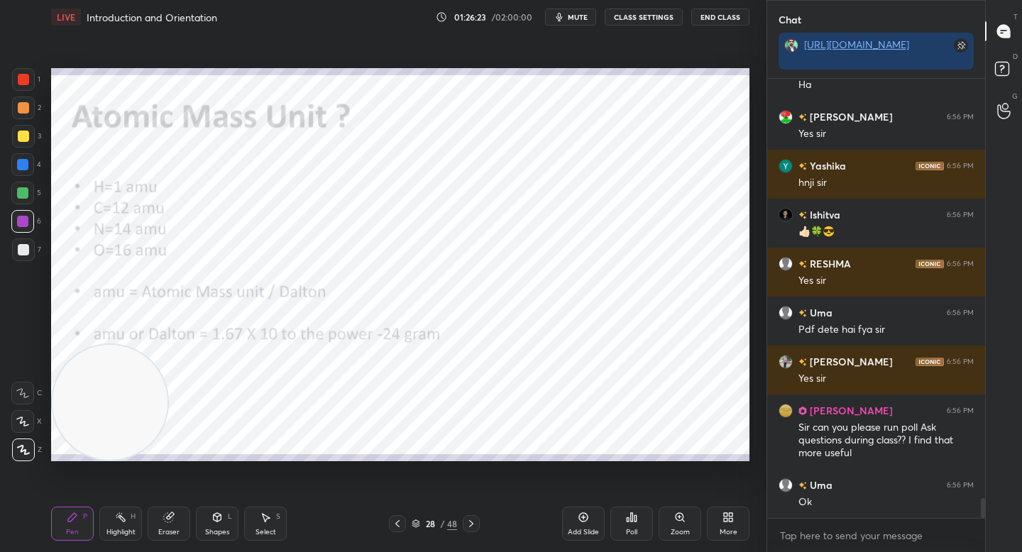
scroll to position [9310, 0]
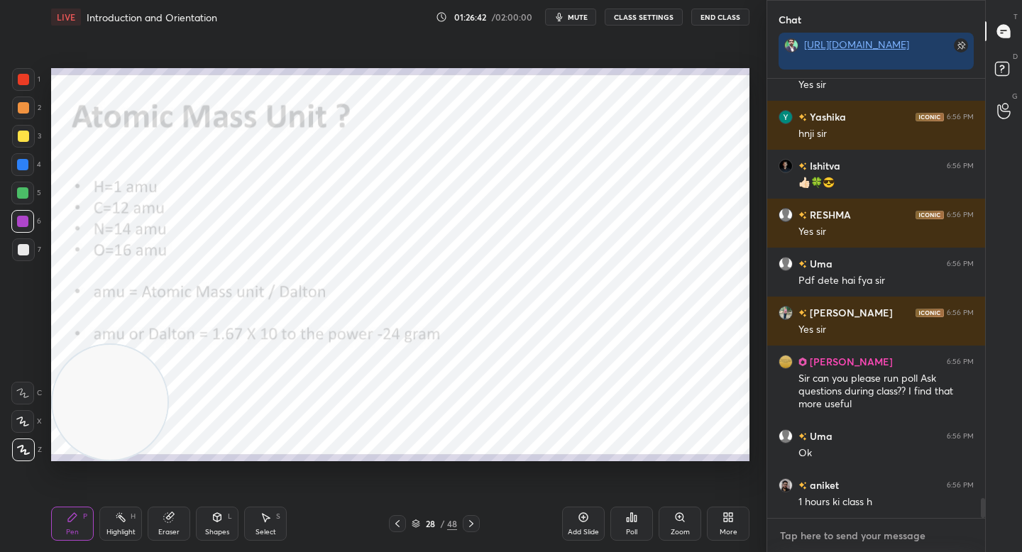
type textarea "x"
click at [792, 542] on textarea at bounding box center [875, 535] width 195 height 23
type textarea "3"
type textarea "x"
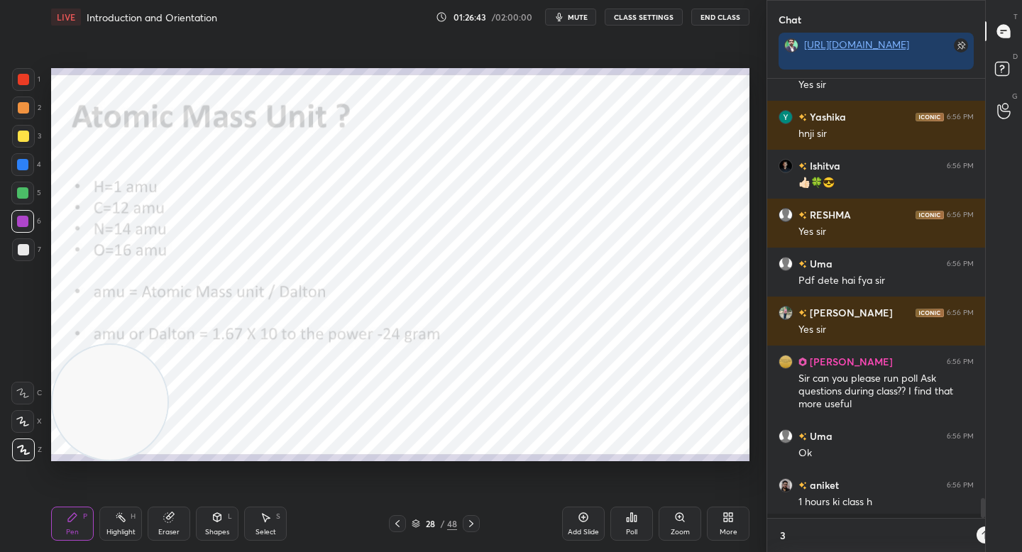
type textarea "30"
type textarea "x"
type textarea "304"
type textarea "x"
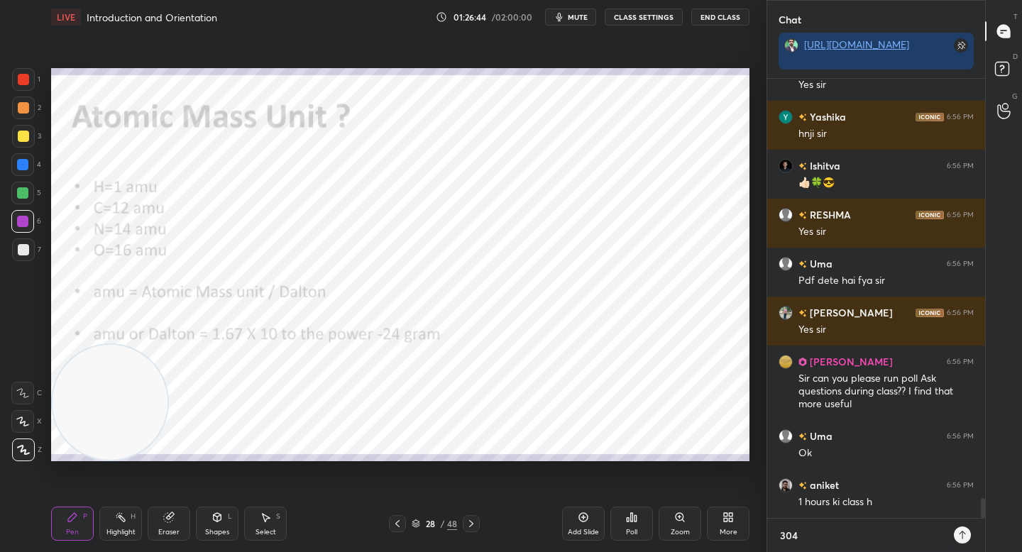
type textarea "3043"
type textarea "x"
type textarea "3043"
type textarea "x"
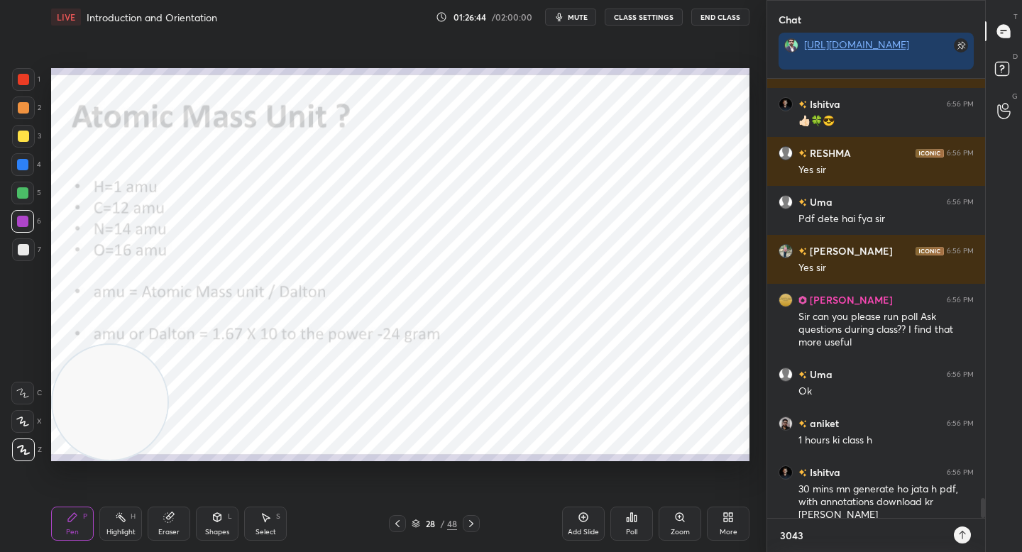
type textarea "3043 P"
type textarea "x"
type textarea "3043 Po"
type textarea "x"
type textarea "3043 Pol"
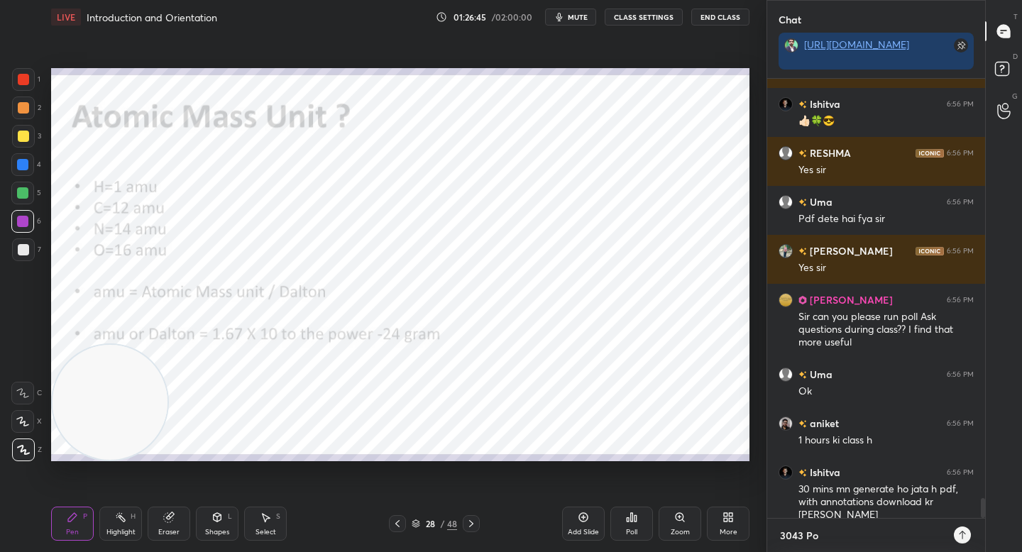
type textarea "x"
type textarea "3043 Poll"
type textarea "x"
type textarea "3043 Poll"
type textarea "x"
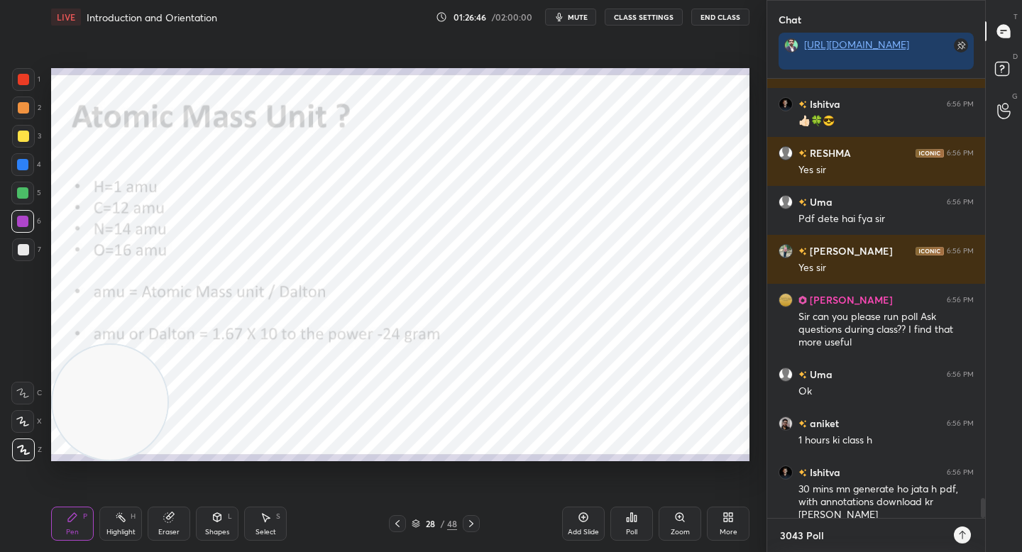
type textarea "3043 Poll"
type textarea "x"
type textarea "3043 Polls"
type textarea "x"
type textarea "3043 Polls"
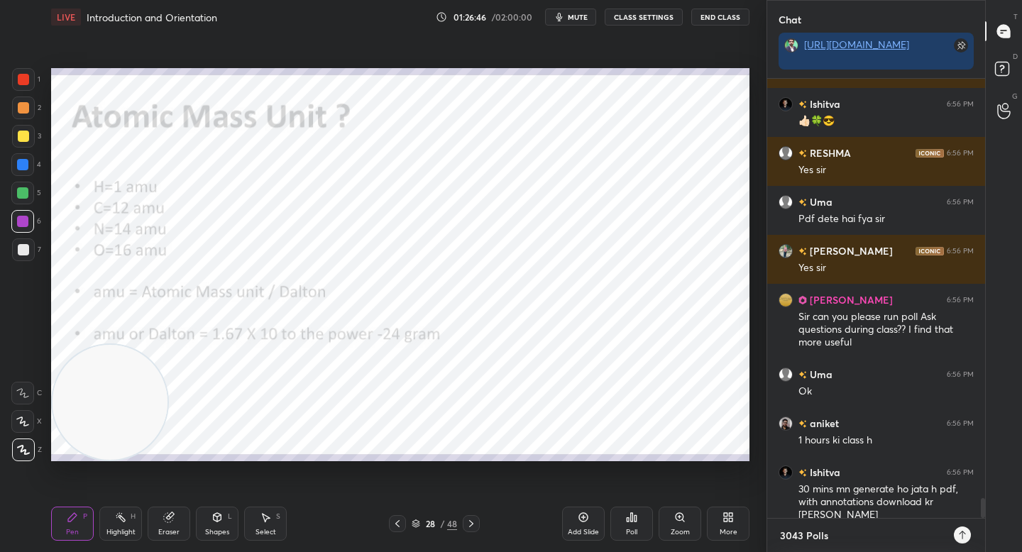
type textarea "x"
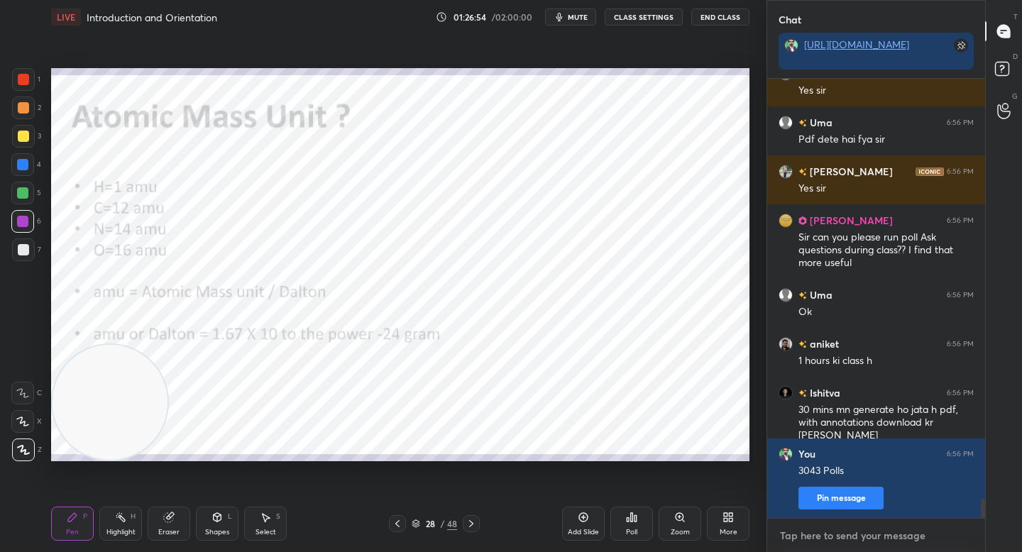
type textarea "M"
type textarea "x"
type textarea "MC"
type textarea "x"
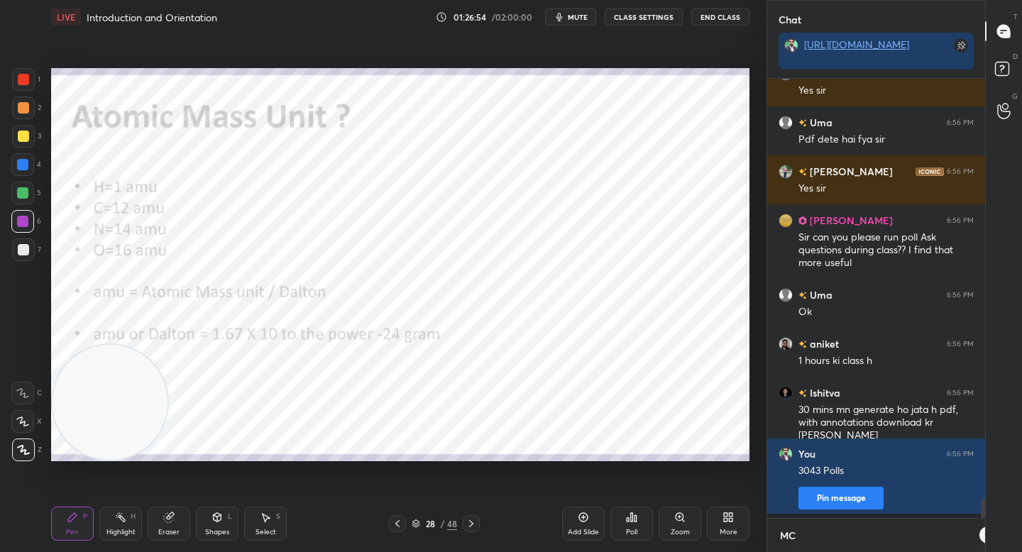
type textarea "MCQ"
type textarea "x"
type textarea "MCQs"
type textarea "x"
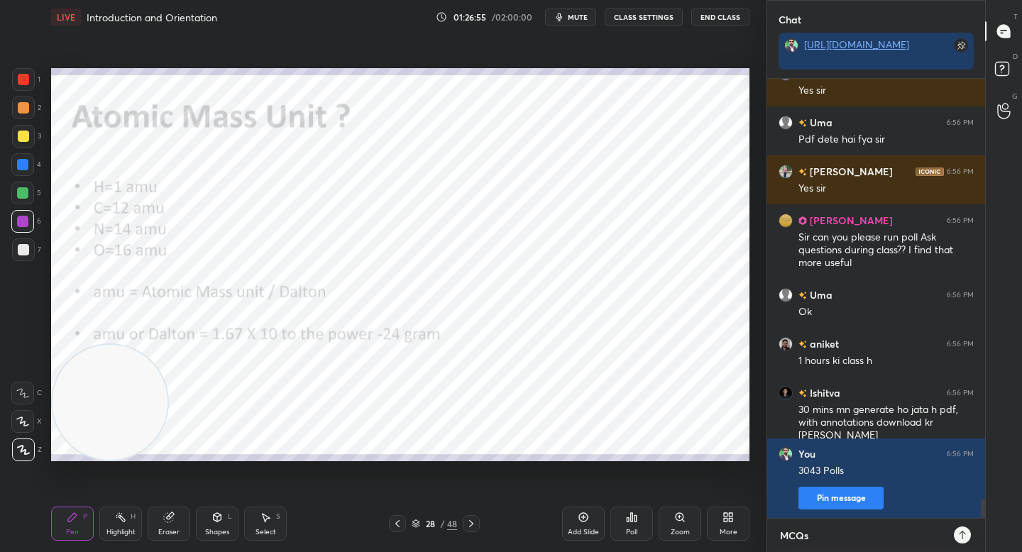
type textarea "MCQ"
type textarea "x"
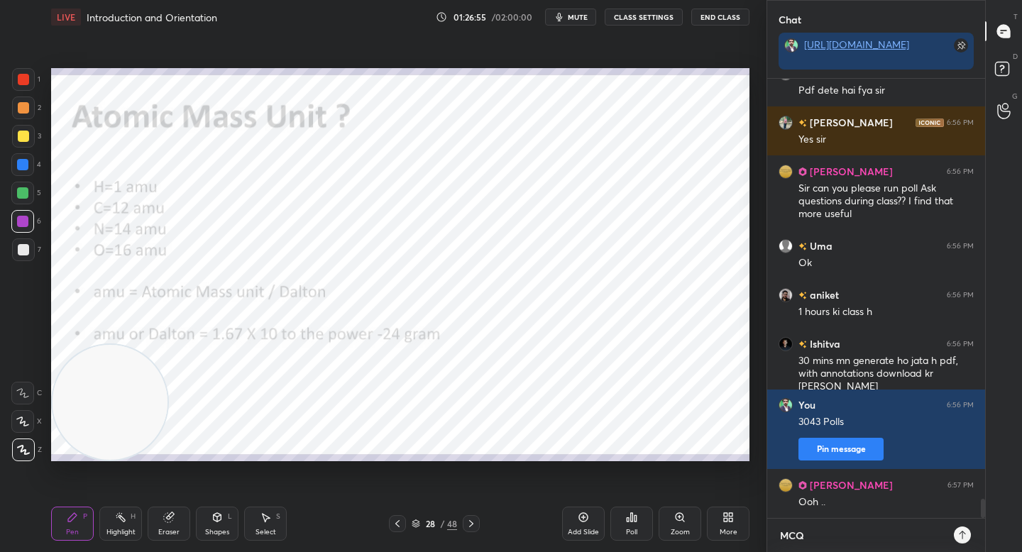
type textarea "MCQs"
type textarea "x"
type textarea "MCQs"
type textarea "x"
type textarea "MCQs {"
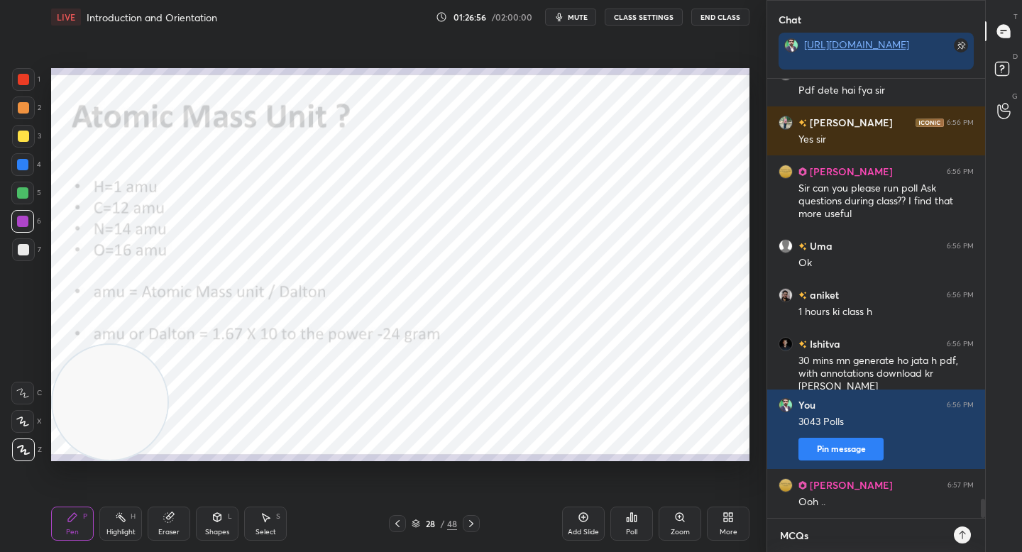
type textarea "x"
type textarea "MCQs {Y"
type textarea "x"
type textarea "MCQs {YQ"
type textarea "x"
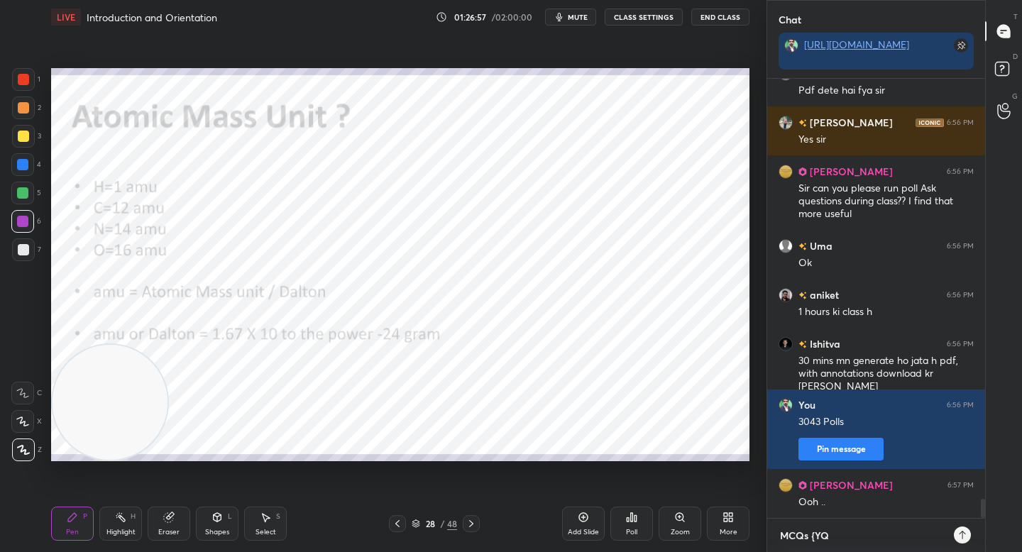
type textarea "MCQs {Y"
type textarea "x"
type textarea "MCQs {"
type textarea "x"
type textarea "MCQs"
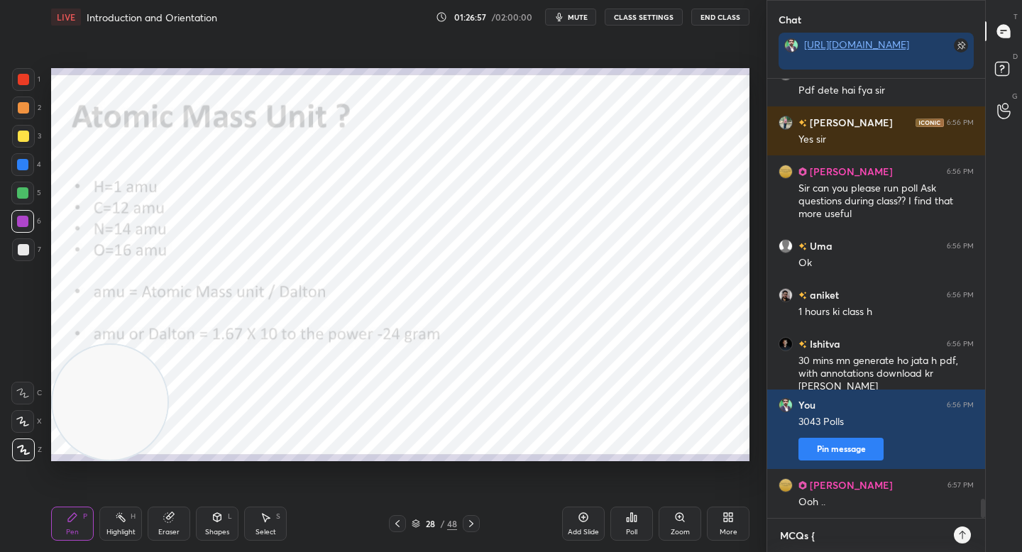
type textarea "x"
type textarea "MCQs P"
type textarea "x"
type textarea "MCQs PY"
type textarea "x"
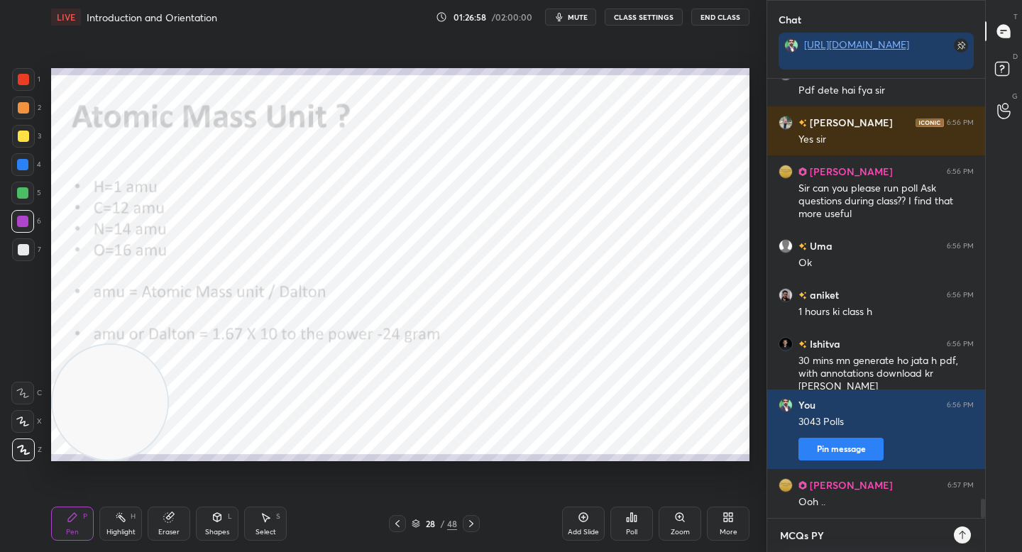
type textarea "MCQs PYQ"
type textarea "x"
type textarea "MCQs PYQs"
type textarea "x"
type textarea "MCQs PYQs"
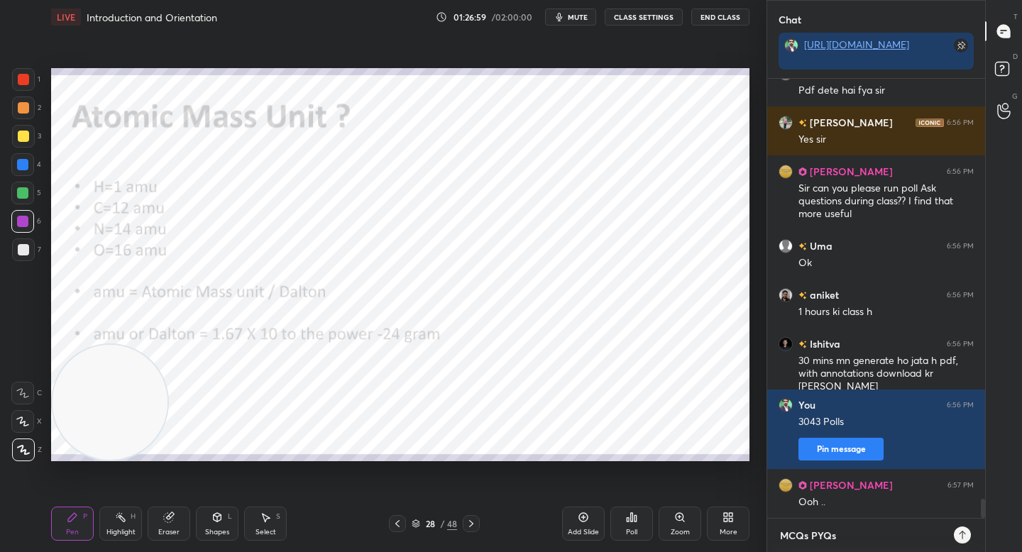
type textarea "x"
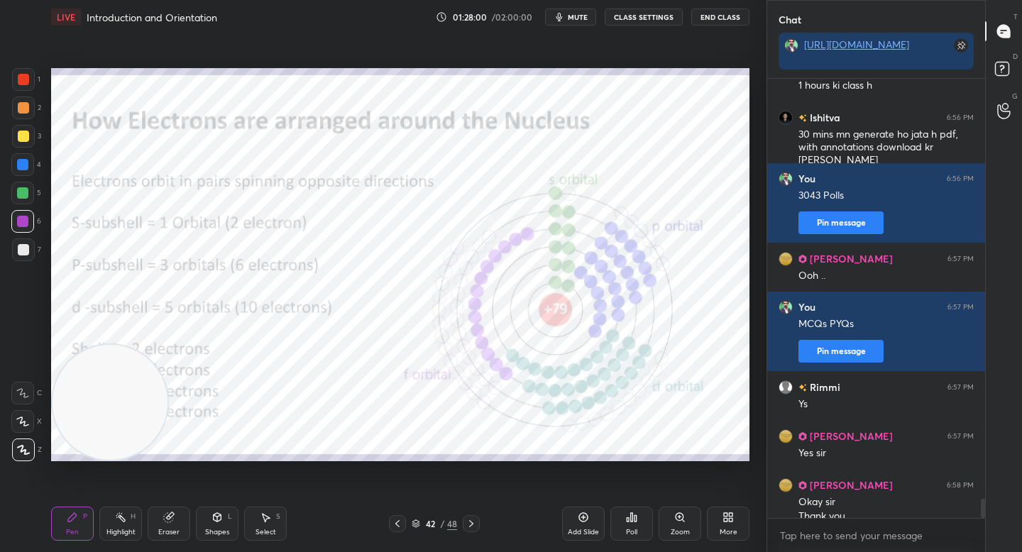
scroll to position [9741, 0]
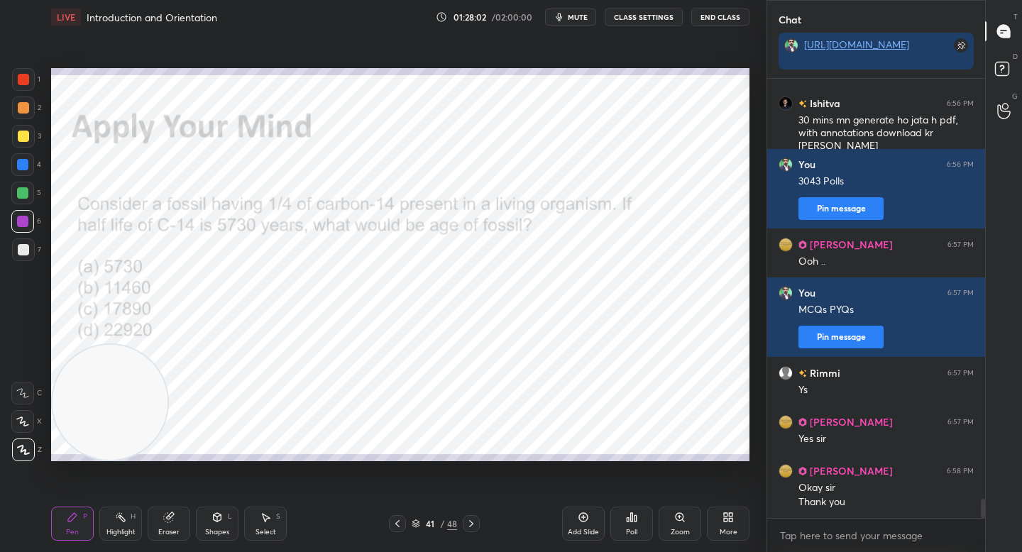
drag, startPoint x: 119, startPoint y: 404, endPoint x: 419, endPoint y: 329, distance: 310.1
click at [167, 345] on video at bounding box center [110, 402] width 115 height 115
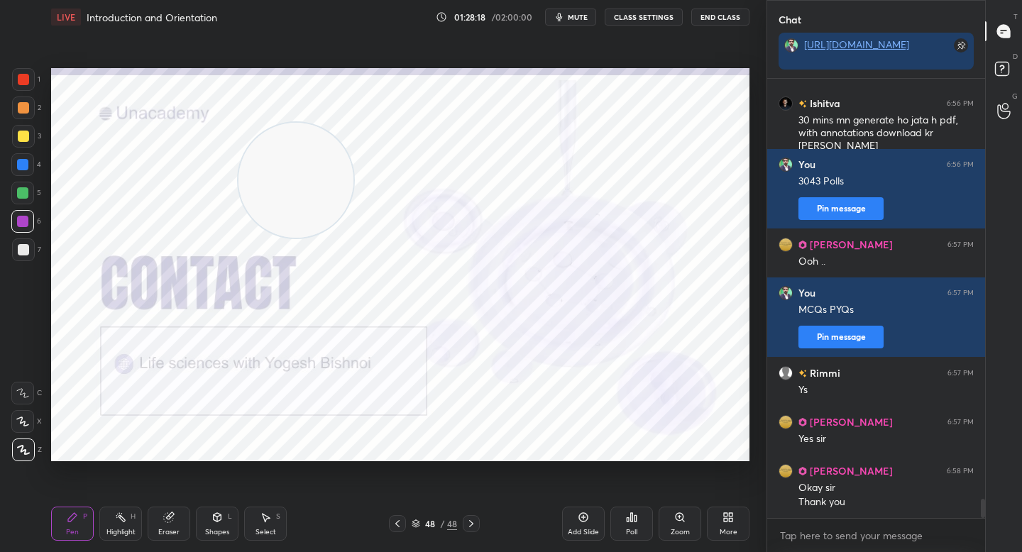
drag, startPoint x: 419, startPoint y: 326, endPoint x: 298, endPoint y: 171, distance: 196.6
click at [297, 172] on video at bounding box center [295, 180] width 115 height 115
click at [28, 167] on div at bounding box center [22, 164] width 23 height 23
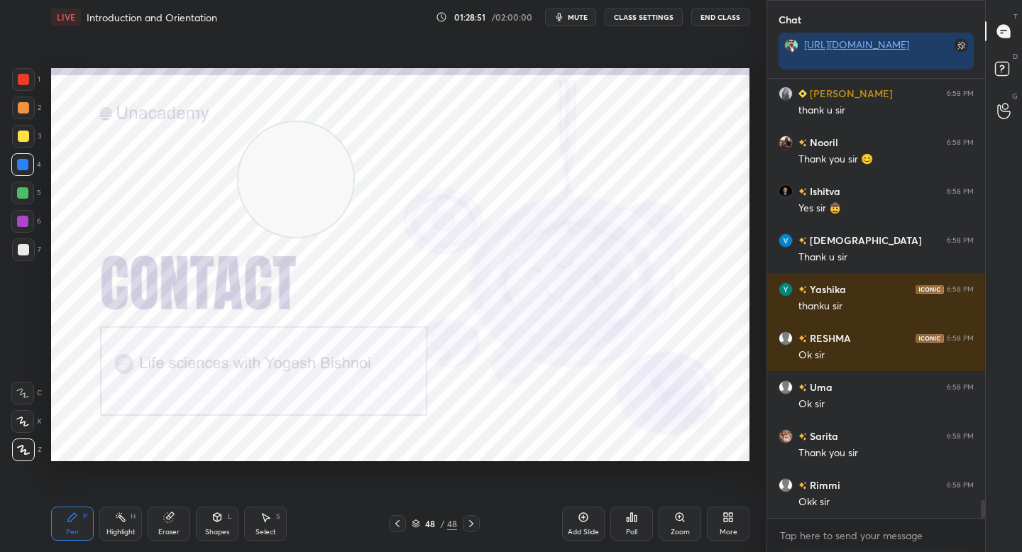
scroll to position [435, 214]
click at [575, 22] on button "mute" at bounding box center [570, 17] width 51 height 17
click at [575, 22] on button "unmute" at bounding box center [570, 17] width 51 height 17
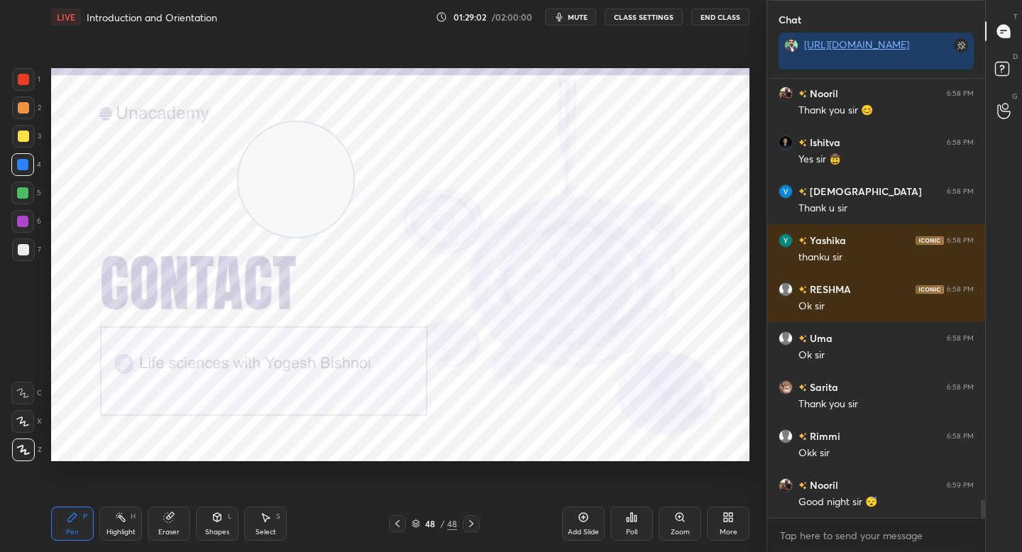
click at [575, 22] on button "mute" at bounding box center [570, 17] width 51 height 17
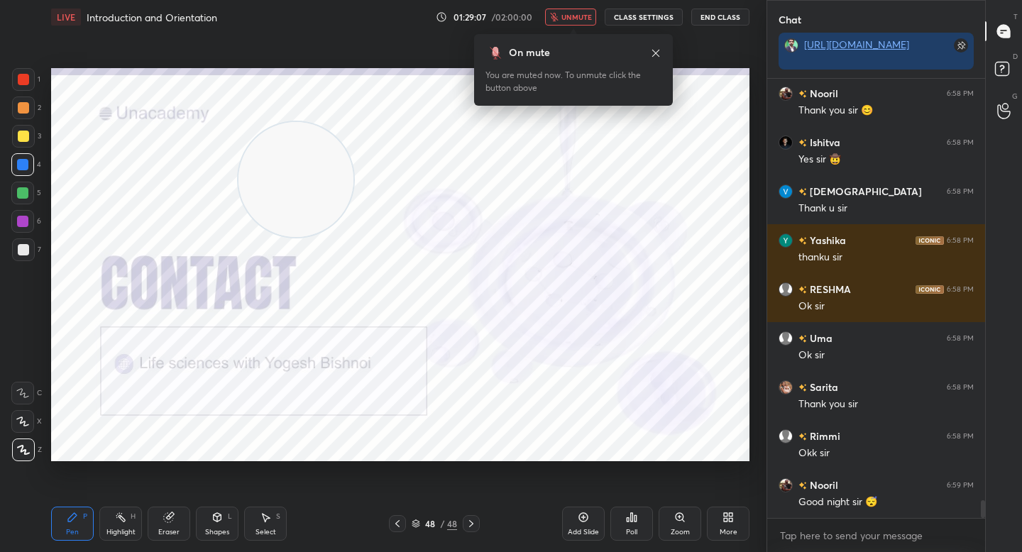
click at [575, 22] on button "unmute" at bounding box center [570, 17] width 51 height 17
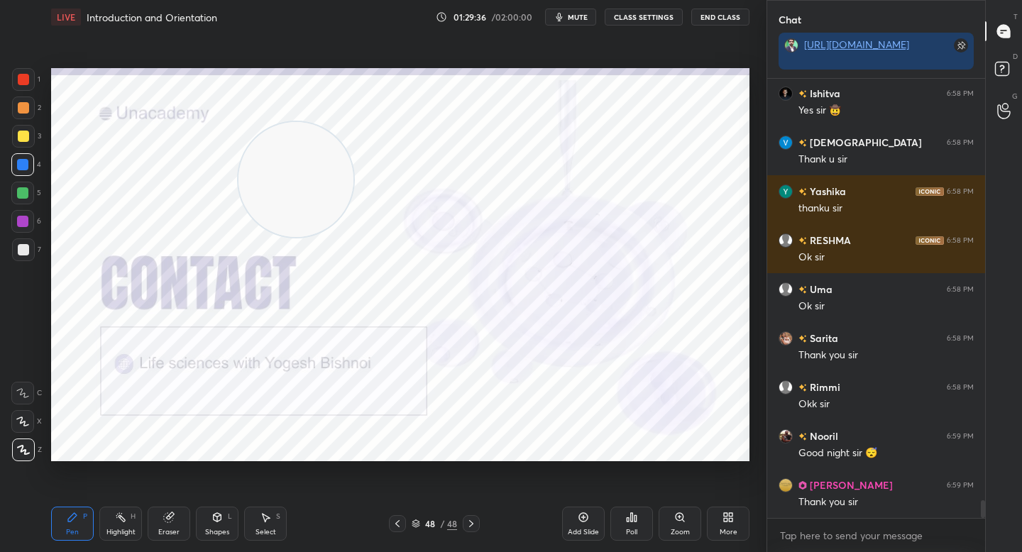
scroll to position [10537, 0]
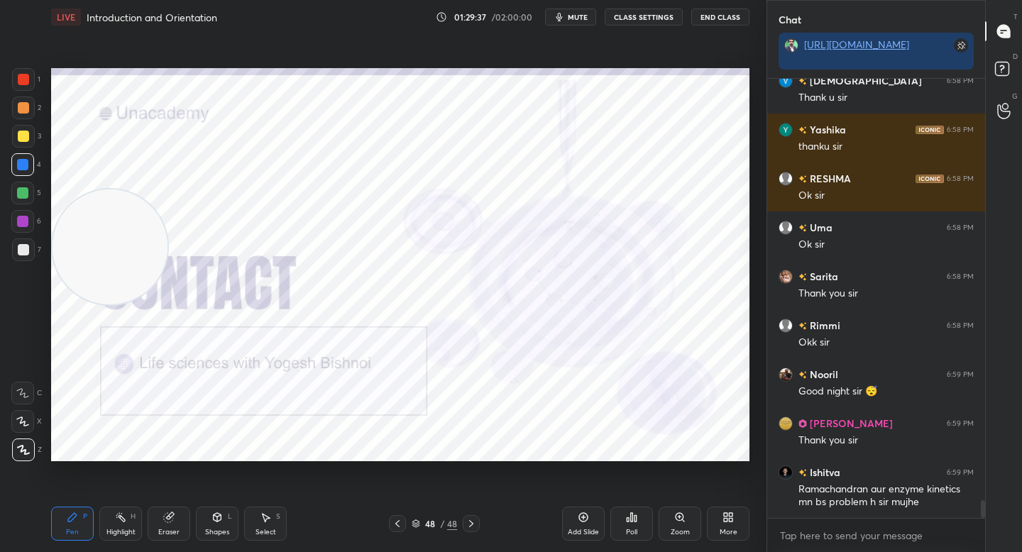
drag, startPoint x: 306, startPoint y: 154, endPoint x: 104, endPoint y: 221, distance: 212.5
click at [104, 221] on video at bounding box center [110, 246] width 115 height 115
drag, startPoint x: 104, startPoint y: 231, endPoint x: 118, endPoint y: 169, distance: 63.9
click at [118, 169] on video at bounding box center [123, 183] width 115 height 115
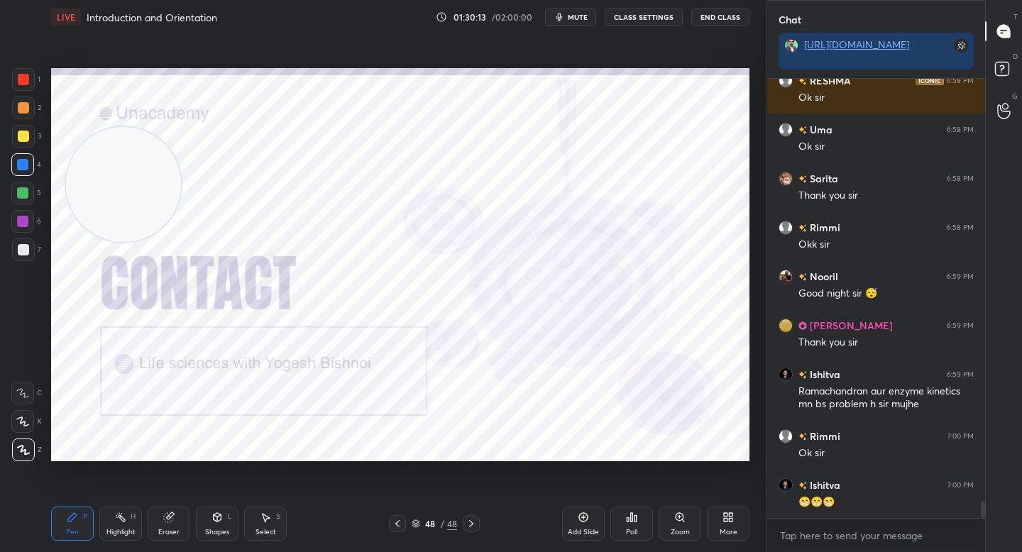
scroll to position [10684, 0]
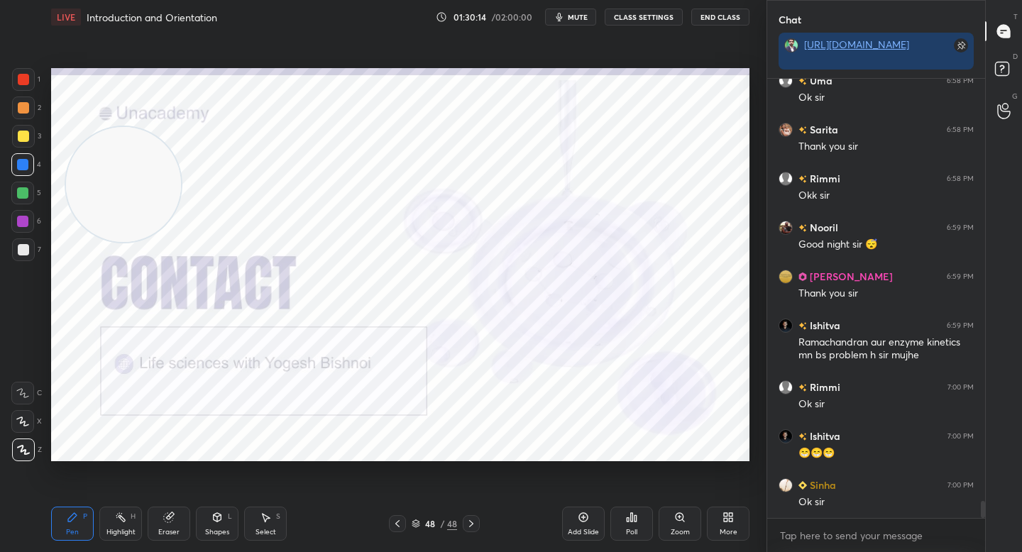
drag, startPoint x: 126, startPoint y: 170, endPoint x: 106, endPoint y: 319, distance: 150.2
click at [109, 242] on video at bounding box center [123, 184] width 115 height 115
click at [25, 199] on div at bounding box center [22, 193] width 23 height 23
drag, startPoint x: 23, startPoint y: 202, endPoint x: 26, endPoint y: 212, distance: 10.2
click at [23, 203] on div at bounding box center [22, 193] width 23 height 23
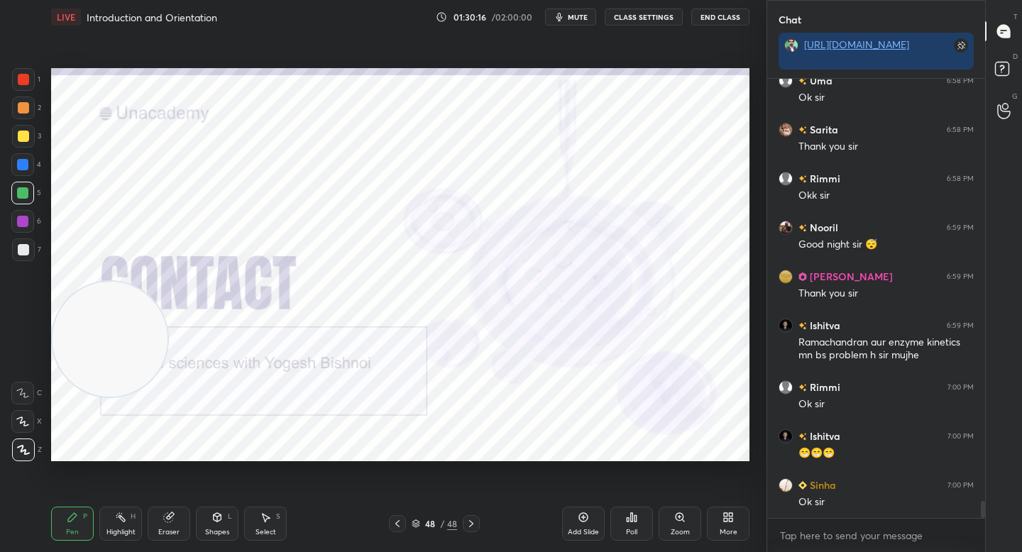
click at [27, 214] on div at bounding box center [22, 221] width 23 height 23
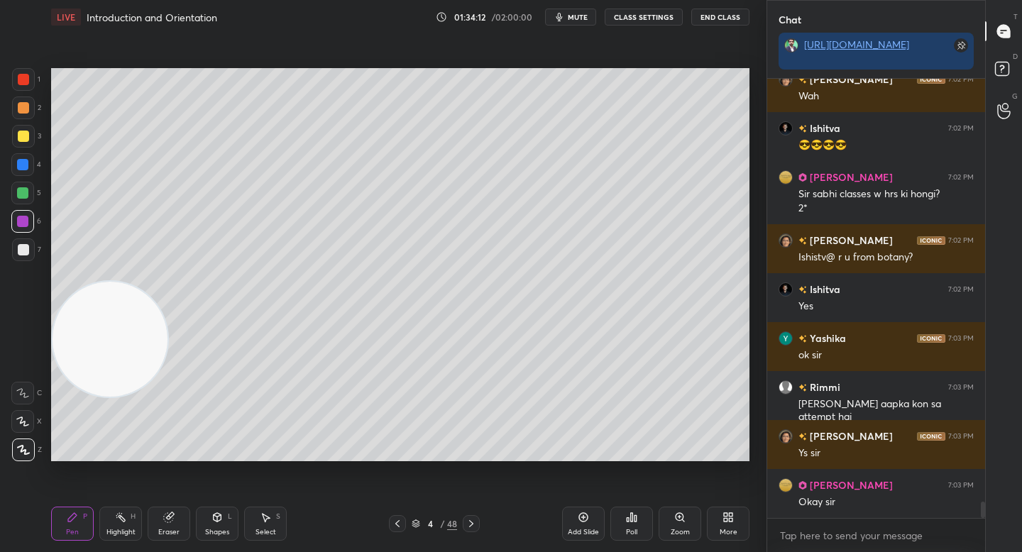
scroll to position [11507, 0]
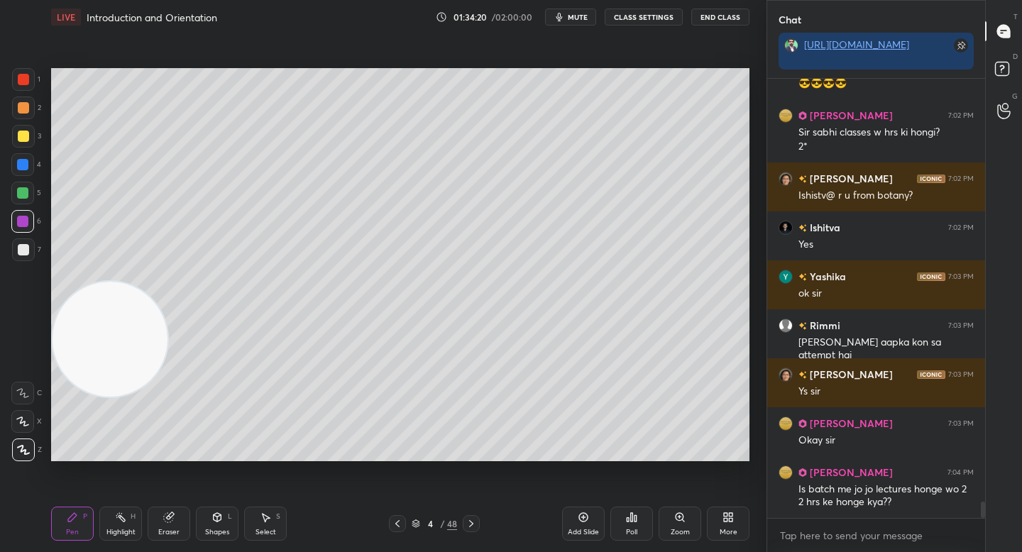
click at [22, 243] on div at bounding box center [23, 249] width 23 height 23
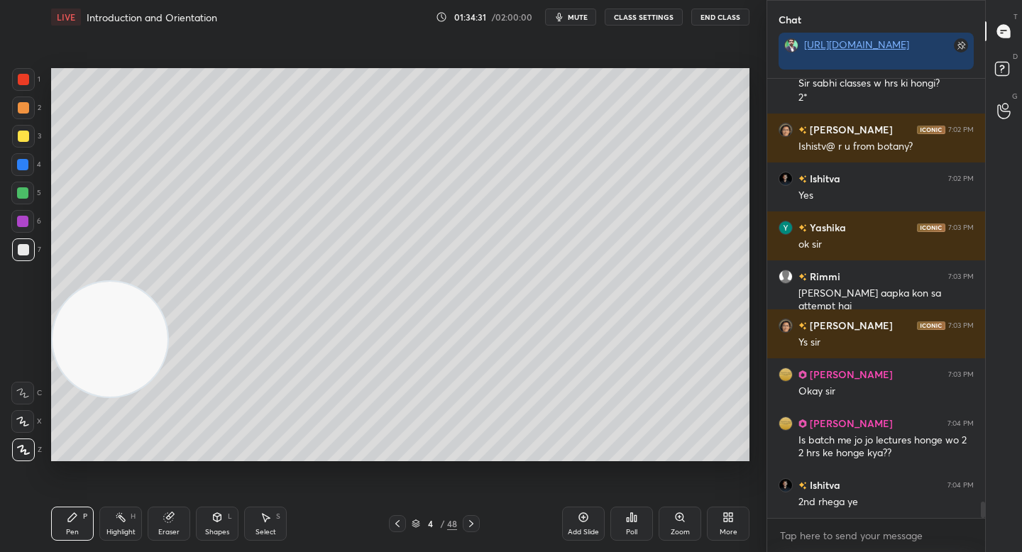
scroll to position [11605, 0]
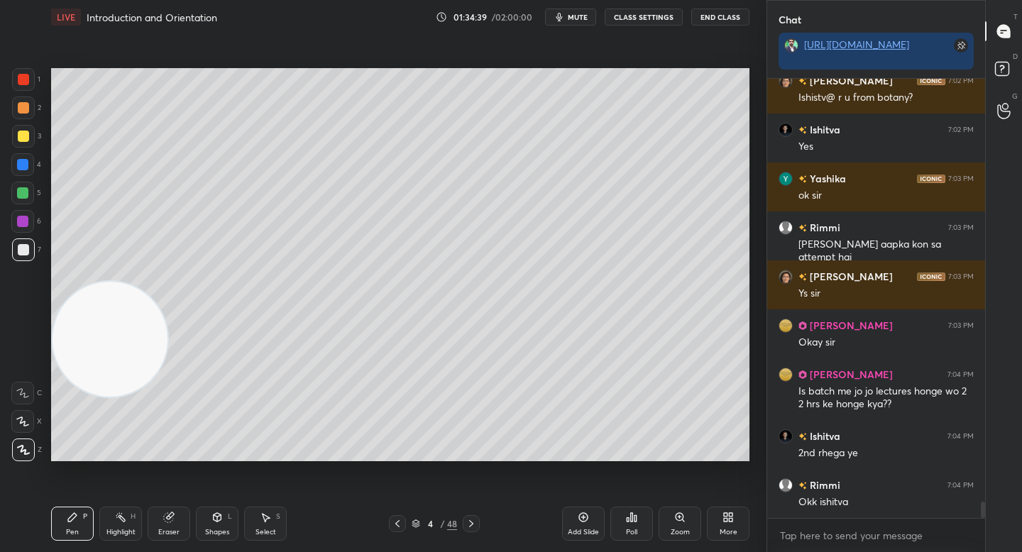
click at [115, 397] on video at bounding box center [110, 339] width 115 height 115
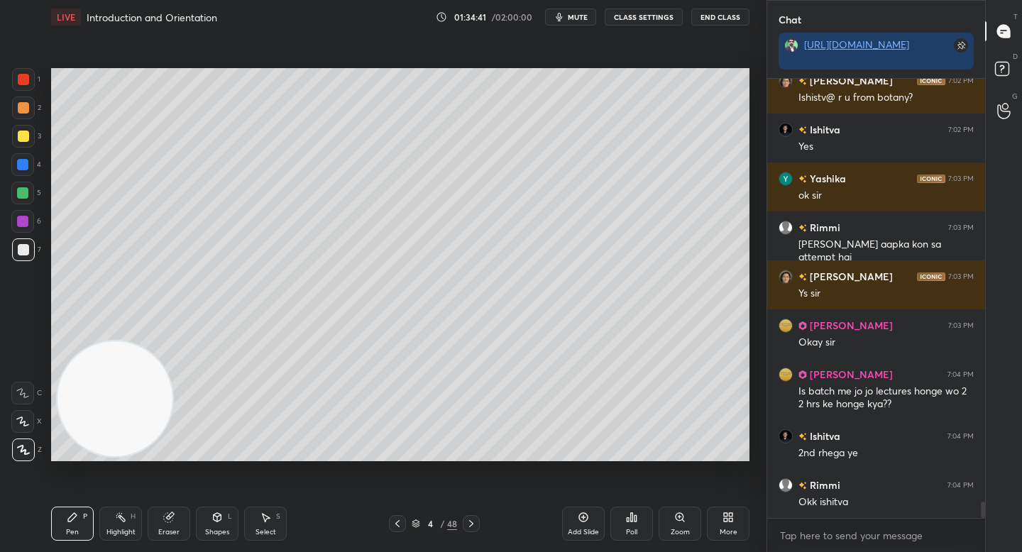
scroll to position [11654, 0]
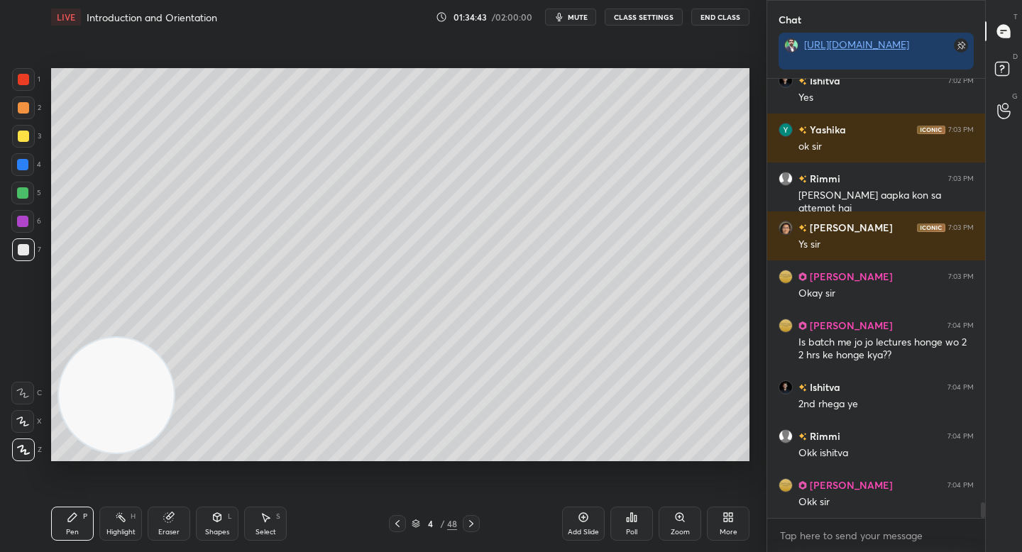
drag, startPoint x: 116, startPoint y: 387, endPoint x: 314, endPoint y: 158, distance: 303.3
click at [174, 338] on video at bounding box center [116, 395] width 115 height 115
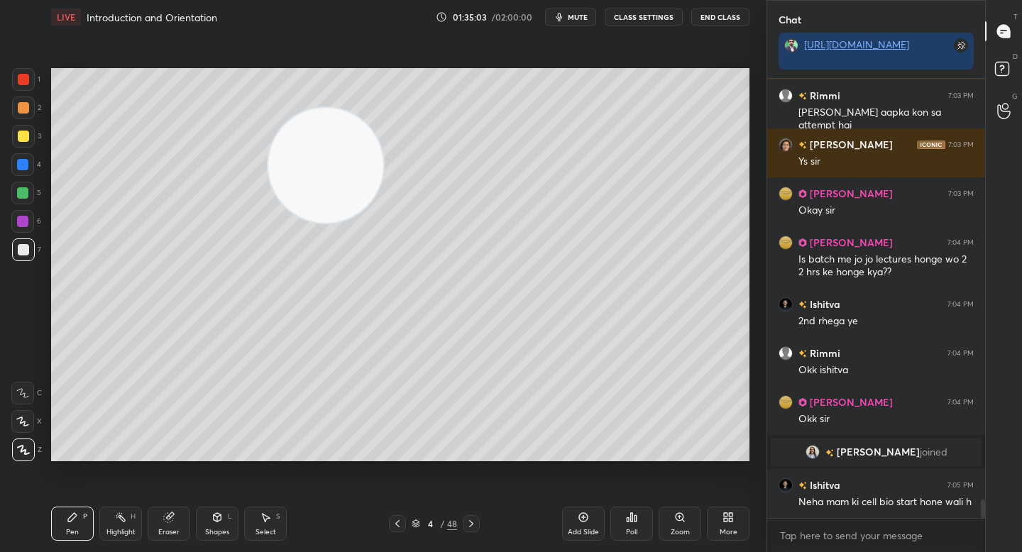
scroll to position [10008, 0]
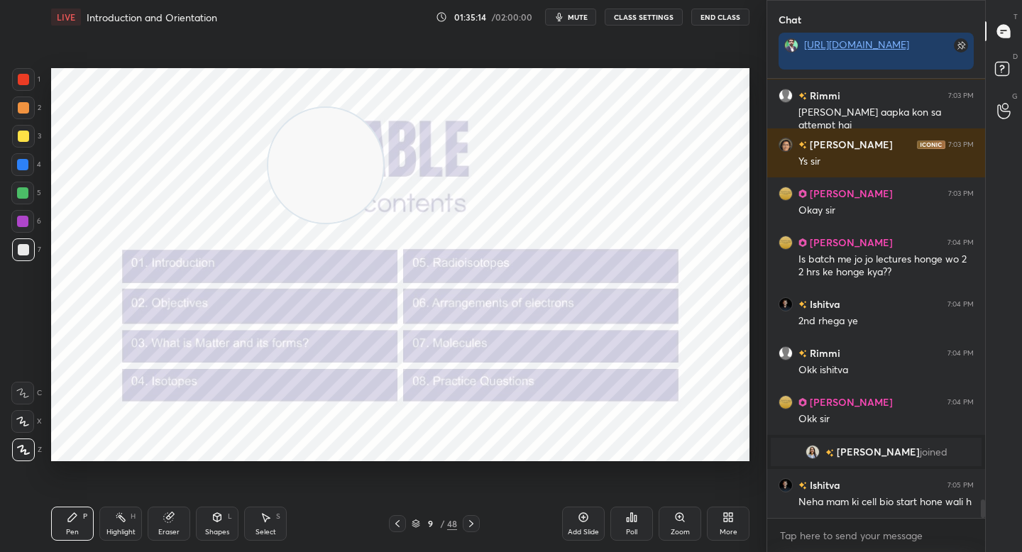
drag, startPoint x: 24, startPoint y: 78, endPoint x: 32, endPoint y: 70, distance: 11.0
click at [25, 80] on div at bounding box center [23, 79] width 11 height 11
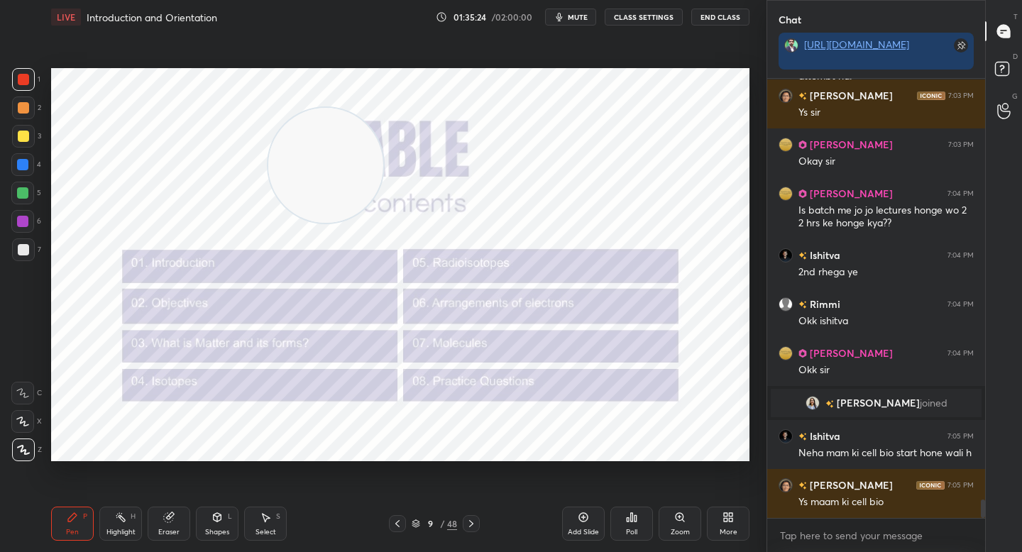
scroll to position [10106, 0]
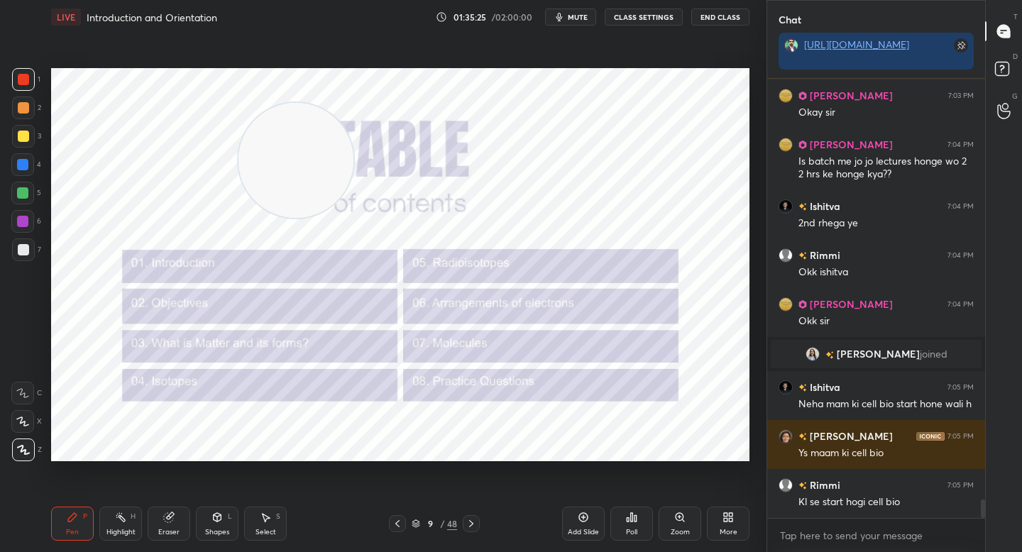
drag, startPoint x: 310, startPoint y: 164, endPoint x: 84, endPoint y: 145, distance: 226.5
click at [238, 143] on video at bounding box center [295, 160] width 115 height 115
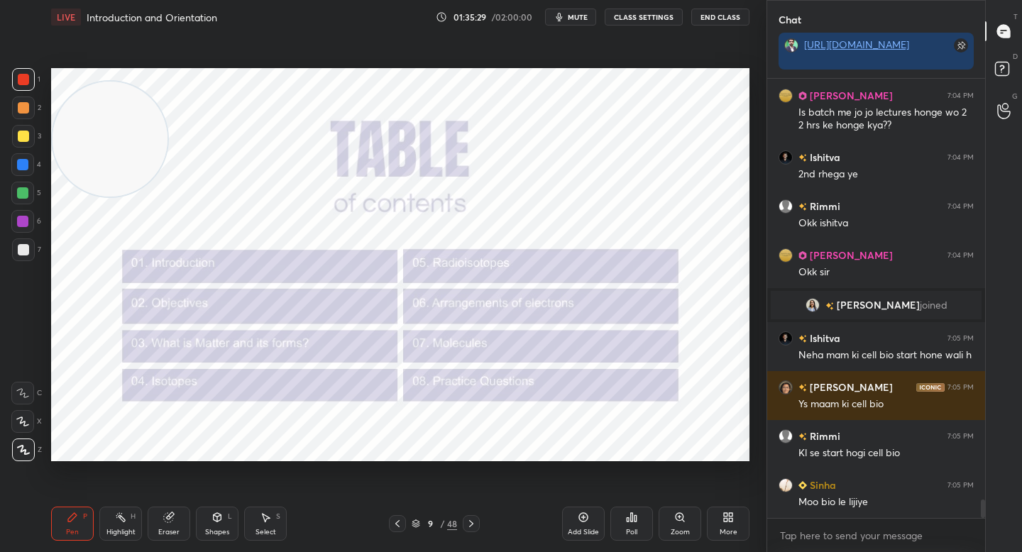
click at [116, 131] on video at bounding box center [110, 139] width 115 height 115
click at [116, 144] on video at bounding box center [110, 127] width 115 height 115
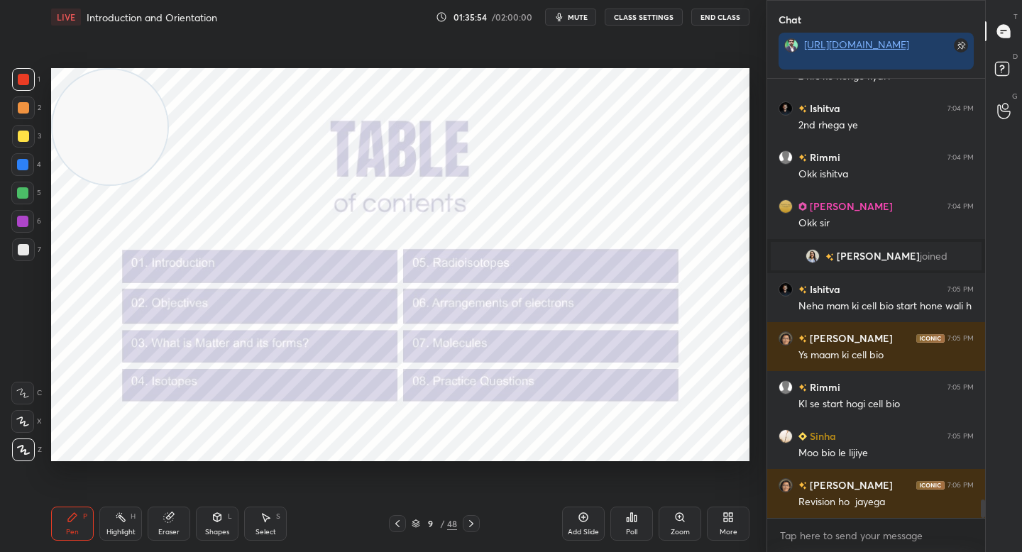
click at [582, 16] on span "mute" at bounding box center [578, 17] width 20 height 10
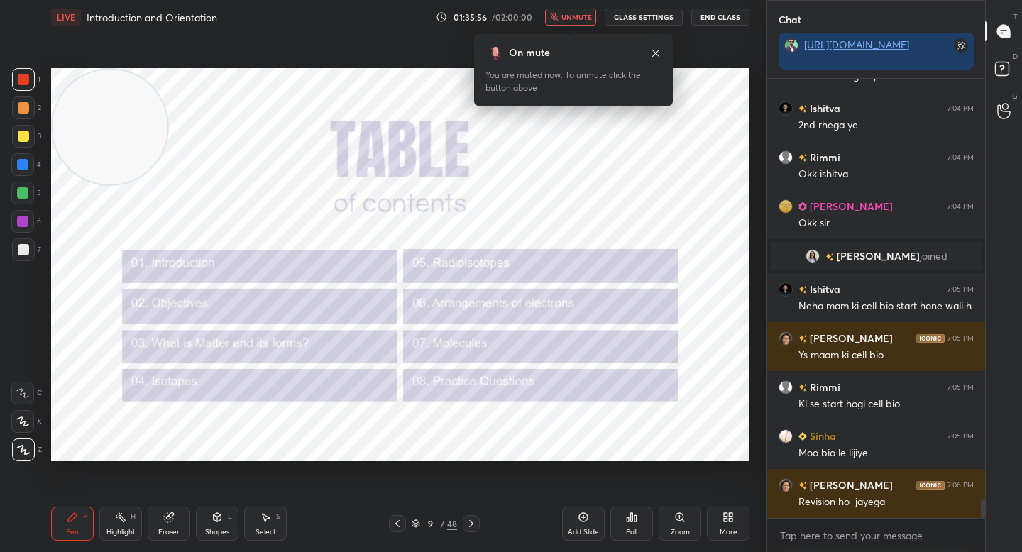
scroll to position [10253, 0]
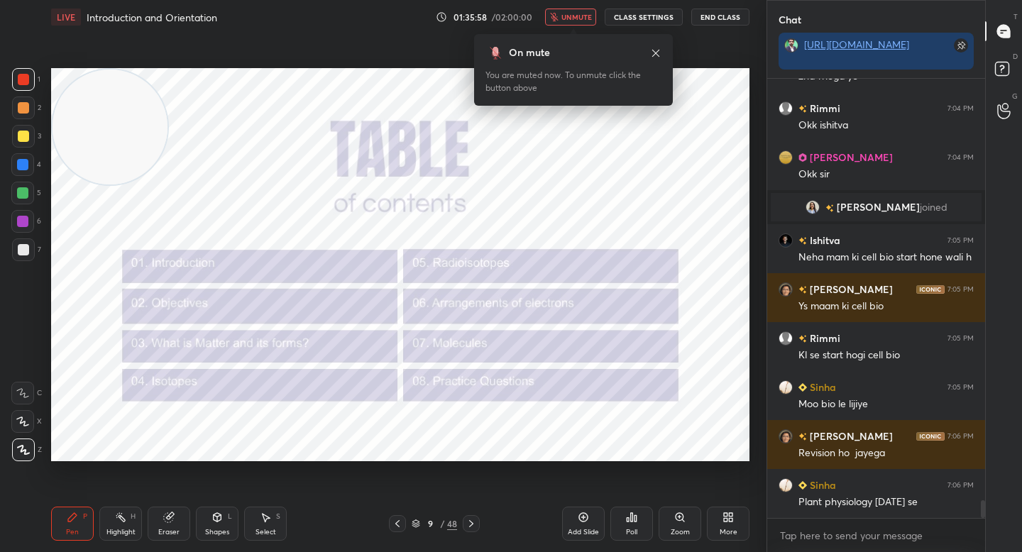
click at [582, 16] on span "unmute" at bounding box center [576, 17] width 31 height 10
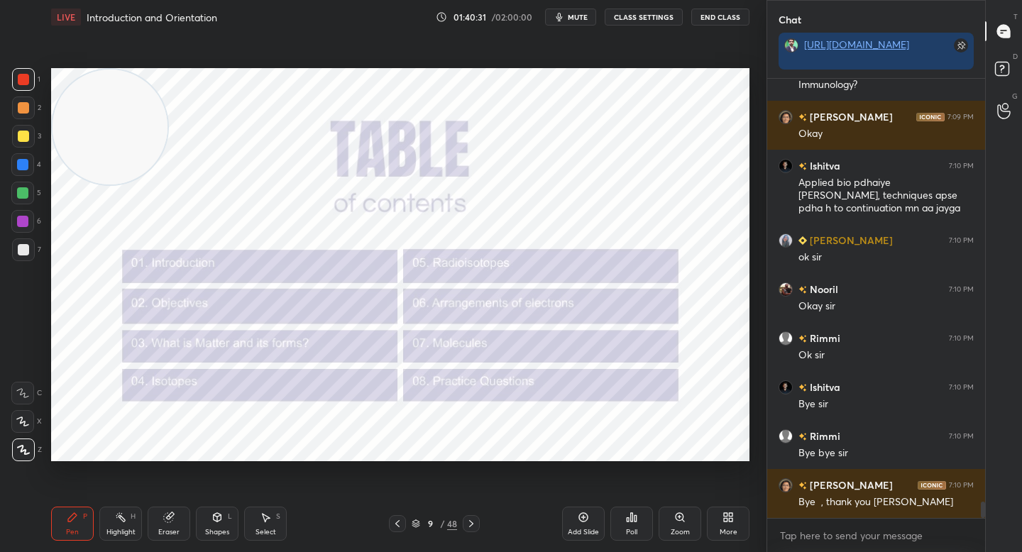
scroll to position [11509, 0]
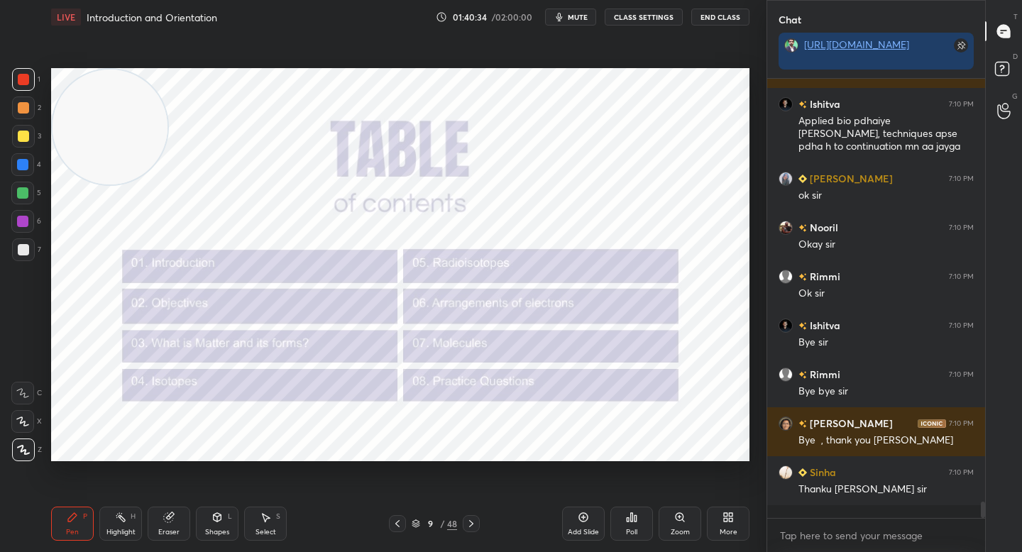
click at [716, 16] on button "End Class" at bounding box center [720, 17] width 58 height 17
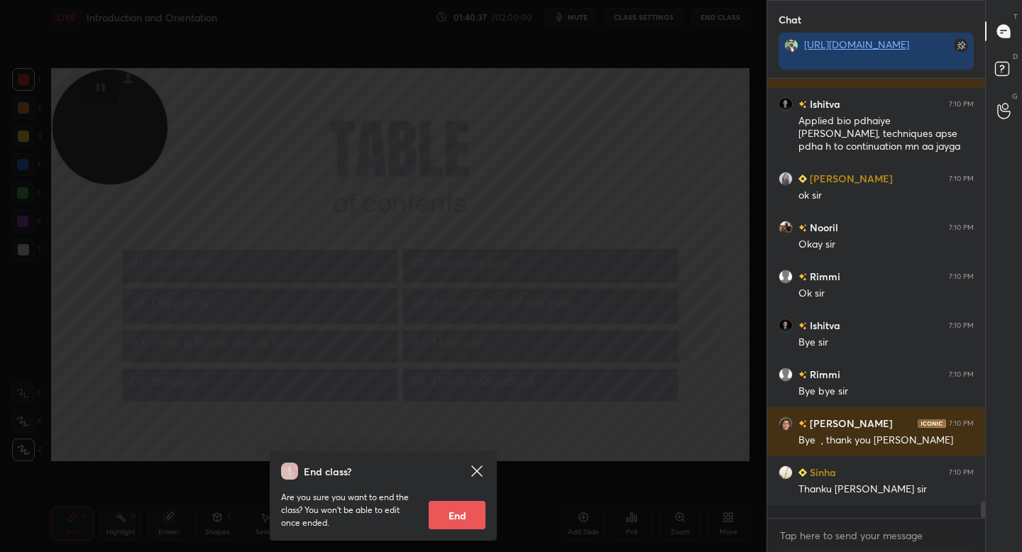
click at [447, 511] on button "End" at bounding box center [457, 515] width 57 height 28
type textarea "x"
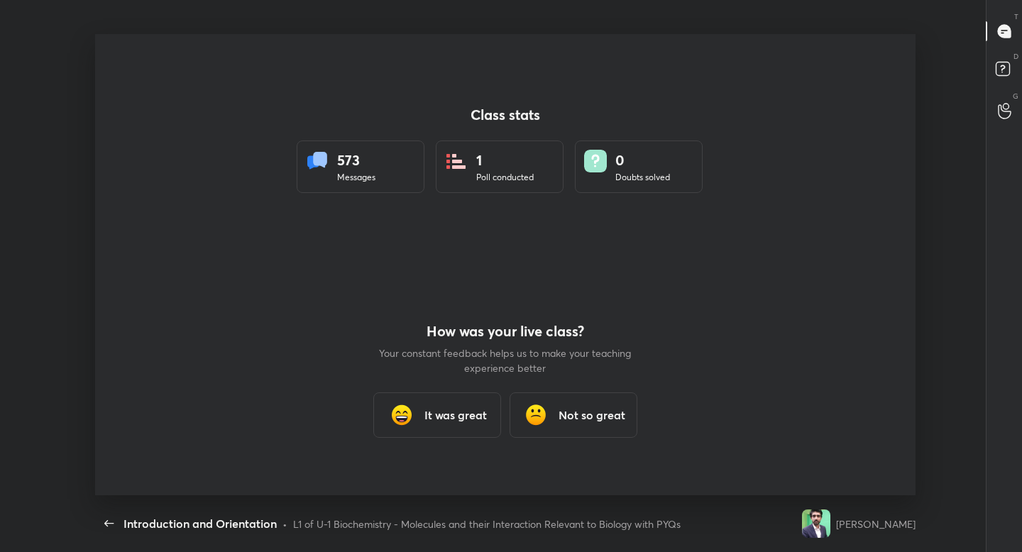
scroll to position [0, 0]
click at [439, 400] on div "It was great" at bounding box center [437, 414] width 128 height 45
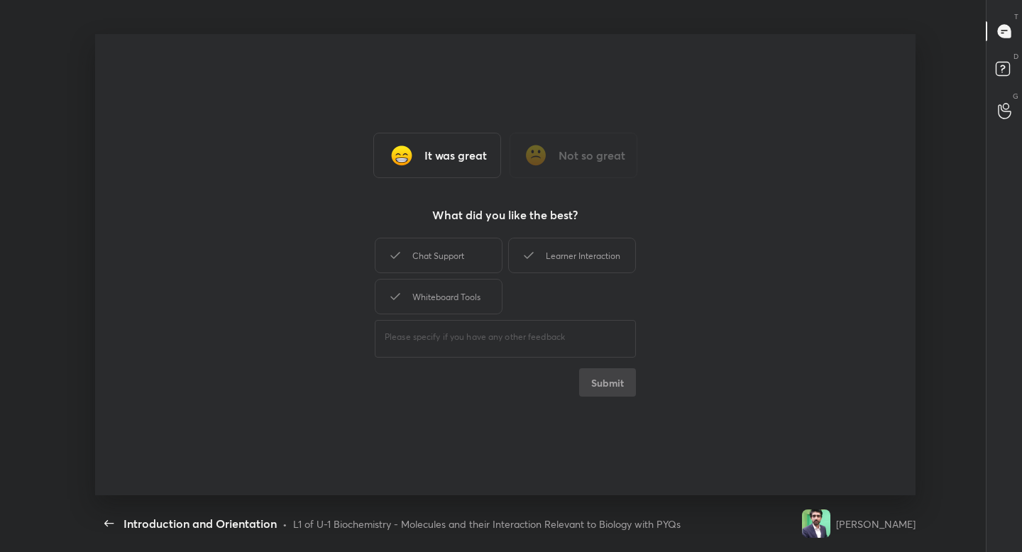
click at [468, 274] on div "Chat Support Learner Interaction Whiteboard Tools" at bounding box center [505, 276] width 261 height 82
click at [507, 274] on div "Chat Support Learner Interaction Whiteboard Tools" at bounding box center [505, 276] width 261 height 82
click at [510, 268] on div "Learner Interaction" at bounding box center [572, 255] width 128 height 35
click at [487, 267] on div "Chat Support" at bounding box center [439, 255] width 128 height 35
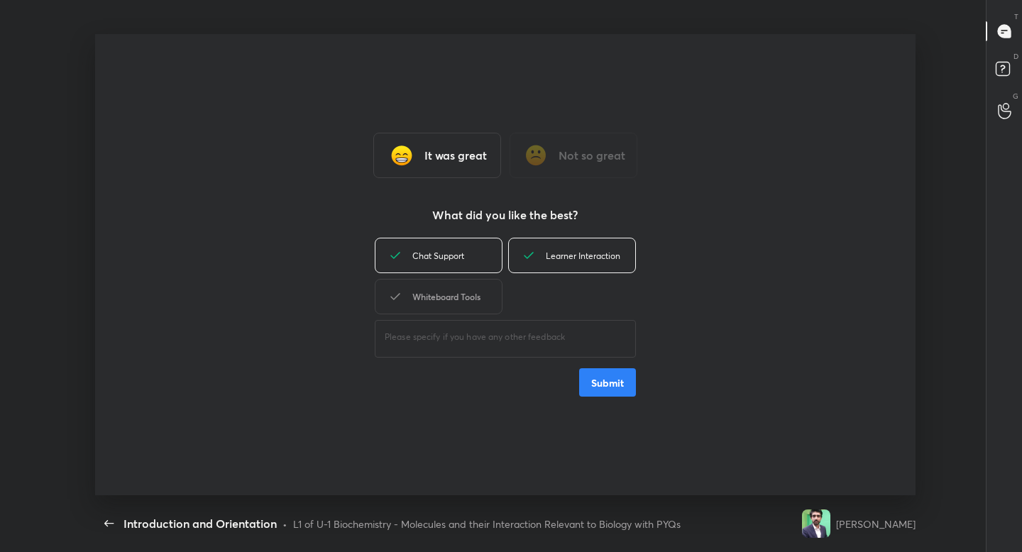
click at [484, 293] on div "Whiteboard Tools" at bounding box center [439, 296] width 128 height 35
click at [599, 379] on button "Submit" at bounding box center [607, 382] width 57 height 28
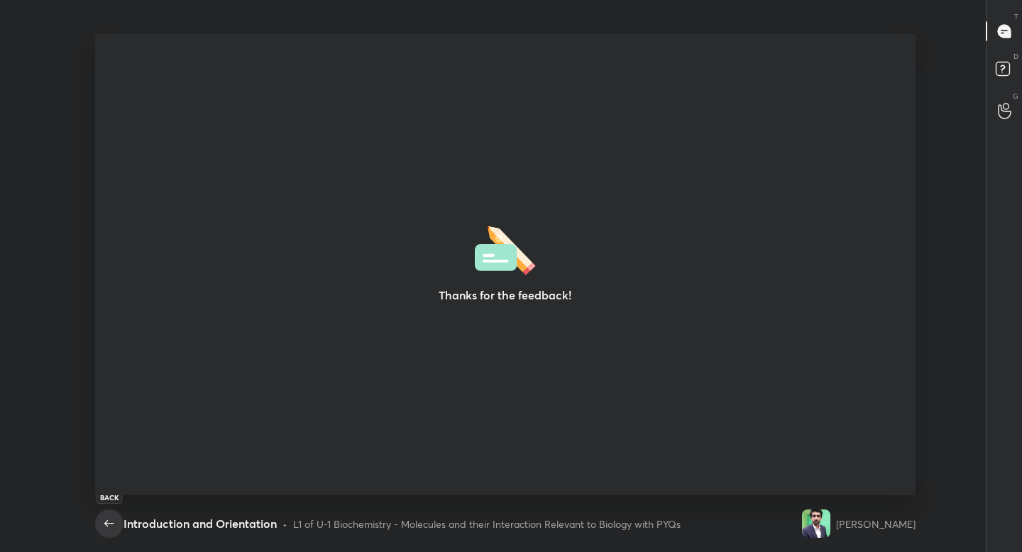
click at [117, 521] on icon "button" at bounding box center [109, 523] width 17 height 17
